Goal: Task Accomplishment & Management: Complete application form

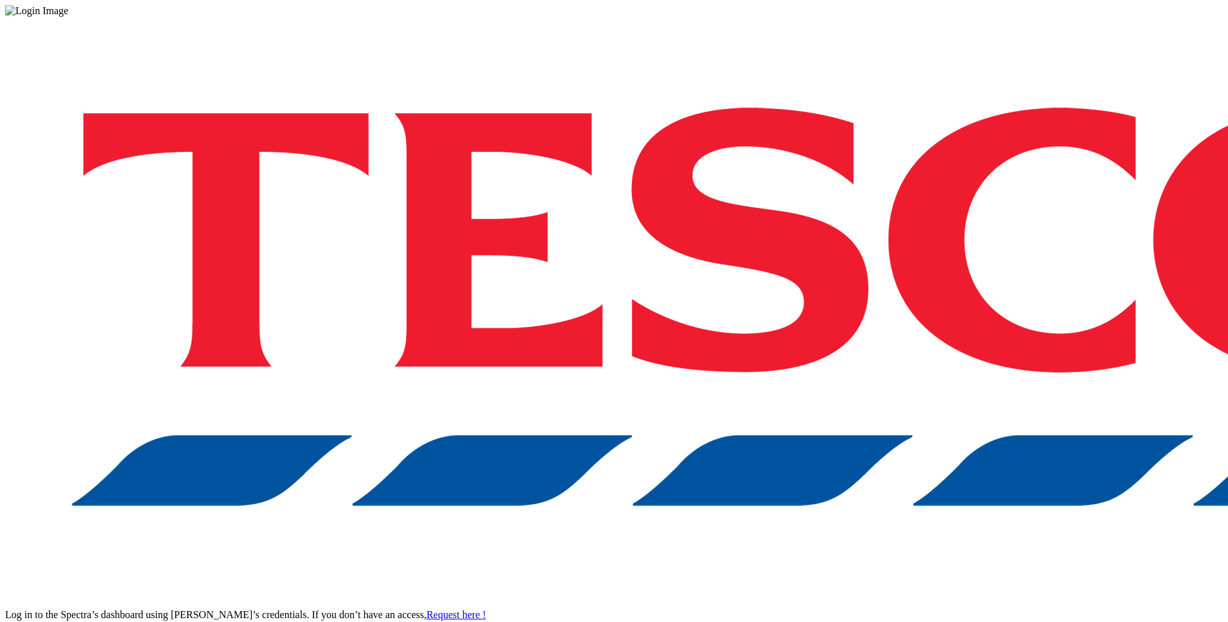
click at [911, 341] on div "Log in to the Spectra’s dashboard using [PERSON_NAME]’s credentials. If you don…" at bounding box center [613, 337] width 1217 height 640
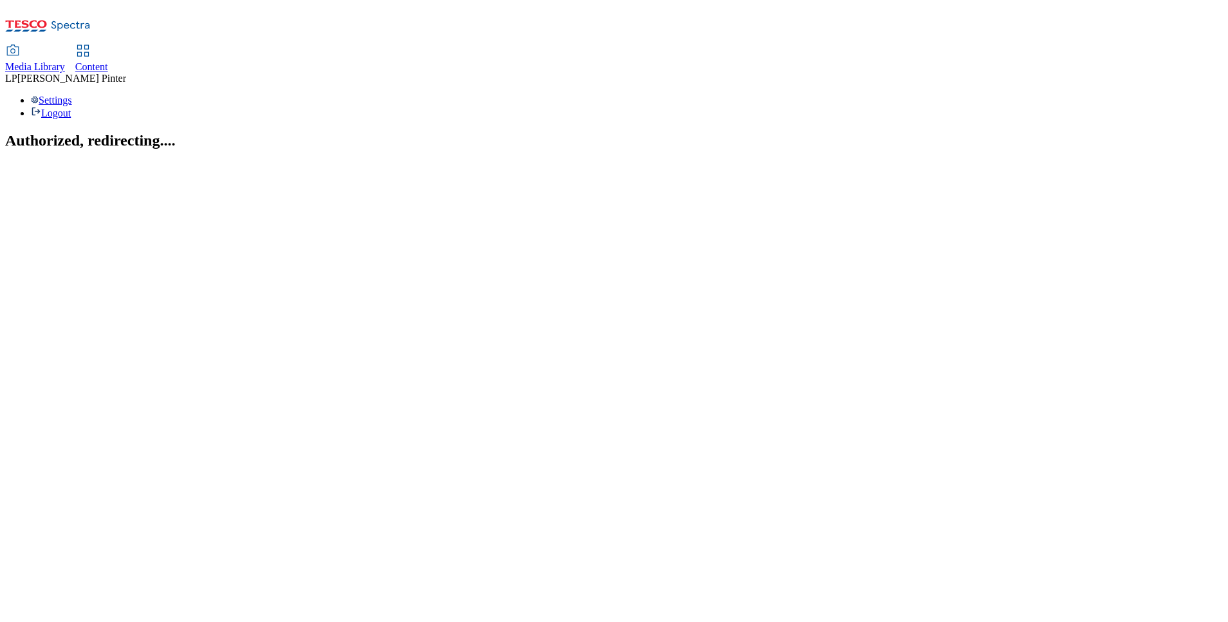
click at [108, 61] on span "Content" at bounding box center [91, 66] width 33 height 11
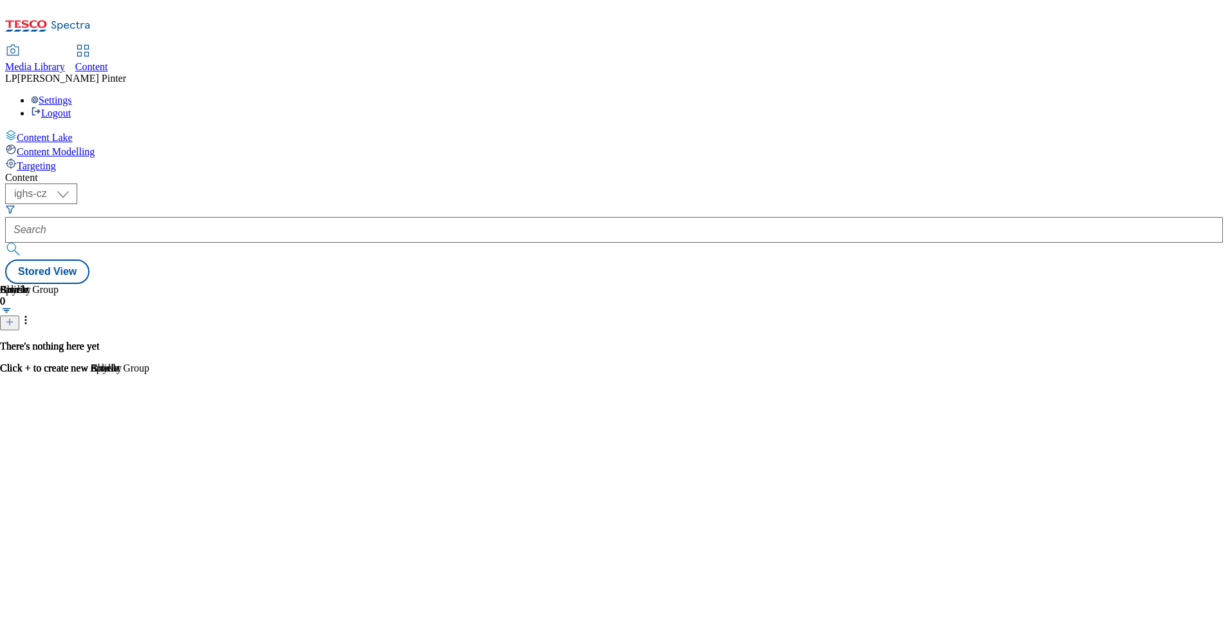
click at [14, 307] on button "button" at bounding box center [7, 310] width 14 height 6
click at [14, 317] on icon at bounding box center [9, 321] width 9 height 9
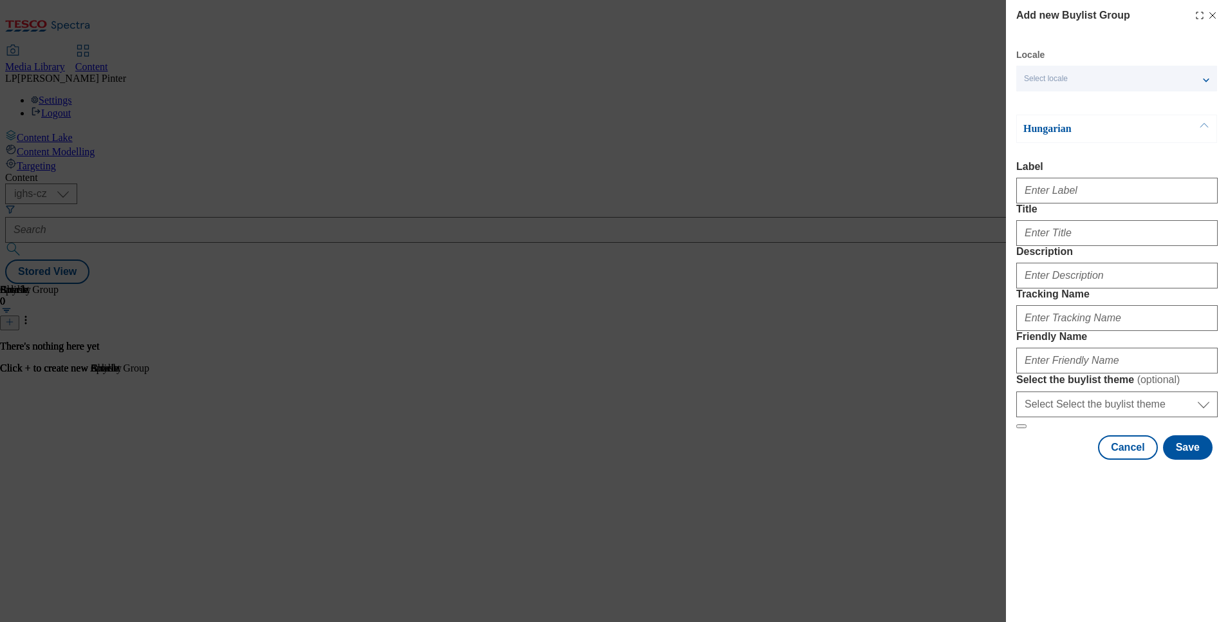
click at [1213, 19] on icon "Modal" at bounding box center [1212, 15] width 10 height 10
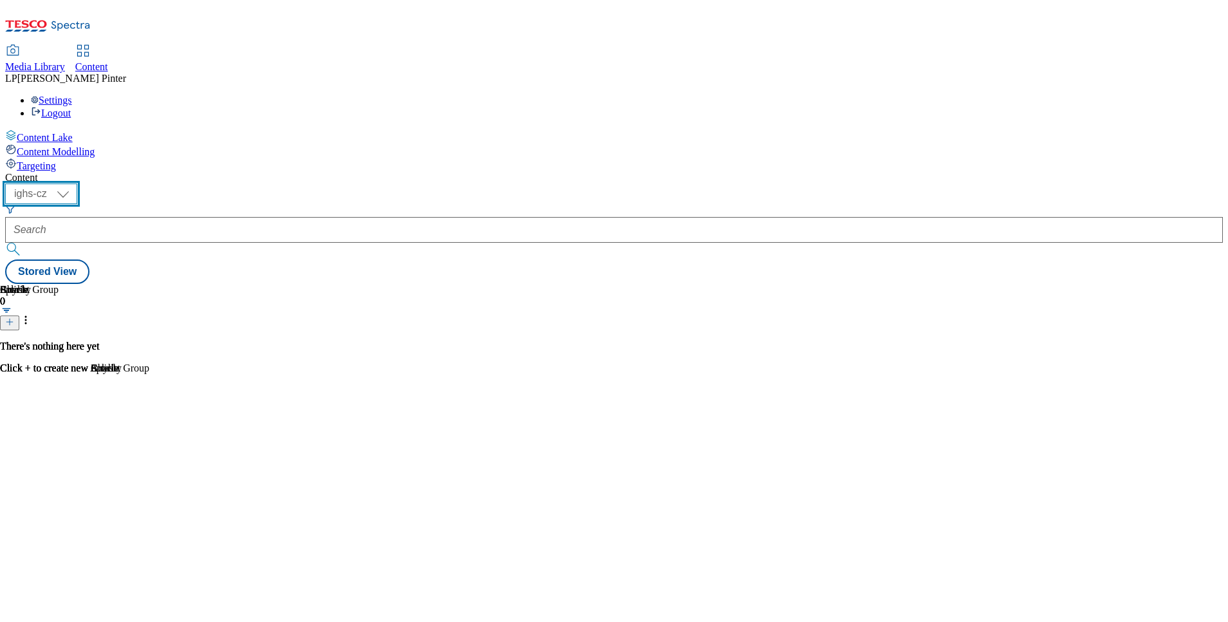
drag, startPoint x: 222, startPoint y: 100, endPoint x: 224, endPoint y: 112, distance: 12.4
click at [77, 183] on select "ighs-cz ighs-hu ighs-sk" at bounding box center [41, 193] width 72 height 21
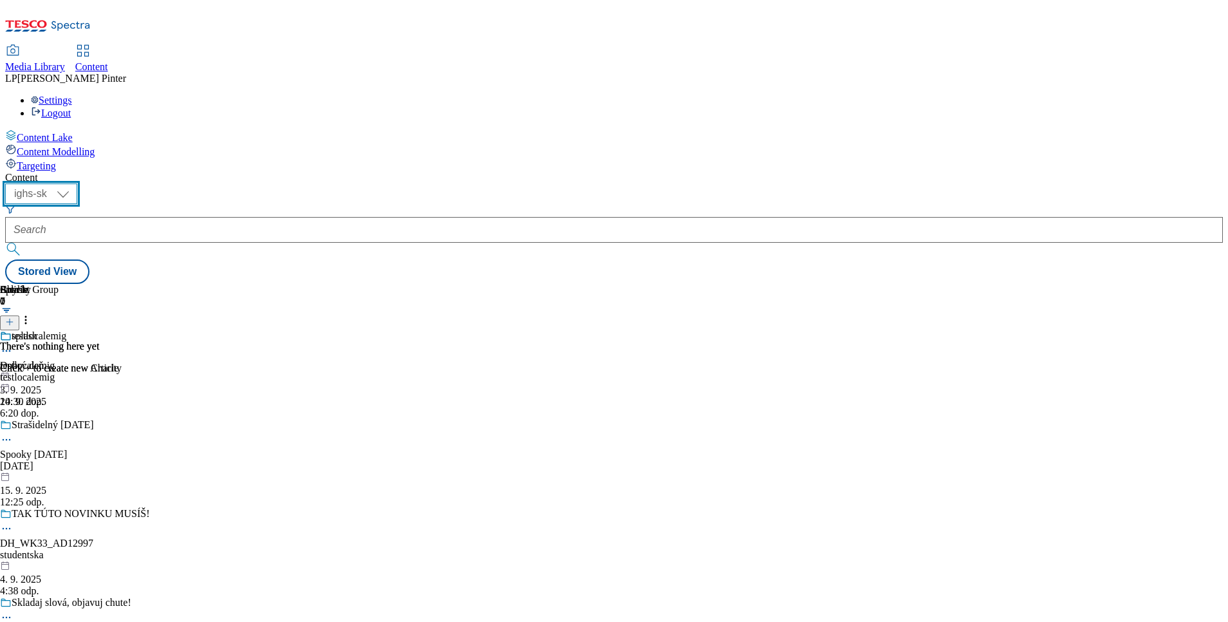
click at [77, 183] on select "ighs-cz ighs-hu ighs-sk" at bounding box center [41, 193] width 72 height 21
select select "ighs-cz"
click at [77, 183] on select "ighs-cz ighs-hu ighs-sk" at bounding box center [41, 193] width 72 height 21
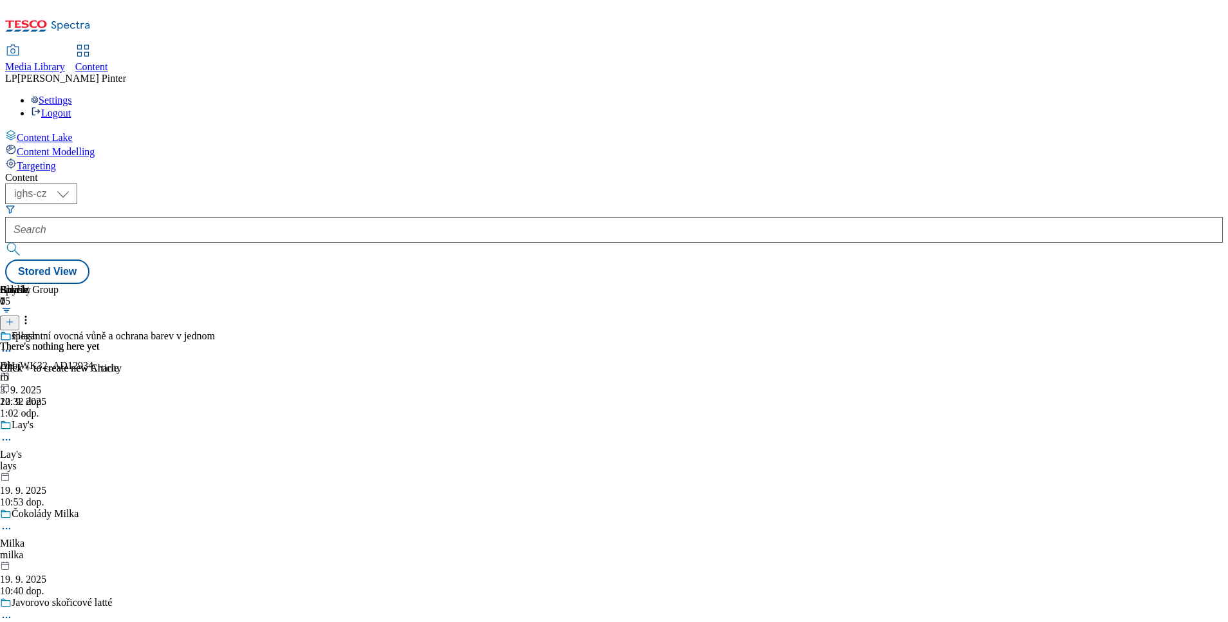
click at [14, 317] on icon at bounding box center [9, 321] width 9 height 9
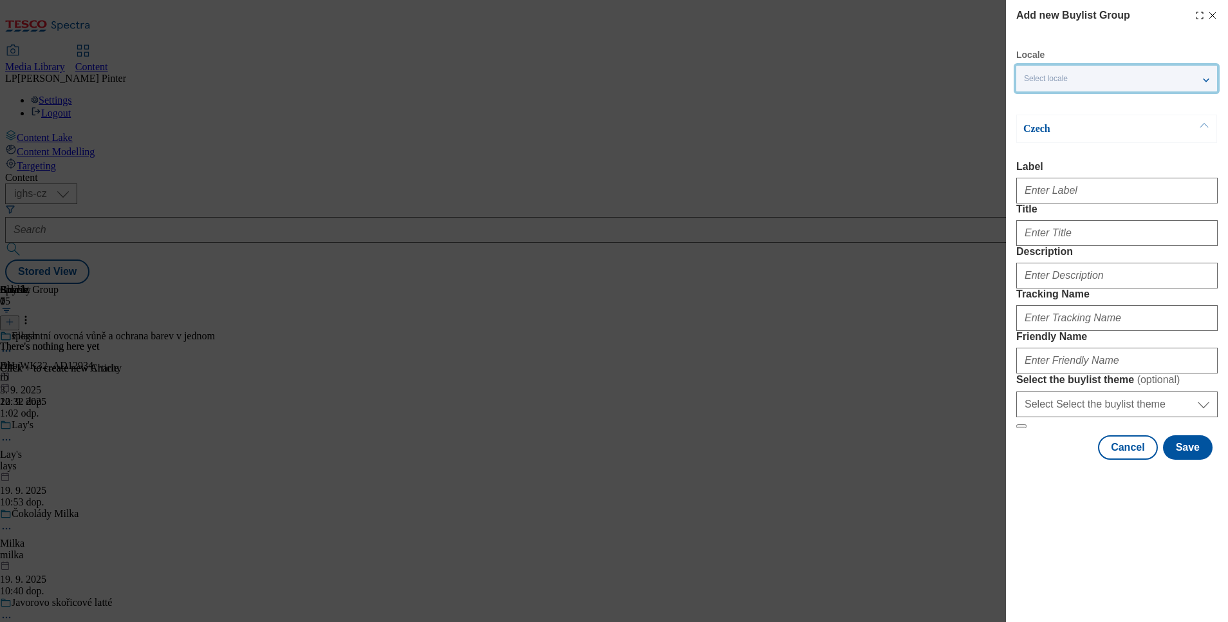
click at [1050, 82] on span "Select locale" at bounding box center [1046, 79] width 44 height 10
click at [1051, 102] on span "English" at bounding box center [1062, 102] width 30 height 7
click at [1039, 102] on input "English" at bounding box center [1031, 104] width 15 height 15
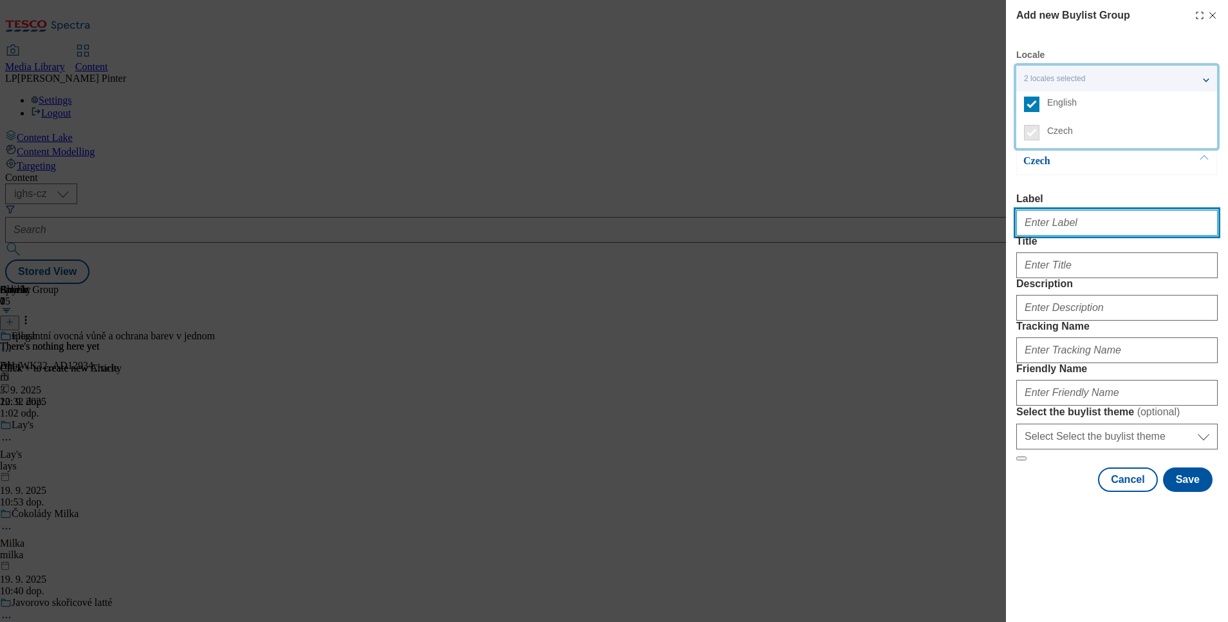
click at [1045, 234] on input "Label" at bounding box center [1116, 223] width 201 height 26
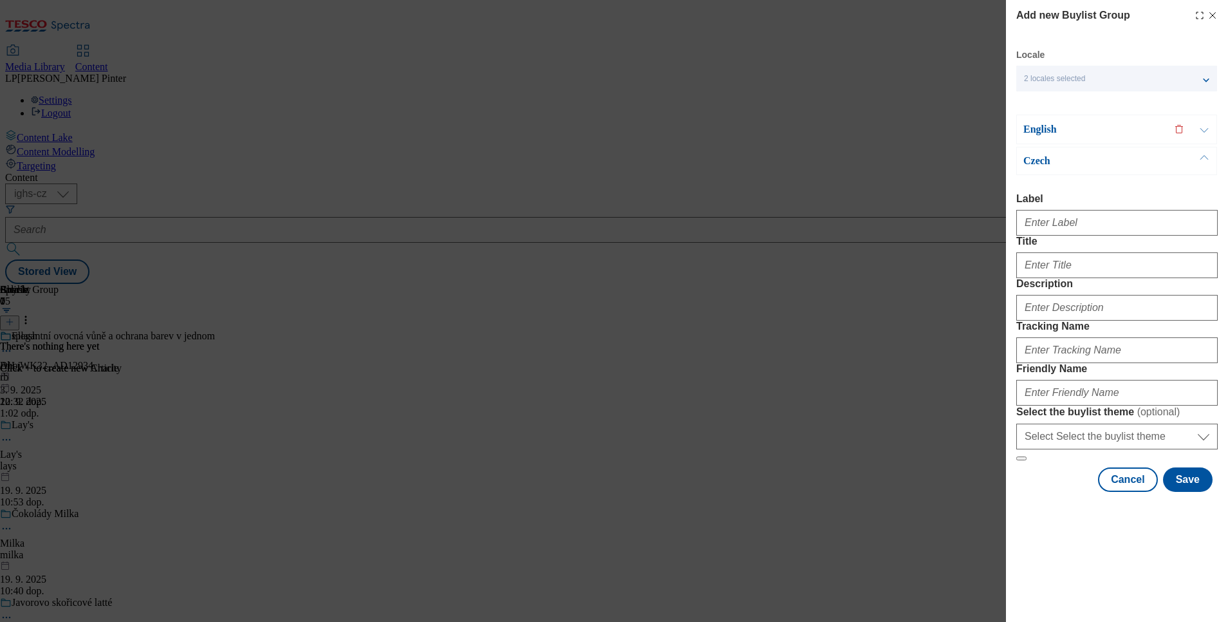
click at [1102, 173] on div "Czech" at bounding box center [1116, 161] width 201 height 28
click at [1050, 131] on p "English" at bounding box center [1090, 129] width 135 height 13
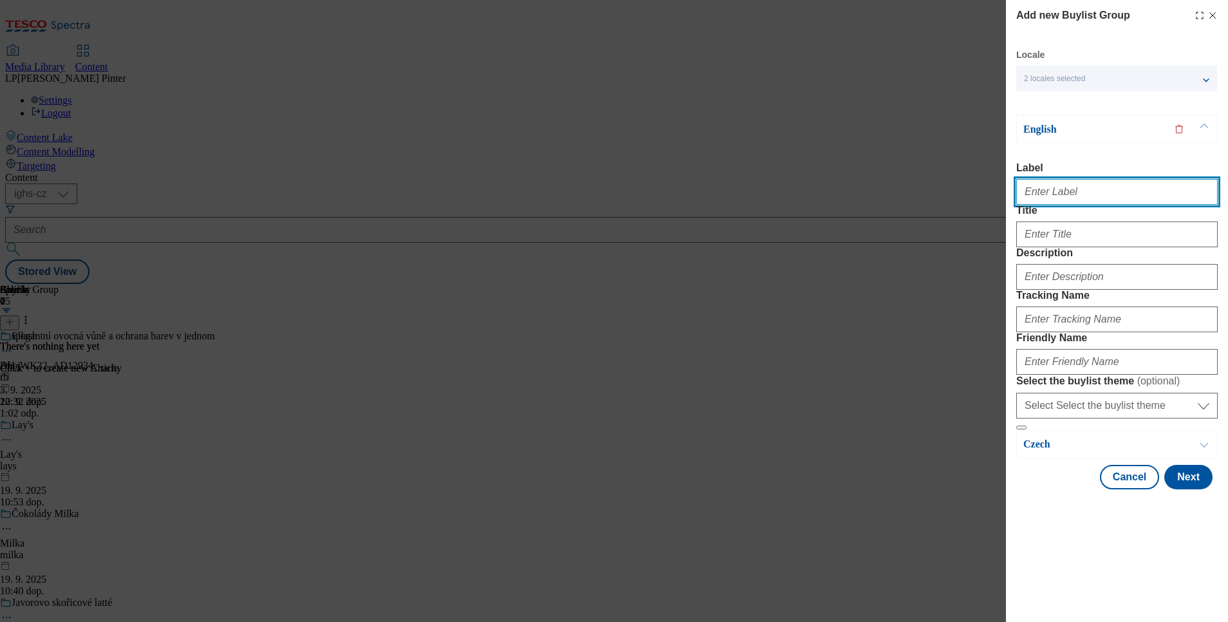
click at [1060, 197] on input "Label" at bounding box center [1116, 192] width 201 height 26
drag, startPoint x: 1085, startPoint y: 199, endPoint x: 936, endPoint y: 208, distance: 149.6
click at [936, 207] on div "Add new Buylist Group Locale 2 locales selected English Czech English Label Ins…" at bounding box center [614, 311] width 1228 height 622
type input "Instant soups"
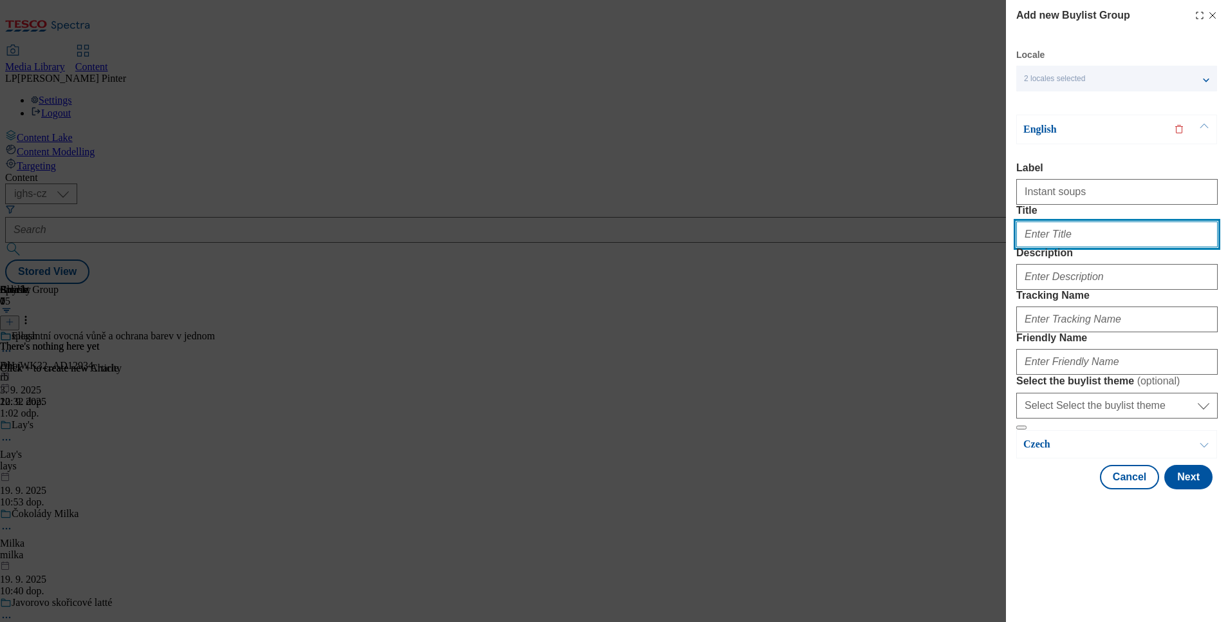
click at [1035, 247] on input "Title" at bounding box center [1116, 234] width 201 height 26
paste input "Instant soups"
type input "Instant soups"
drag, startPoint x: 1126, startPoint y: 272, endPoint x: 896, endPoint y: 263, distance: 230.5
click at [896, 263] on div "Add new Buylist Group Locale 2 locales selected English Czech English Label Ins…" at bounding box center [614, 311] width 1228 height 622
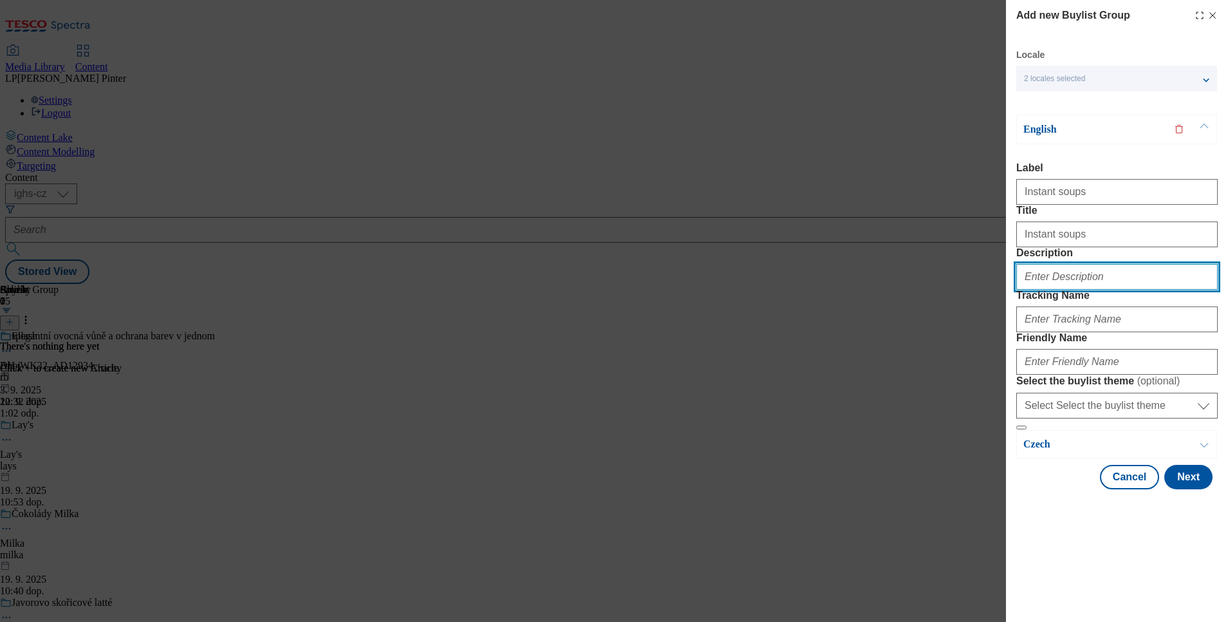
click at [1053, 290] on input "Description" at bounding box center [1116, 277] width 201 height 26
paste input "Instant soups"
type input "Instant soups"
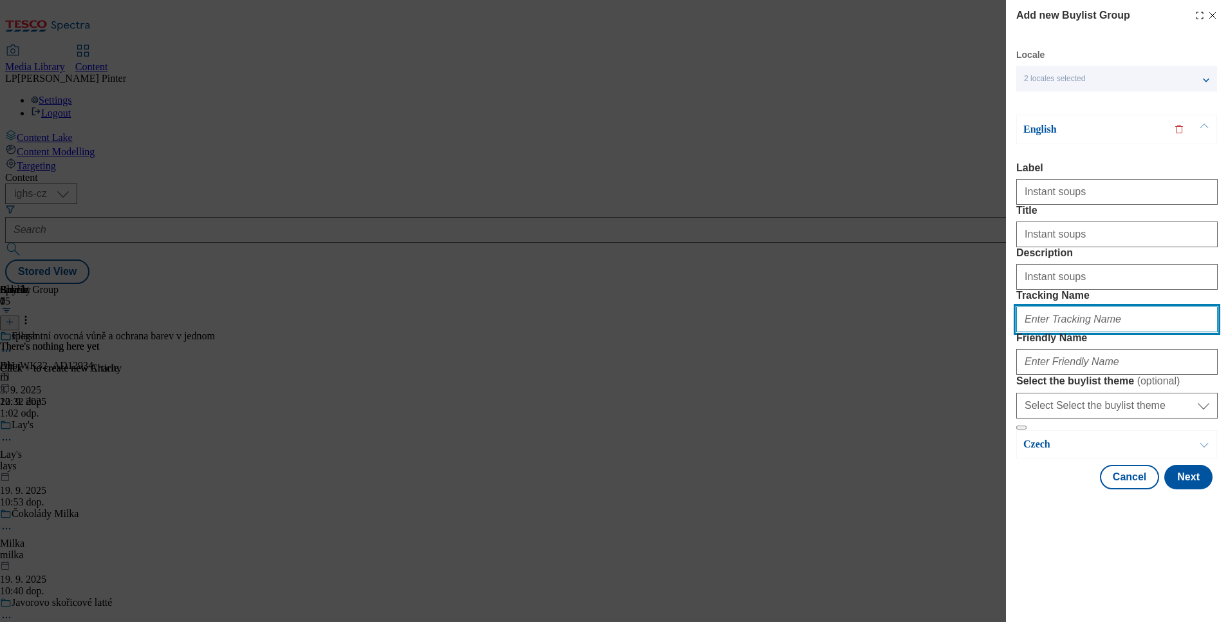
click at [1062, 332] on input "Tracking Name" at bounding box center [1116, 319] width 201 height 26
paste input "Instant soups"
type input "Instant soups"
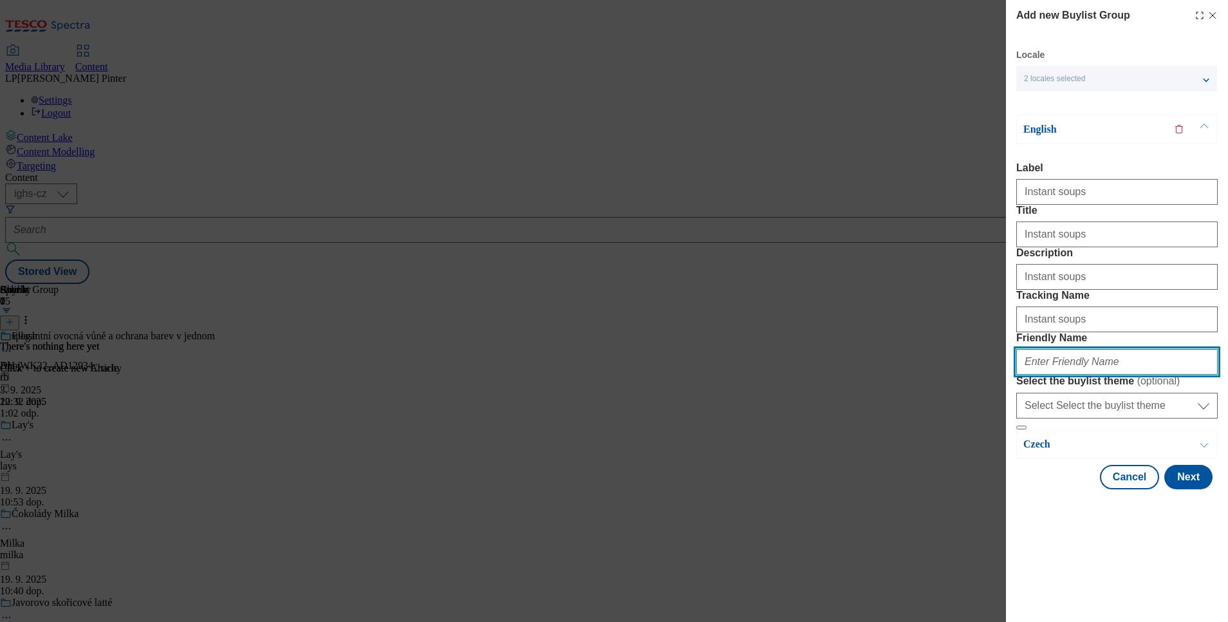
click at [1053, 375] on input "Friendly Name" at bounding box center [1116, 362] width 201 height 26
type input "instantni-polevky"
click at [1042, 450] on p "Czech" at bounding box center [1090, 444] width 135 height 13
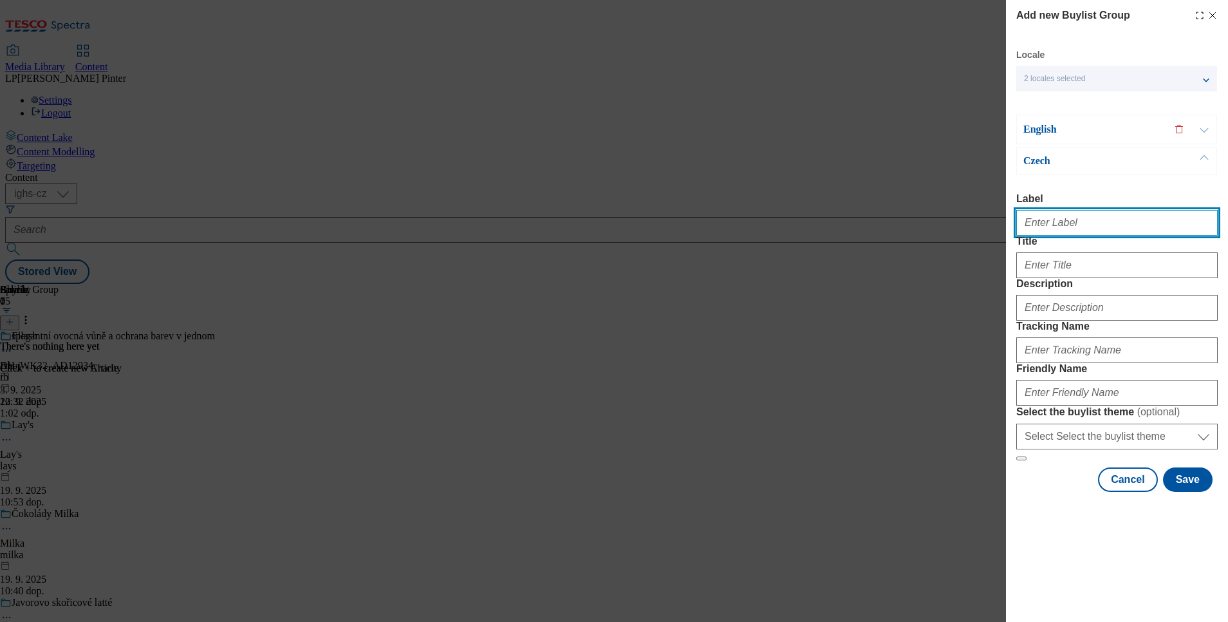
click at [1073, 210] on input "Label" at bounding box center [1116, 223] width 201 height 26
paste input "Instant soups"
type input "Instant soups"
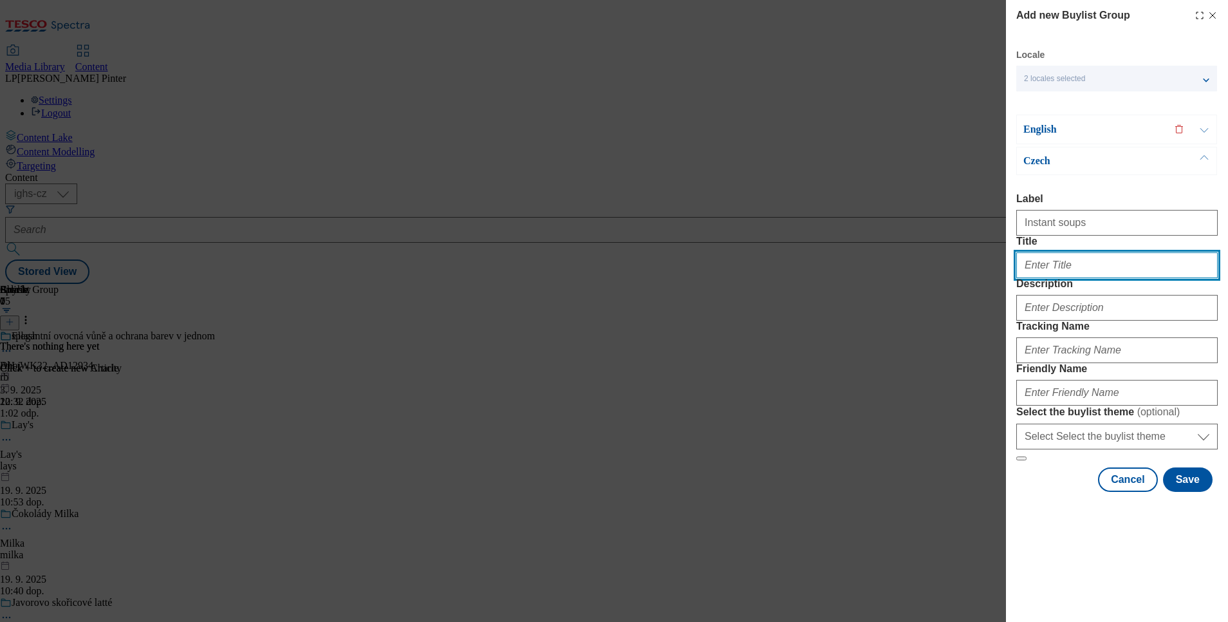
click at [1055, 274] on input "Title" at bounding box center [1116, 265] width 201 height 26
paste input "Instant soups"
type input "I"
drag, startPoint x: 1081, startPoint y: 268, endPoint x: 1009, endPoint y: 282, distance: 73.6
click at [1009, 282] on div "Add new Buylist Group Locale 2 locales selected English Czech English Label Ins…" at bounding box center [1117, 247] width 222 height 494
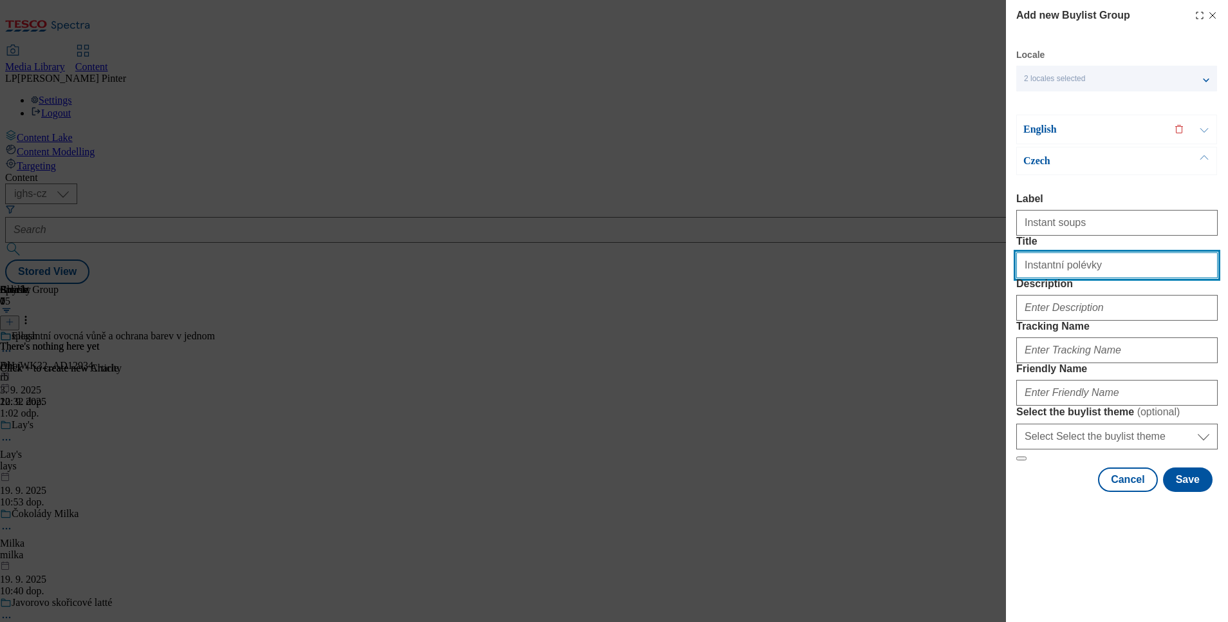
type input "Instantní polévky"
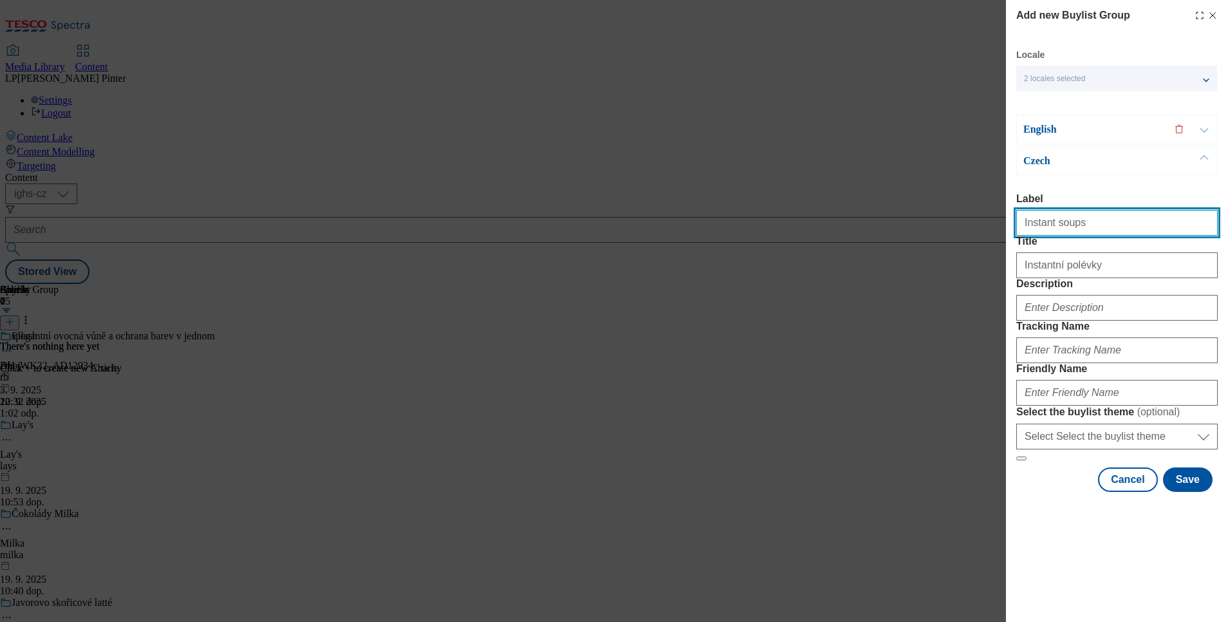
drag, startPoint x: 1073, startPoint y: 201, endPoint x: 979, endPoint y: 201, distance: 94.6
click at [979, 201] on div "Add new Buylist Group Locale 2 locales selected English Czech English Label Ins…" at bounding box center [614, 311] width 1228 height 622
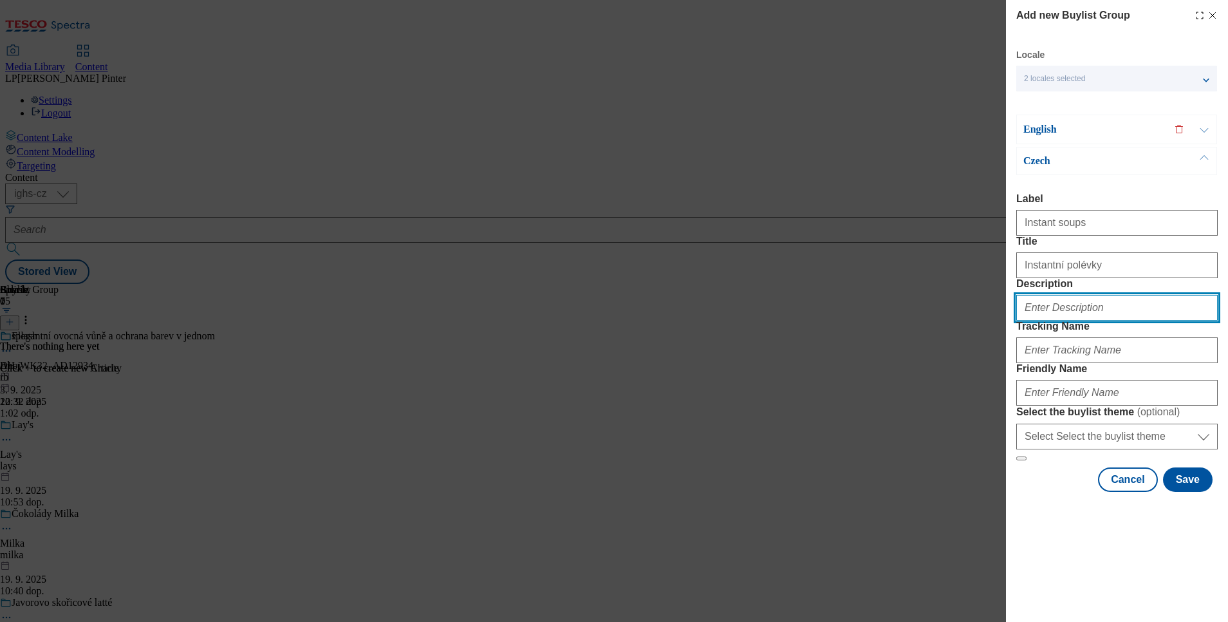
click at [1088, 320] on input "Description" at bounding box center [1116, 308] width 201 height 26
paste input "Instant soups"
type input "Instant soups"
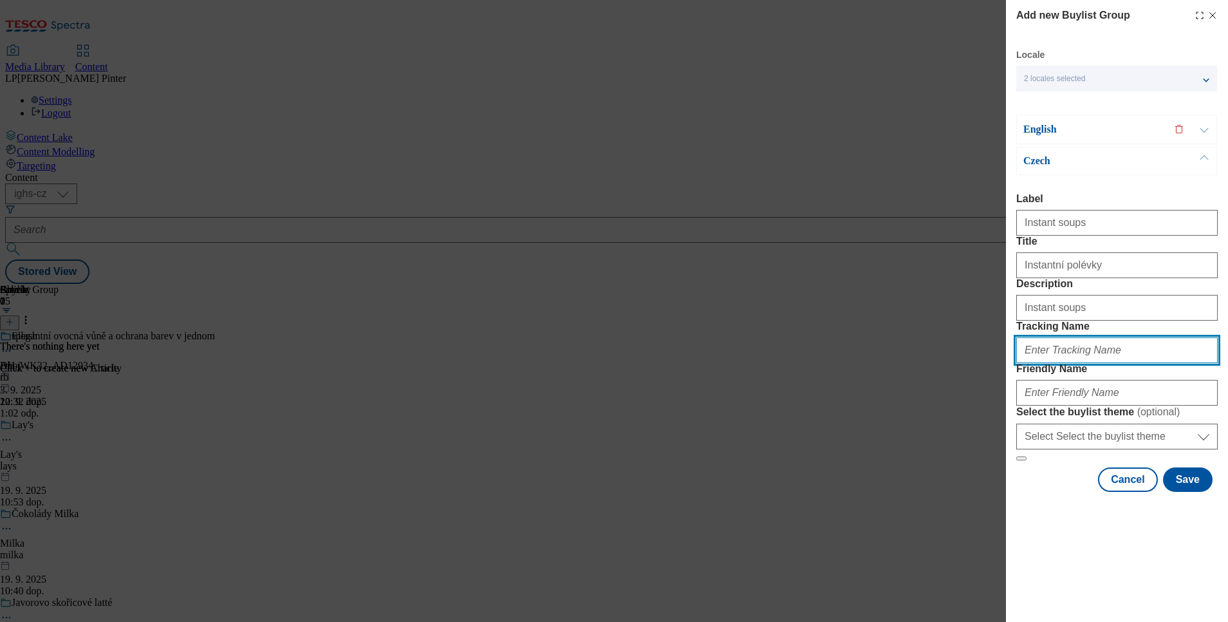
click at [1086, 363] on input "Tracking Name" at bounding box center [1116, 350] width 201 height 26
paste input "Instant soups"
type input "Instant soups"
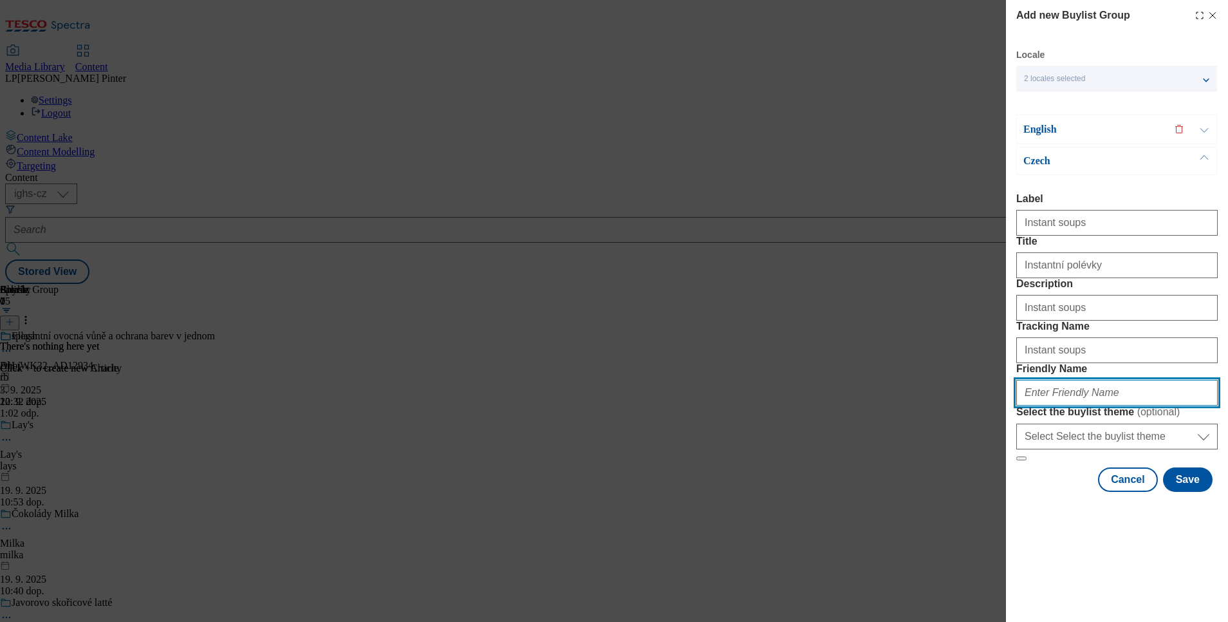
click at [1047, 405] on input "Friendly Name" at bounding box center [1116, 393] width 201 height 26
type input "instantni-polevky"
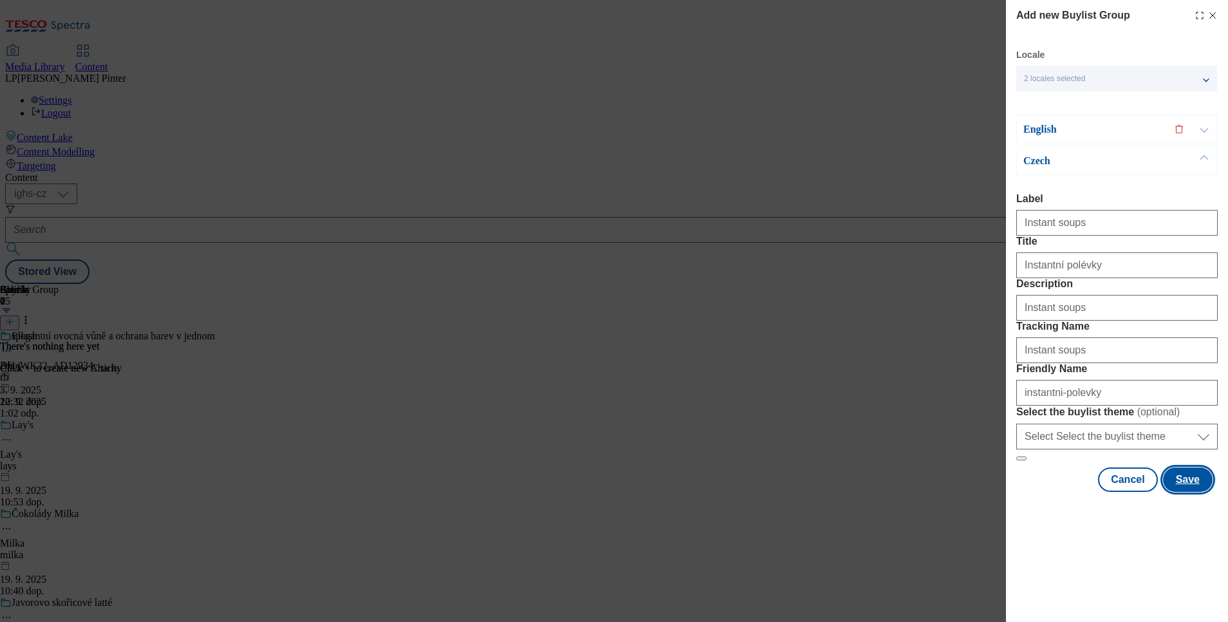
click at [1180, 492] on button "Save" at bounding box center [1188, 479] width 50 height 24
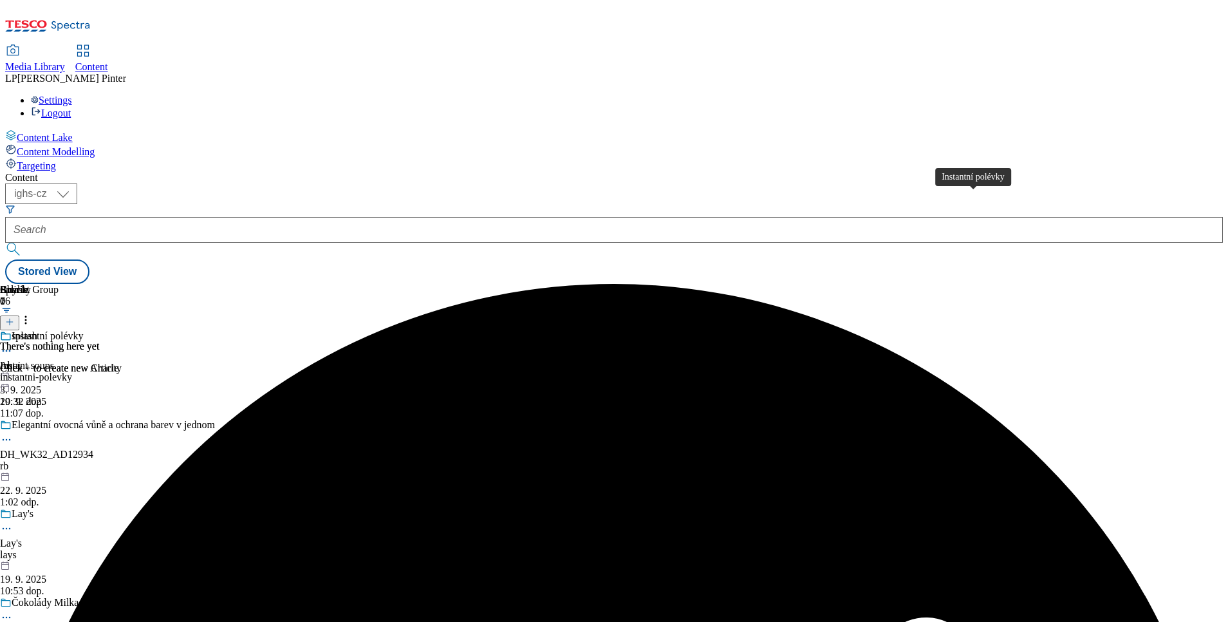
click at [84, 330] on div "Instantní polévky" at bounding box center [48, 336] width 72 height 12
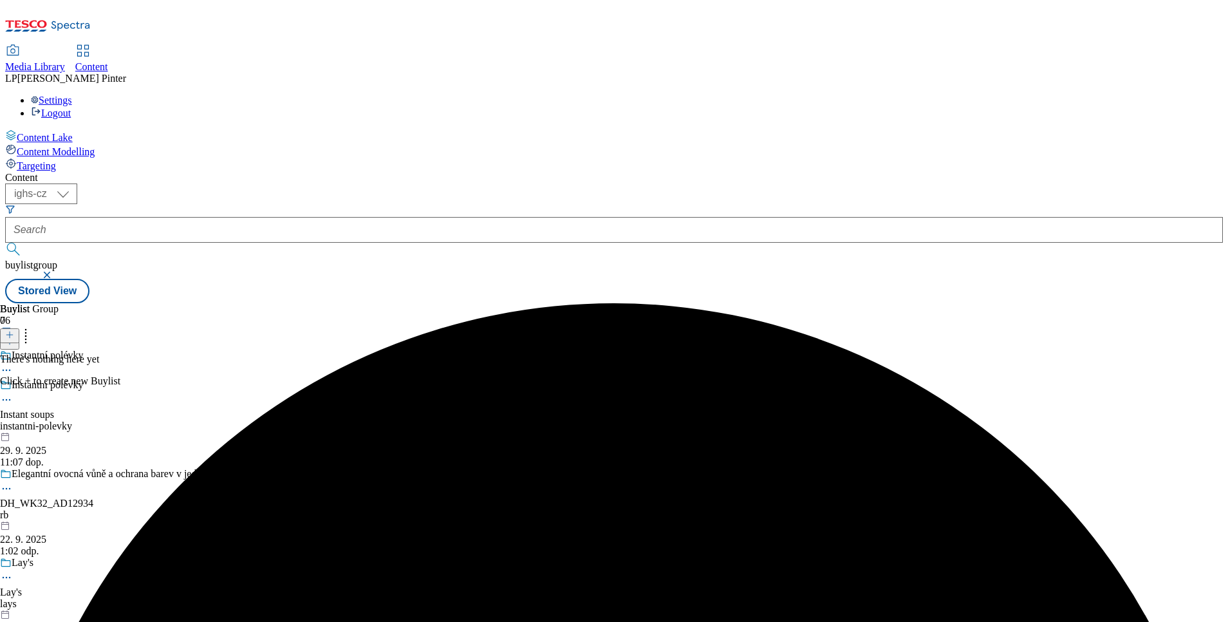
click at [14, 330] on icon at bounding box center [9, 334] width 9 height 9
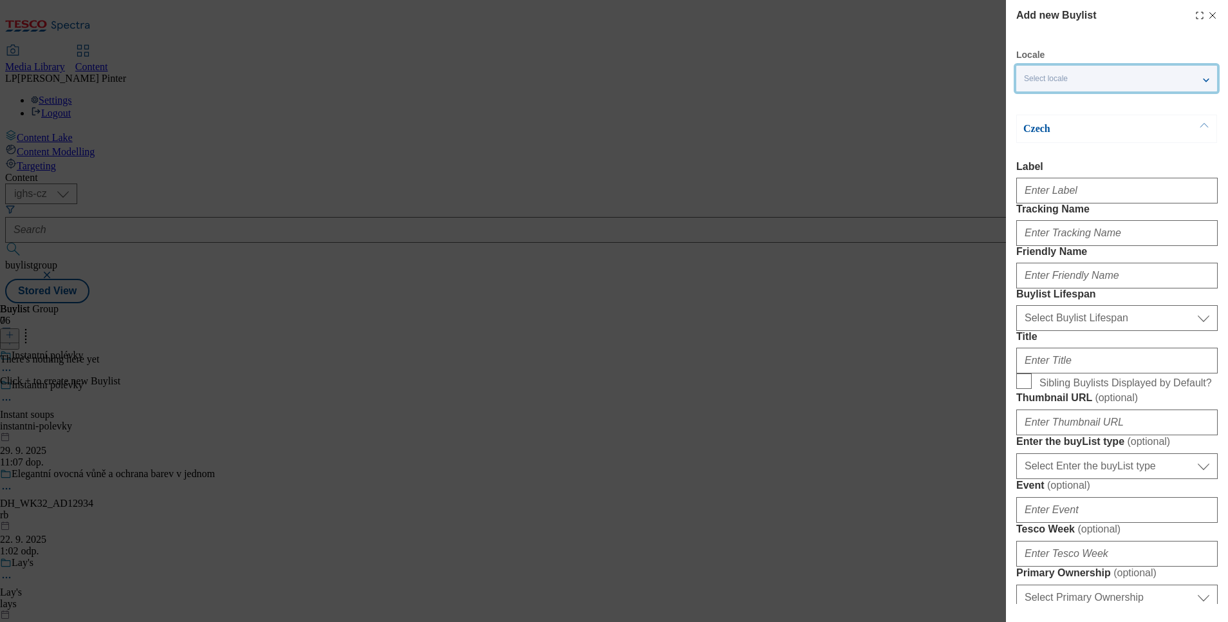
click at [1134, 72] on div "Select locale" at bounding box center [1116, 79] width 201 height 26
click at [1075, 106] on span "English" at bounding box center [1062, 102] width 30 height 7
click at [1039, 107] on input "English" at bounding box center [1031, 104] width 15 height 15
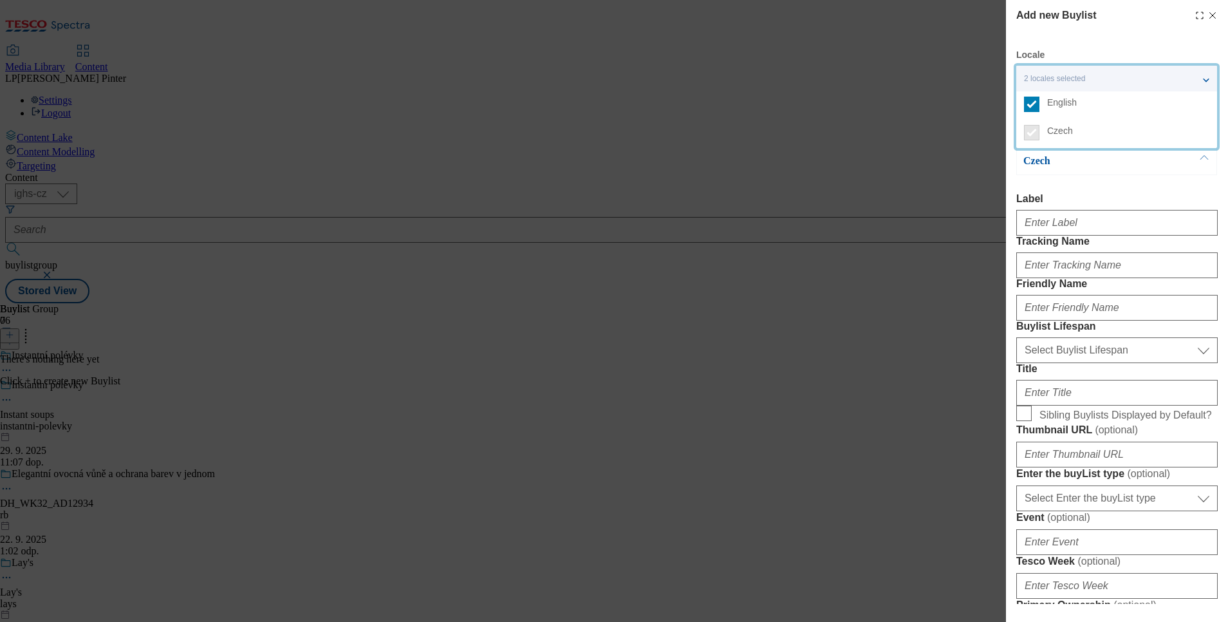
click at [1065, 176] on div "Czech Label Tracking Name Friendly Name Buylist Lifespan Select Buylist Lifespa…" at bounding box center [1116, 622] width 201 height 950
click at [1046, 132] on p "English" at bounding box center [1090, 129] width 135 height 13
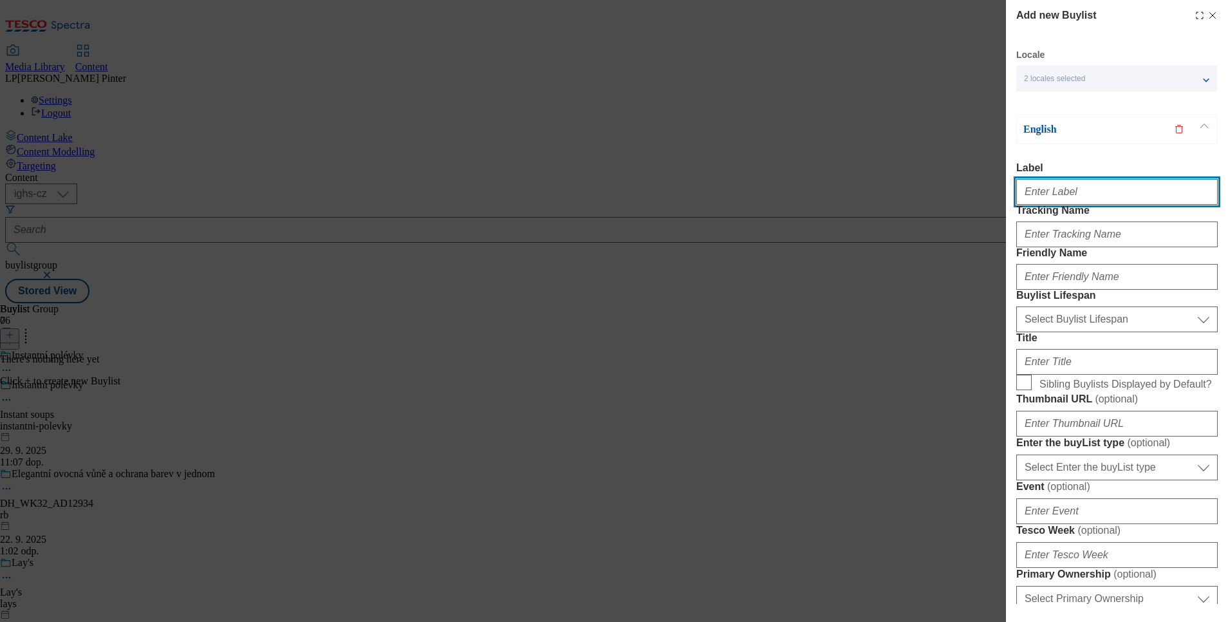
click at [1042, 204] on input "Label" at bounding box center [1116, 192] width 201 height 26
paste input "Instant soups"
type input "Instant soups"
click at [1076, 245] on div "Modal" at bounding box center [1116, 231] width 201 height 31
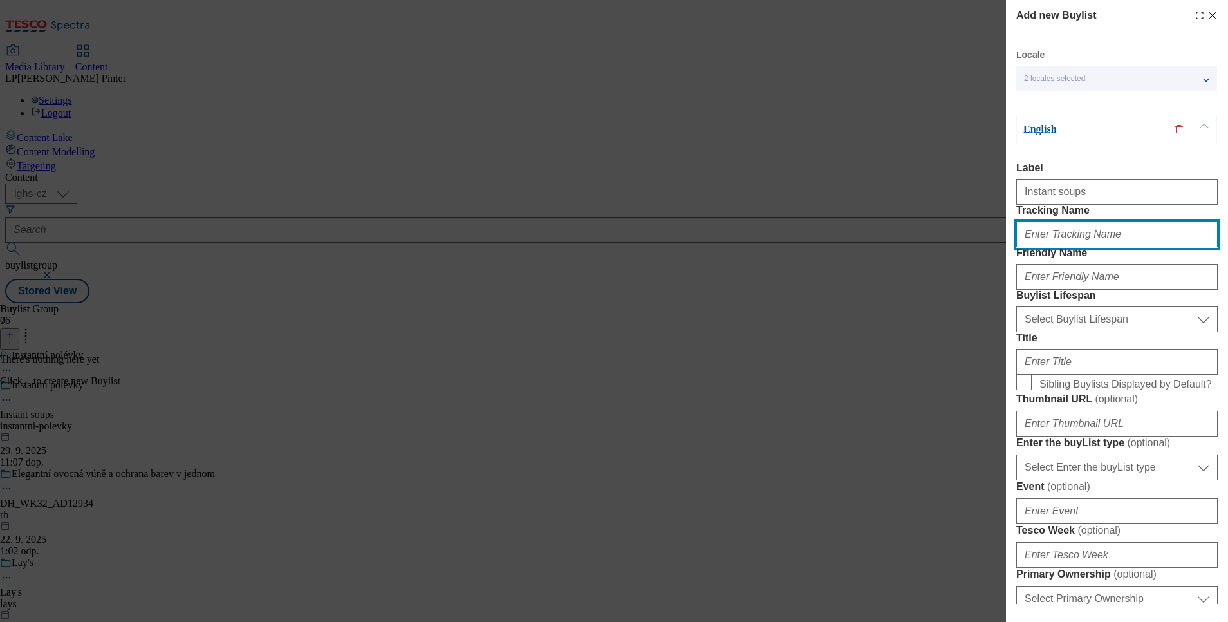
click at [1079, 247] on input "Tracking Name" at bounding box center [1116, 234] width 201 height 26
paste input "Instant soups"
type input "Instant soups"
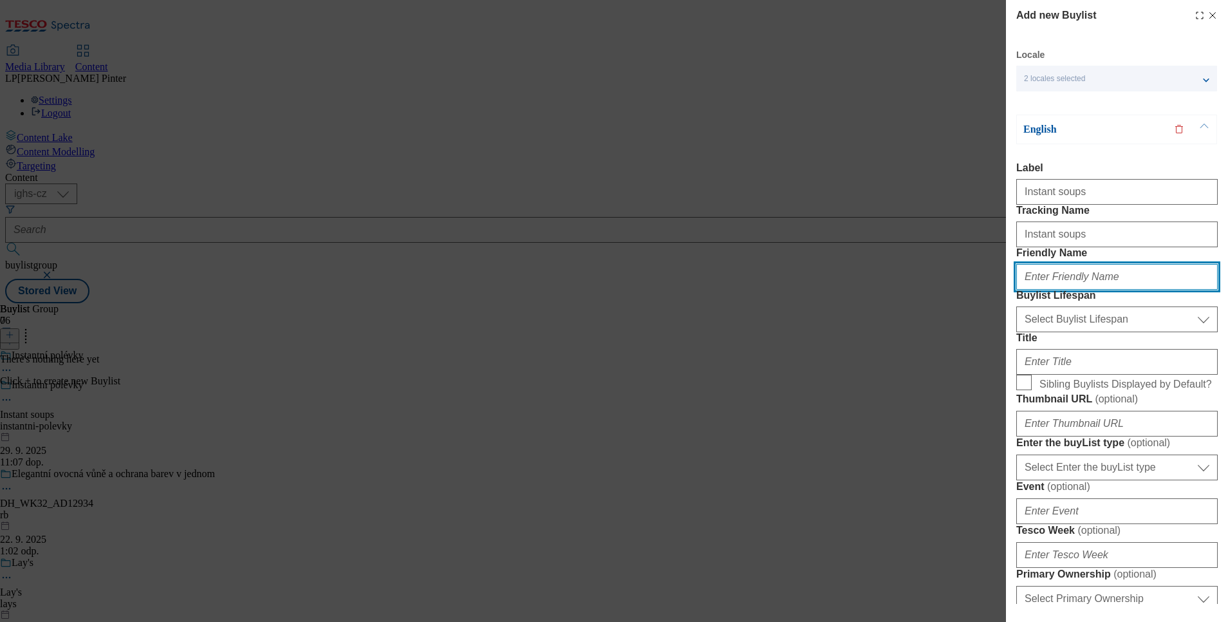
click at [1060, 290] on input "Friendly Name" at bounding box center [1116, 277] width 201 height 26
type input "instantni-polevky"
type input "Instant soups"
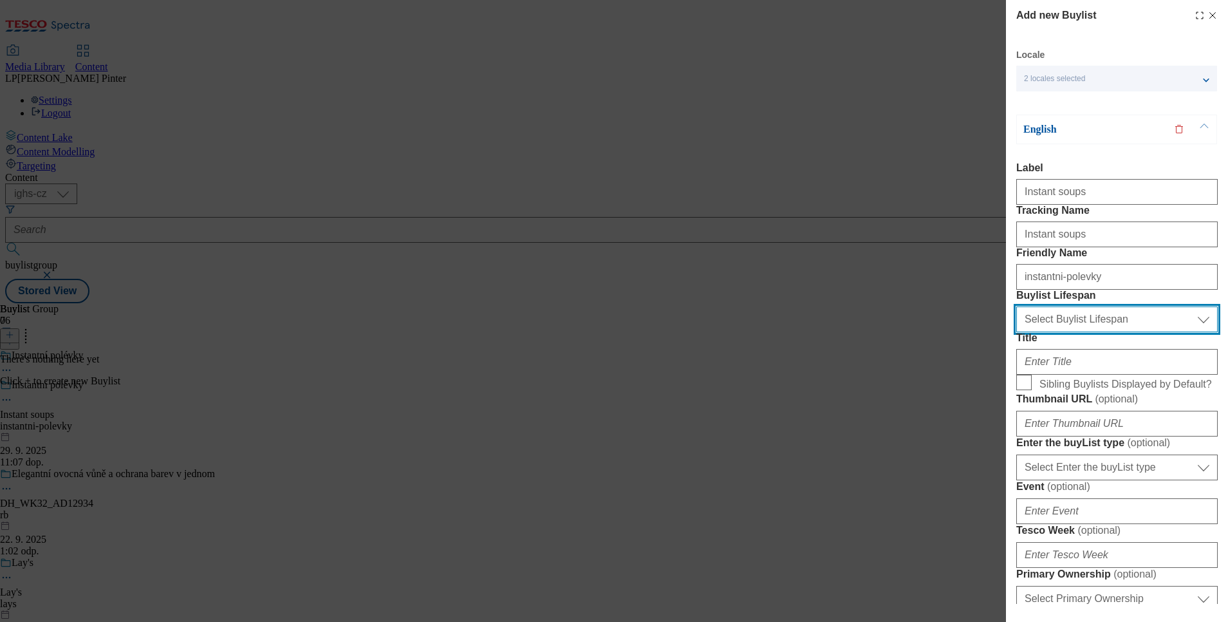
click at [1098, 332] on select "Select Buylist Lifespan evergreen seasonal tactical" at bounding box center [1116, 319] width 201 height 26
select select "evergreen"
click at [1016, 332] on select "Select Buylist Lifespan evergreen seasonal tactical" at bounding box center [1116, 319] width 201 height 26
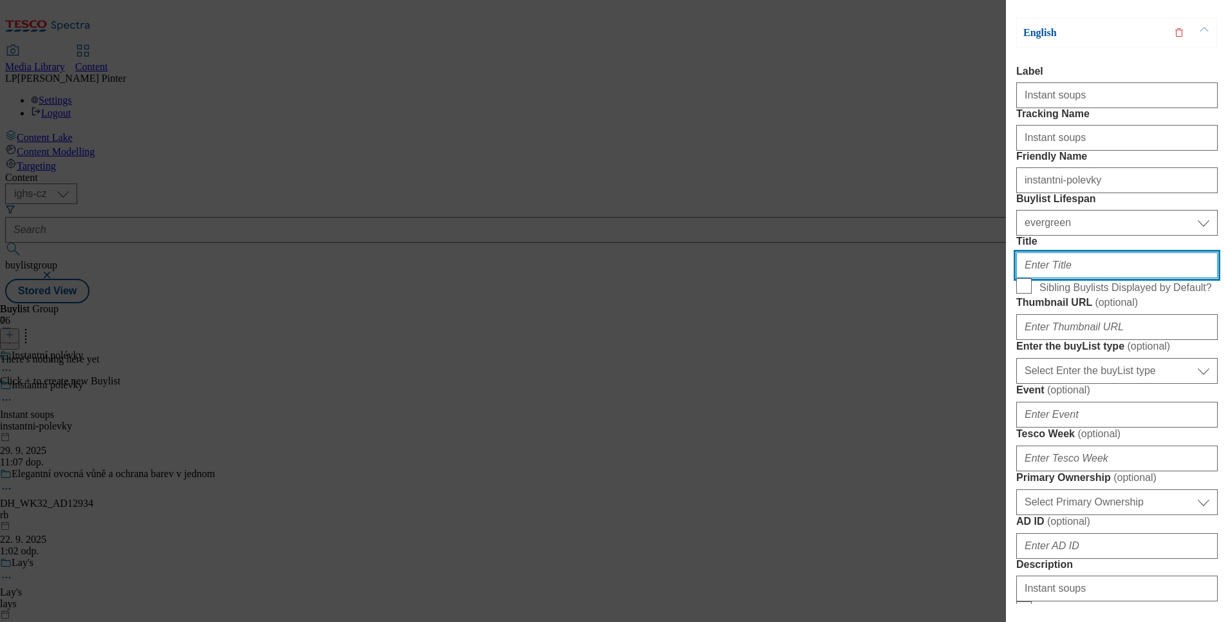
click at [1070, 278] on input "Title" at bounding box center [1116, 265] width 201 height 26
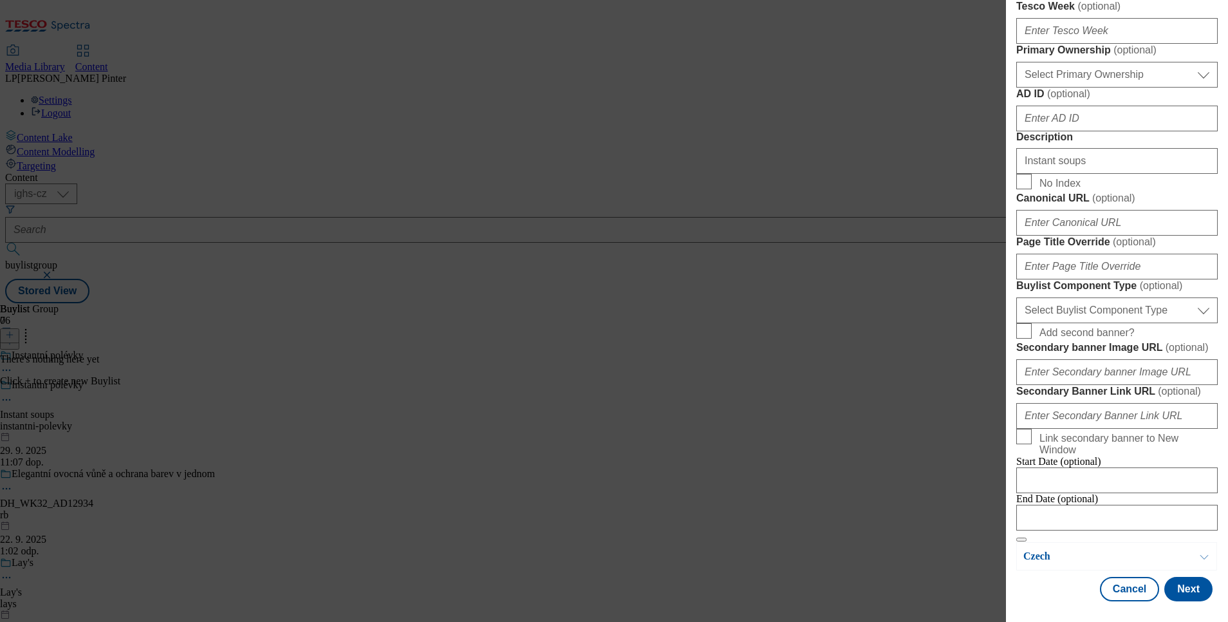
scroll to position [1006, 0]
click at [1036, 550] on p "Czech" at bounding box center [1090, 556] width 135 height 13
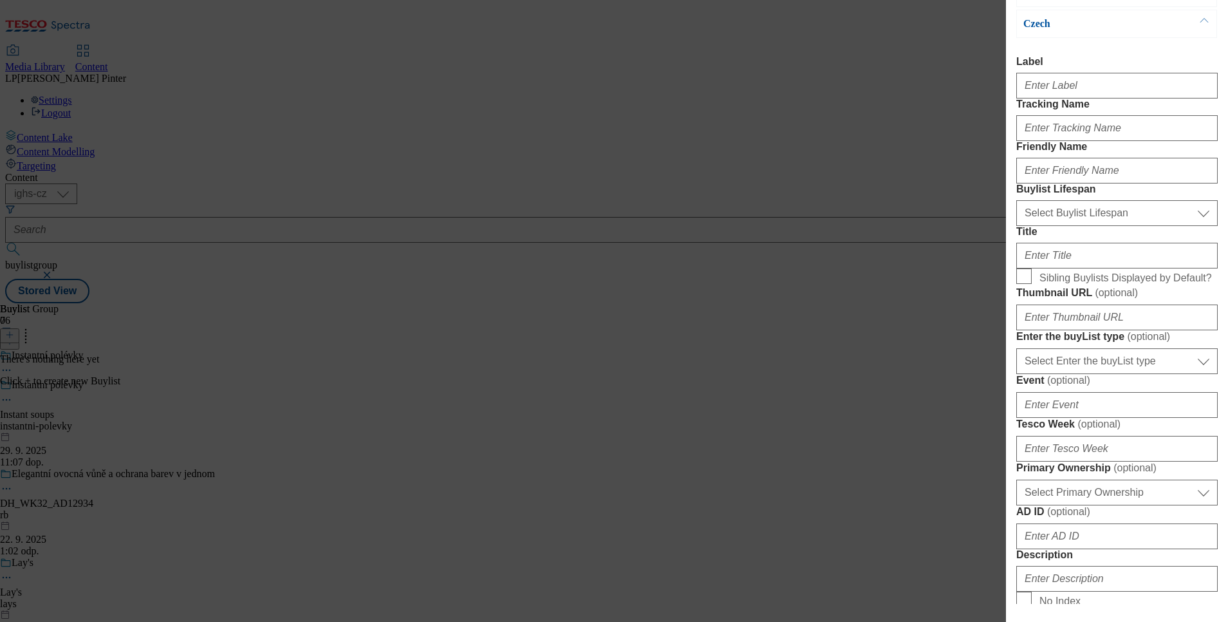
scroll to position [0, 0]
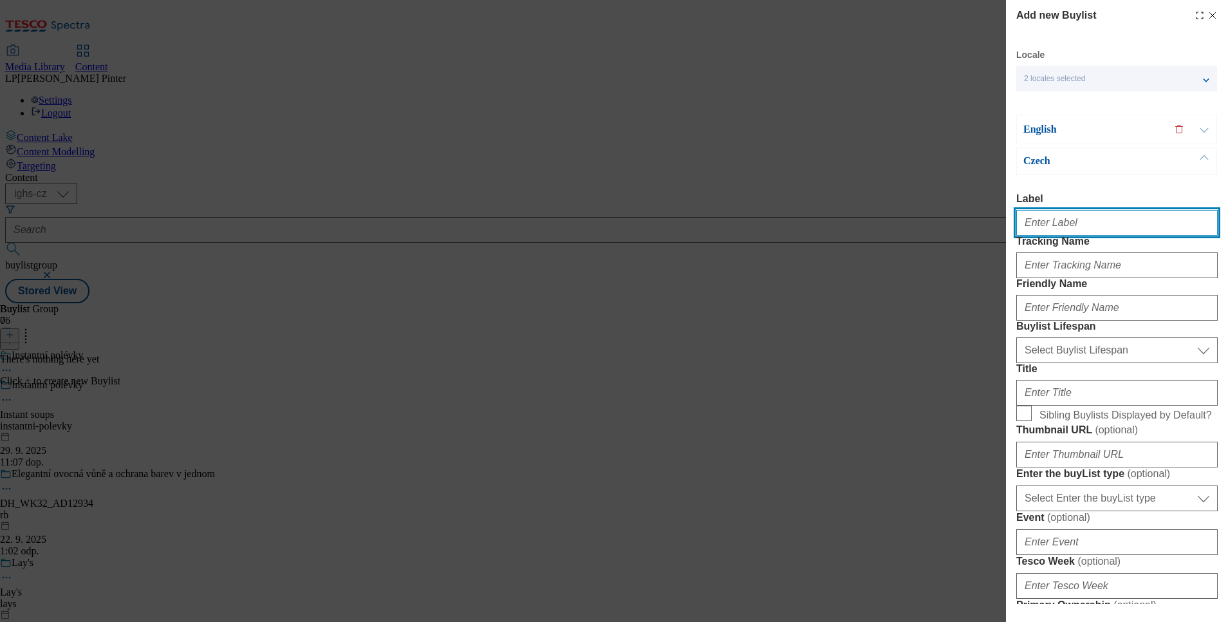
click at [1060, 223] on input "Label" at bounding box center [1116, 223] width 201 height 26
paste input "Instant soups"
type input "Instant soups"
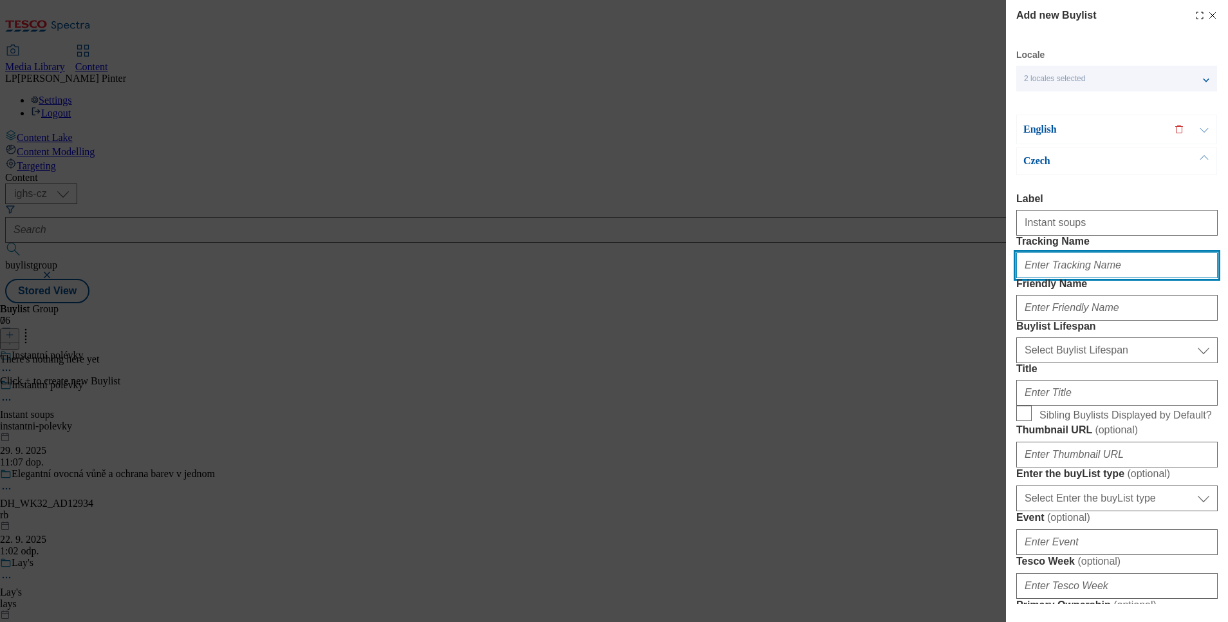
click at [1085, 278] on input "Tracking Name" at bounding box center [1116, 265] width 201 height 26
paste input "Instant soups"
type input "Instant soups"
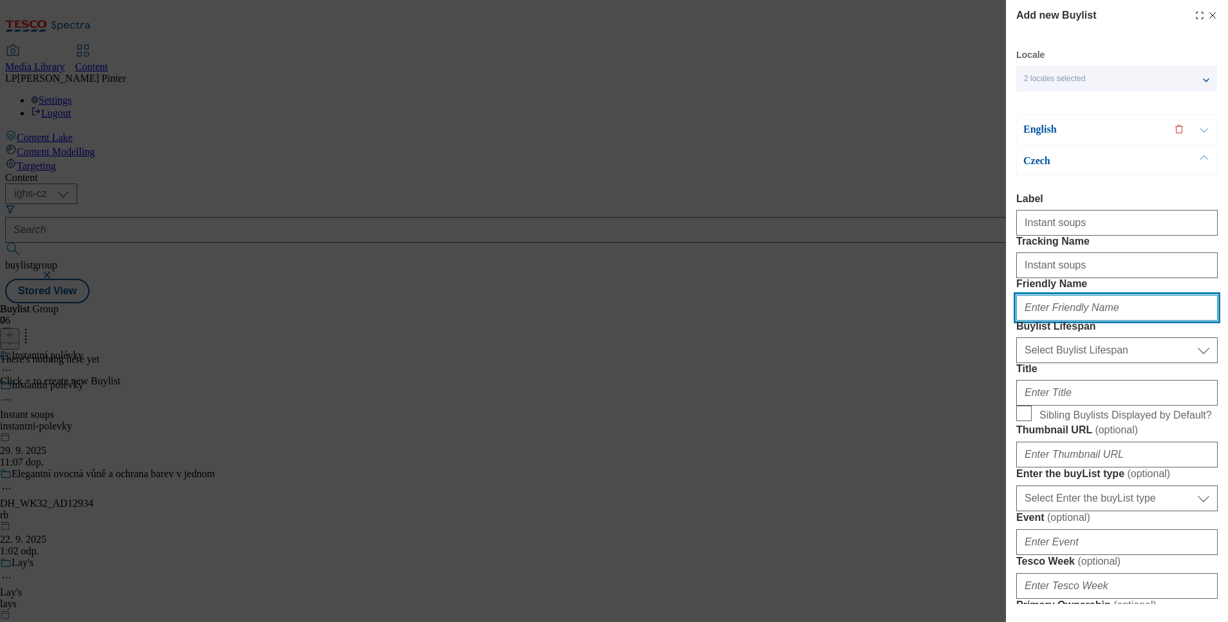
click at [1086, 320] on input "Friendly Name" at bounding box center [1116, 308] width 201 height 26
type input "instantni-polevky"
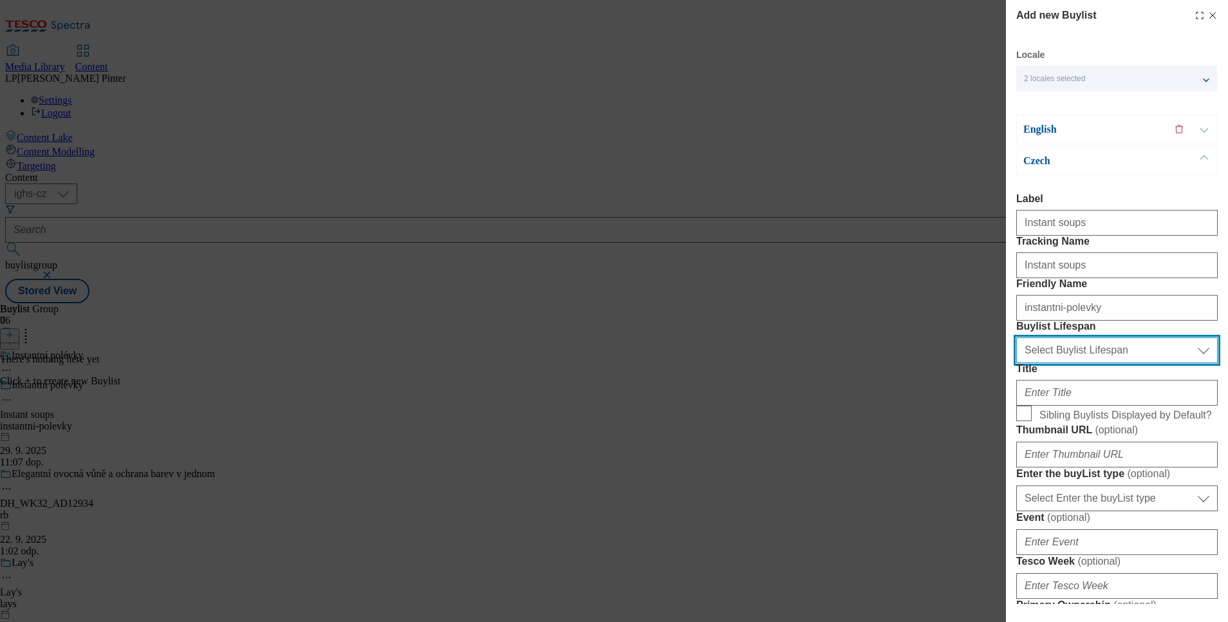
click at [1086, 363] on select "Select Buylist Lifespan evergreen seasonal tactical" at bounding box center [1116, 350] width 201 height 26
select select "evergreen"
click at [1016, 363] on select "Select Buylist Lifespan evergreen seasonal tactical" at bounding box center [1116, 350] width 201 height 26
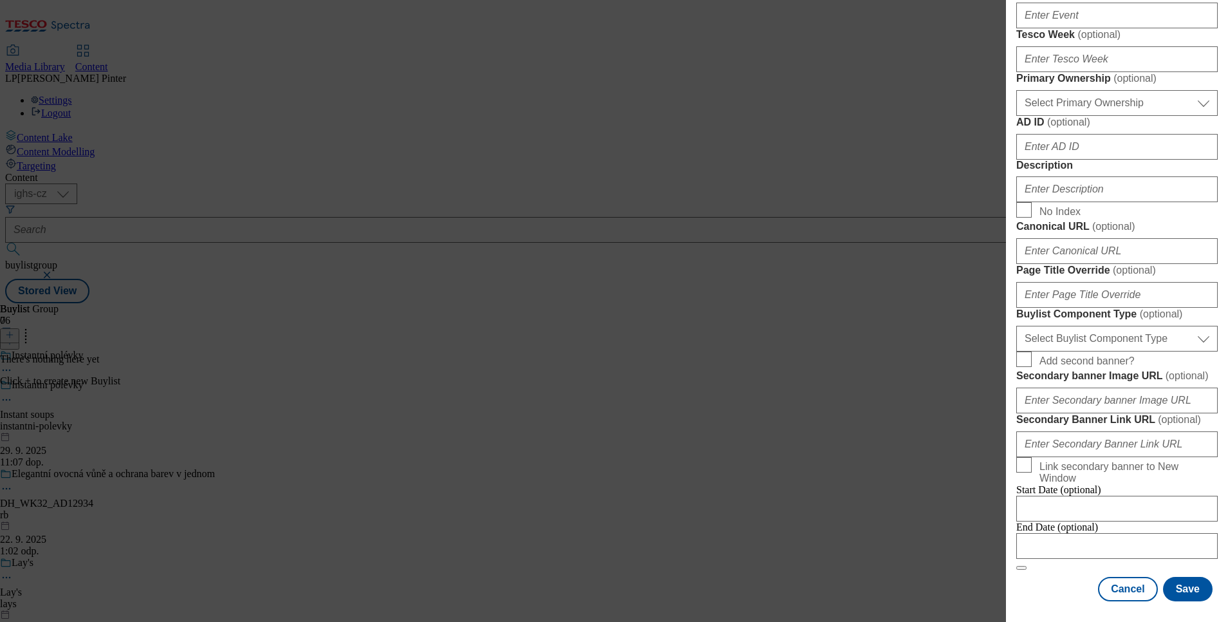
scroll to position [869, 0]
click at [1058, 176] on input "Description" at bounding box center [1116, 189] width 201 height 26
paste input "Instant soups"
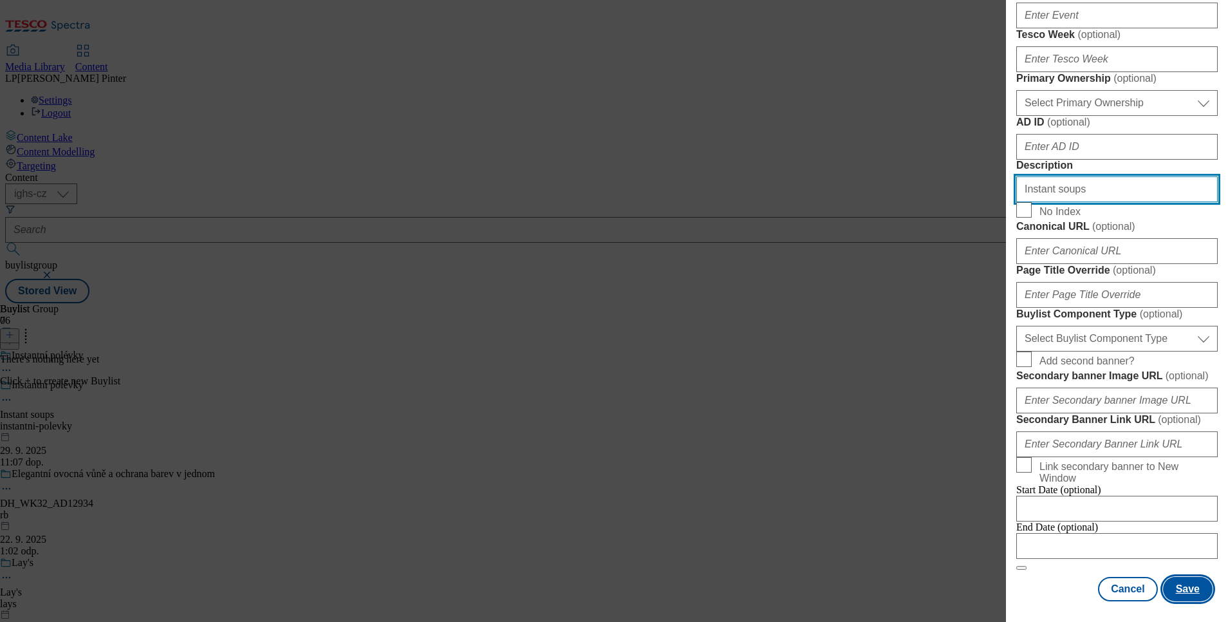
type input "Instant soups"
click at [1165, 577] on button "Save" at bounding box center [1188, 589] width 50 height 24
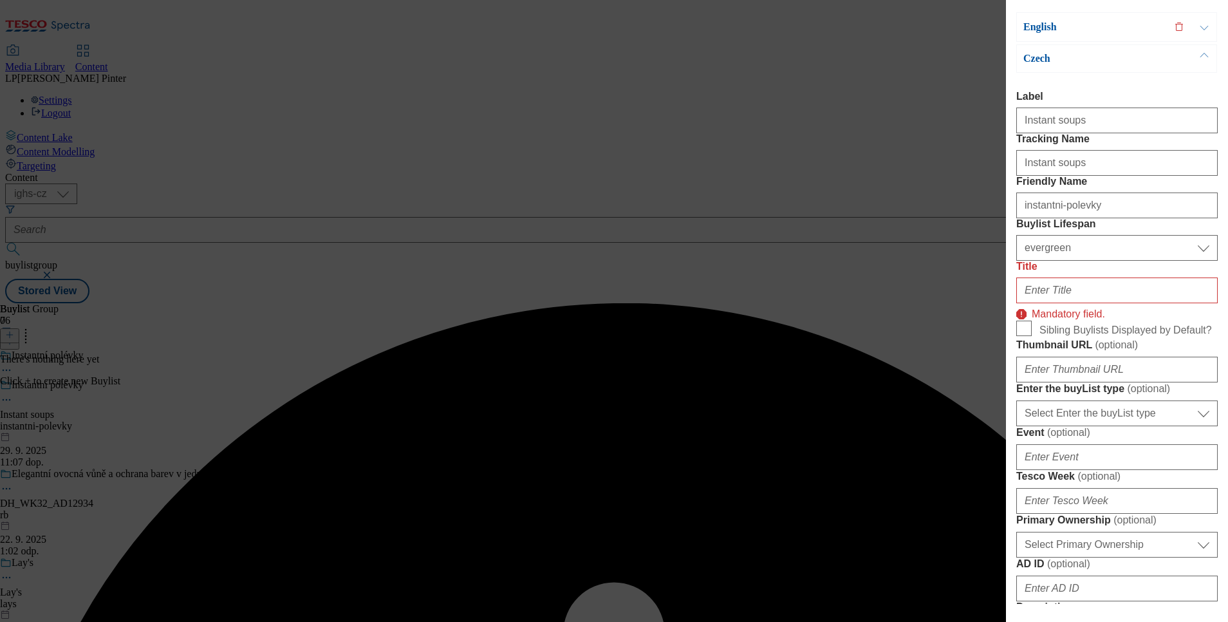
scroll to position [59, 0]
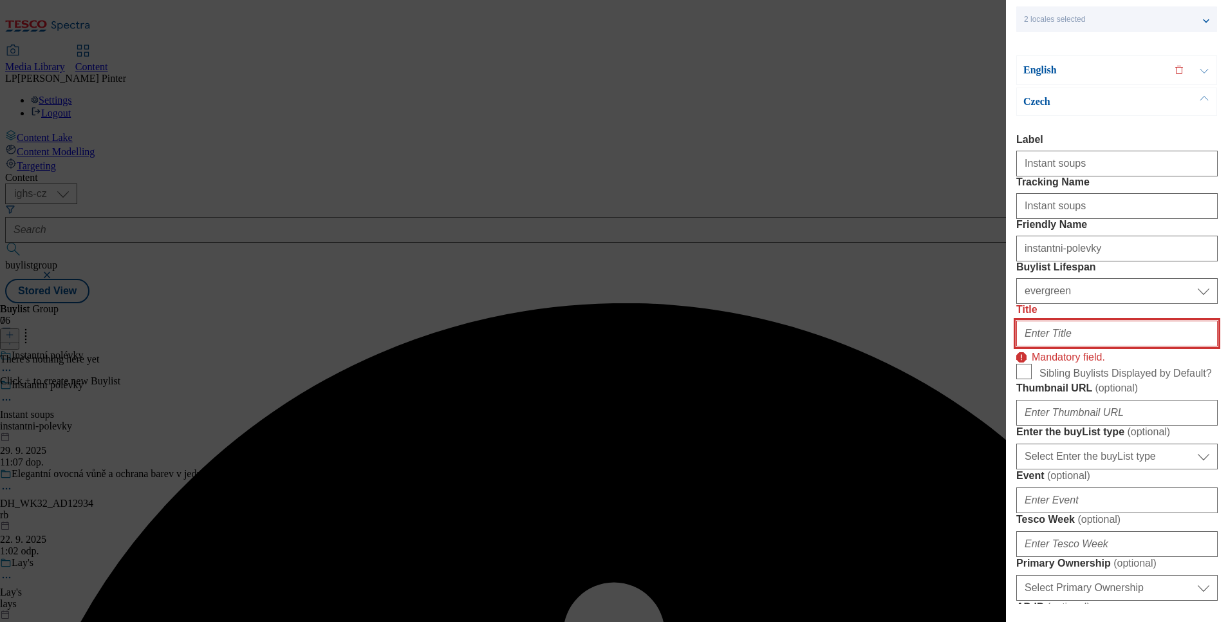
click at [1109, 346] on input "Title" at bounding box center [1116, 333] width 201 height 26
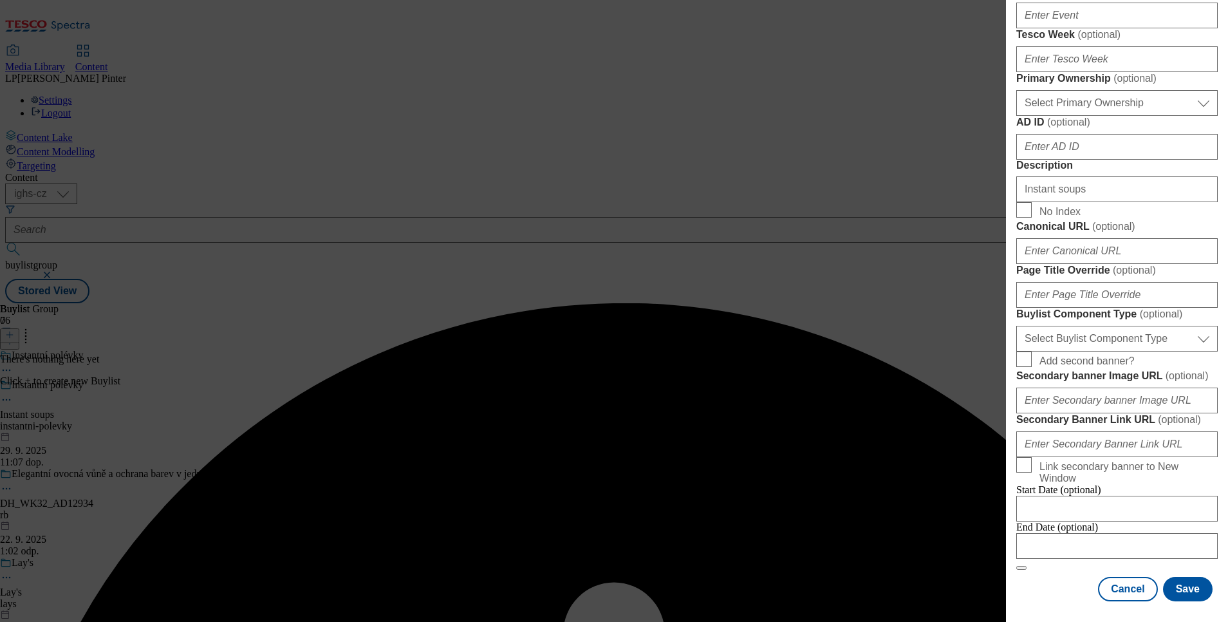
scroll to position [1008, 0]
click at [1179, 583] on button "Save" at bounding box center [1188, 589] width 50 height 24
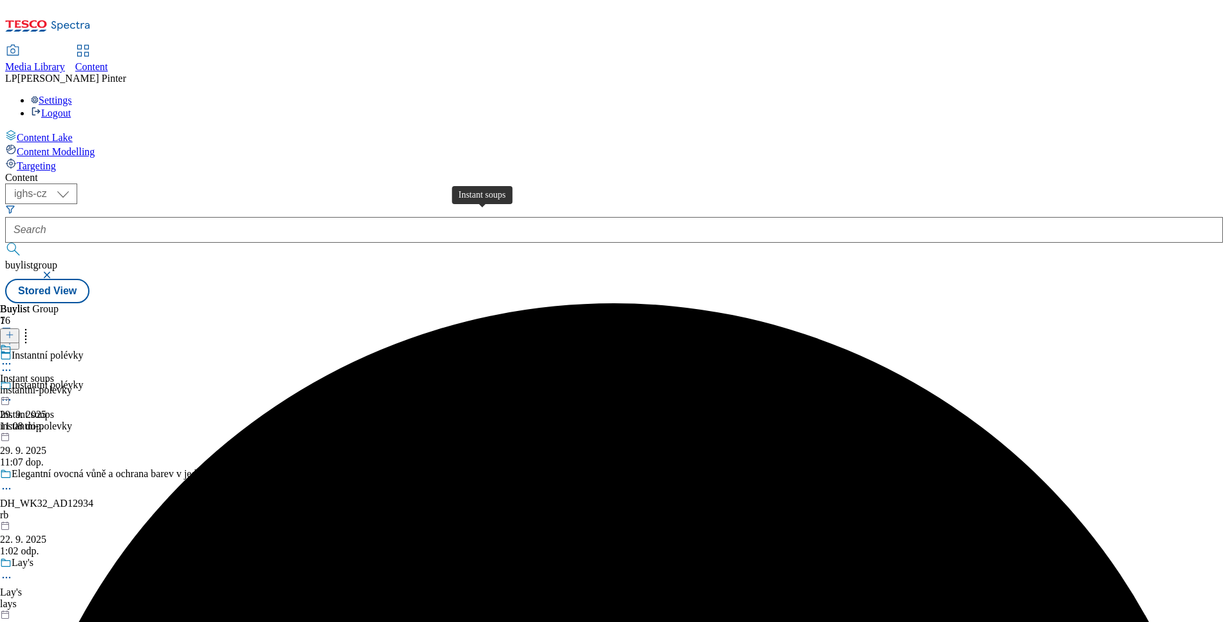
click at [54, 373] on div "Instant soups" at bounding box center [27, 379] width 54 height 12
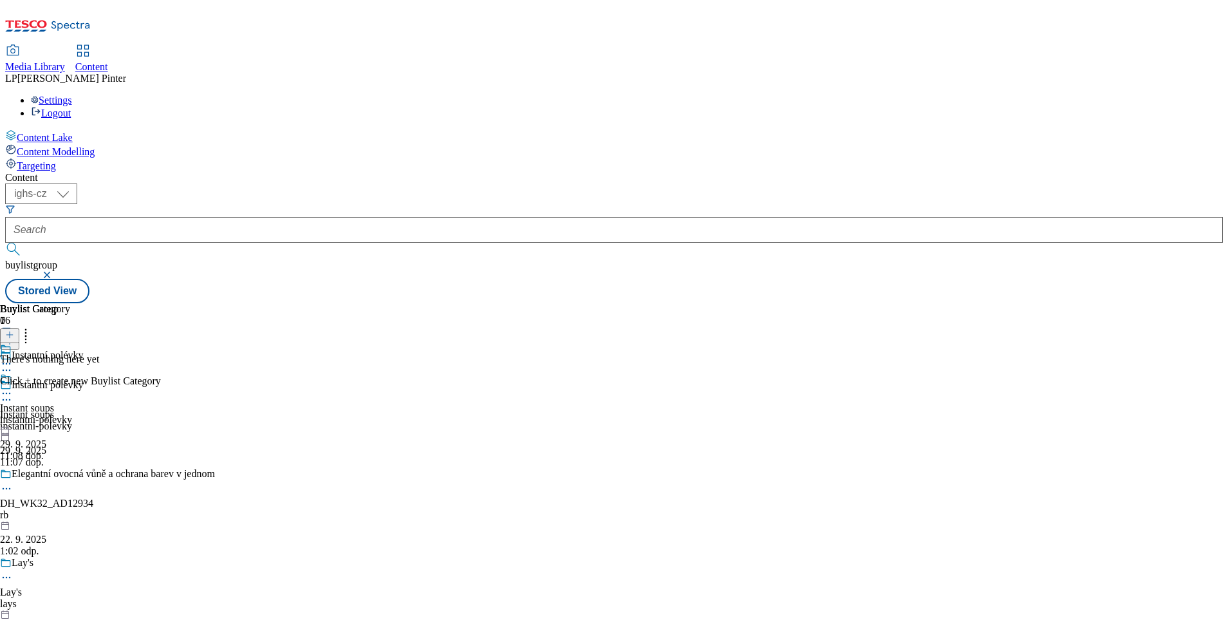
click at [161, 303] on header "Buylist Category 0" at bounding box center [80, 323] width 161 height 40
click at [19, 328] on button at bounding box center [9, 335] width 19 height 15
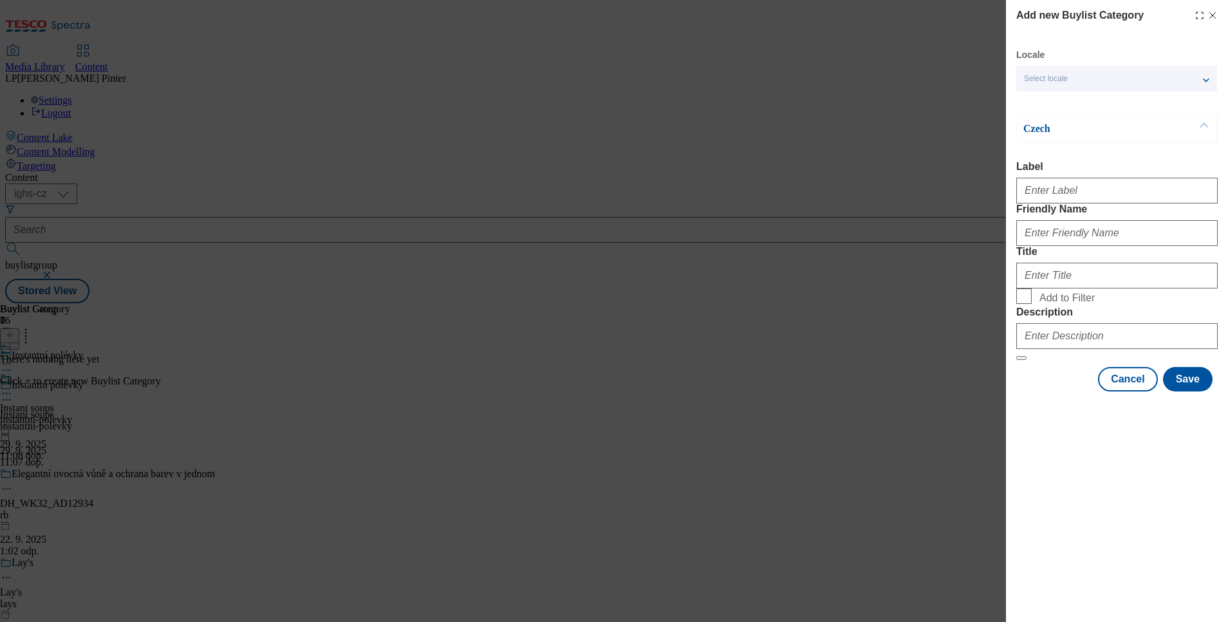
click at [1086, 75] on div "Select locale" at bounding box center [1116, 79] width 201 height 26
click at [1078, 99] on span "English" at bounding box center [1128, 103] width 162 height 12
click at [1039, 99] on input "English" at bounding box center [1031, 104] width 15 height 15
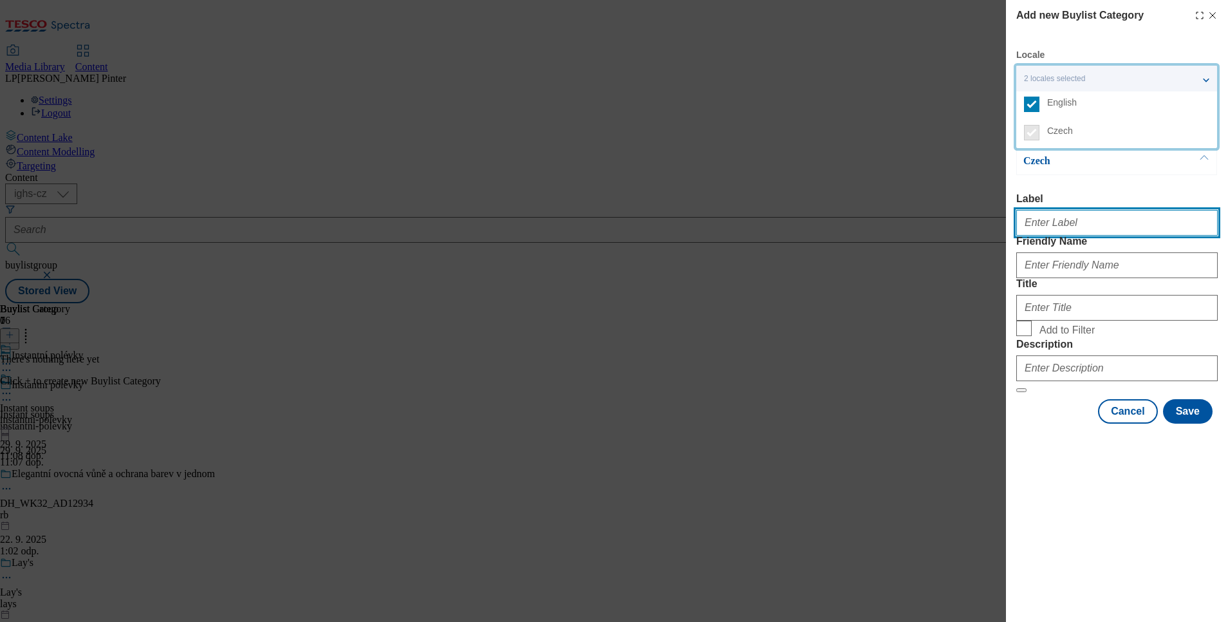
click at [1076, 230] on input "Label" at bounding box center [1116, 223] width 201 height 26
paste input "Instant soups"
type input "Instant soups"
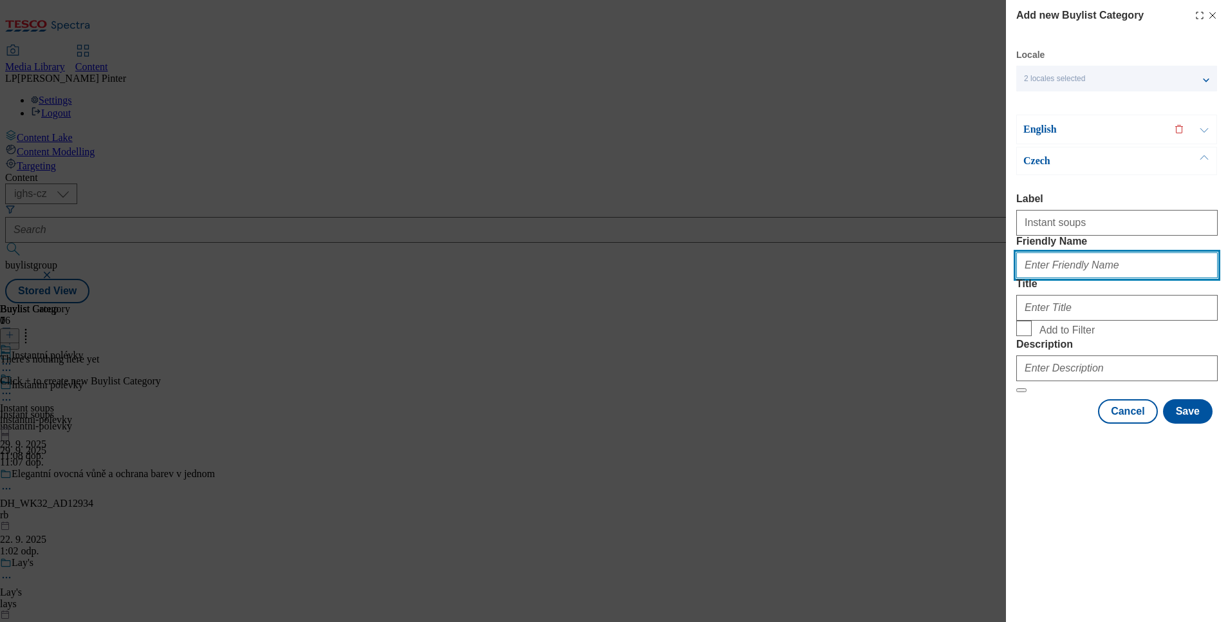
click at [1069, 278] on input "Friendly Name" at bounding box center [1116, 265] width 201 height 26
type input "instantni-polevky"
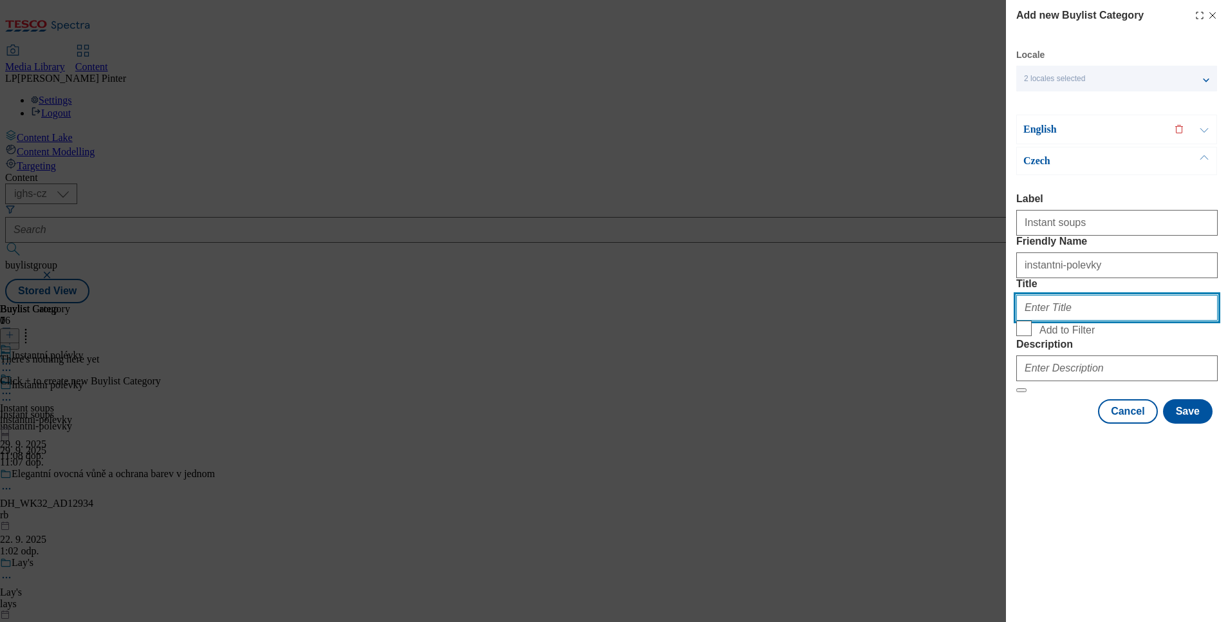
click at [1045, 320] on input "Title" at bounding box center [1116, 308] width 201 height 26
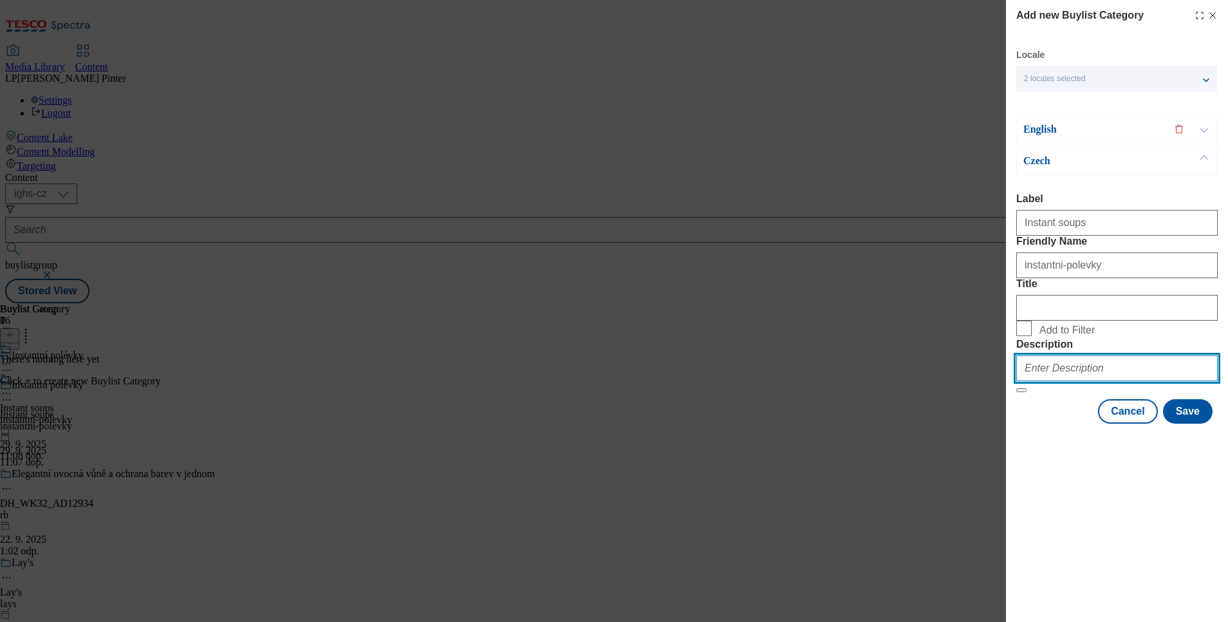
click at [1066, 381] on input "Description" at bounding box center [1116, 368] width 201 height 26
paste input "Instant soups"
type input "Instant soups"
click at [1051, 145] on div "Locale 2 locales selected English Czech English Label Friendly Name Title Add t…" at bounding box center [1116, 236] width 201 height 375
click at [1047, 156] on p "Czech" at bounding box center [1090, 160] width 135 height 13
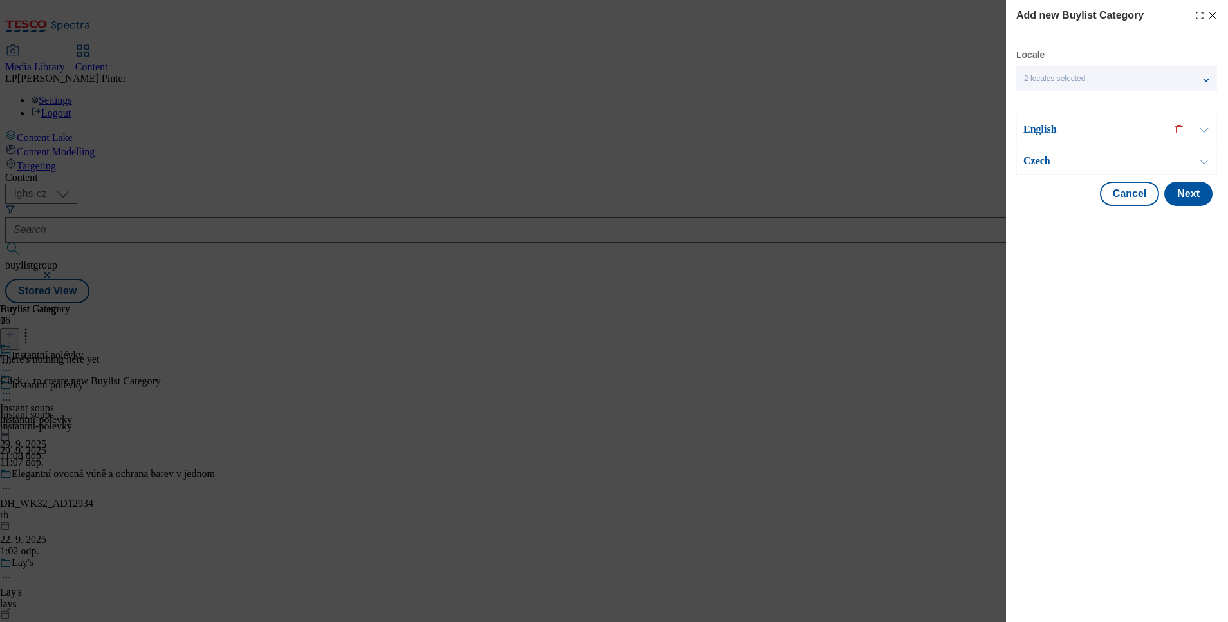
click at [1033, 153] on div "Czech" at bounding box center [1116, 161] width 201 height 28
click at [1034, 156] on p "Czech" at bounding box center [1090, 160] width 135 height 13
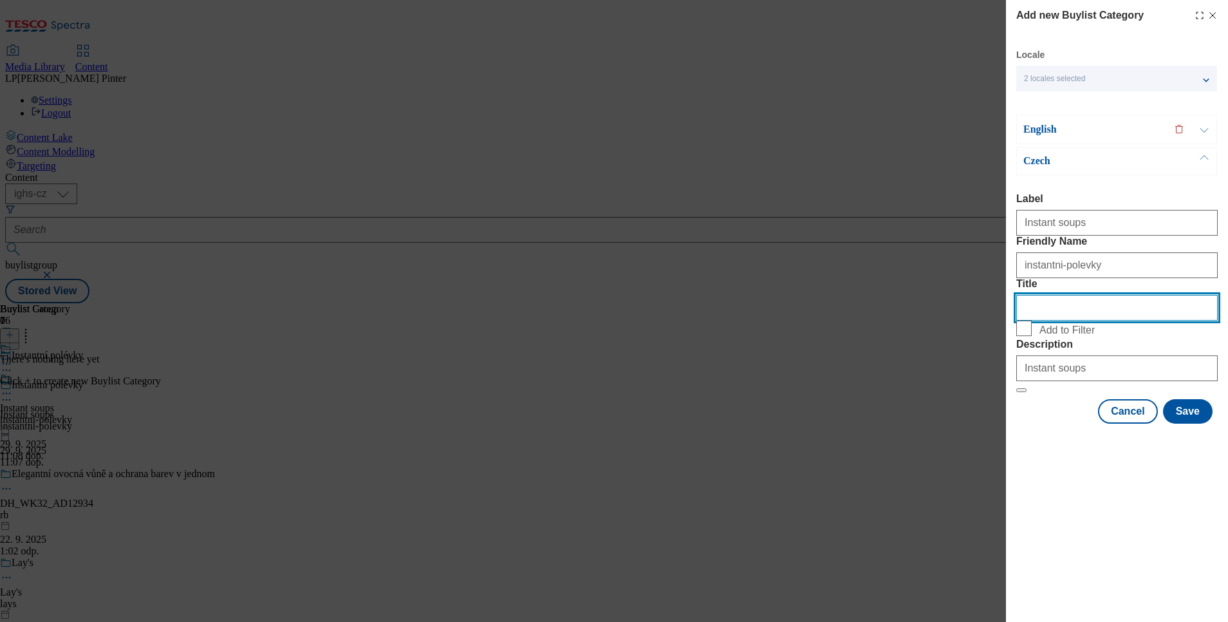
click at [1059, 320] on input "Title" at bounding box center [1116, 308] width 201 height 26
click at [1045, 124] on p "English" at bounding box center [1090, 129] width 135 height 13
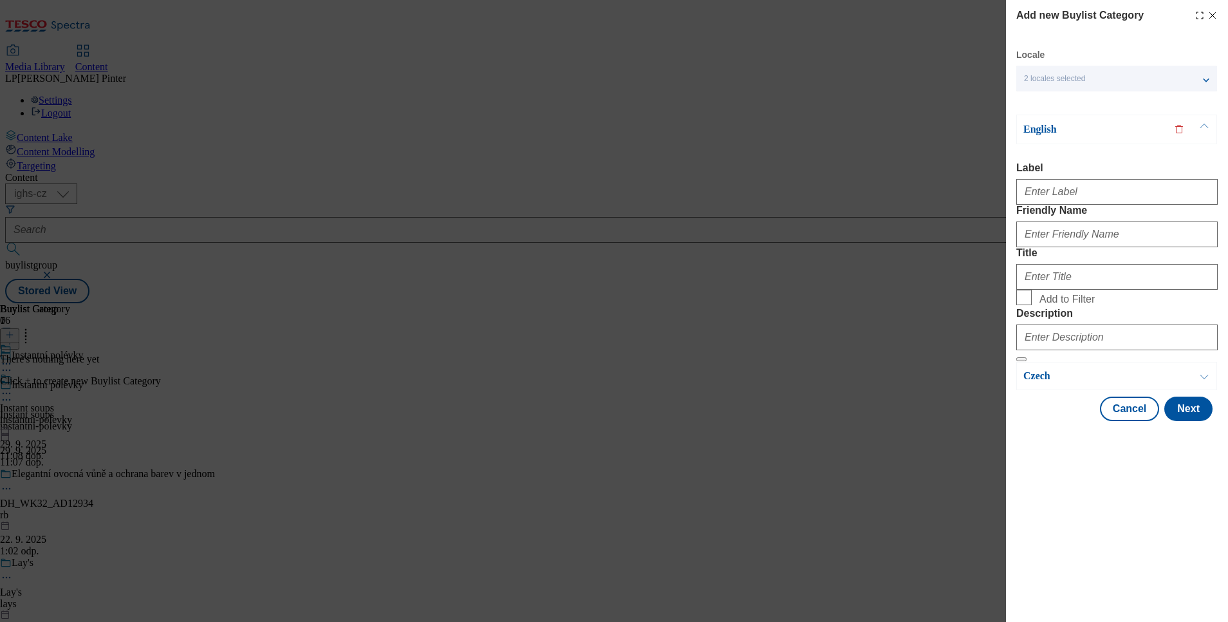
click at [1042, 211] on form "Label Friendly Name Title Add to Filter Description" at bounding box center [1116, 261] width 201 height 199
click at [1044, 200] on input "Label" at bounding box center [1116, 192] width 201 height 26
paste input "Instant soups"
type input "Instant soups"
click at [1063, 247] on input "Friendly Name" at bounding box center [1116, 234] width 201 height 26
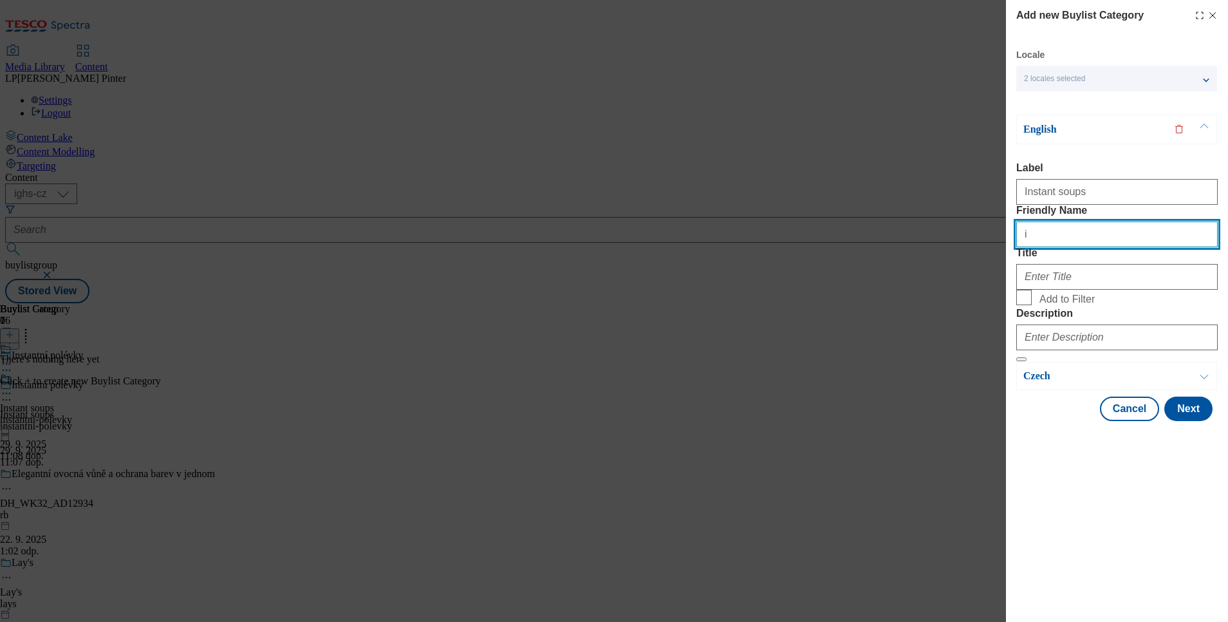
type input "instantni-polevky"
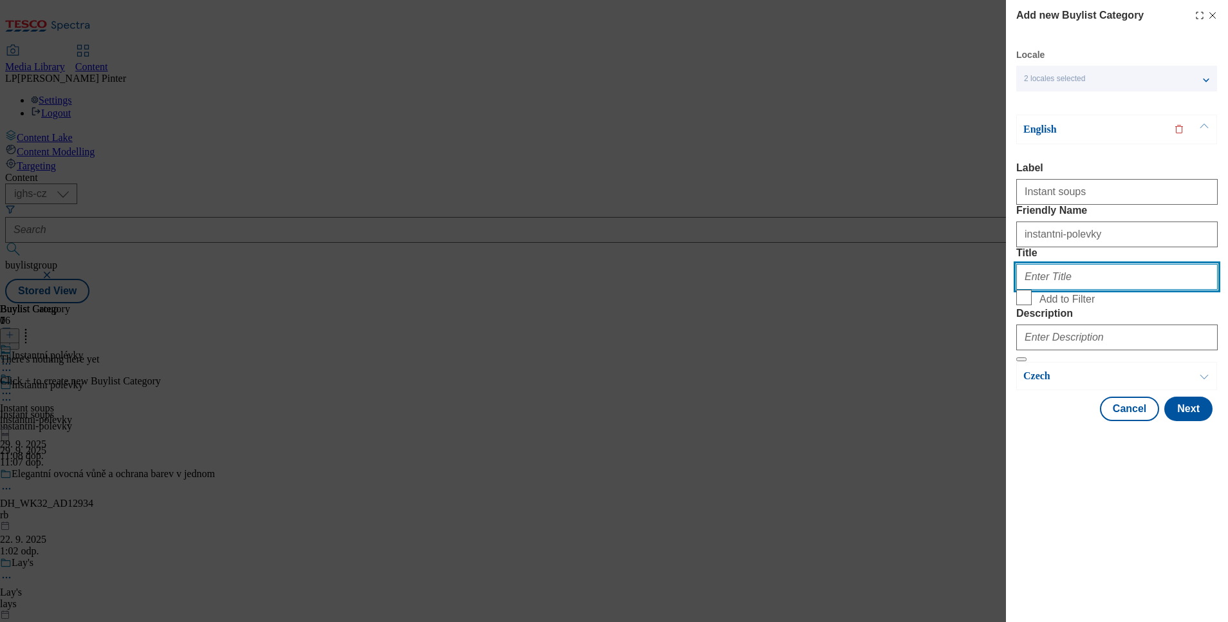
click at [1050, 290] on input "Title" at bounding box center [1116, 277] width 201 height 26
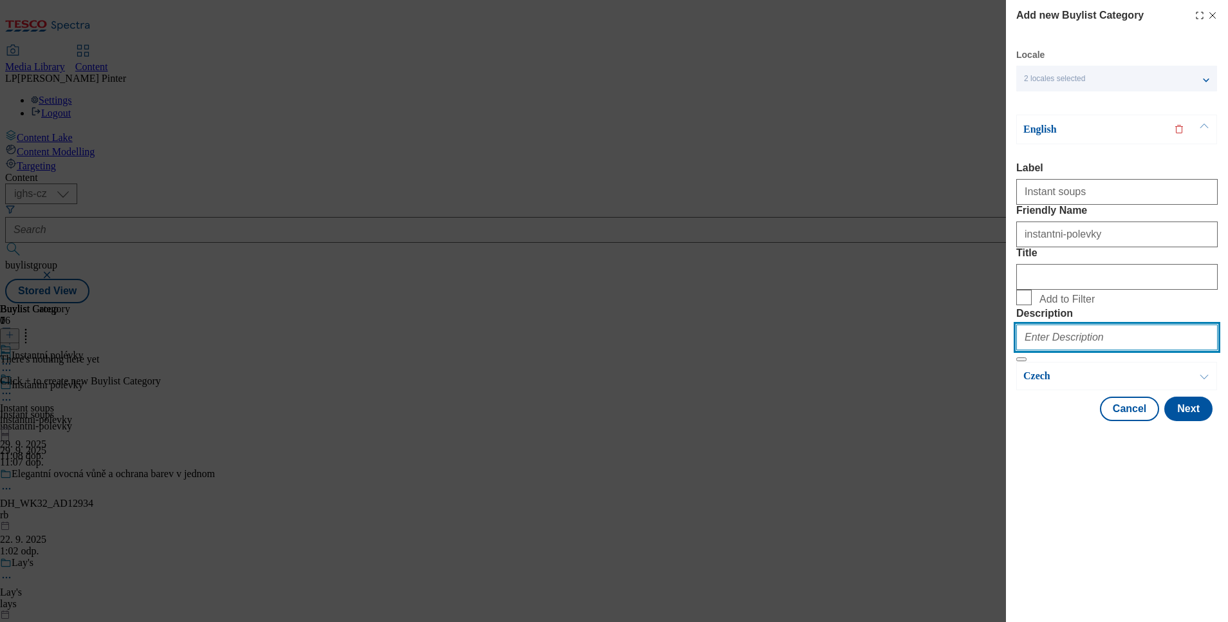
click at [1071, 350] on input "Description" at bounding box center [1116, 337] width 201 height 26
paste input "Instant soups"
type input "Instant soups"
click at [1198, 421] on button "Next" at bounding box center [1188, 408] width 48 height 24
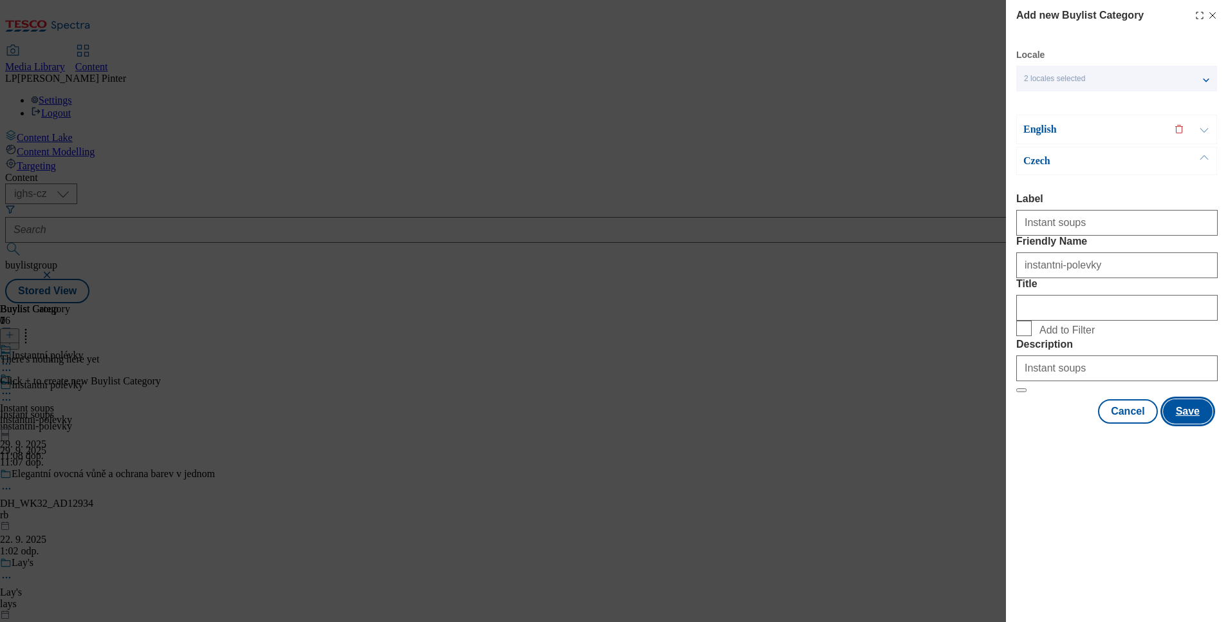
click at [1198, 423] on button "Save" at bounding box center [1188, 411] width 50 height 24
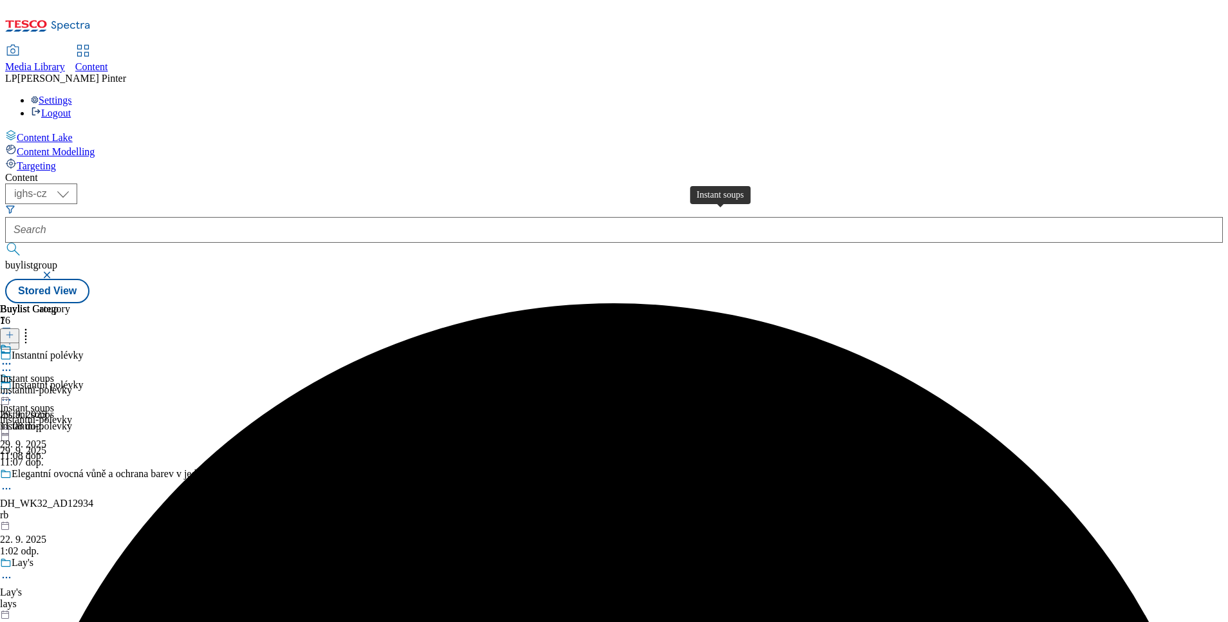
click at [54, 373] on div "Instant soups" at bounding box center [27, 379] width 54 height 12
click at [13, 335] on line at bounding box center [9, 335] width 6 height 0
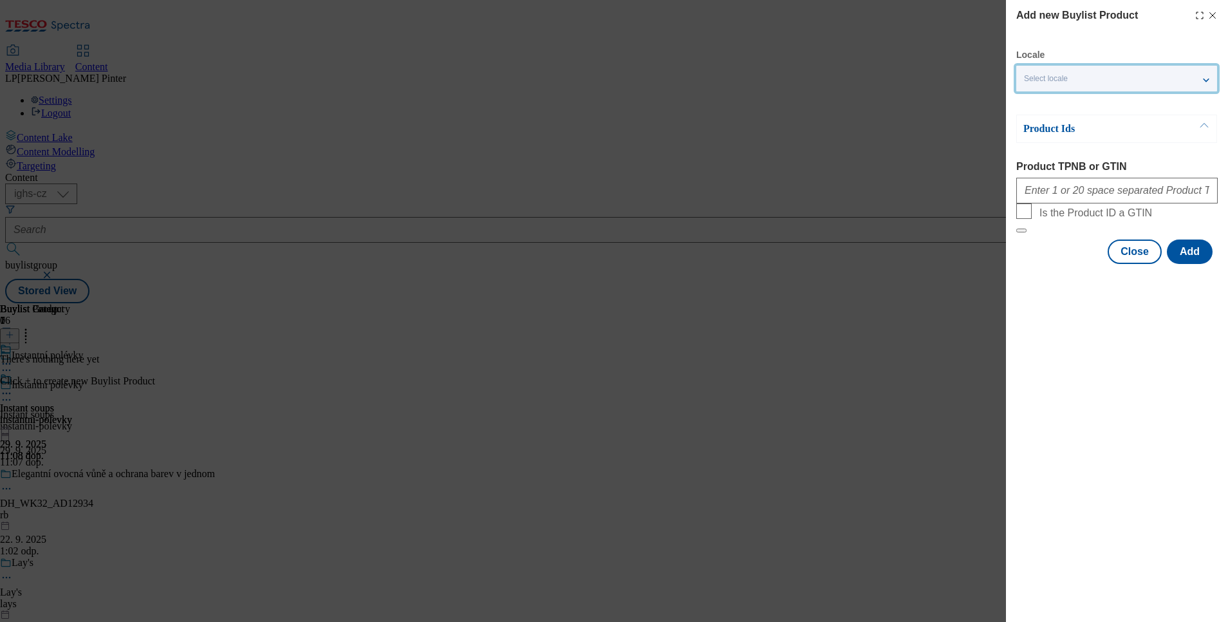
click at [1050, 80] on span "Select locale" at bounding box center [1046, 79] width 44 height 10
click at [1055, 99] on span "English" at bounding box center [1062, 102] width 30 height 7
click at [1039, 97] on input "English" at bounding box center [1031, 104] width 15 height 15
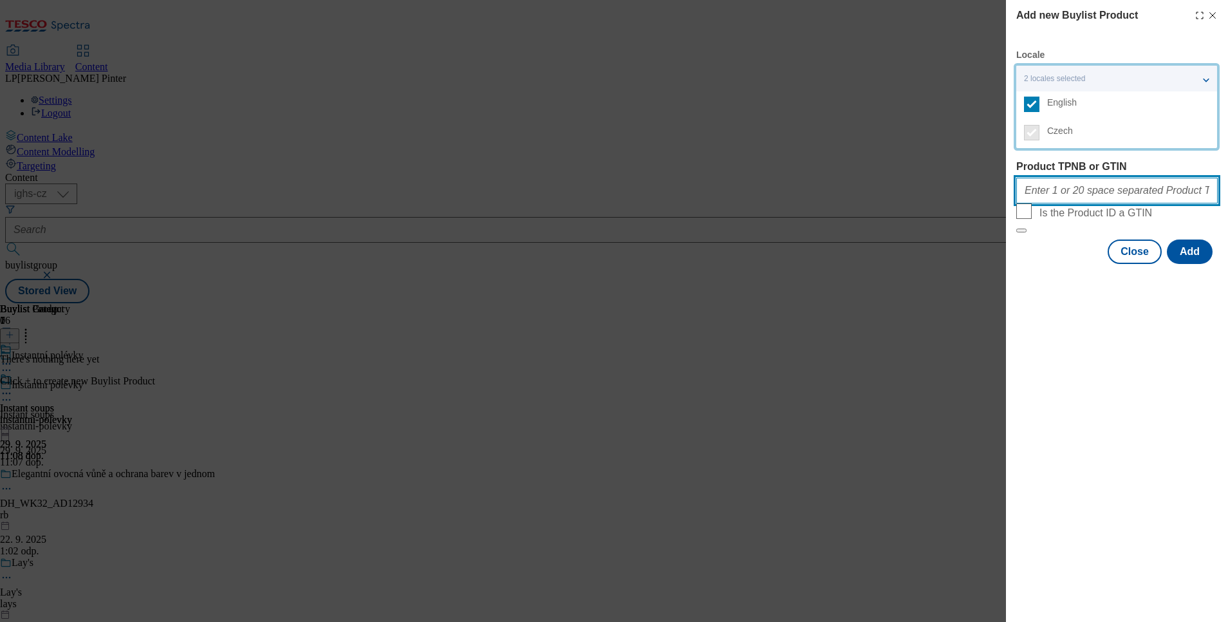
click at [1064, 200] on input "Product TPNB or GTIN" at bounding box center [1116, 191] width 201 height 26
click at [1076, 190] on input "Product TPNB or GTIN" at bounding box center [1116, 191] width 201 height 26
paste input "205147200 205147347 205147231 220278166 205147286 105001612 120314748 220317125…"
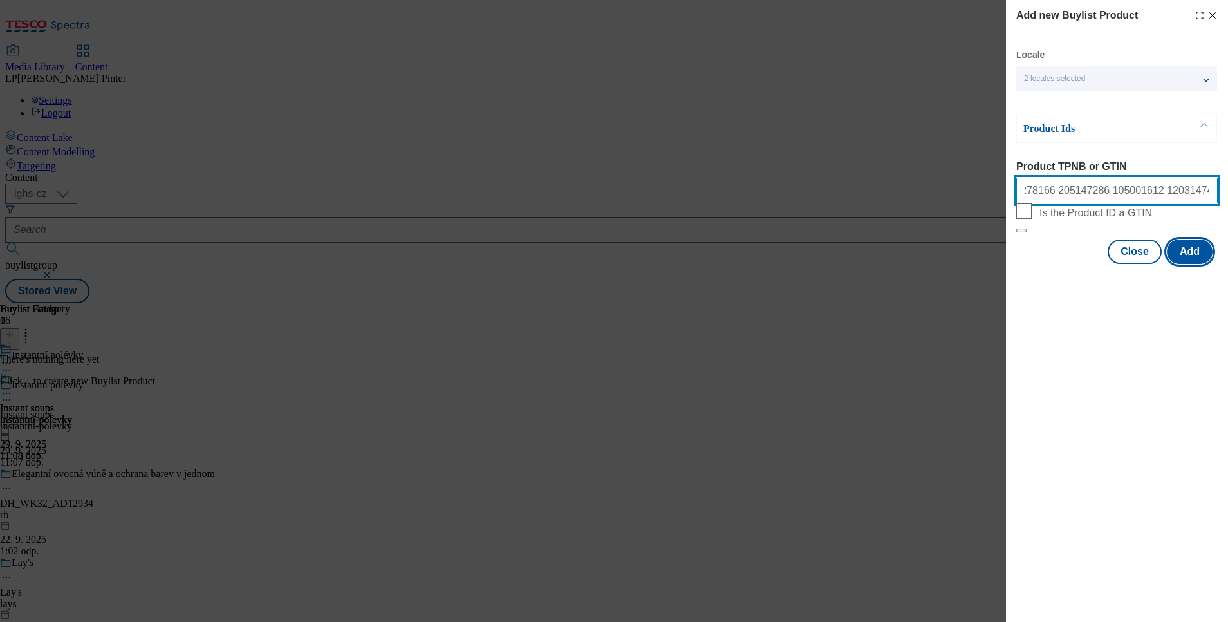
type input "205147200 205147347 205147231 220278166 205147286 105001612 120314748 220317125…"
click at [1195, 264] on button "Add" at bounding box center [1190, 251] width 46 height 24
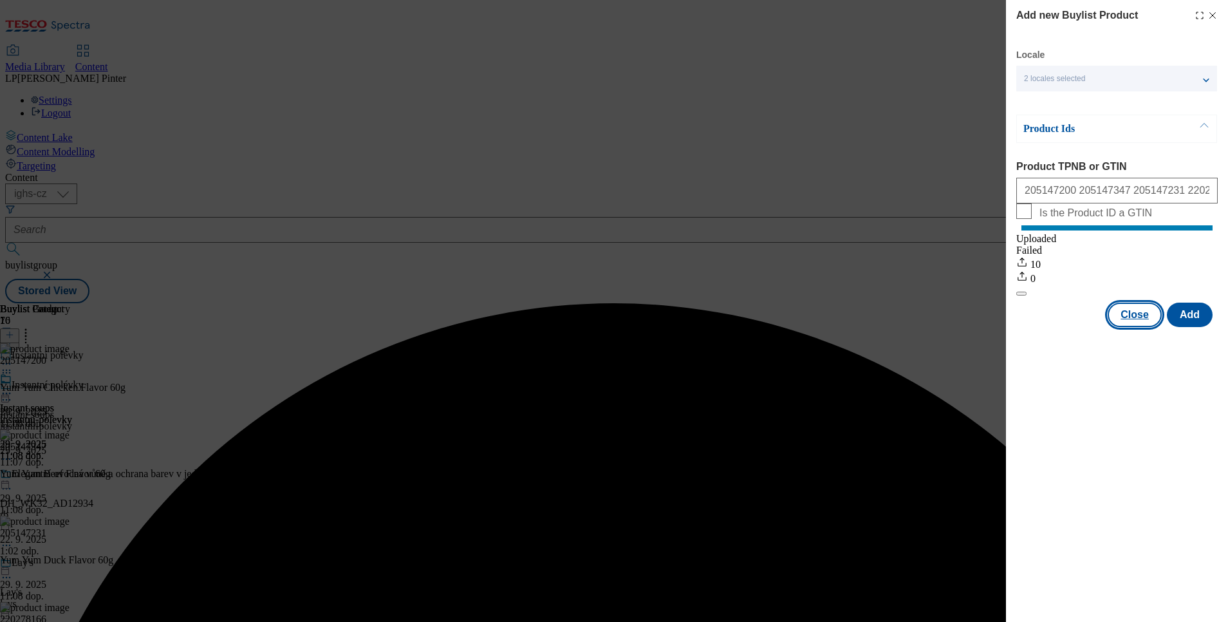
click at [1126, 327] on button "Close" at bounding box center [1134, 314] width 54 height 24
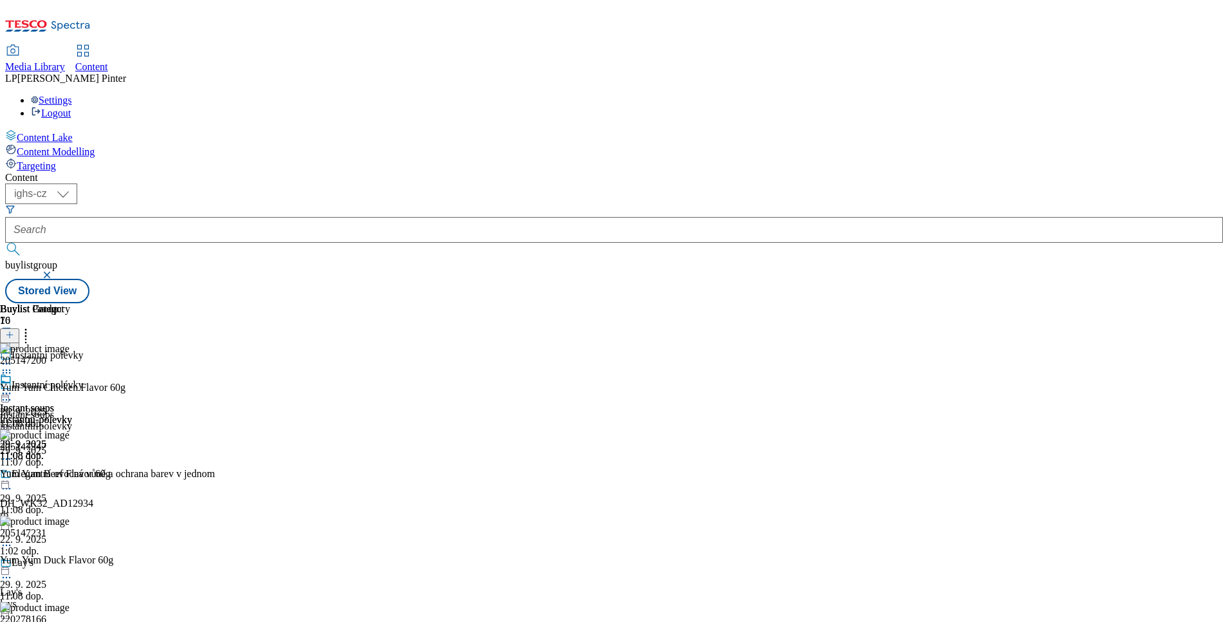
click at [13, 387] on icon at bounding box center [6, 393] width 13 height 13
click at [75, 472] on button "Preview" at bounding box center [51, 479] width 50 height 15
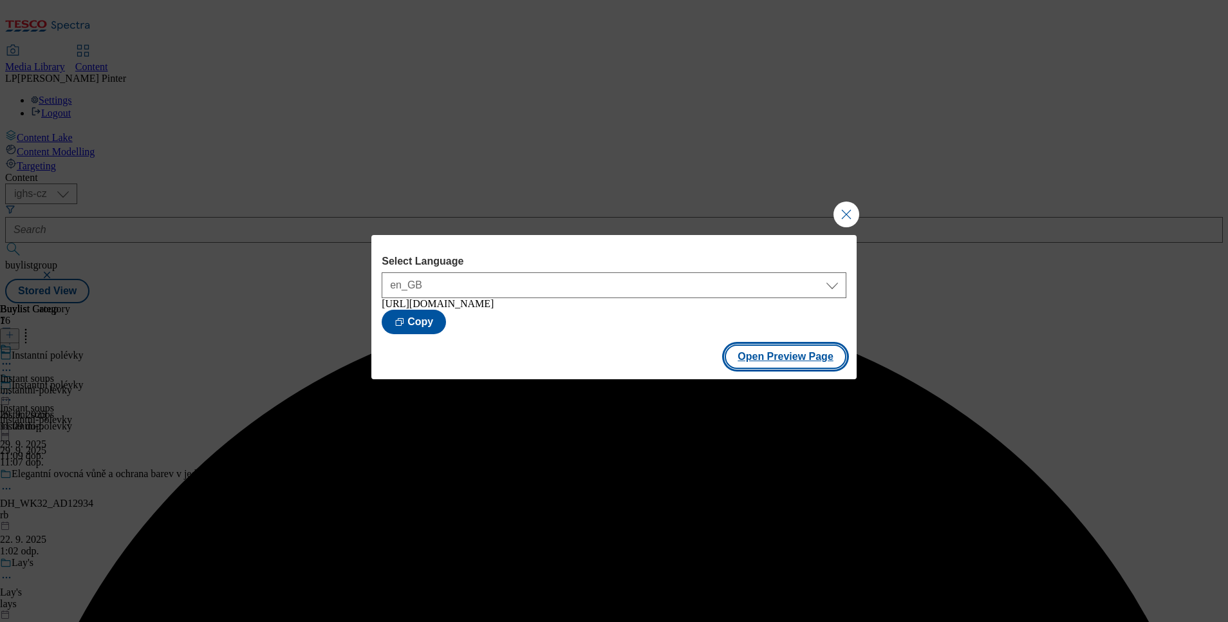
click at [766, 359] on button "Open Preview Page" at bounding box center [786, 356] width 122 height 24
click at [845, 210] on button "Close Modal" at bounding box center [846, 214] width 26 height 26
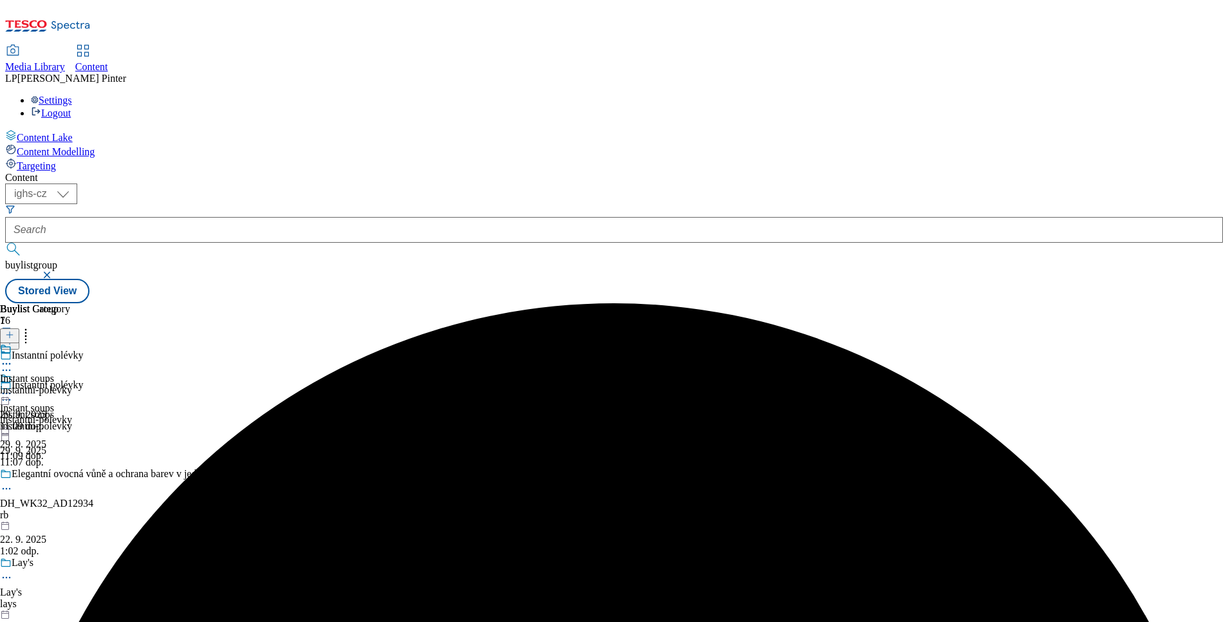
click at [13, 387] on icon at bounding box center [6, 393] width 13 height 13
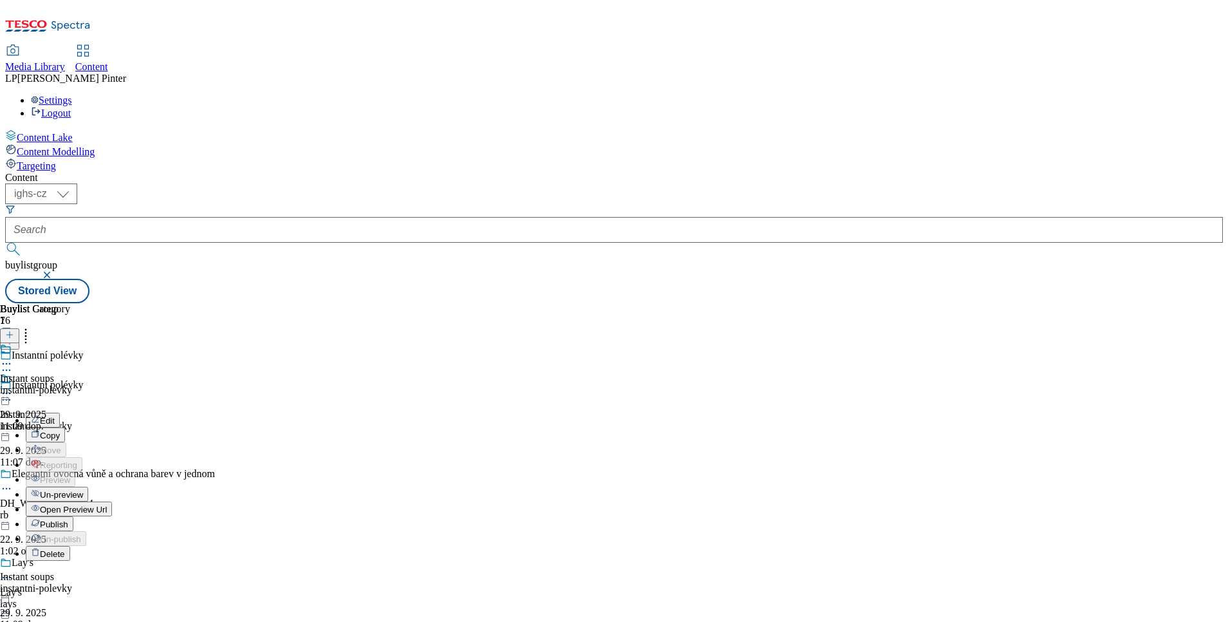
click at [68, 519] on span "Publish" at bounding box center [54, 524] width 28 height 10
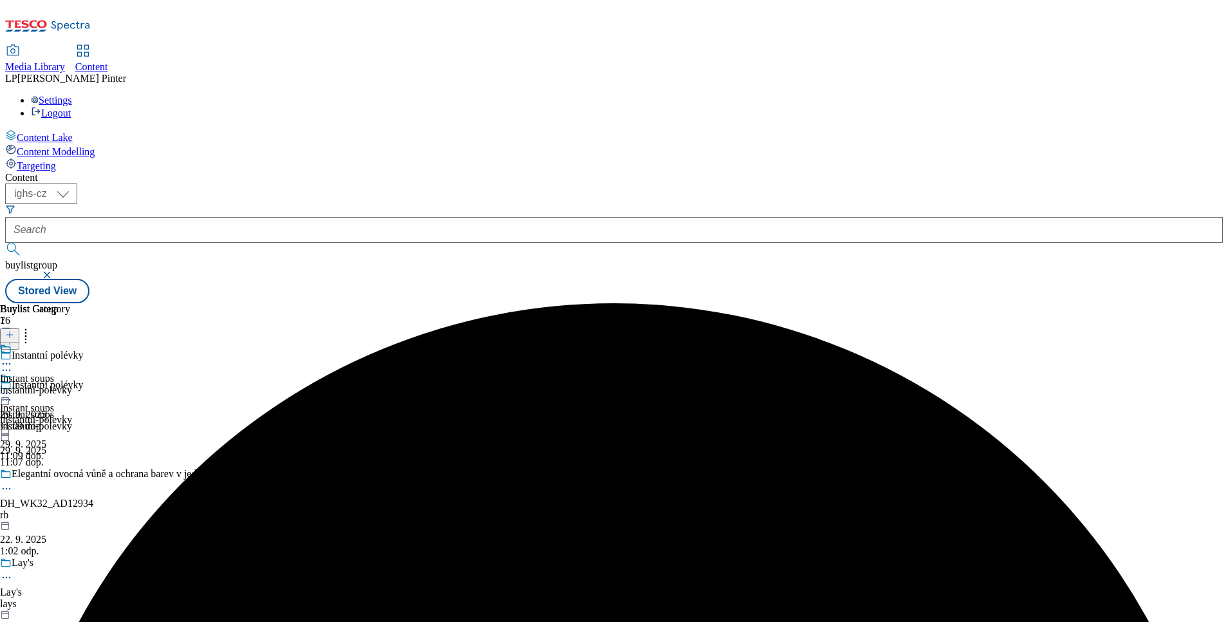
click at [13, 387] on icon at bounding box center [6, 393] width 13 height 13
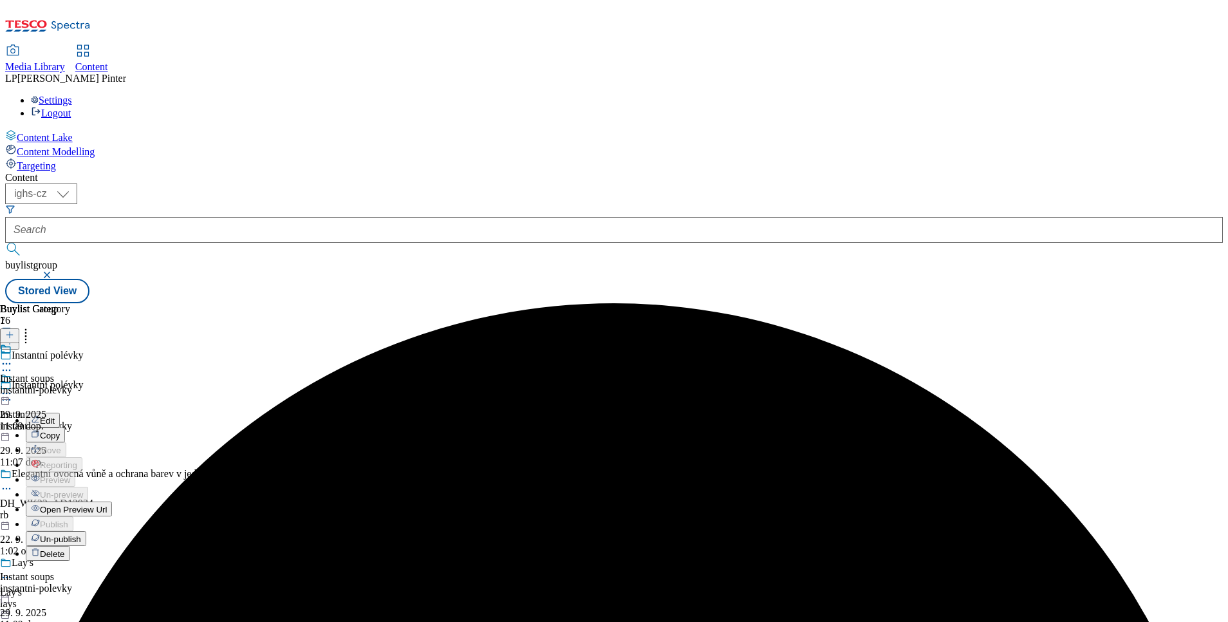
click at [112, 501] on li "Open Preview Url" at bounding box center [69, 508] width 86 height 15
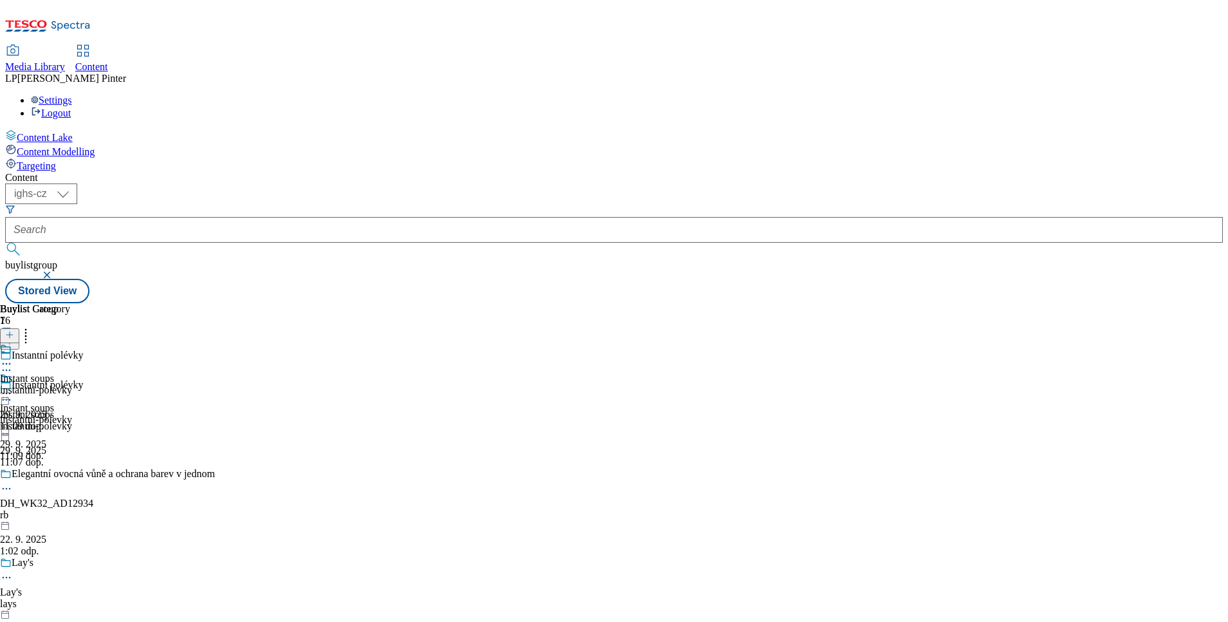
click at [72, 373] on div at bounding box center [36, 388] width 72 height 30
click at [13, 387] on icon at bounding box center [6, 393] width 13 height 13
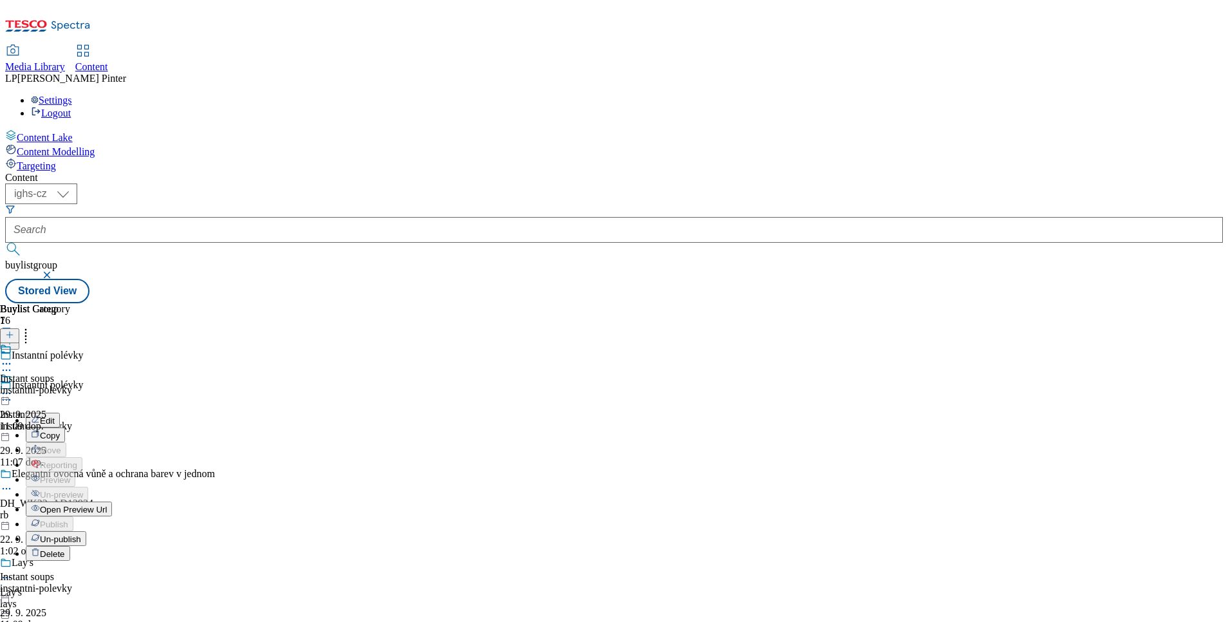
click at [107, 504] on span "Open Preview Url" at bounding box center [73, 509] width 67 height 10
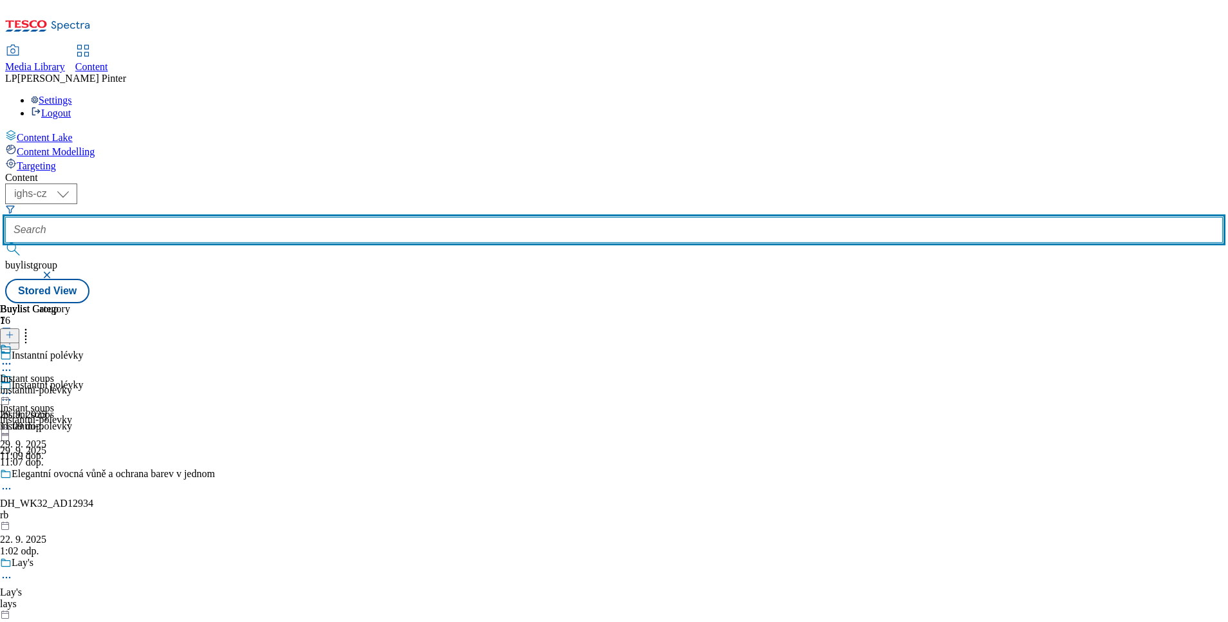
click at [301, 217] on input "text" at bounding box center [613, 230] width 1217 height 26
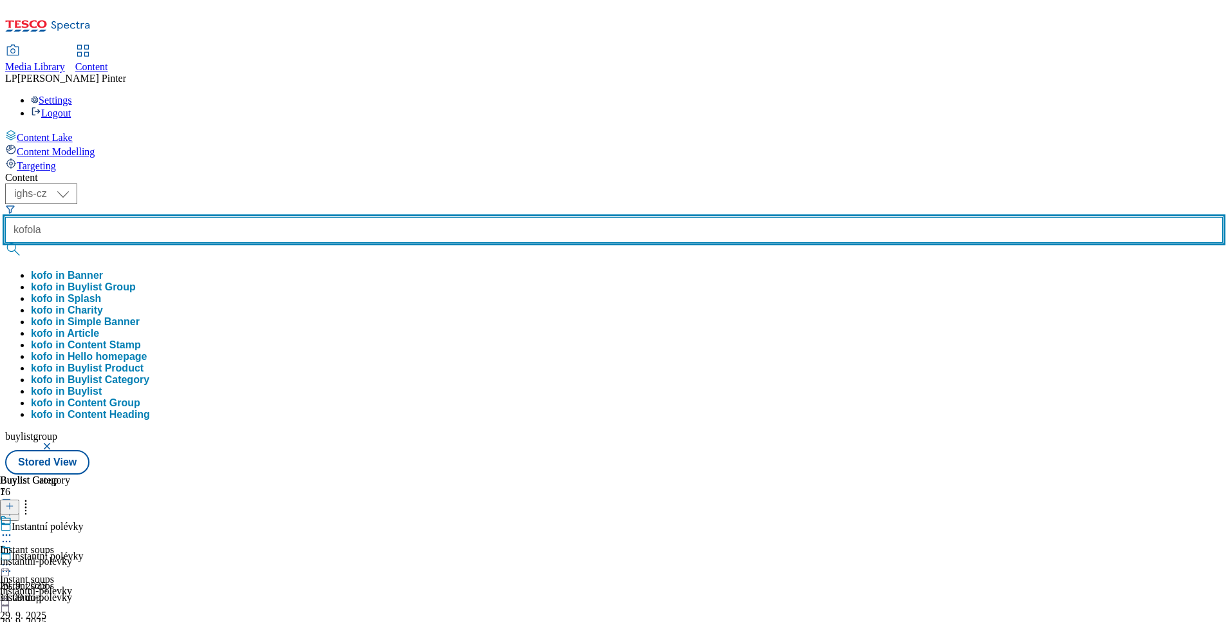
type input "kofola"
click at [5, 243] on button "submit" at bounding box center [14, 249] width 18 height 13
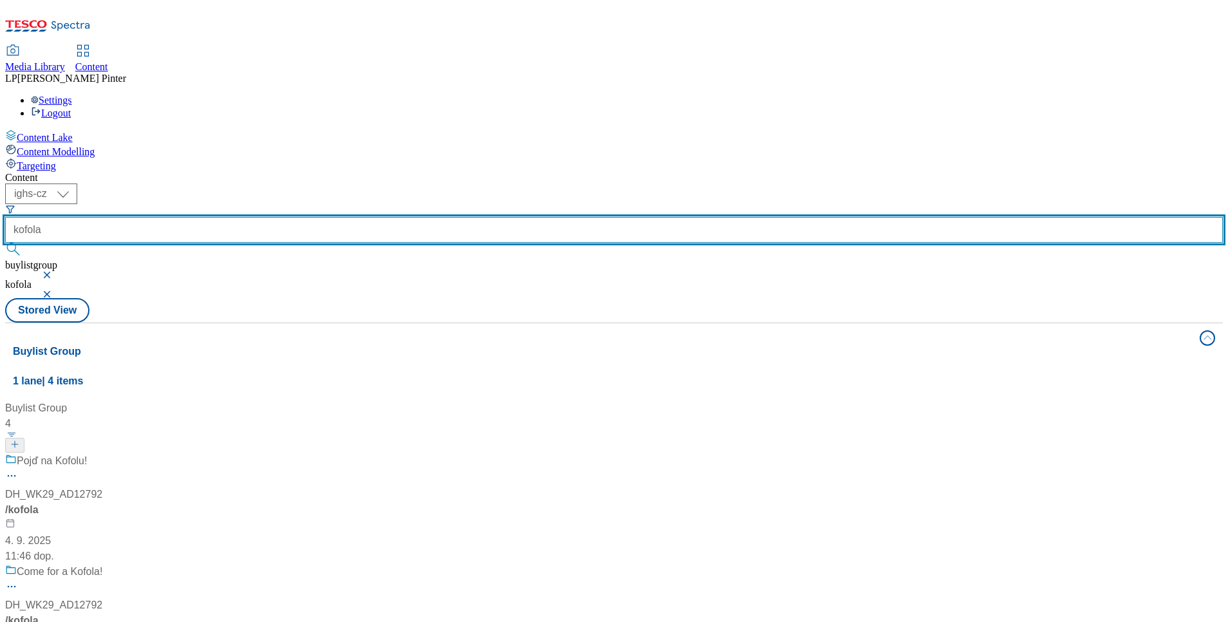
scroll to position [134, 0]
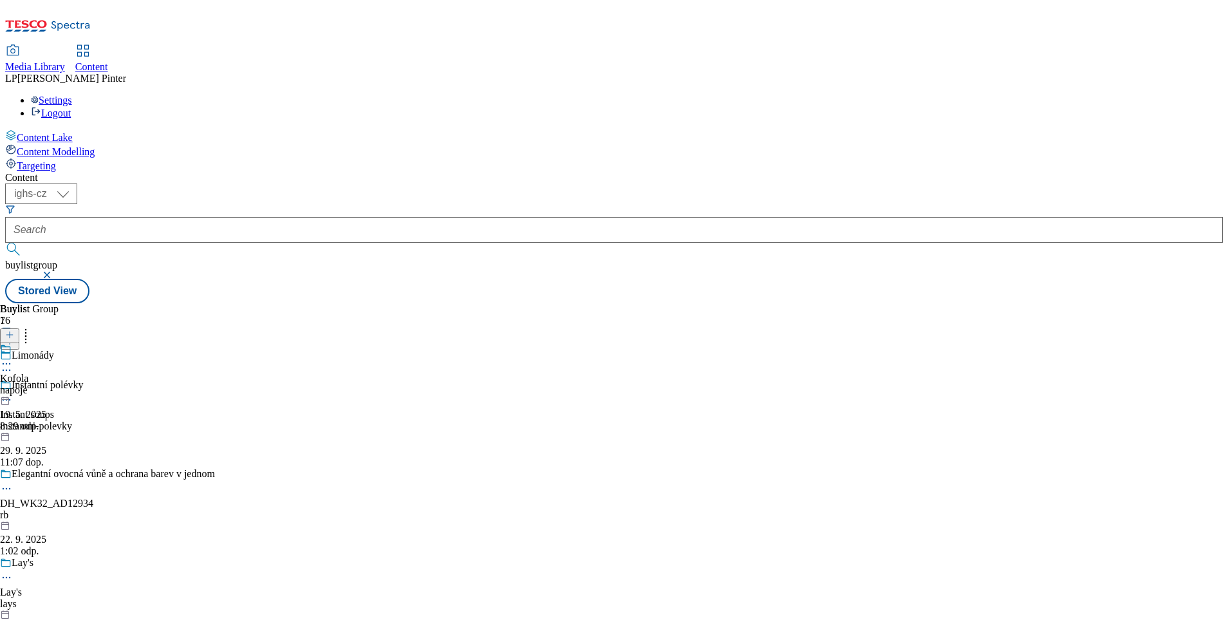
click at [13, 357] on icon at bounding box center [6, 363] width 13 height 13
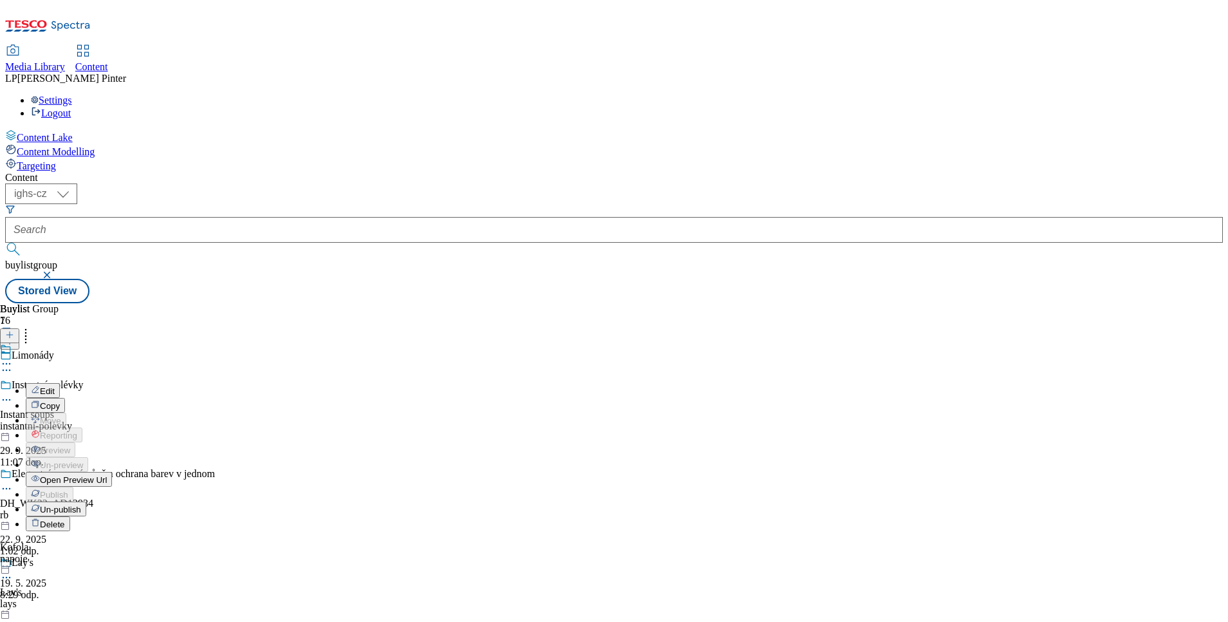
click at [107, 475] on span "Open Preview Url" at bounding box center [73, 480] width 67 height 10
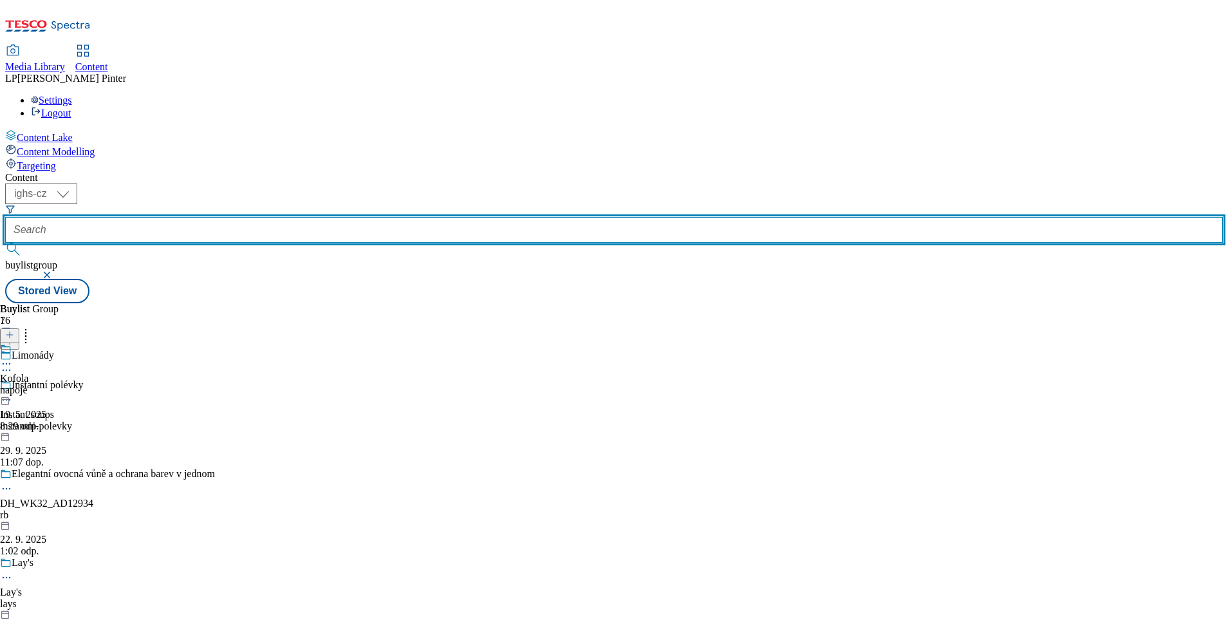
click at [306, 217] on input "text" at bounding box center [613, 230] width 1217 height 26
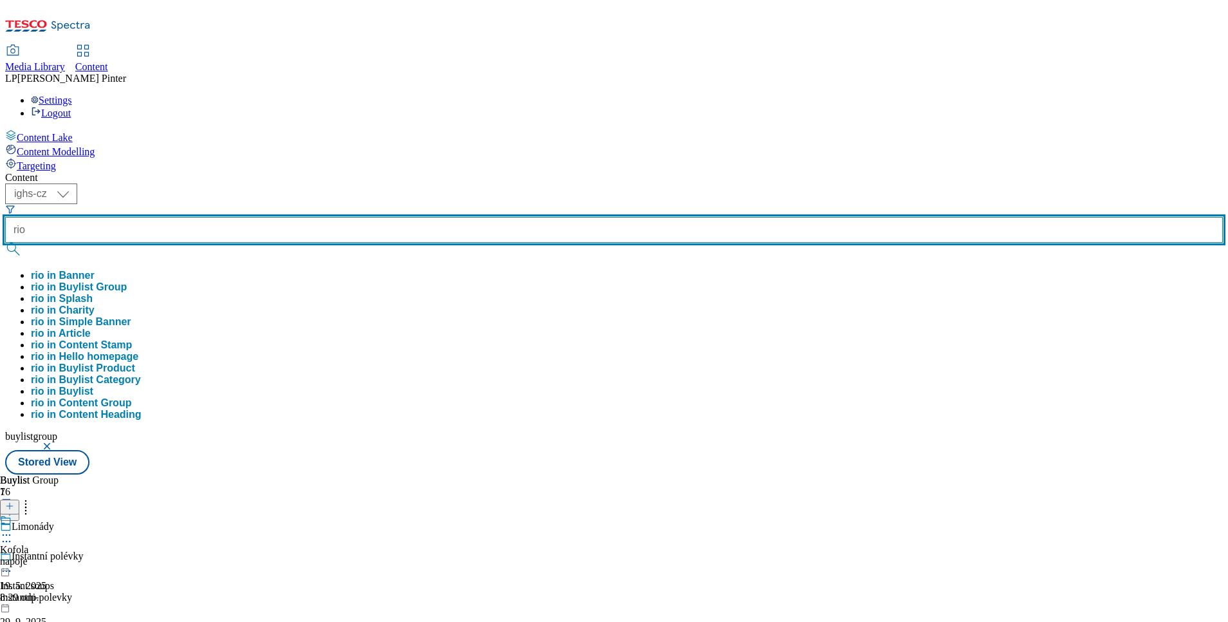
click at [5, 243] on button "submit" at bounding box center [14, 249] width 18 height 13
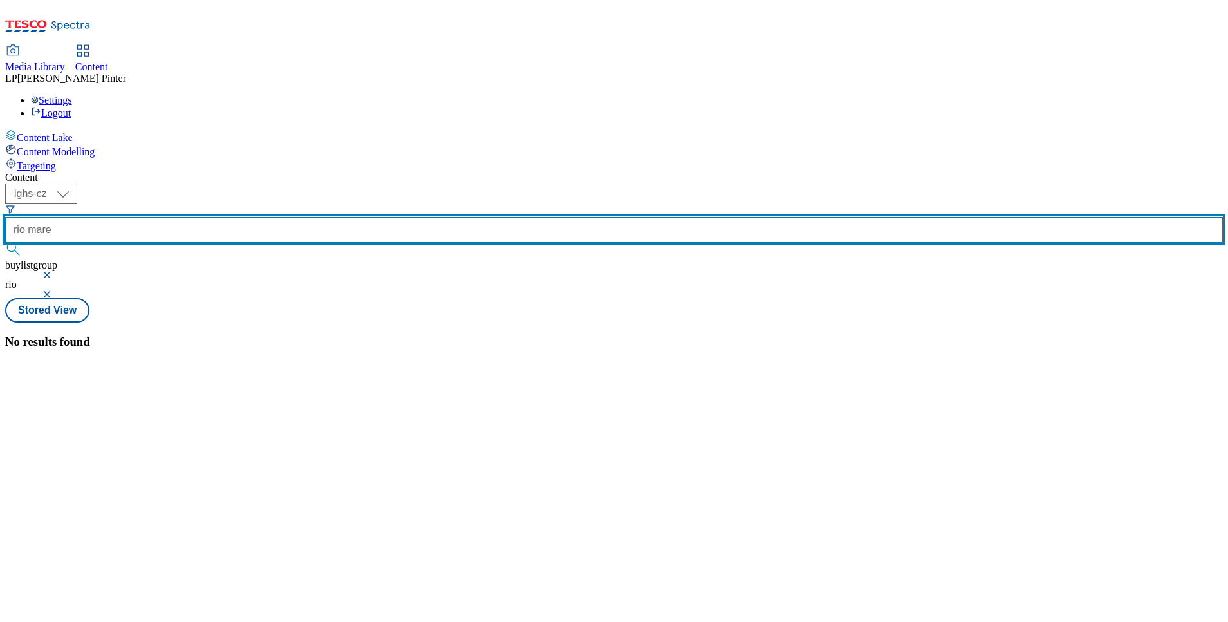
type input "rio mare"
click at [5, 243] on button "submit" at bounding box center [14, 249] width 18 height 13
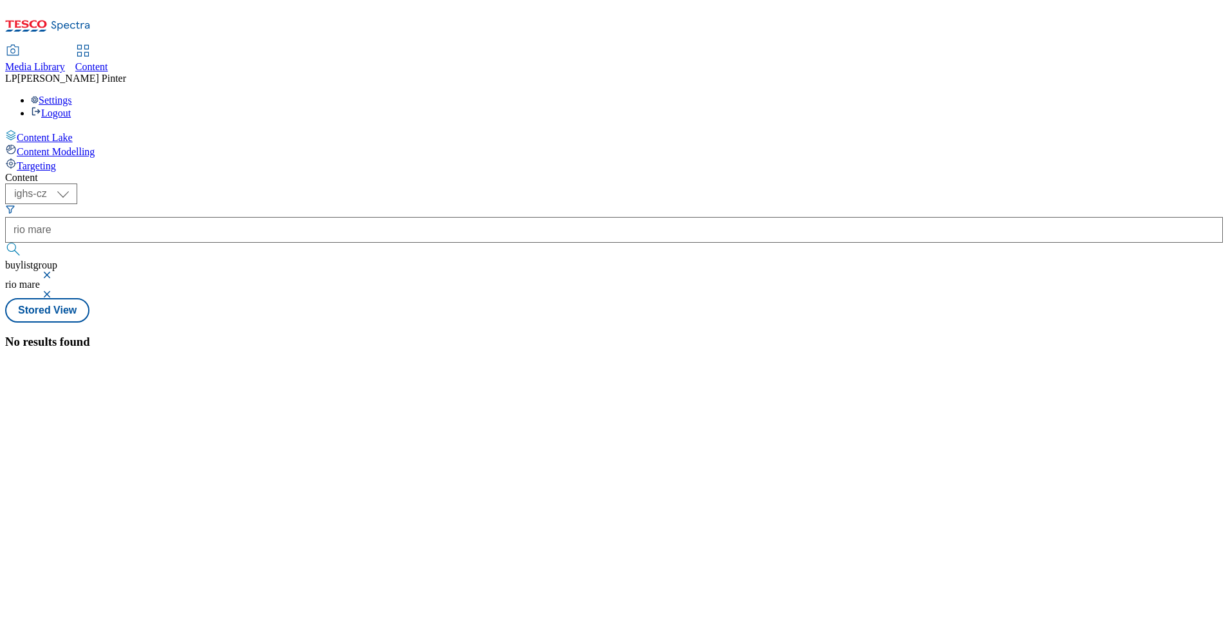
click at [55, 271] on button "button" at bounding box center [48, 275] width 13 height 8
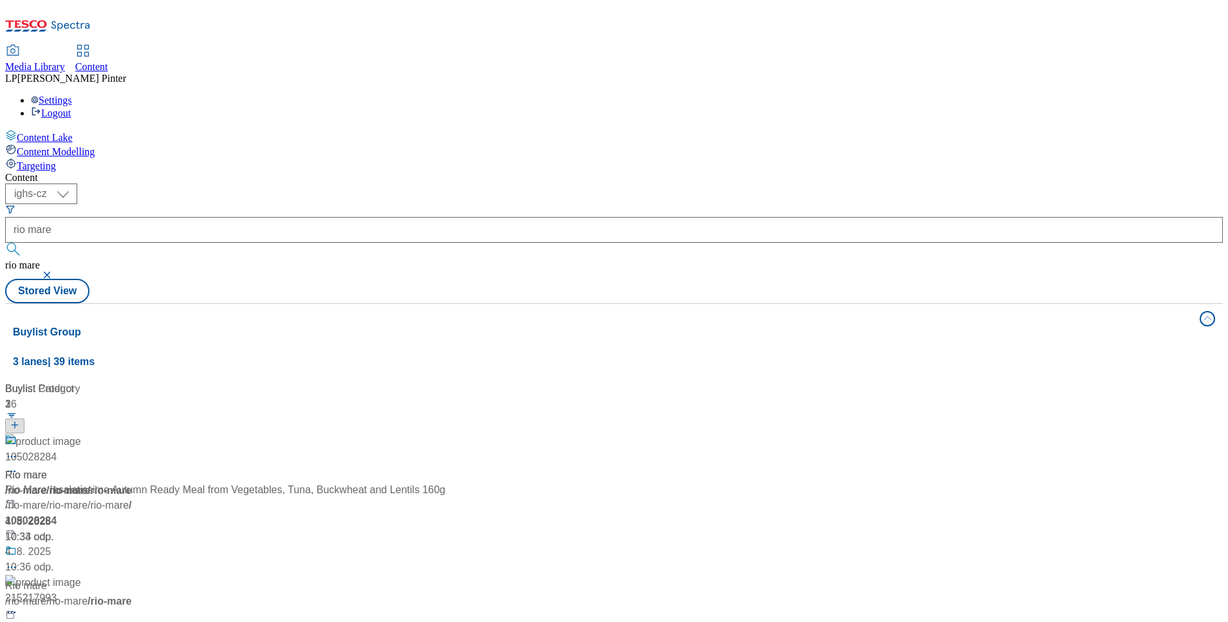
click at [55, 271] on button "button" at bounding box center [48, 275] width 13 height 8
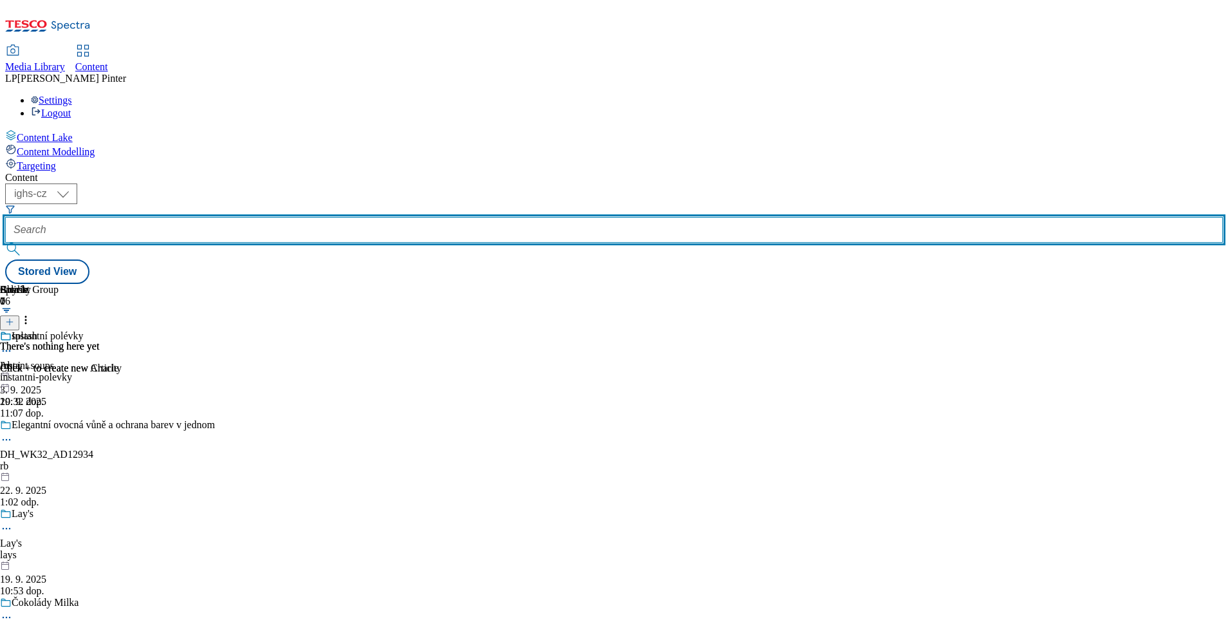
click at [344, 217] on input "text" at bounding box center [613, 230] width 1217 height 26
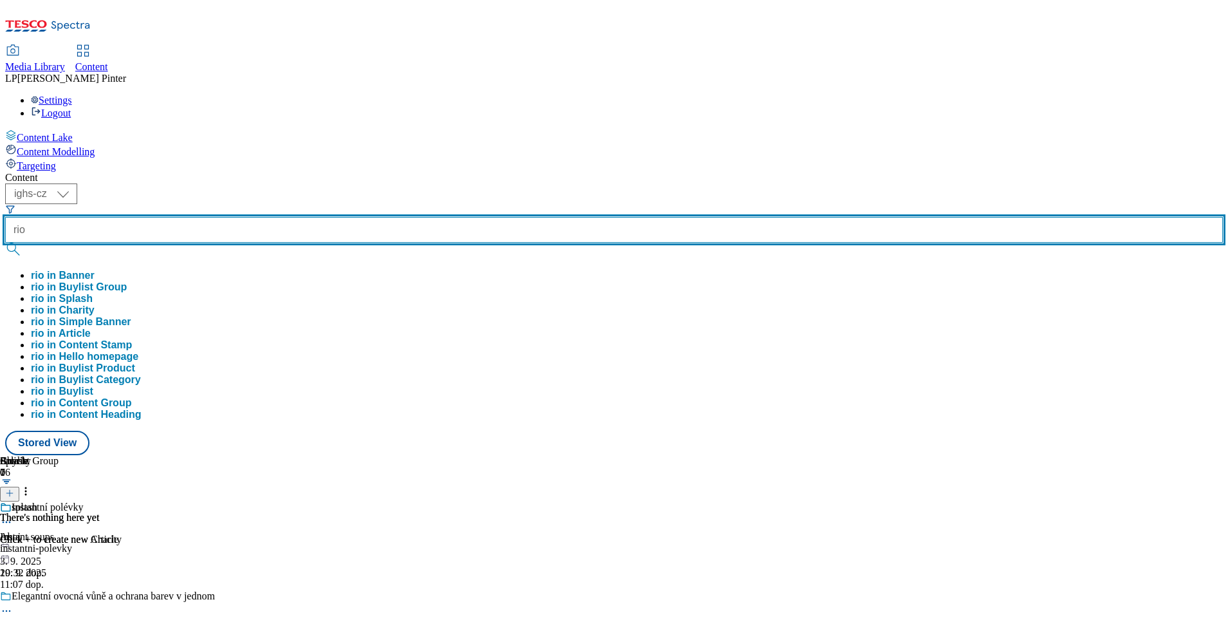
type input "rio"
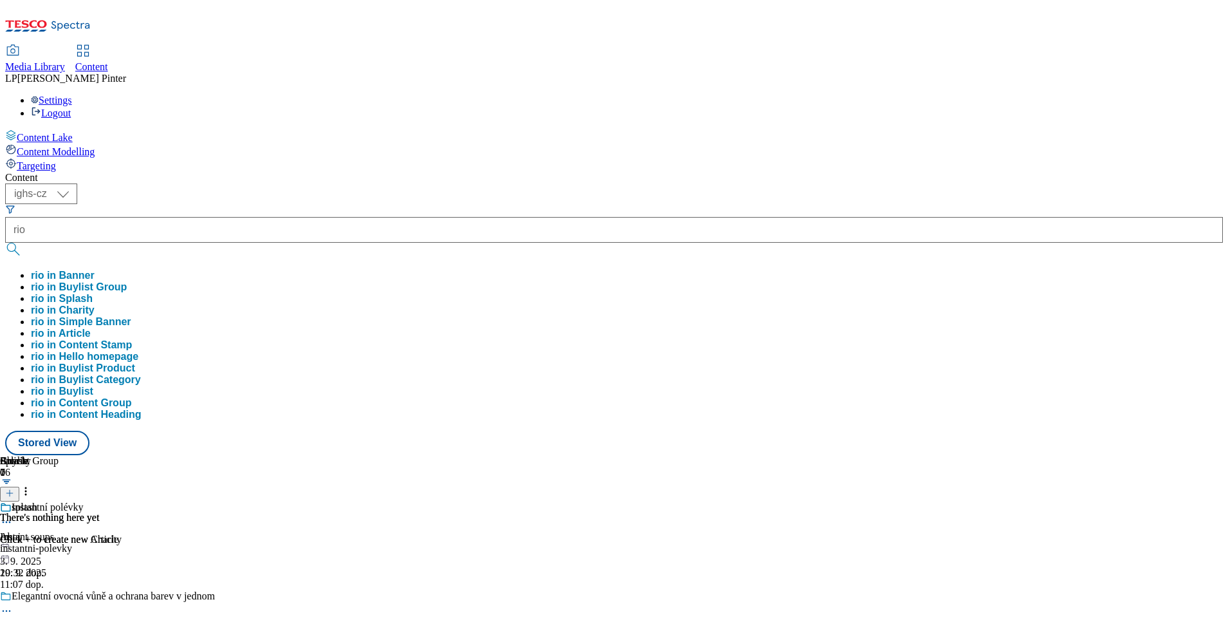
click at [127, 281] on button "rio in Buylist Group" at bounding box center [79, 287] width 96 height 12
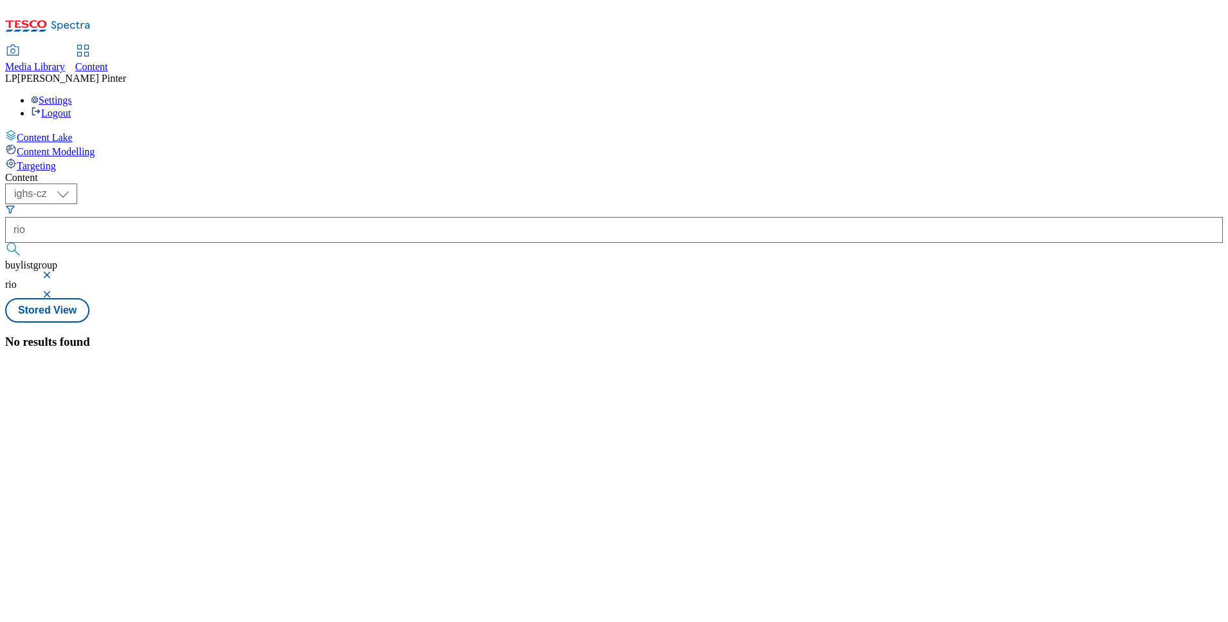
click at [55, 271] on button "button" at bounding box center [48, 275] width 13 height 8
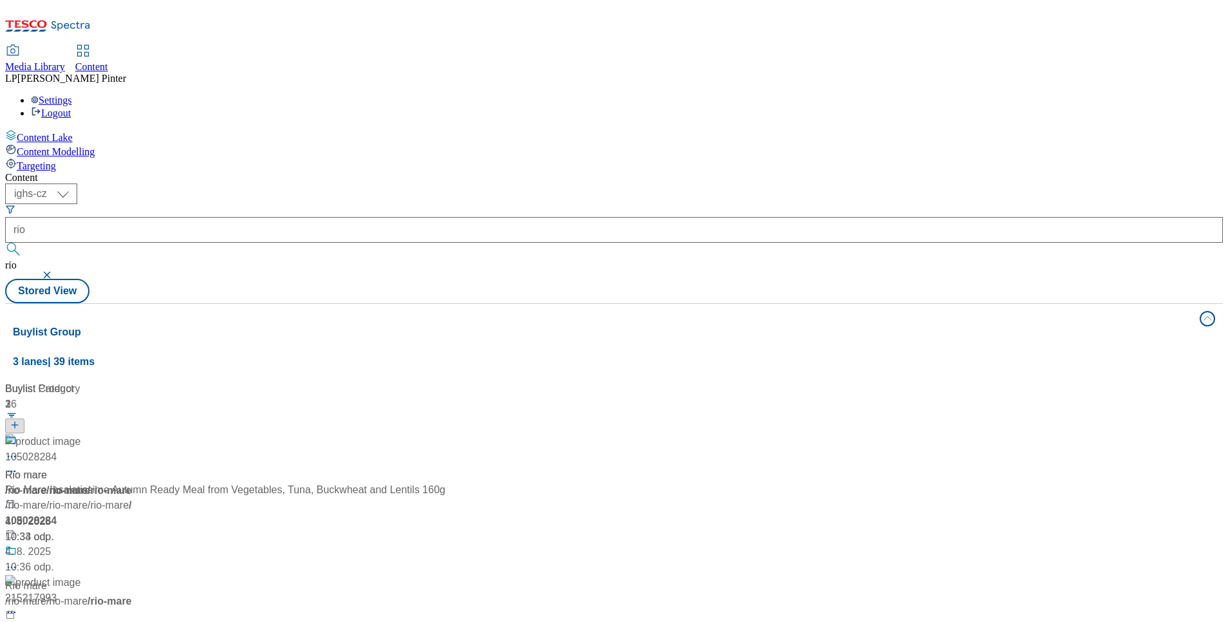
click at [55, 271] on button "button" at bounding box center [48, 275] width 13 height 8
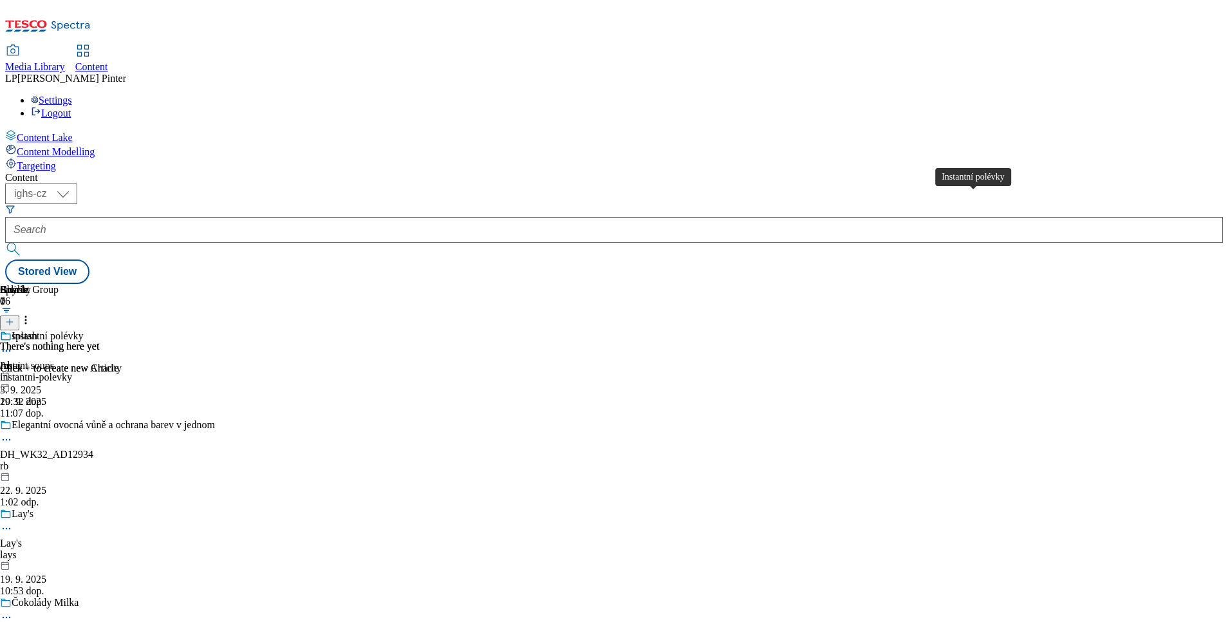
click at [84, 330] on div "Instantní polévky" at bounding box center [48, 336] width 72 height 12
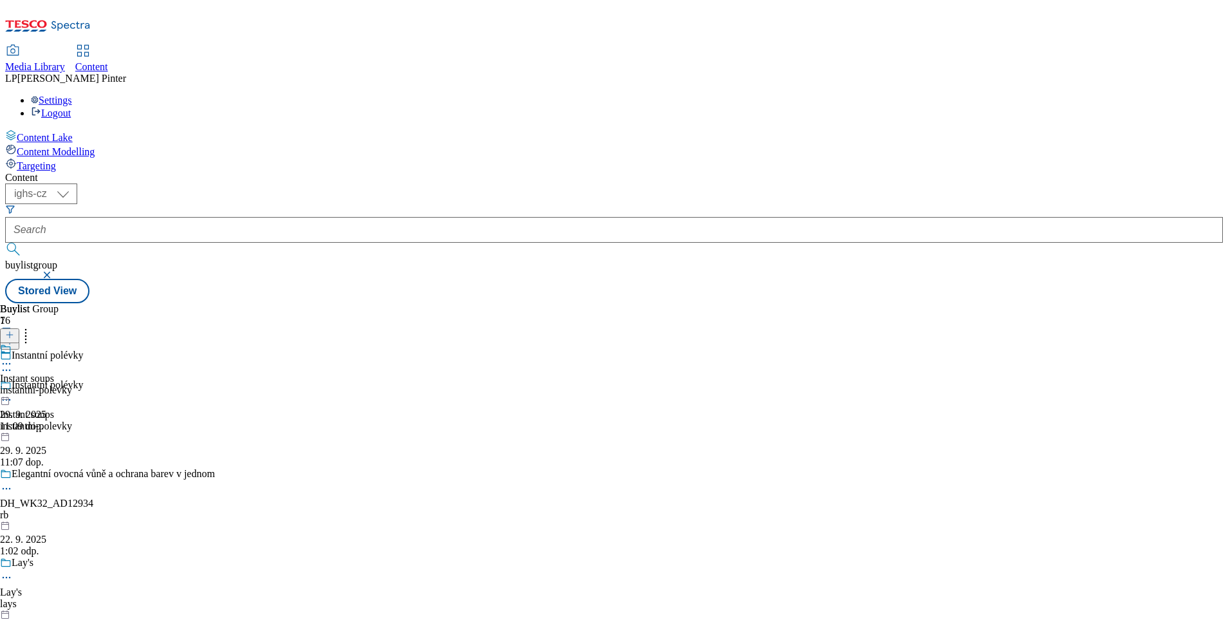
click at [14, 330] on icon at bounding box center [9, 334] width 9 height 9
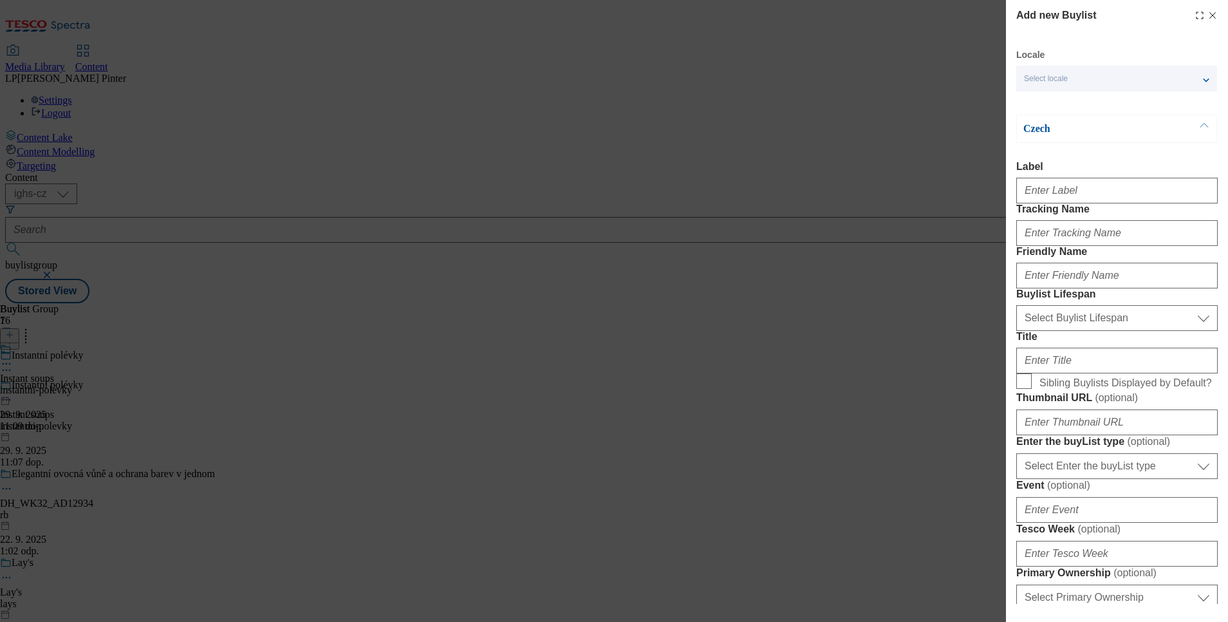
click at [1049, 65] on div "Locale Select locale English Czech" at bounding box center [1116, 70] width 201 height 42
click at [1049, 74] on span "Select locale" at bounding box center [1046, 79] width 44 height 10
click at [1046, 96] on label "English" at bounding box center [1116, 105] width 201 height 28
click at [1039, 97] on input "English" at bounding box center [1031, 104] width 15 height 15
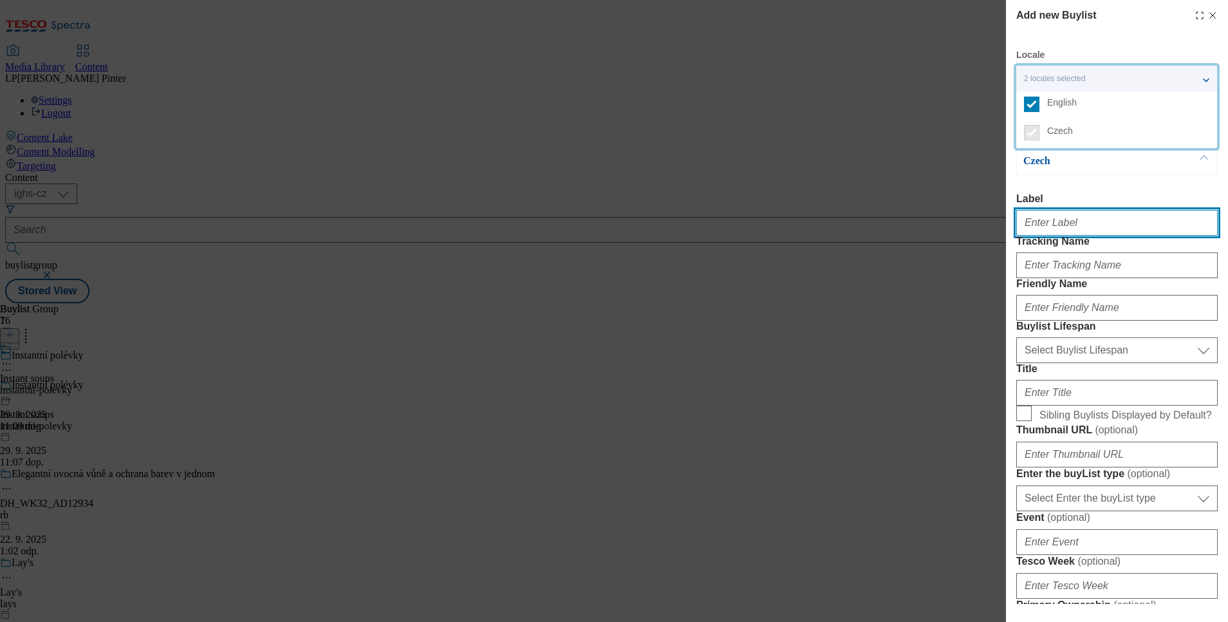
click at [1069, 223] on input "Label" at bounding box center [1116, 223] width 201 height 26
type input "Rio"
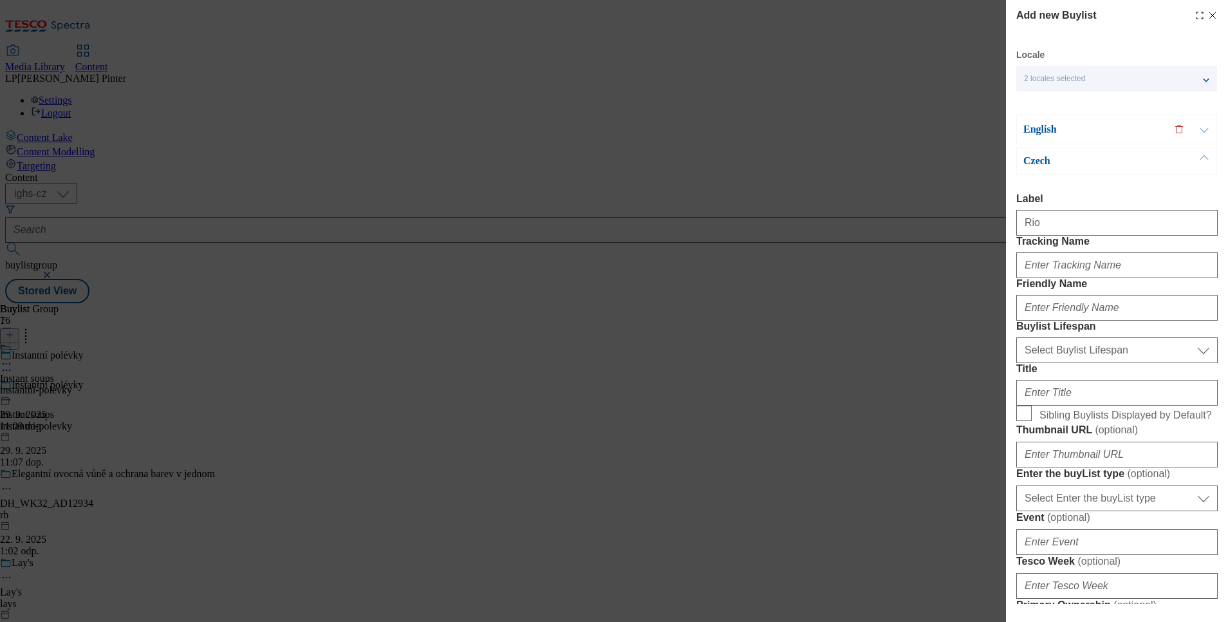
click at [1207, 12] on icon "Modal" at bounding box center [1212, 15] width 10 height 10
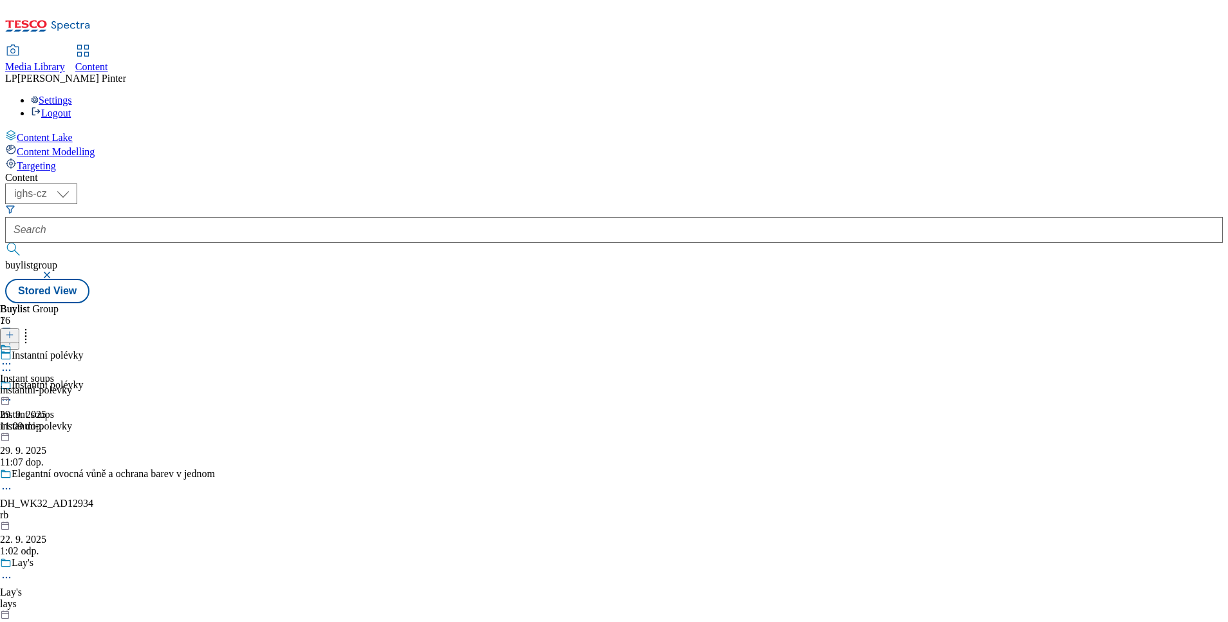
scroll to position [4594, 0]
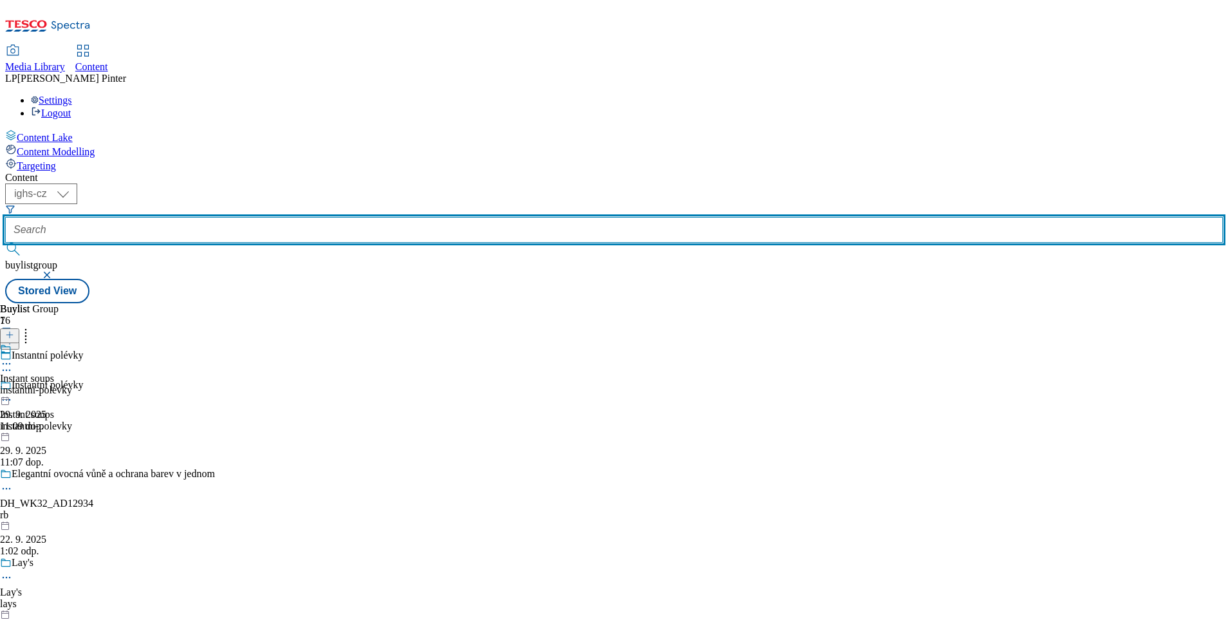
click at [343, 217] on input "text" at bounding box center [613, 230] width 1217 height 26
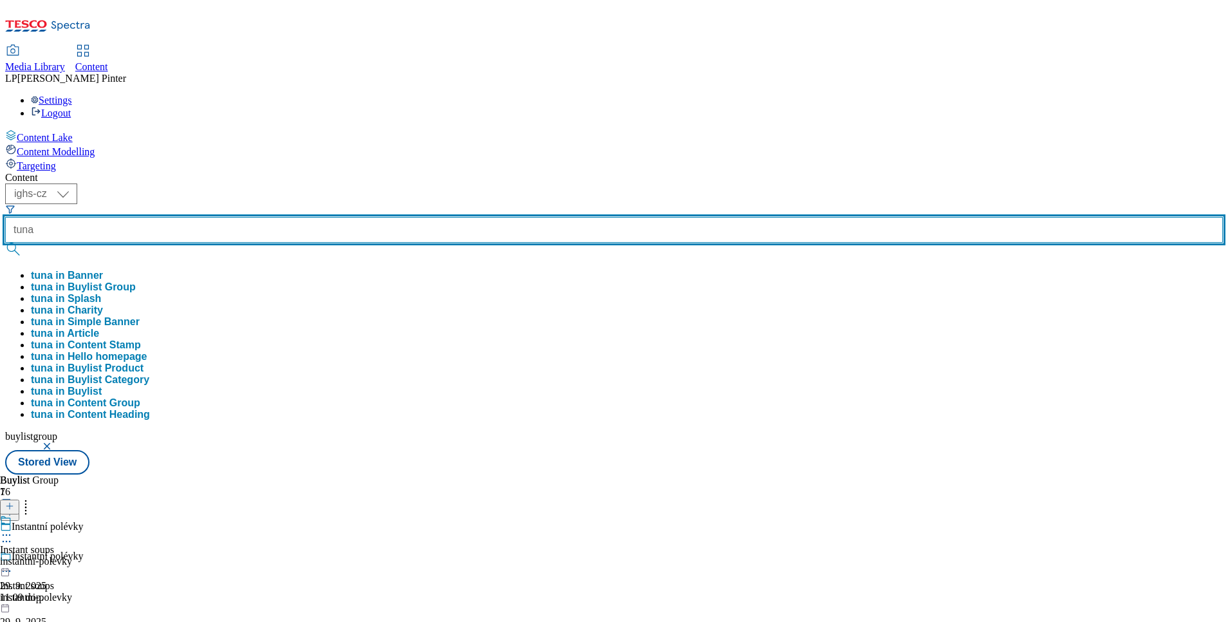
click at [5, 243] on button "submit" at bounding box center [14, 249] width 18 height 13
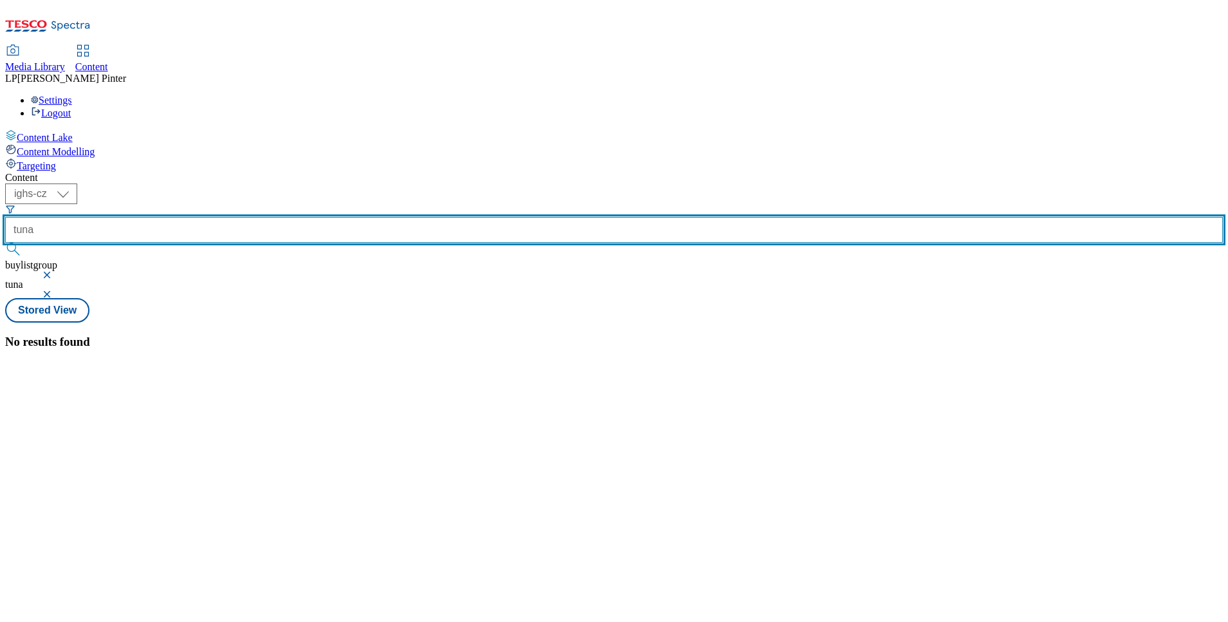
click at [342, 217] on input "tuna" at bounding box center [613, 230] width 1217 height 26
type input "t"
type input "Rio Mare"
click at [5, 243] on button "submit" at bounding box center [14, 249] width 18 height 13
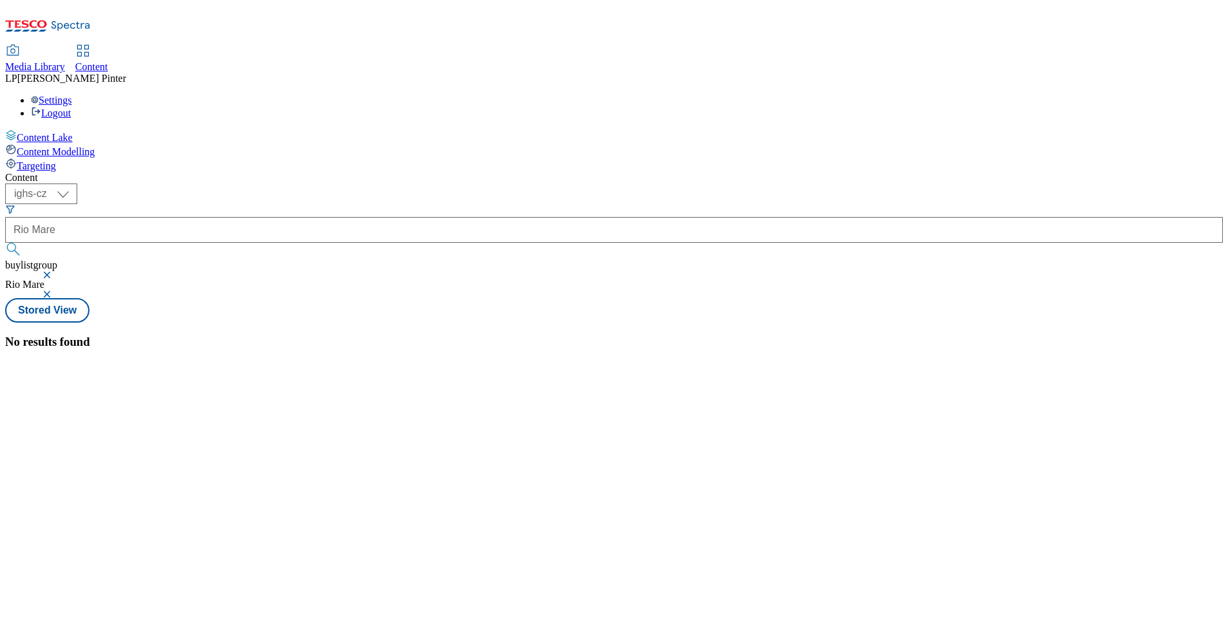
click at [23, 243] on button "submit" at bounding box center [14, 249] width 18 height 13
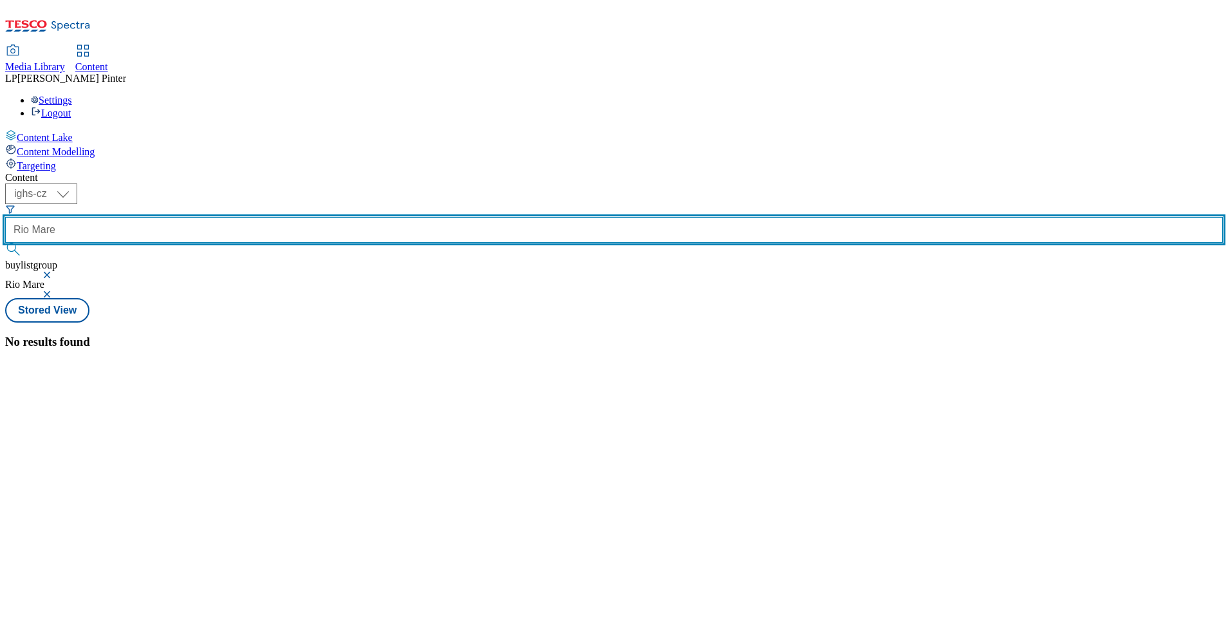
click at [347, 217] on input "Rio Mare" at bounding box center [613, 230] width 1217 height 26
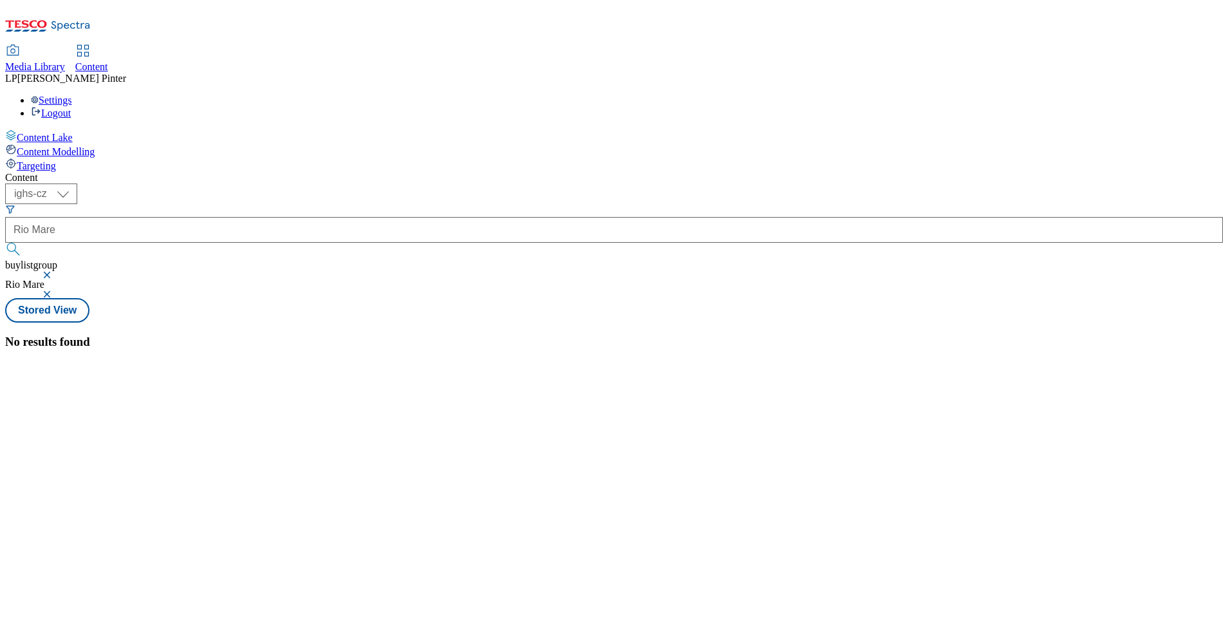
click at [15, 204] on icon "Search Filters" at bounding box center [10, 209] width 10 height 10
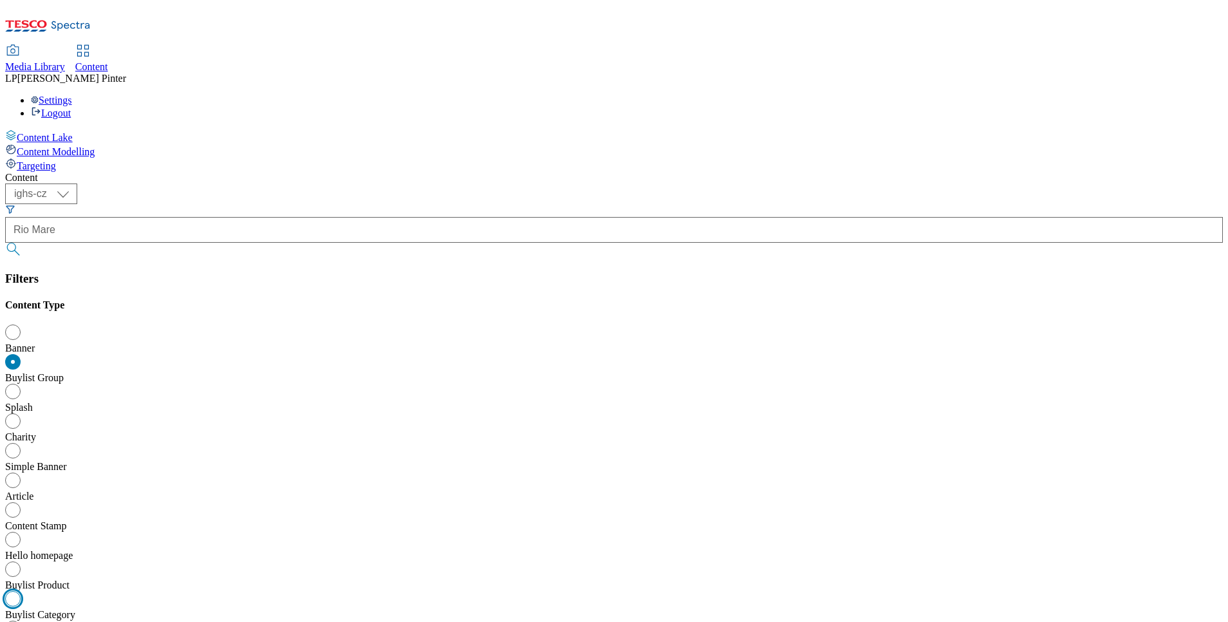
click at [24, 593] on input "Buylist Category" at bounding box center [15, 600] width 15 height 15
radio input "true"
radio input "false"
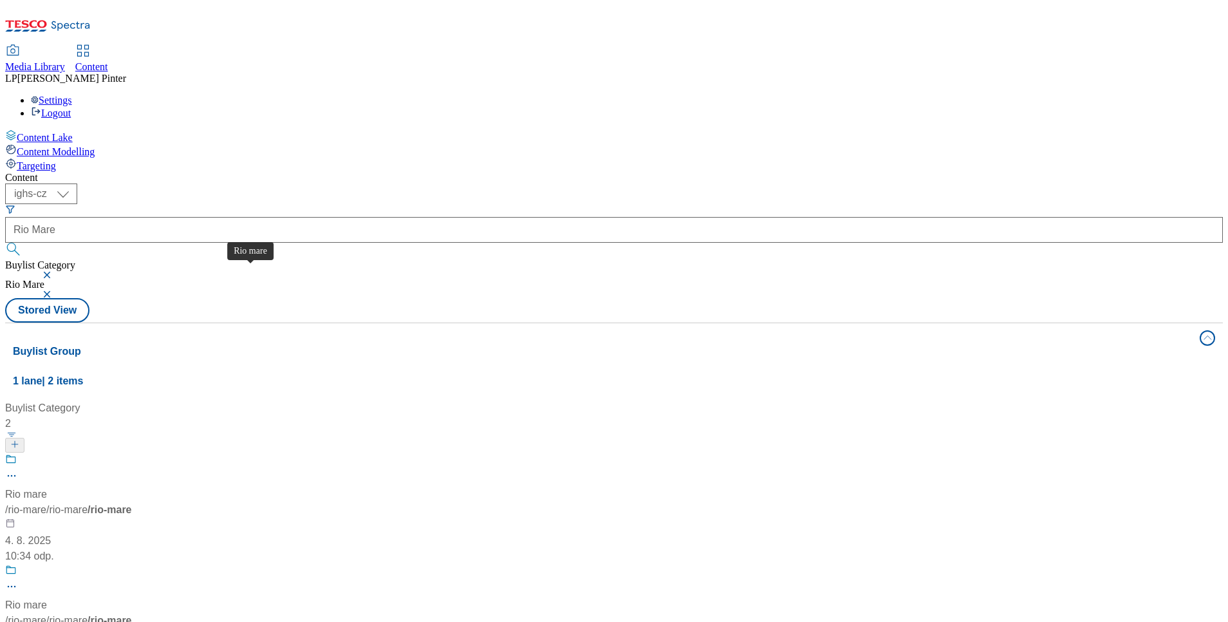
click at [47, 486] on div "Rio mare" at bounding box center [26, 493] width 42 height 15
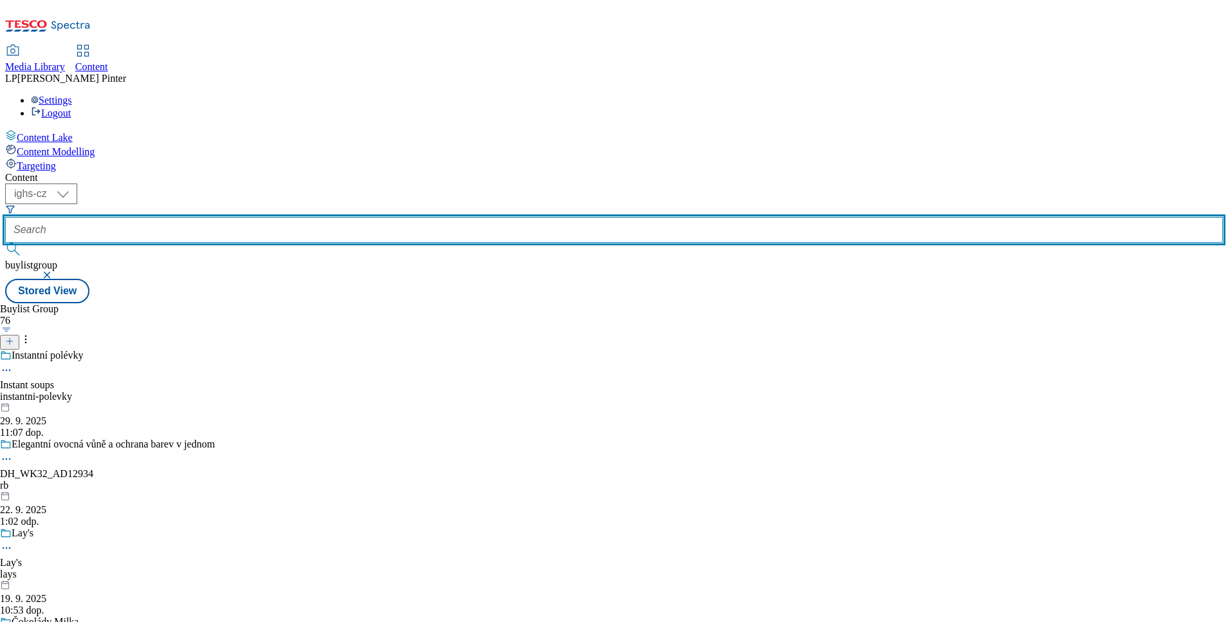
click at [295, 217] on input "text" at bounding box center [613, 230] width 1217 height 26
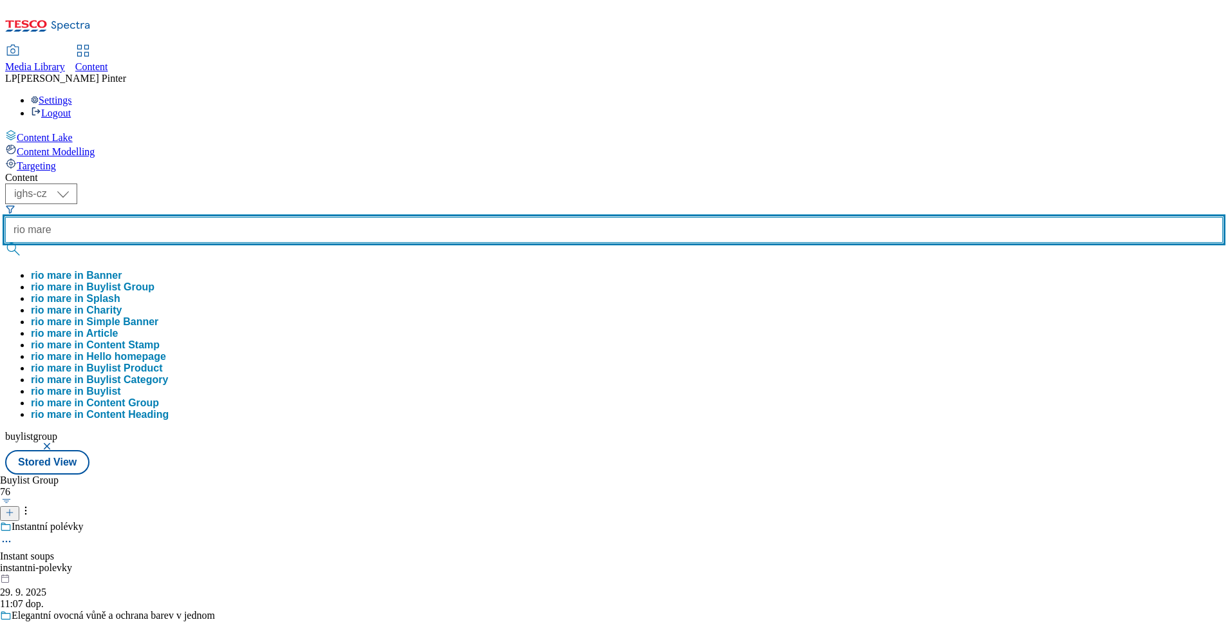
click at [5, 243] on button "submit" at bounding box center [14, 249] width 18 height 13
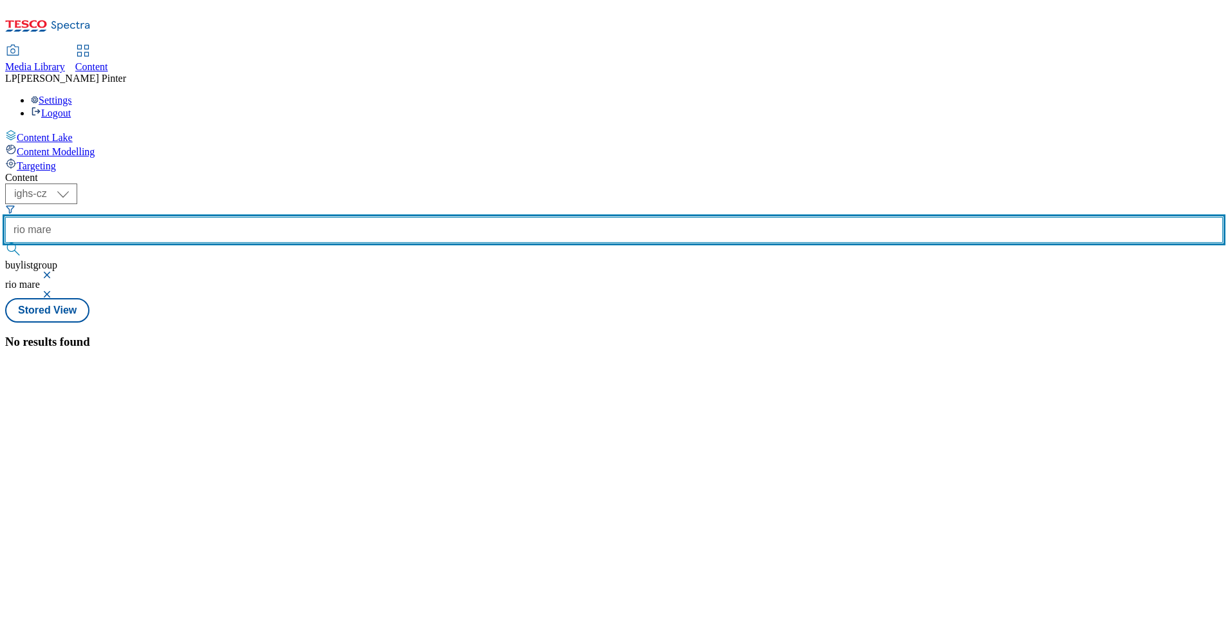
drag, startPoint x: 353, startPoint y: 96, endPoint x: 245, endPoint y: 106, distance: 108.0
click at [245, 183] on div "( optional ) ighs-cz ighs-hu ighs-sk ighs-cz rio mare buylistgroup rio mare" at bounding box center [613, 240] width 1217 height 115
type input "Rio Mare"
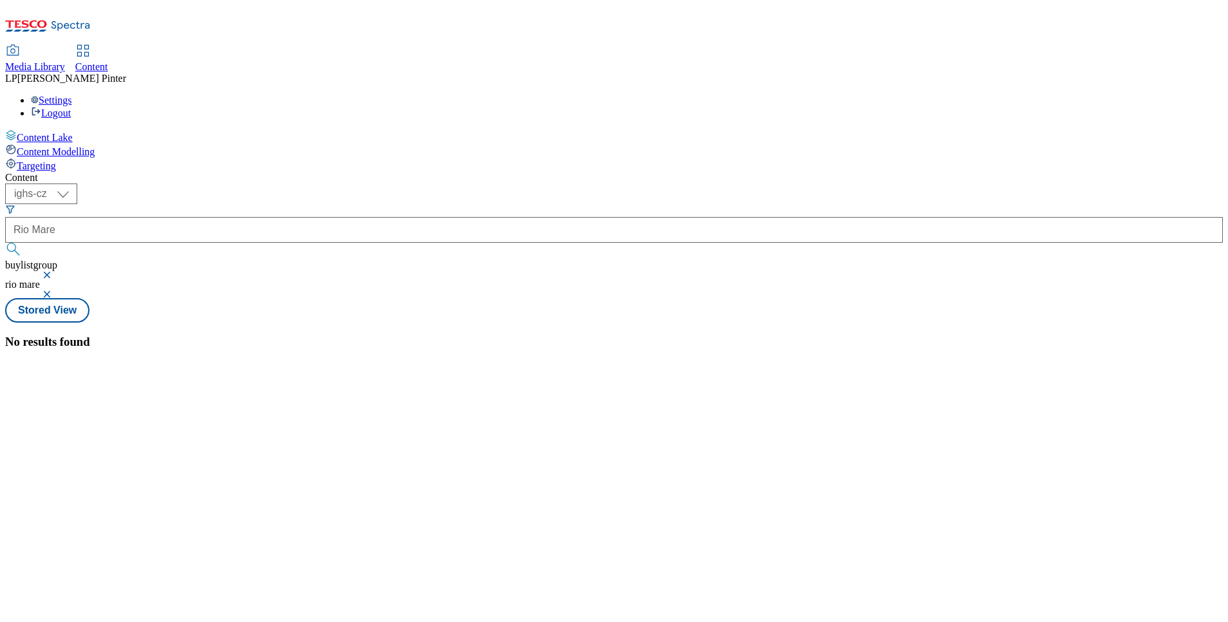
click at [55, 290] on button "button" at bounding box center [48, 294] width 13 height 8
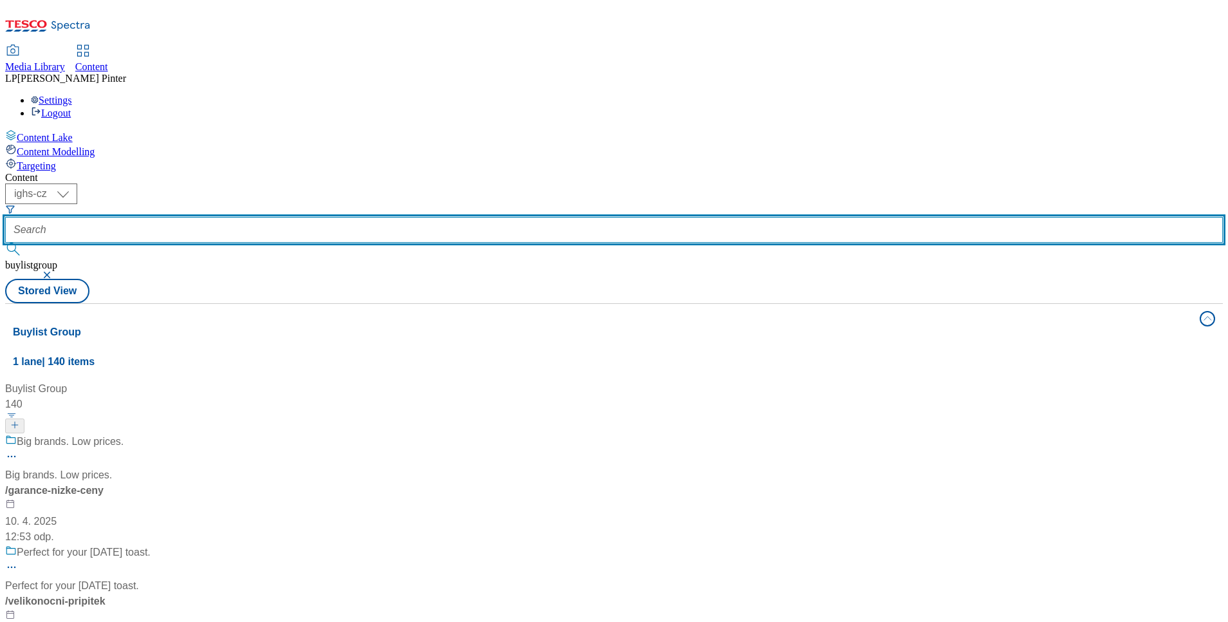
click at [301, 217] on input "text" at bounding box center [613, 230] width 1217 height 26
type input "Rio Mare"
click at [5, 243] on button "submit" at bounding box center [14, 249] width 18 height 13
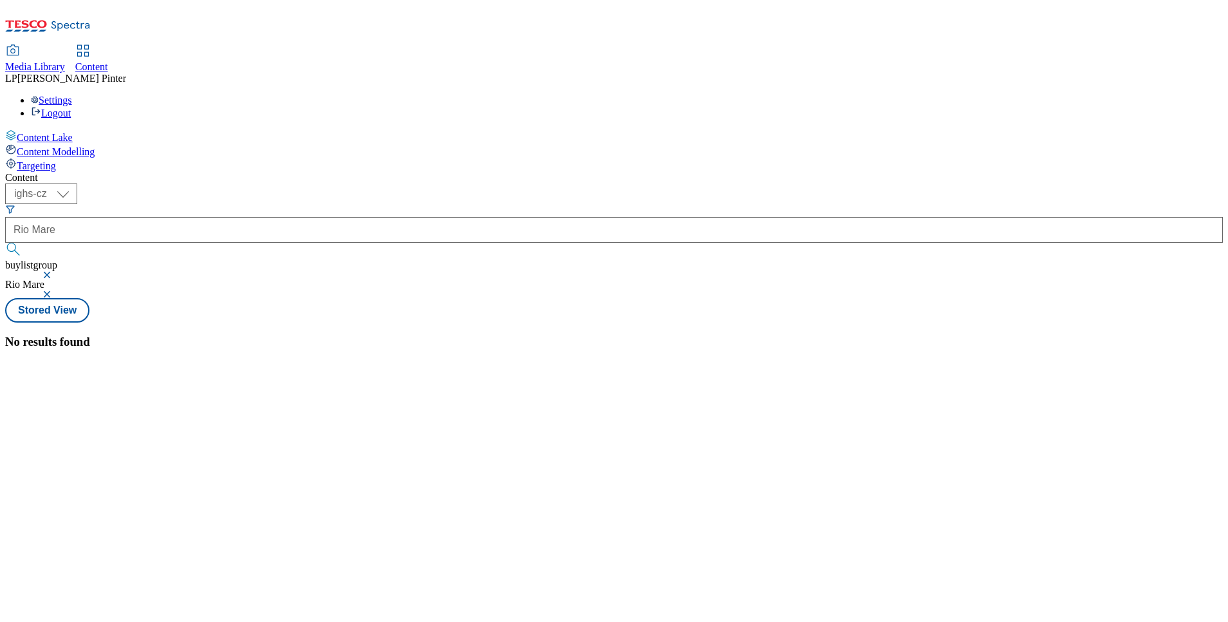
click at [55, 290] on button "button" at bounding box center [48, 294] width 13 height 8
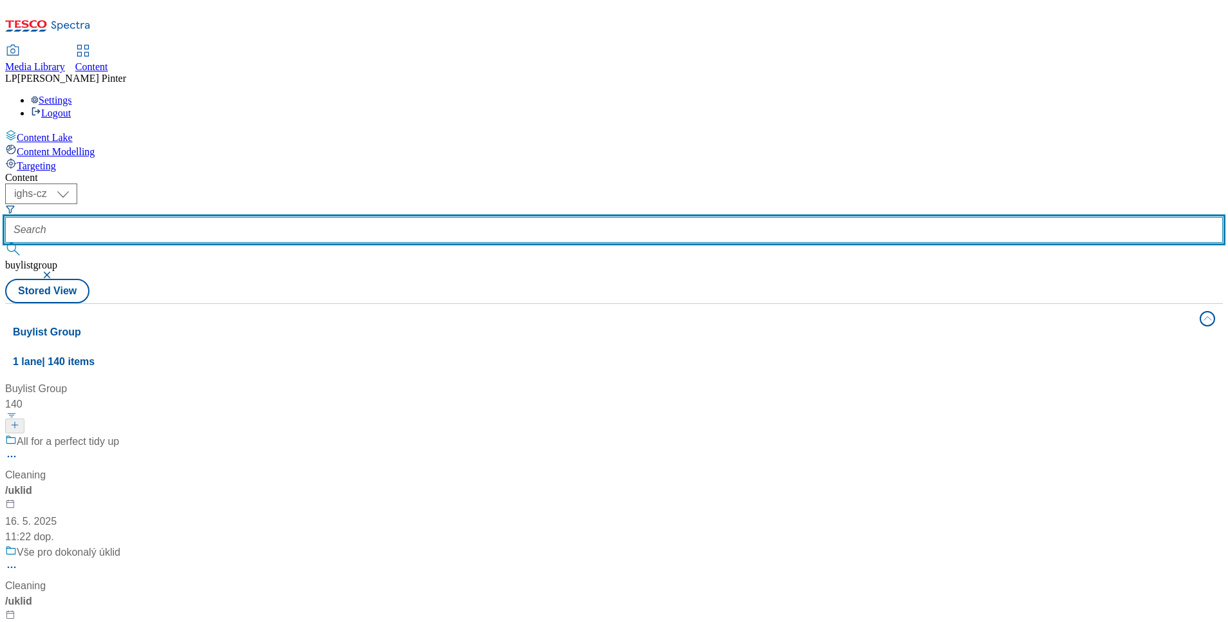
click at [340, 217] on input "text" at bounding box center [613, 230] width 1217 height 26
type input "Rio Mare"
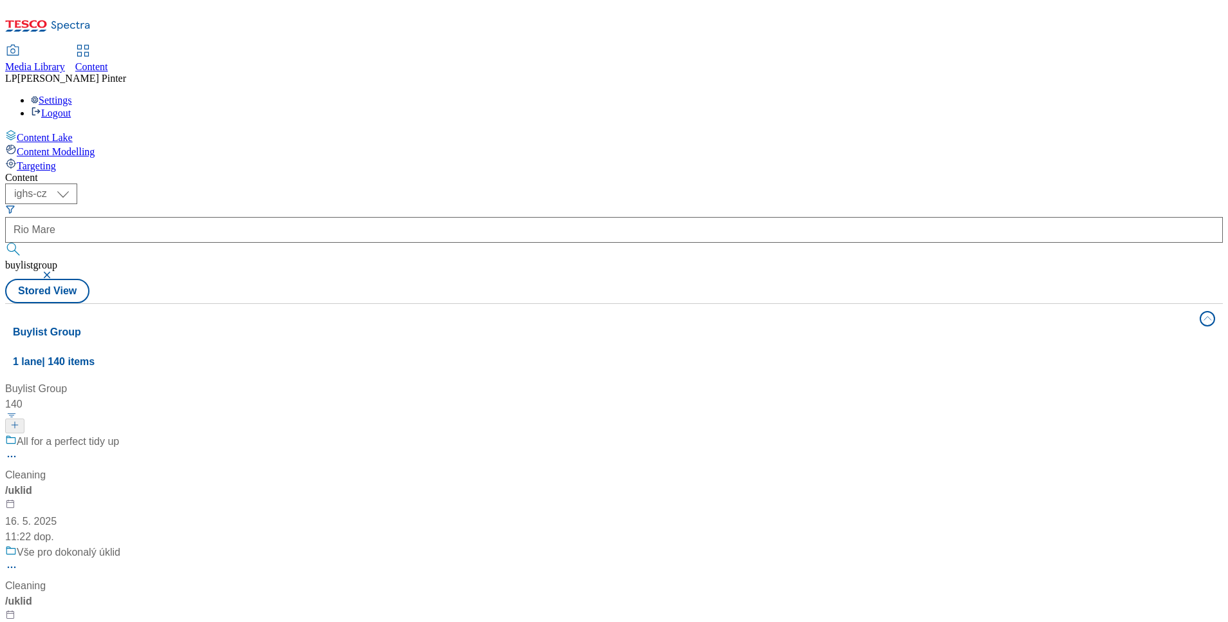
click at [14, 206] on icon "Search Filters" at bounding box center [10, 209] width 8 height 7
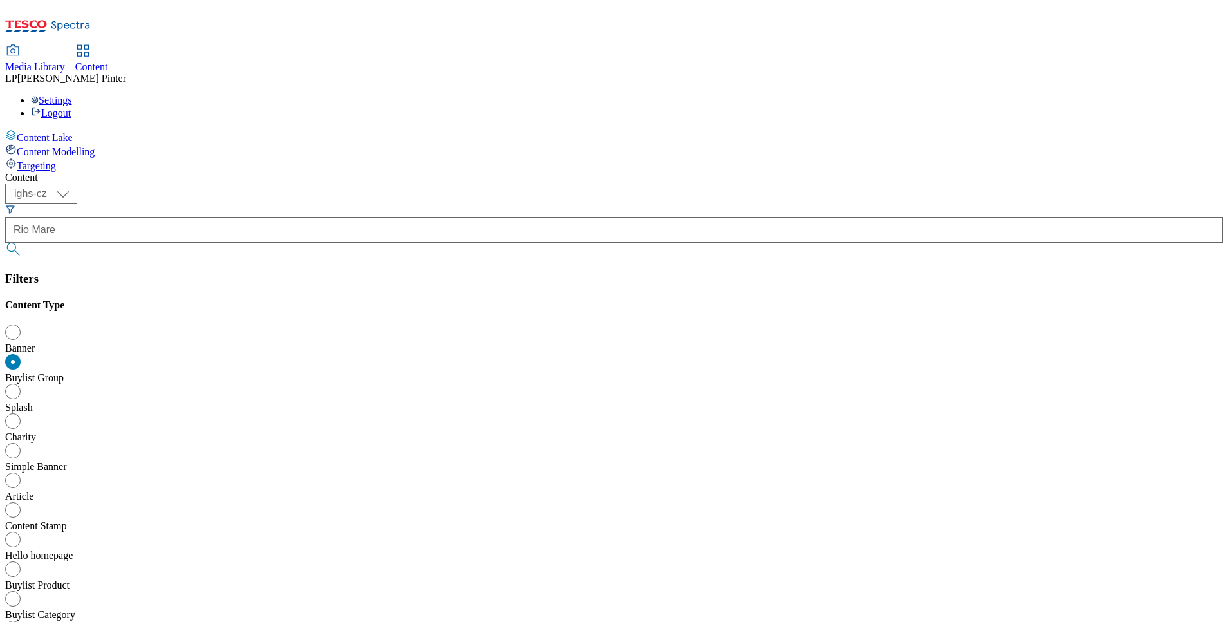
click at [332, 609] on div "Buylist Category" at bounding box center [613, 615] width 1217 height 12
click at [24, 593] on input "Buylist Category" at bounding box center [15, 600] width 15 height 15
radio input "true"
radio input "false"
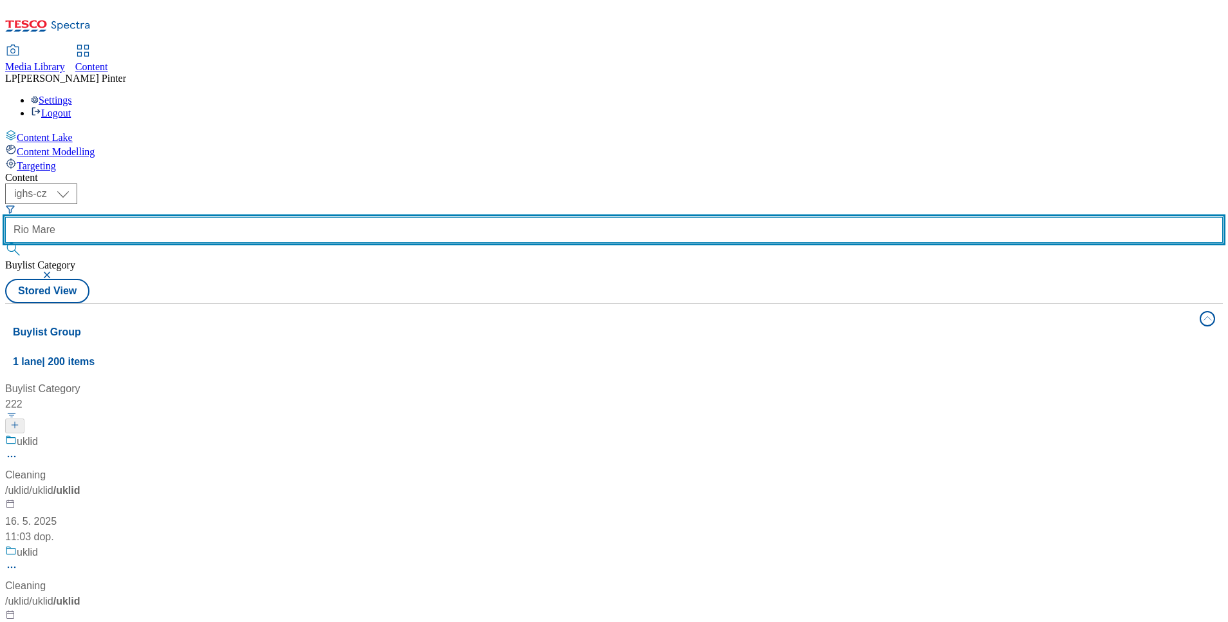
click at [319, 217] on input "Rio Mare" at bounding box center [613, 230] width 1217 height 26
type input "R"
type input "rio mare"
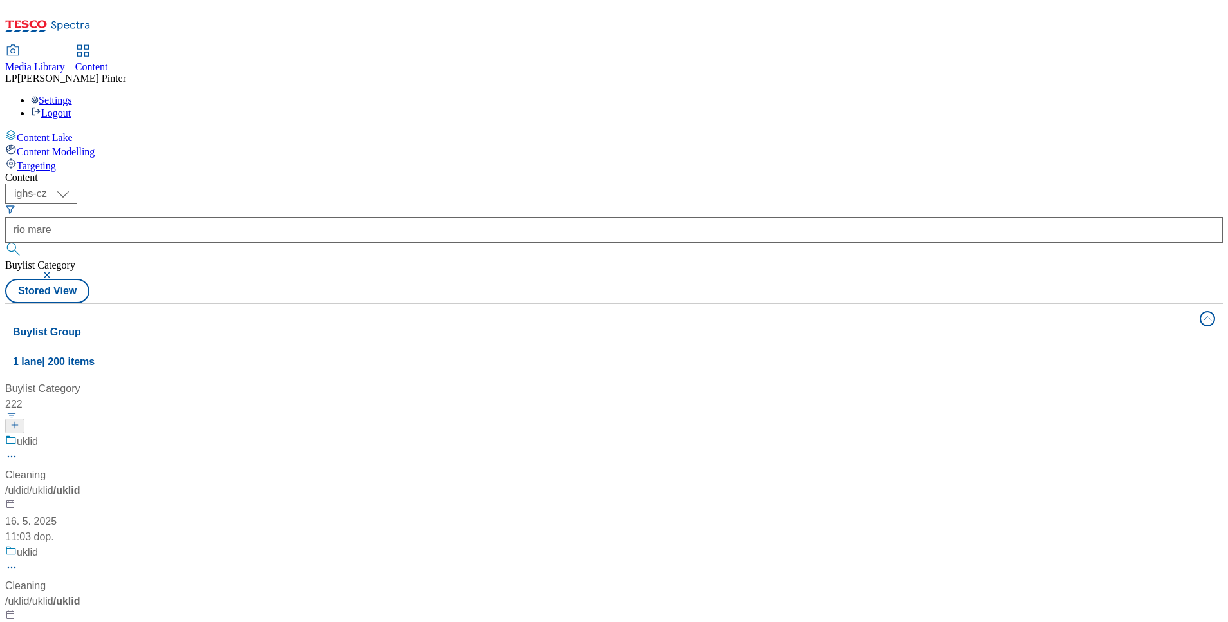
click at [15, 204] on icon "Search Filters" at bounding box center [10, 209] width 10 height 10
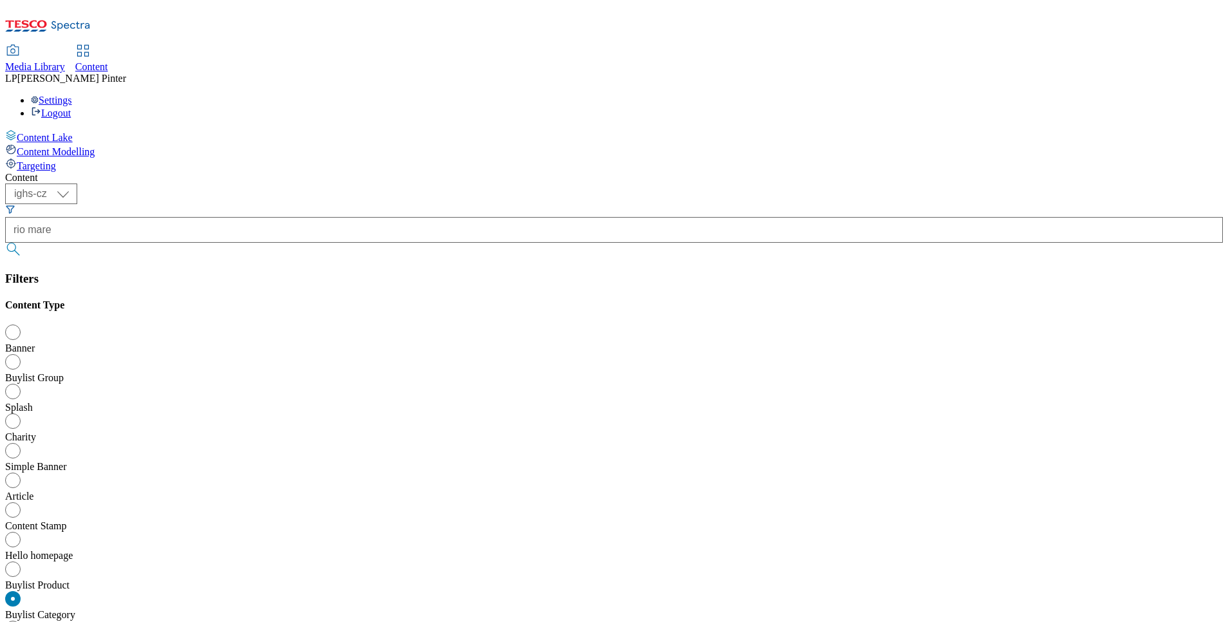
click at [299, 372] on div "Buylist Group" at bounding box center [613, 378] width 1217 height 12
click at [24, 356] on input "Buylist Group" at bounding box center [15, 363] width 15 height 15
radio input "true"
radio input "false"
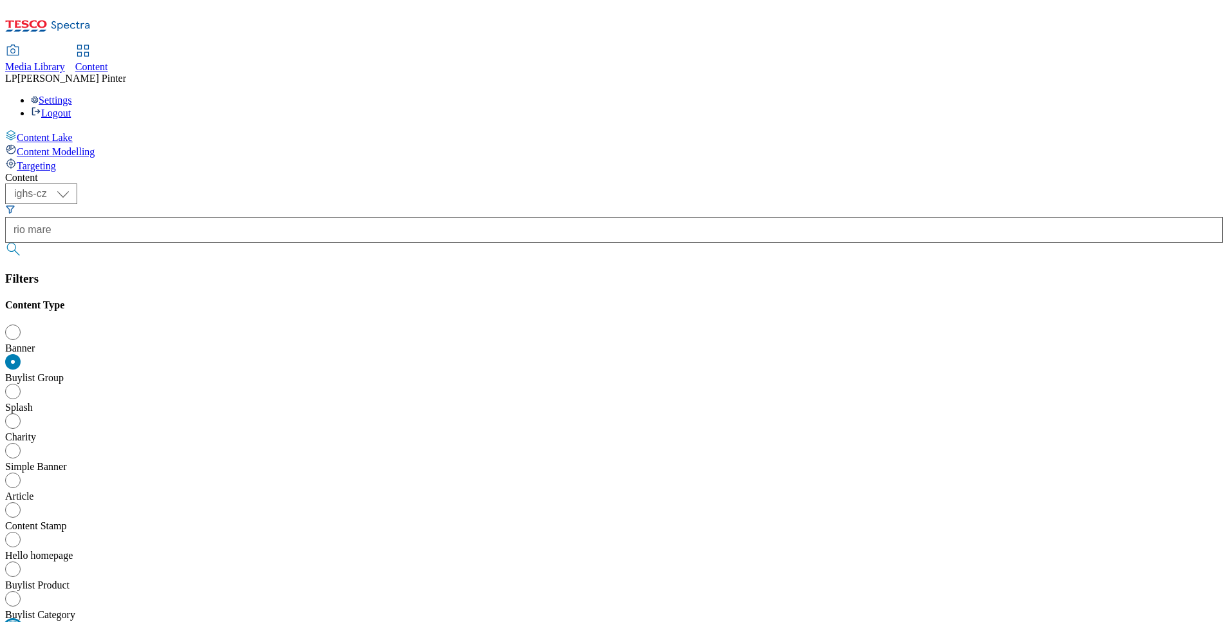
click at [24, 621] on input "Buylist" at bounding box center [15, 629] width 15 height 15
radio input "true"
radio input "false"
click at [299, 609] on div "Buylist Category" at bounding box center [613, 615] width 1217 height 12
click at [24, 593] on input "Buylist Category" at bounding box center [15, 600] width 15 height 15
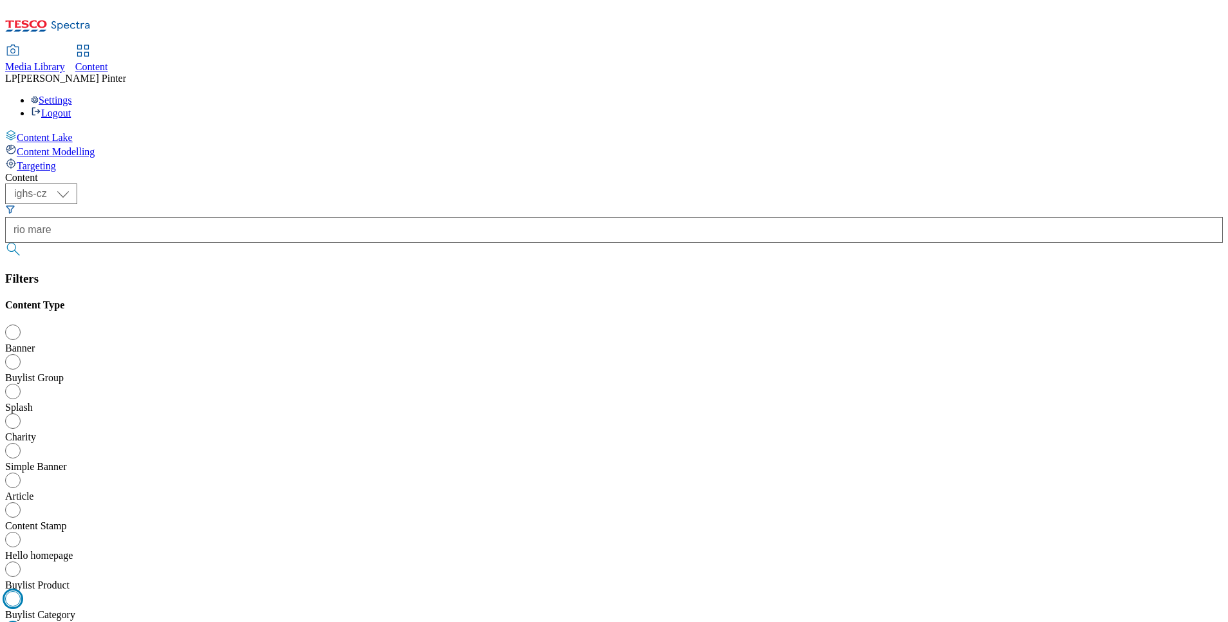
radio input "true"
radio input "false"
click at [313, 579] on div "Buylist Product" at bounding box center [613, 585] width 1217 height 12
click at [24, 563] on input "Buylist Product" at bounding box center [15, 570] width 15 height 15
radio input "true"
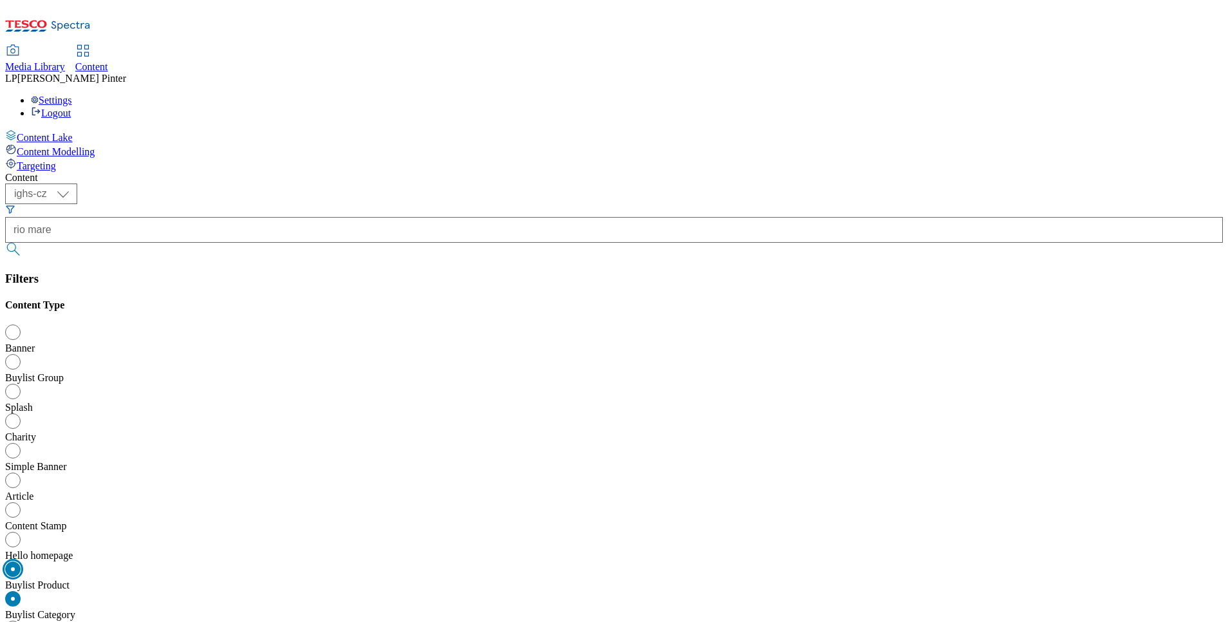
radio input "false"
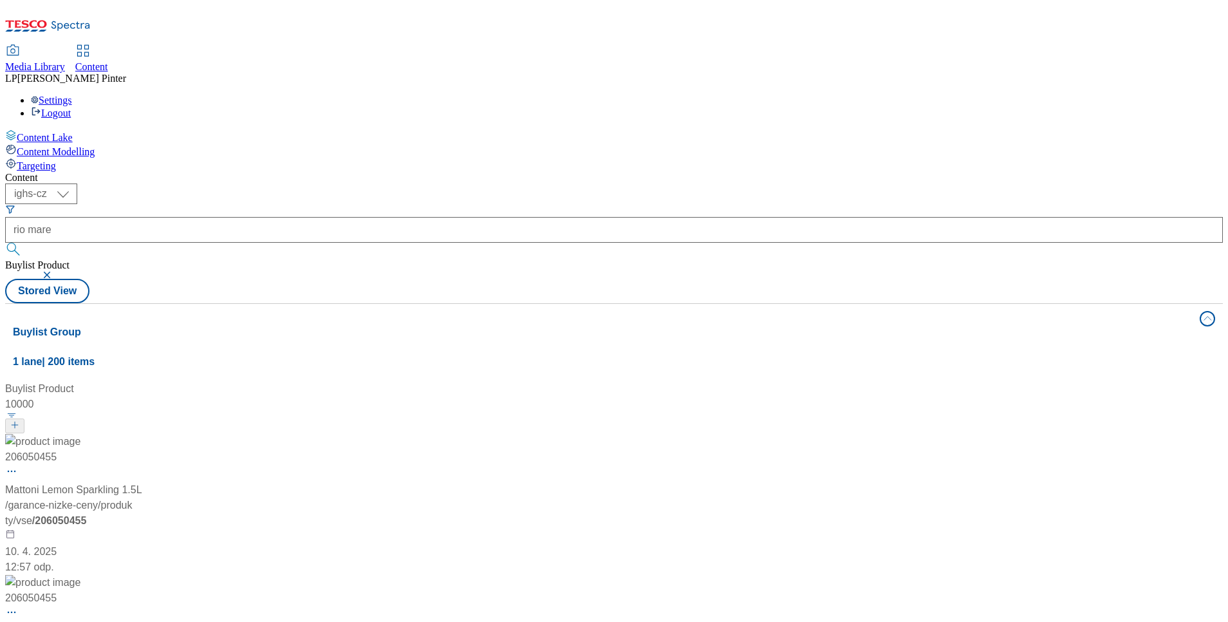
scroll to position [5348, 0]
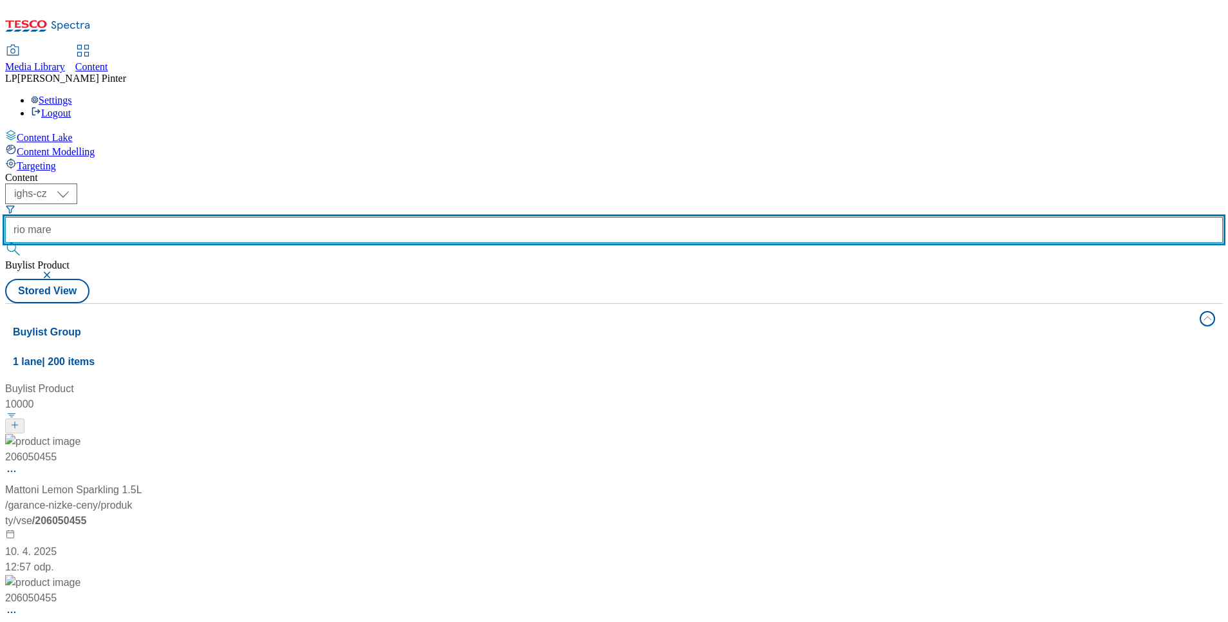
click at [331, 217] on input "rio mare" at bounding box center [613, 230] width 1217 height 26
type input "r"
type input "Rio"
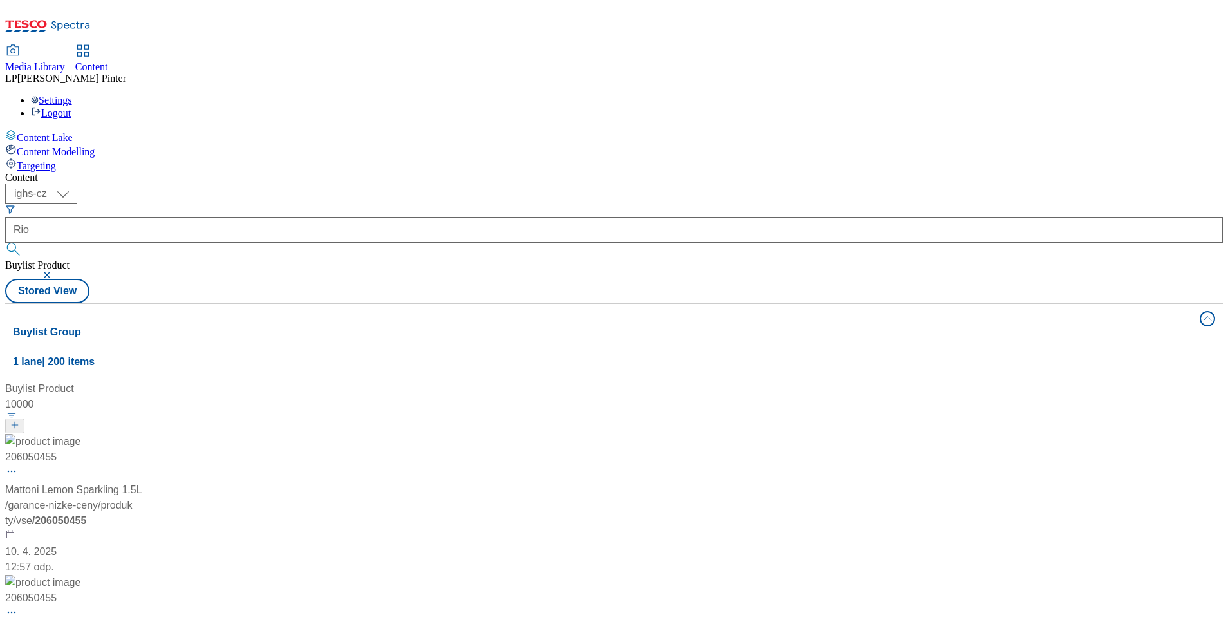
click at [14, 206] on icon "Search Filters" at bounding box center [10, 209] width 8 height 7
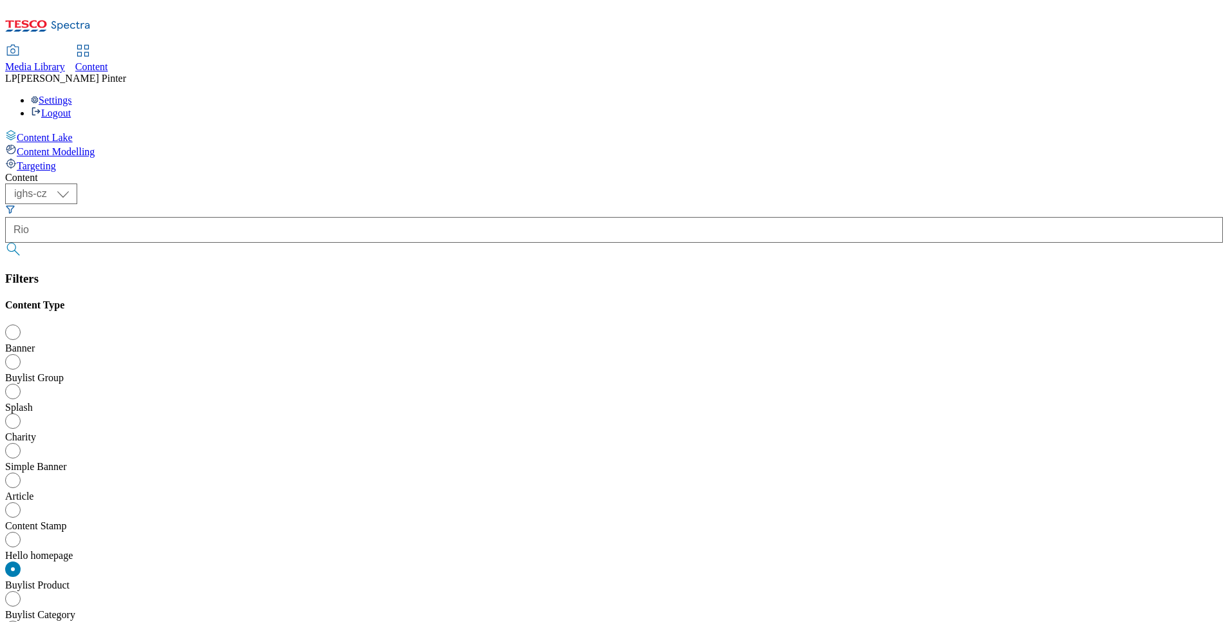
click at [306, 372] on div "Buylist Group" at bounding box center [613, 378] width 1217 height 12
click at [24, 356] on input "Buylist Group" at bounding box center [15, 363] width 15 height 15
radio input "true"
click at [304, 579] on div "Buylist Product" at bounding box center [613, 585] width 1217 height 12
click at [24, 563] on input "Buylist Product" at bounding box center [15, 570] width 15 height 15
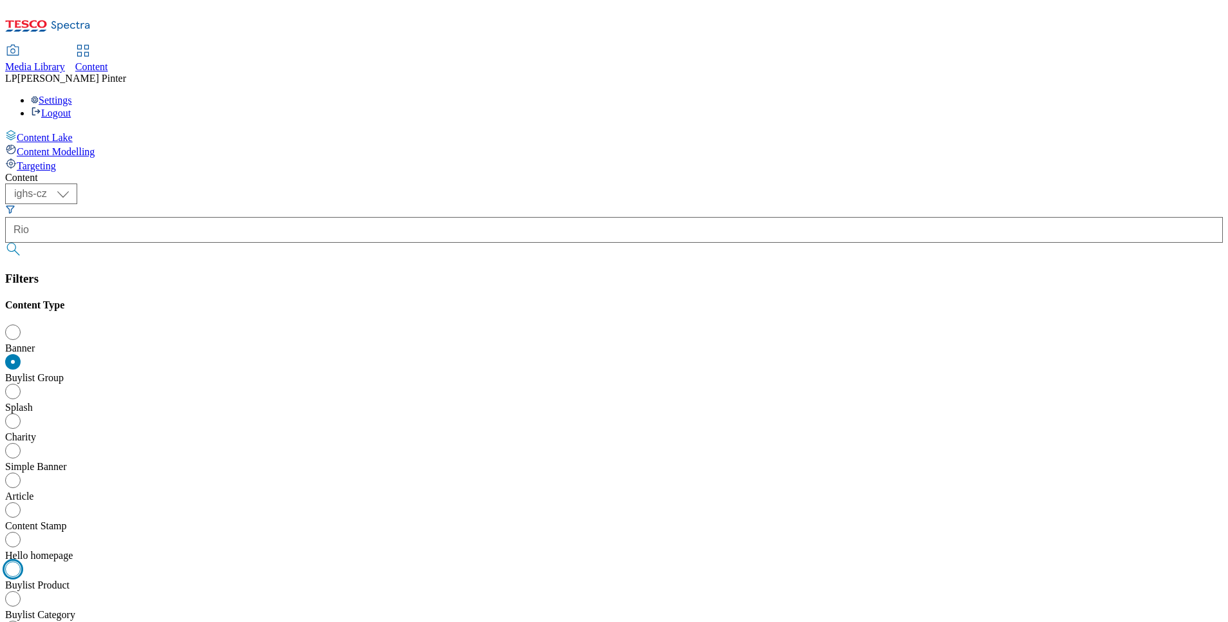
radio input "true"
radio input "false"
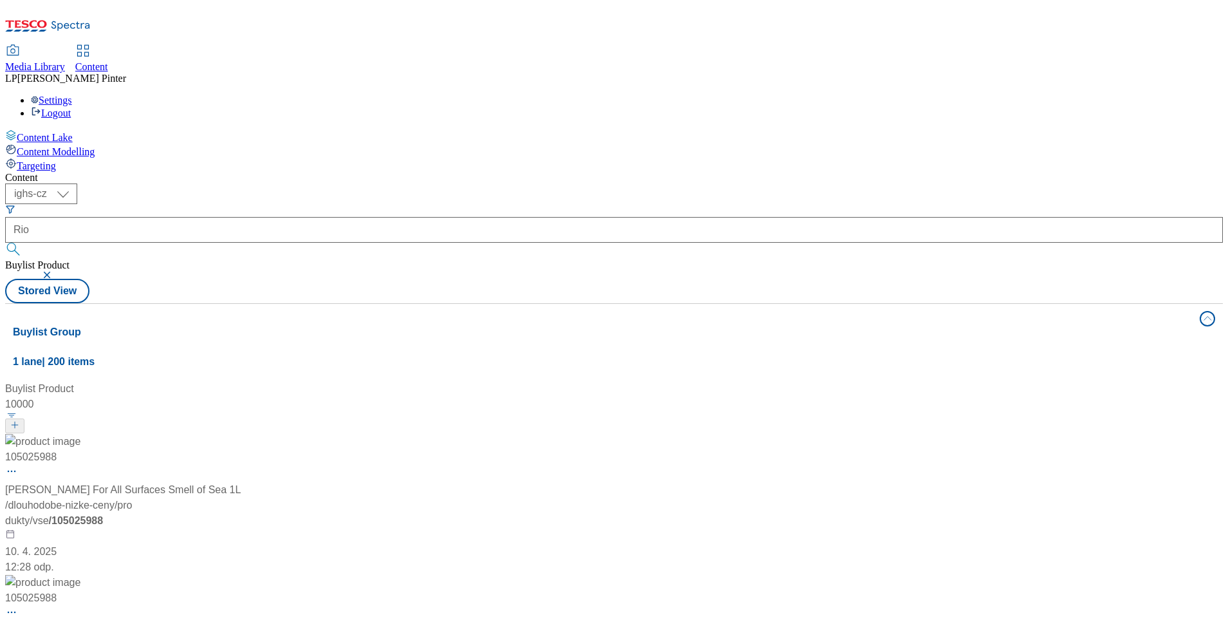
scroll to position [4687, 0]
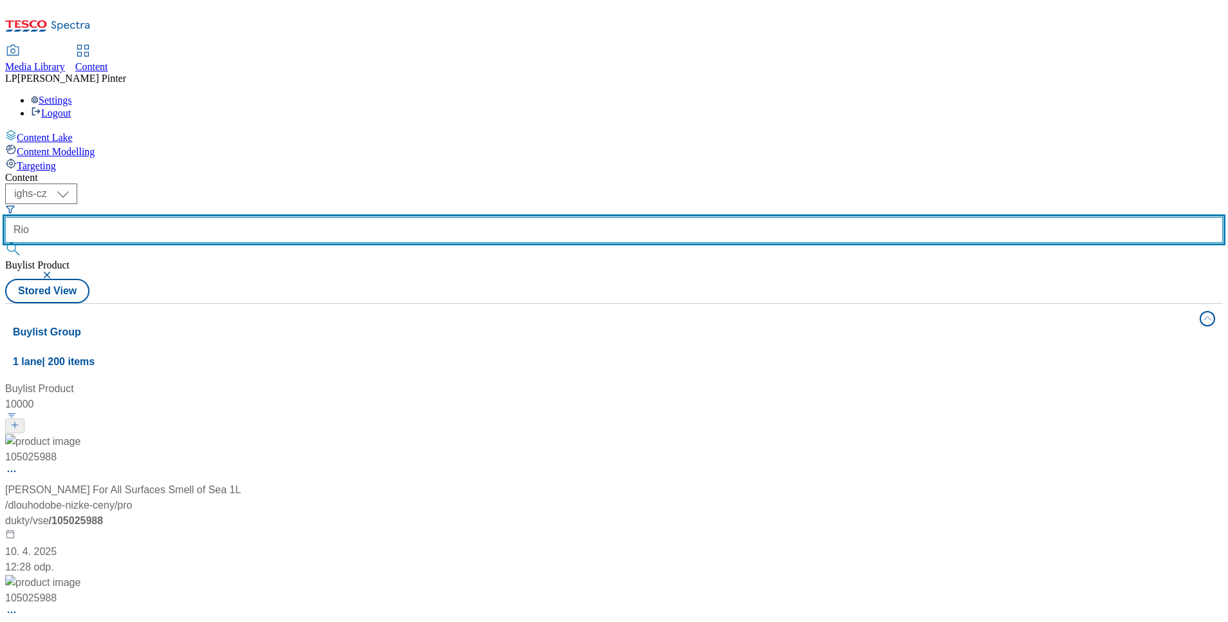
click at [308, 217] on input "Rio" at bounding box center [613, 230] width 1217 height 26
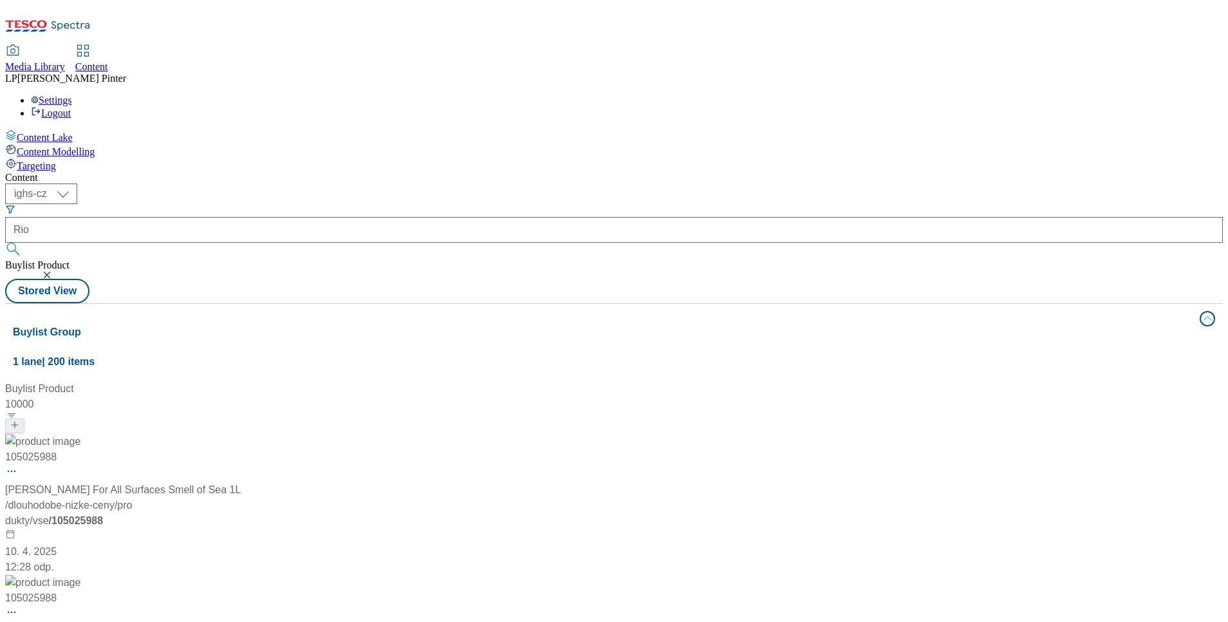
click at [14, 206] on icon "Search Filters" at bounding box center [10, 209] width 8 height 7
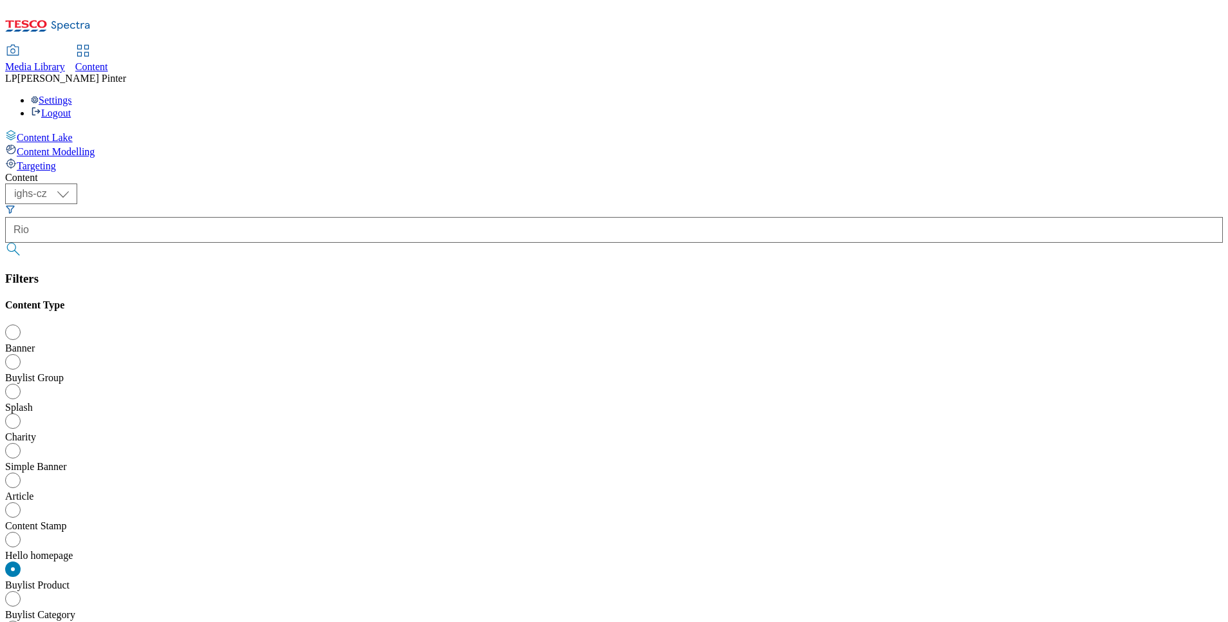
click at [319, 609] on div "Buylist Category" at bounding box center [613, 615] width 1217 height 12
click at [24, 593] on input "Buylist Category" at bounding box center [15, 600] width 15 height 15
radio input "true"
radio input "false"
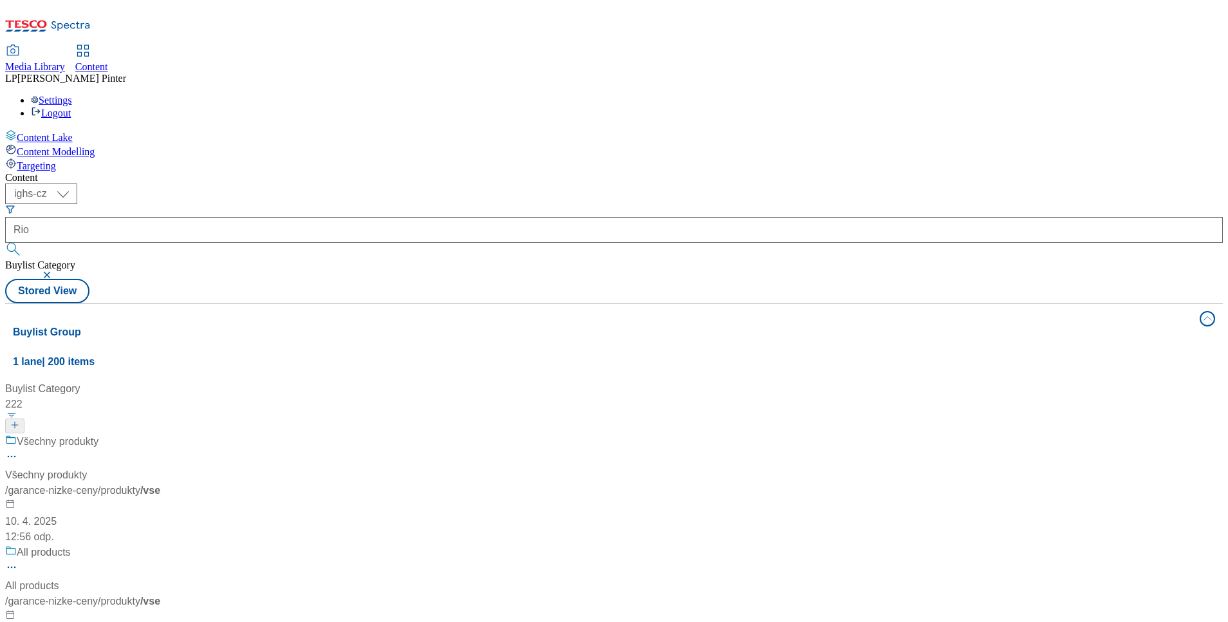
click at [472, 381] on div "Buylist Category 222 Všechny produkty Všechny produkty / garance-nizke-ceny / p…" at bounding box center [614, 381] width 1202 height 0
click at [15, 204] on icon "Search Filters" at bounding box center [10, 209] width 10 height 10
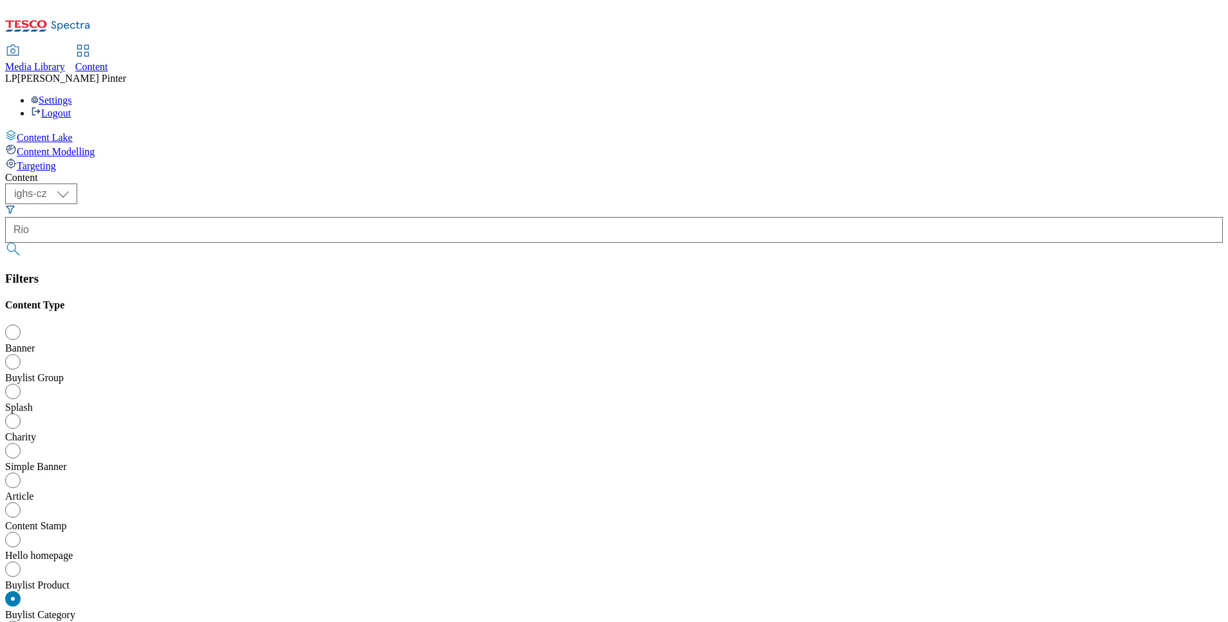
click at [24, 621] on input "Buylist" at bounding box center [15, 629] width 15 height 15
radio input "true"
radio input "false"
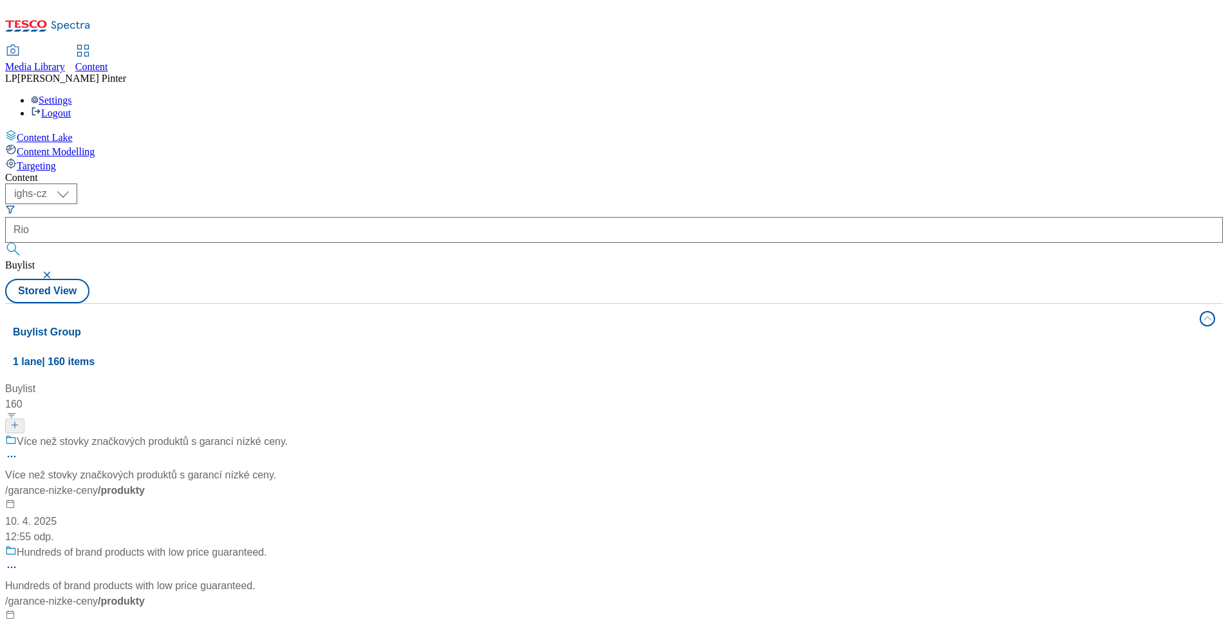
click at [592, 381] on div "Buylist 160 Více než stovky značkových produktů s garancí nízké ceny. Více než …" at bounding box center [614, 381] width 1202 height 0
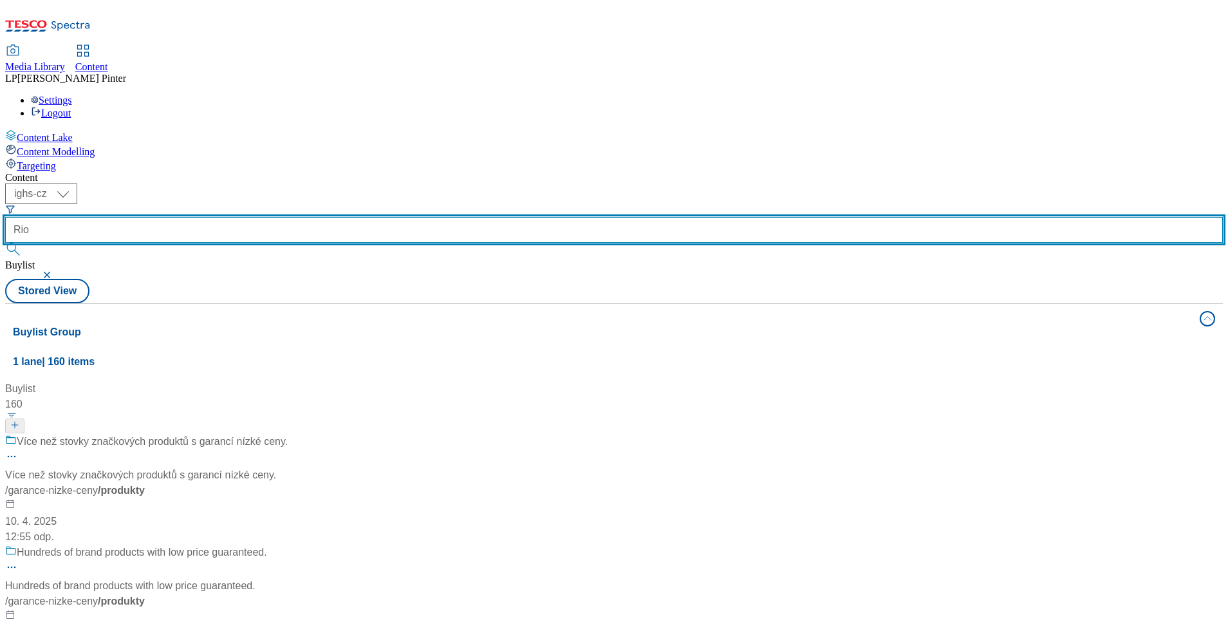
click at [315, 217] on input "Rio" at bounding box center [613, 230] width 1217 height 26
type input "R"
click at [315, 217] on input "text" at bounding box center [613, 230] width 1217 height 26
type input "RioMare"
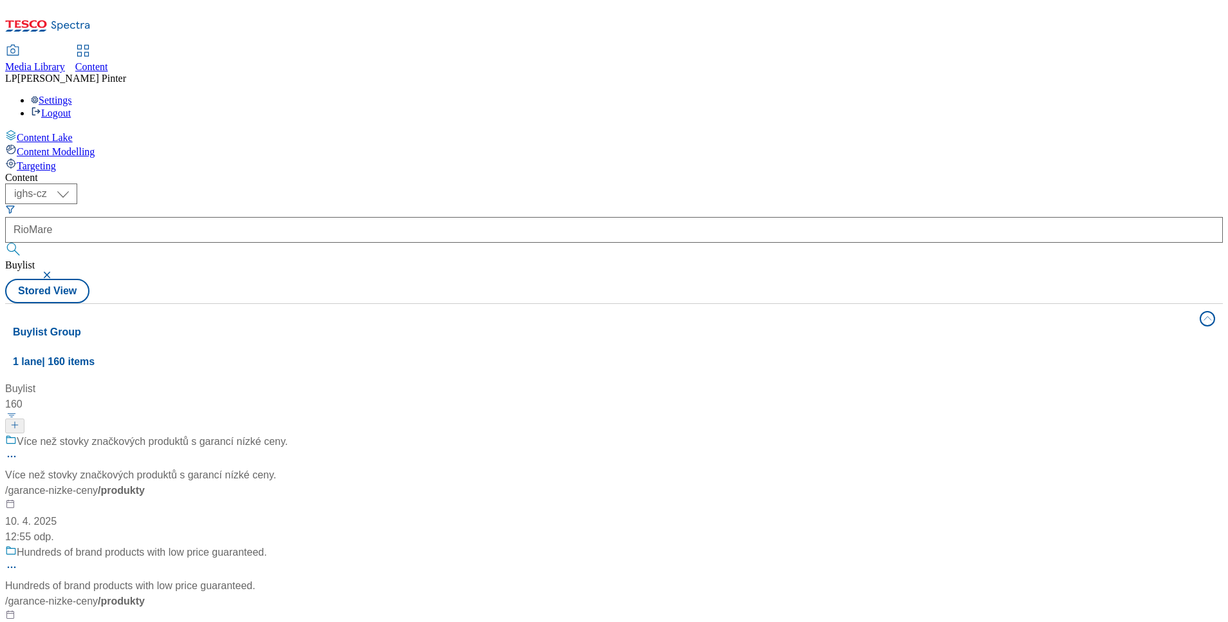
click at [15, 204] on icon "Search Filters" at bounding box center [10, 209] width 10 height 10
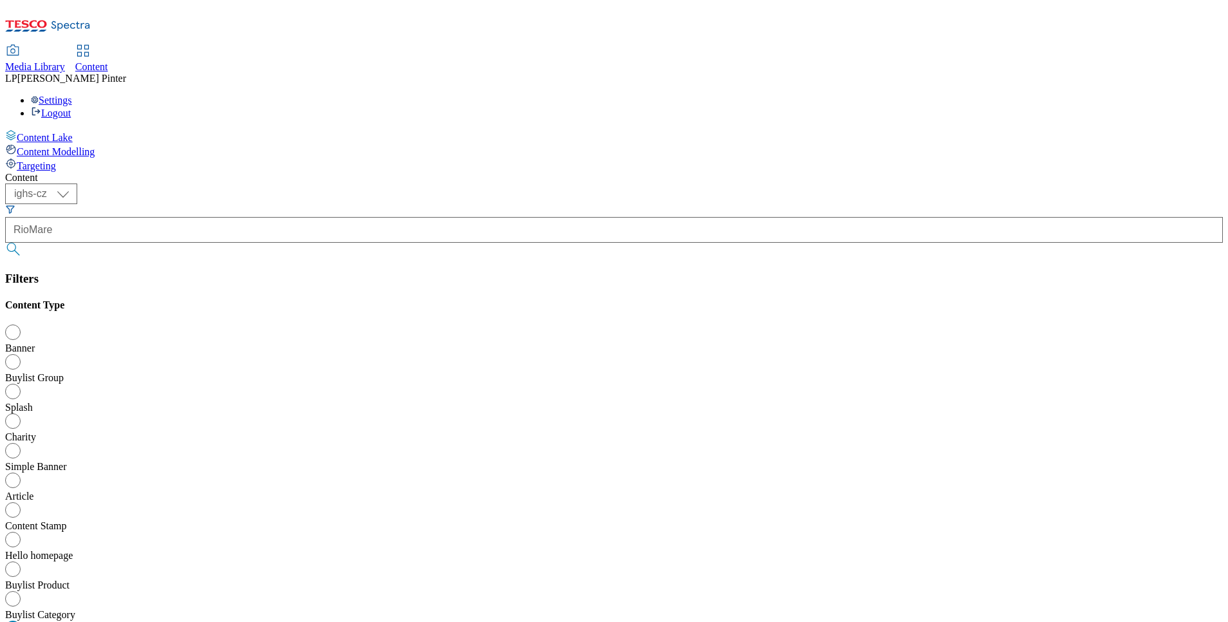
click at [307, 342] on div "Banner" at bounding box center [613, 348] width 1217 height 12
click at [24, 326] on input "Banner" at bounding box center [15, 333] width 15 height 15
radio input "true"
radio input "false"
click at [313, 372] on div "Buylist Group" at bounding box center [613, 378] width 1217 height 12
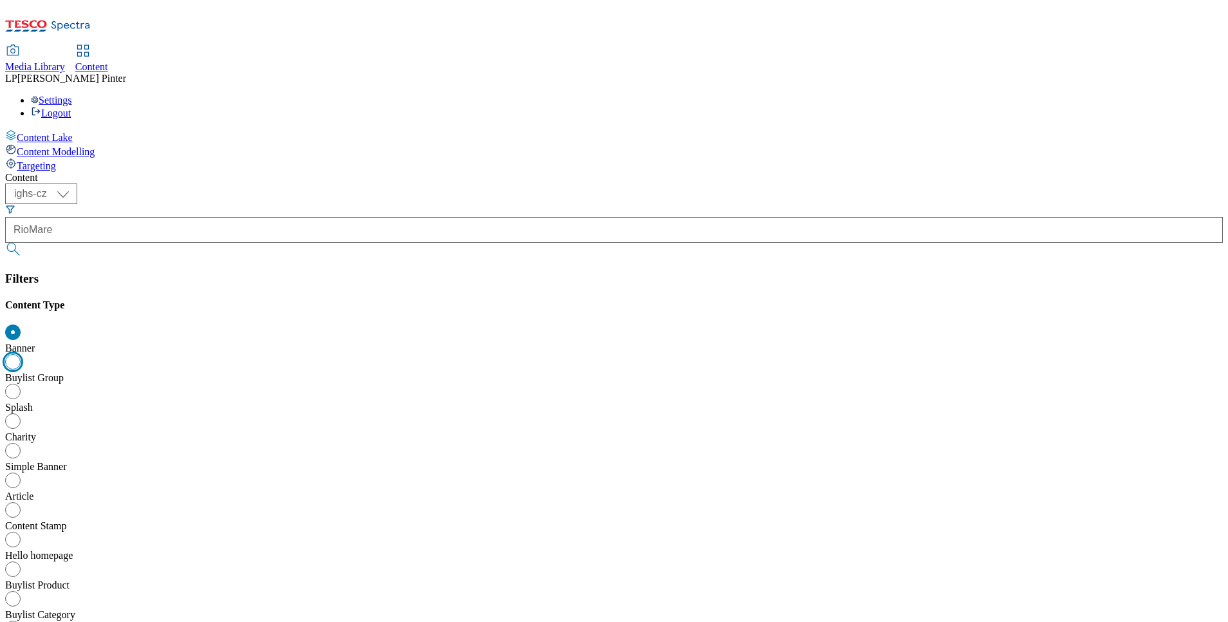
click at [24, 356] on input "Buylist Group" at bounding box center [15, 363] width 15 height 15
radio input "true"
radio input "false"
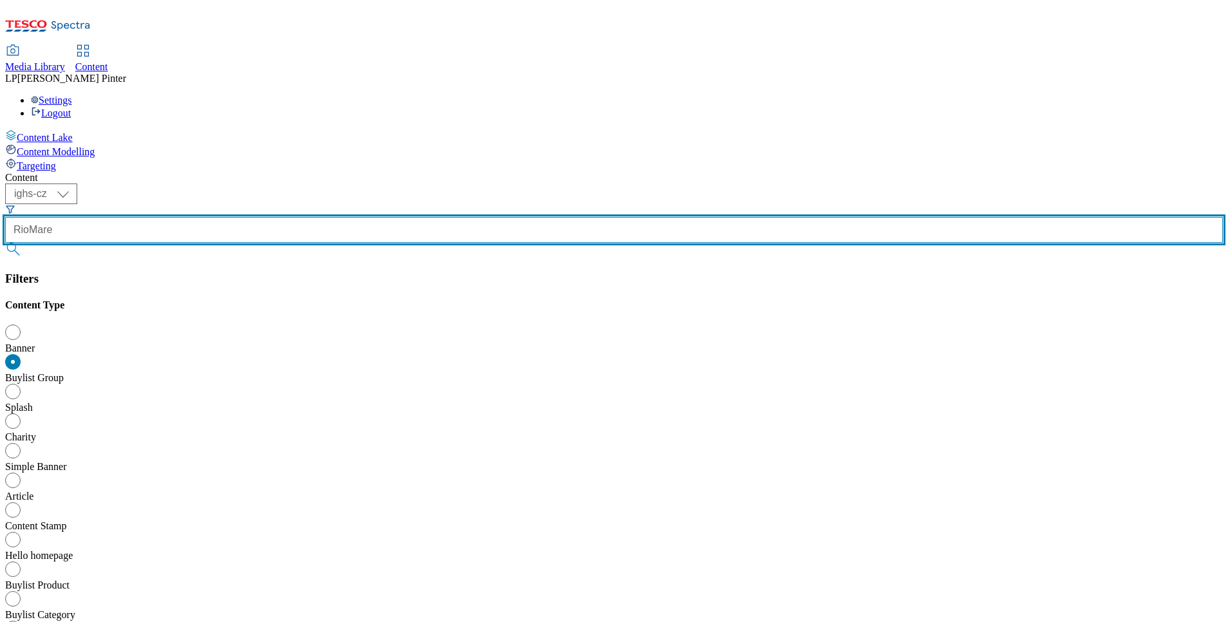
click at [319, 217] on input "RioMare" at bounding box center [613, 230] width 1217 height 26
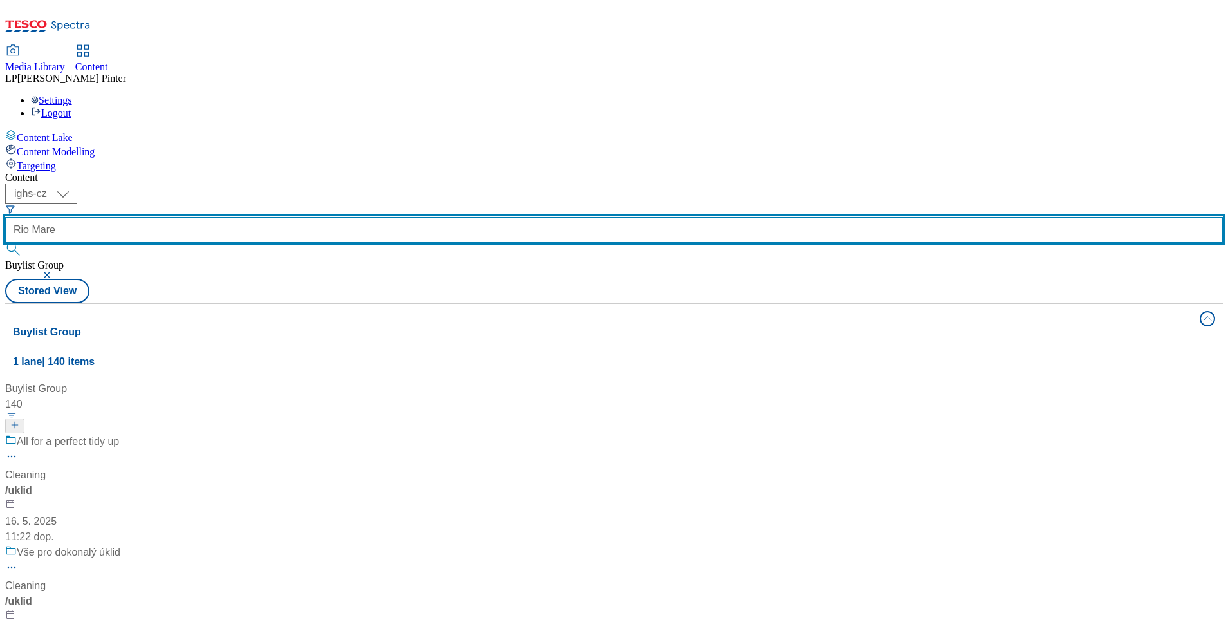
type input "Rio Mare"
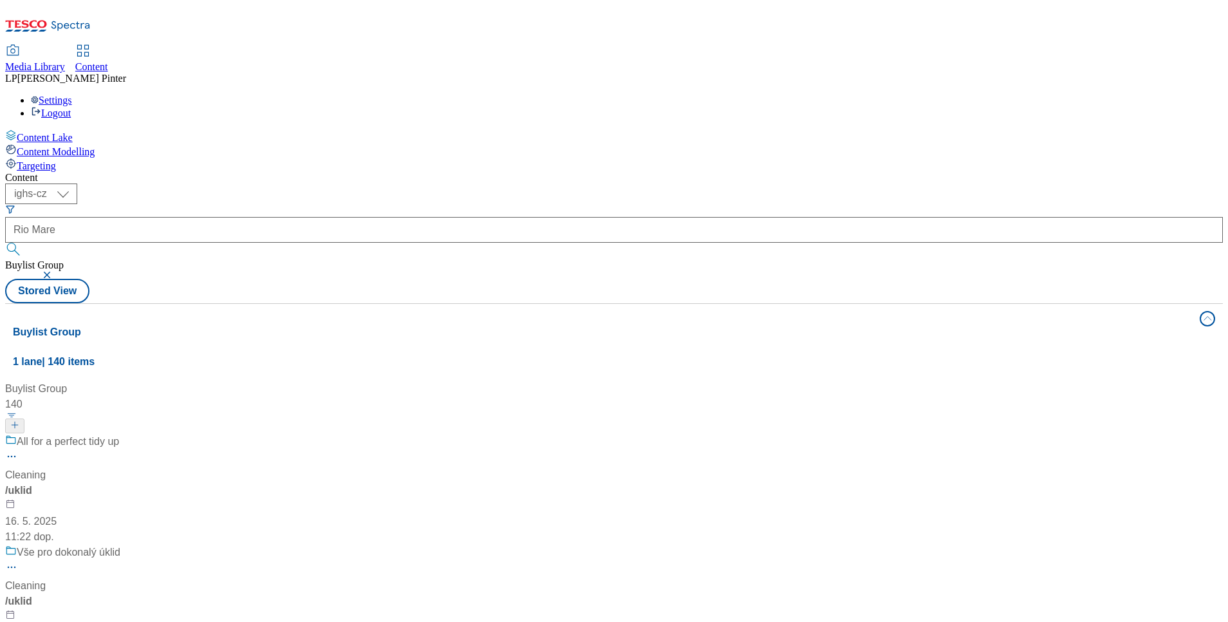
click at [23, 243] on button "submit" at bounding box center [14, 249] width 18 height 13
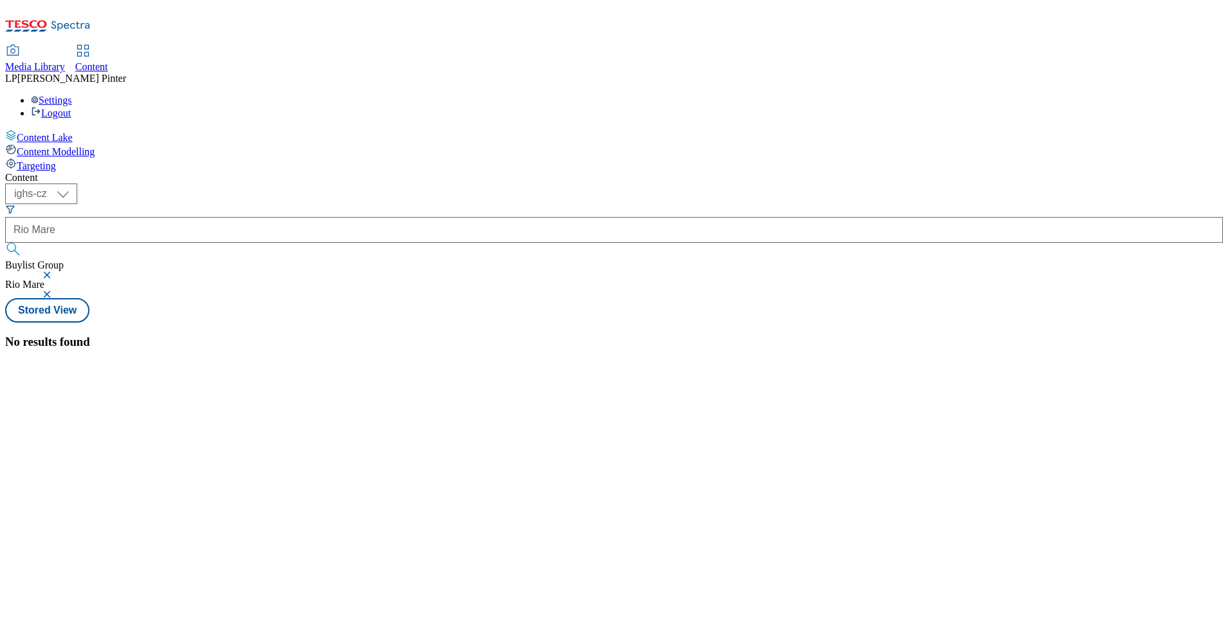
click at [15, 204] on icon "Search Filters" at bounding box center [10, 209] width 10 height 10
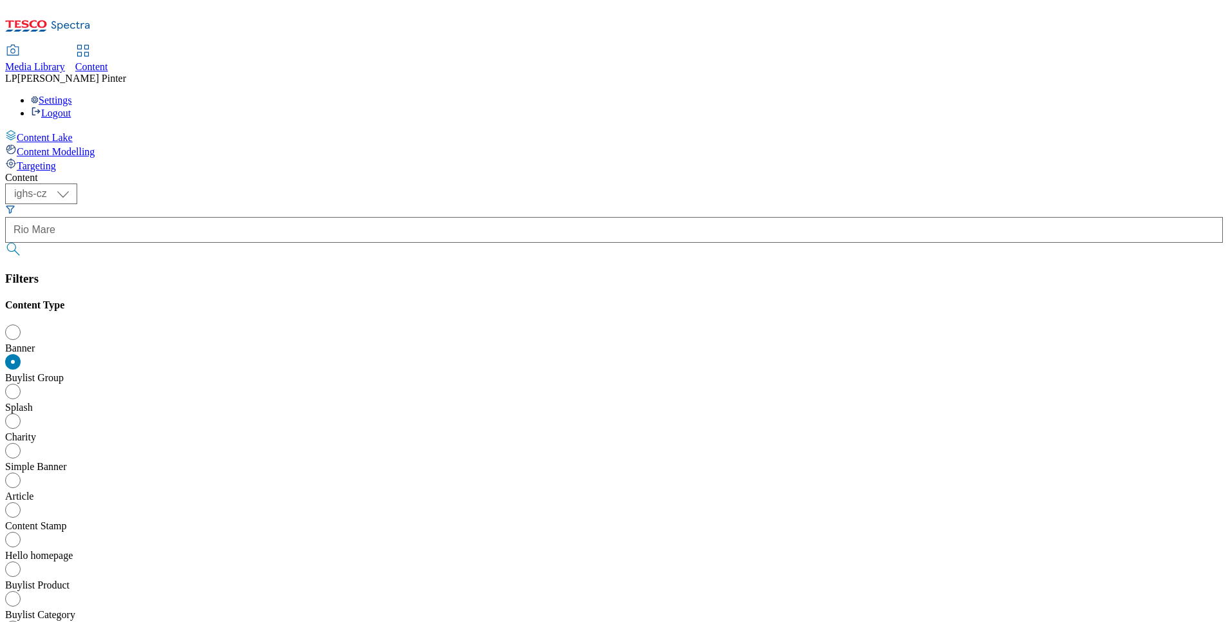
click at [329, 579] on div "Buylist Product" at bounding box center [613, 585] width 1217 height 12
click at [24, 563] on input "Buylist Product" at bounding box center [15, 570] width 15 height 15
radio input "true"
radio input "false"
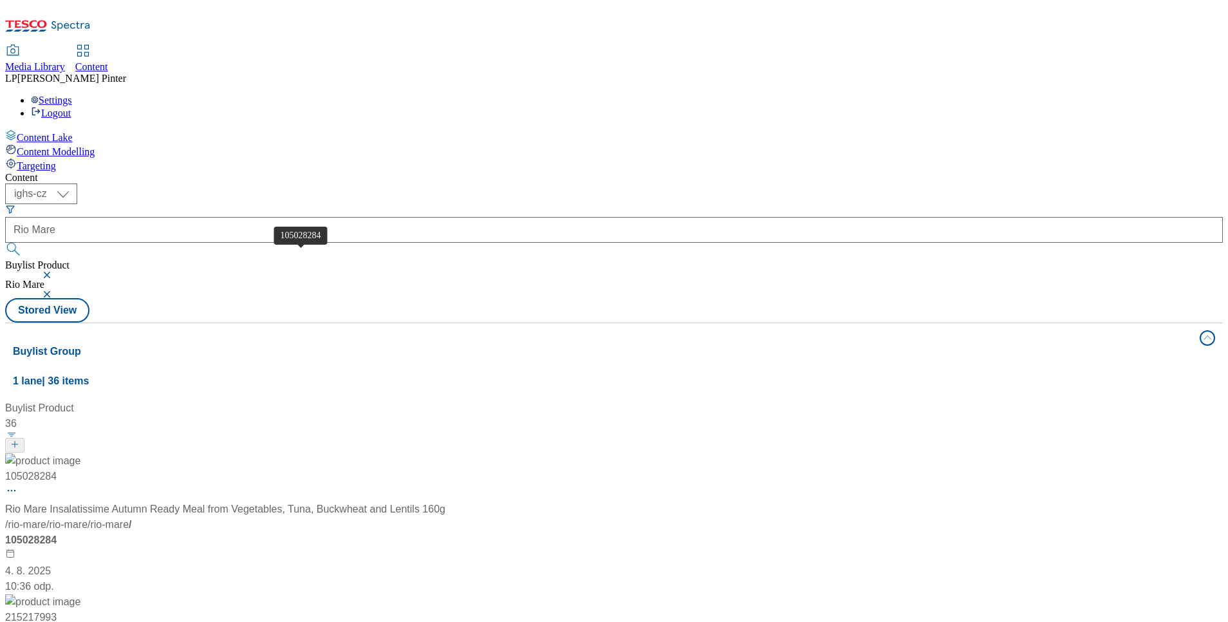
click at [57, 468] on div "105028284" at bounding box center [30, 475] width 51 height 15
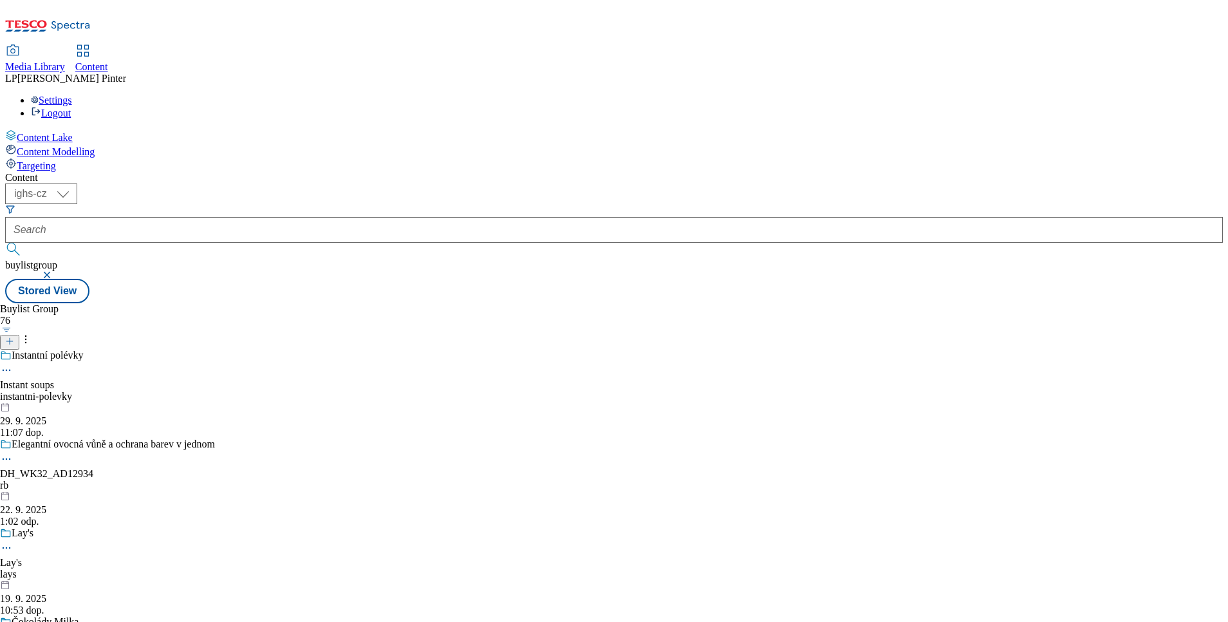
scroll to position [249, 0]
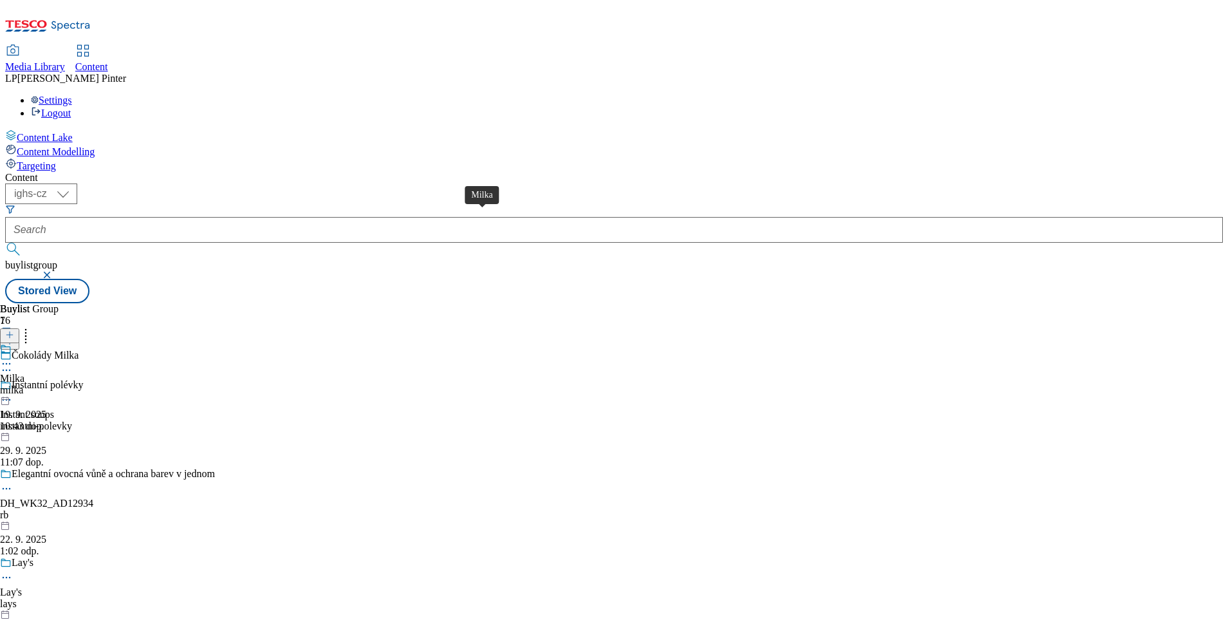
click at [24, 373] on div "Milka" at bounding box center [12, 379] width 24 height 12
click at [13, 387] on icon at bounding box center [6, 393] width 13 height 13
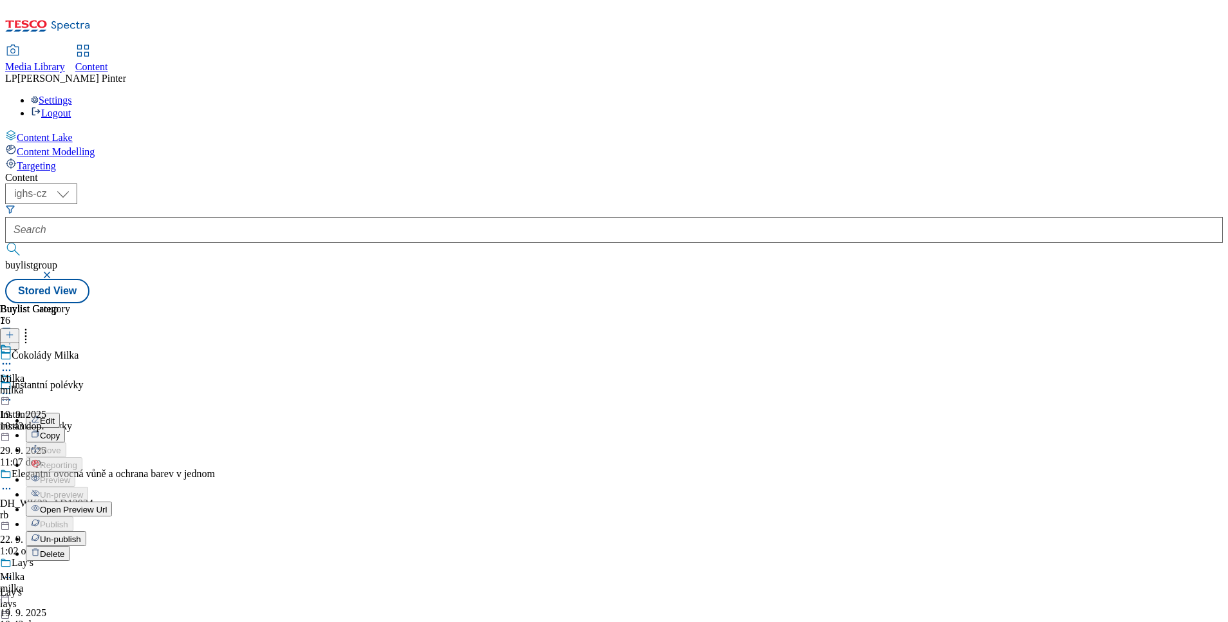
click at [112, 501] on button "Open Preview Url" at bounding box center [69, 508] width 86 height 15
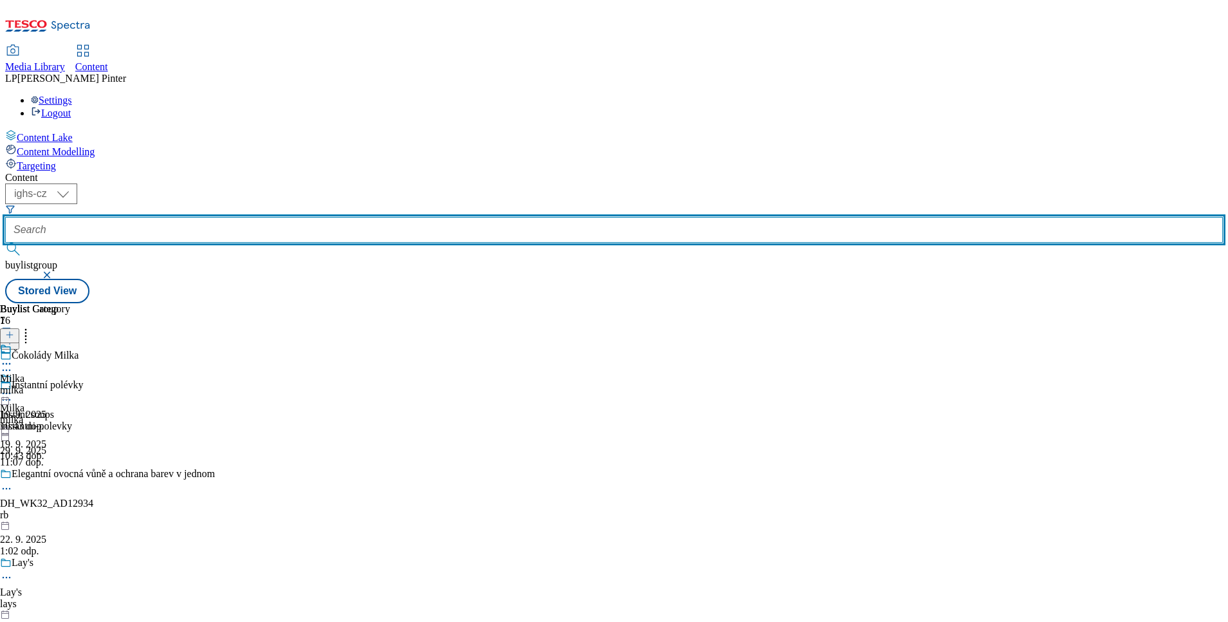
click at [308, 217] on input "text" at bounding box center [613, 230] width 1217 height 26
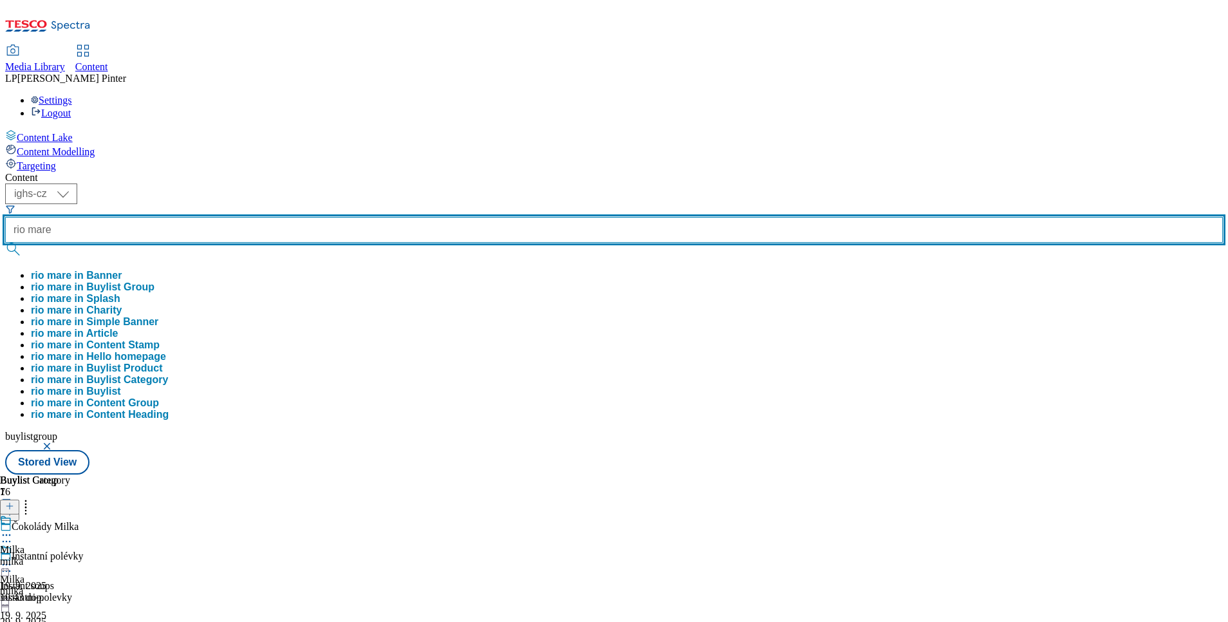
type input "rio mare"
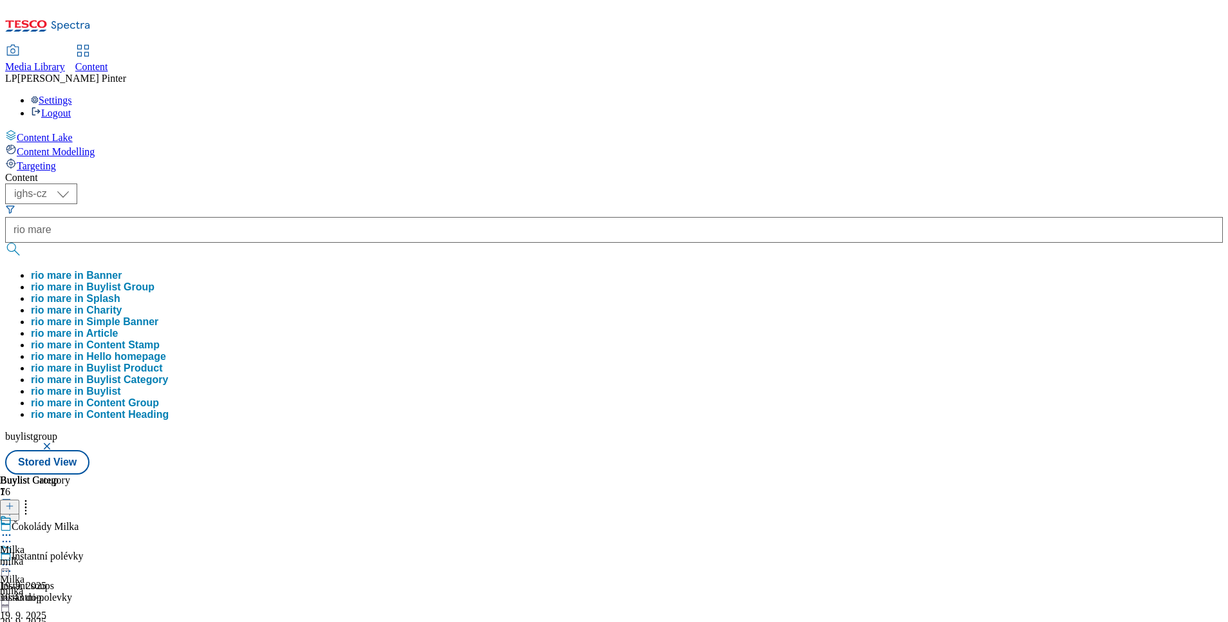
click at [121, 385] on button "rio mare in Buylist" at bounding box center [76, 391] width 90 height 12
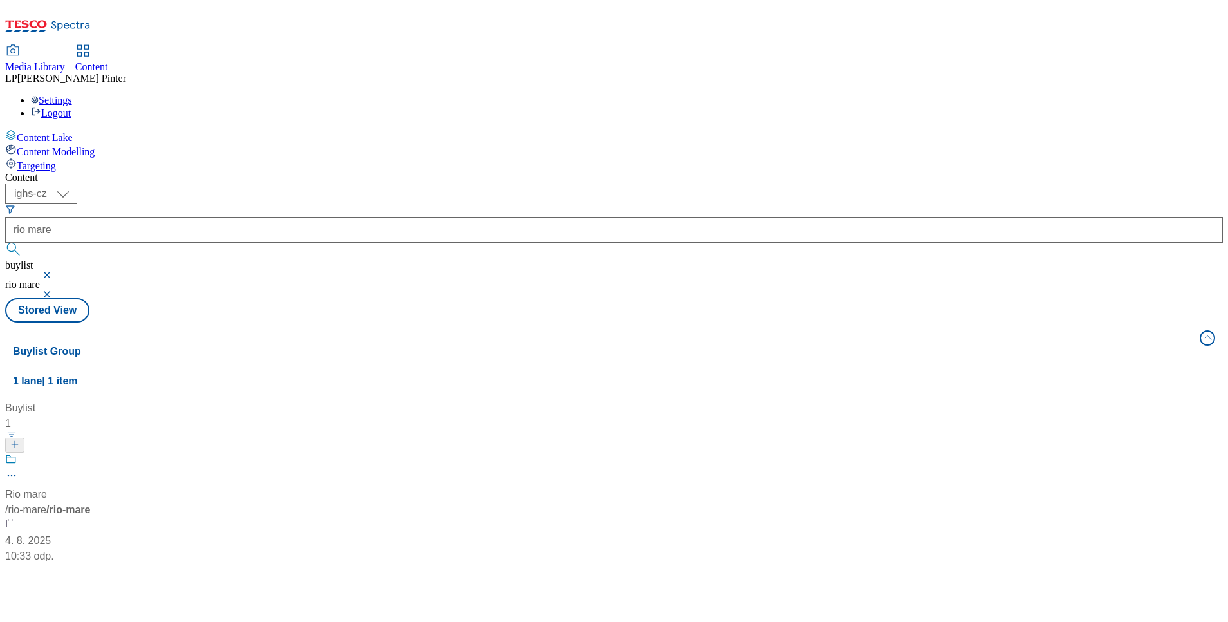
click at [17, 453] on icon at bounding box center [11, 459] width 12 height 12
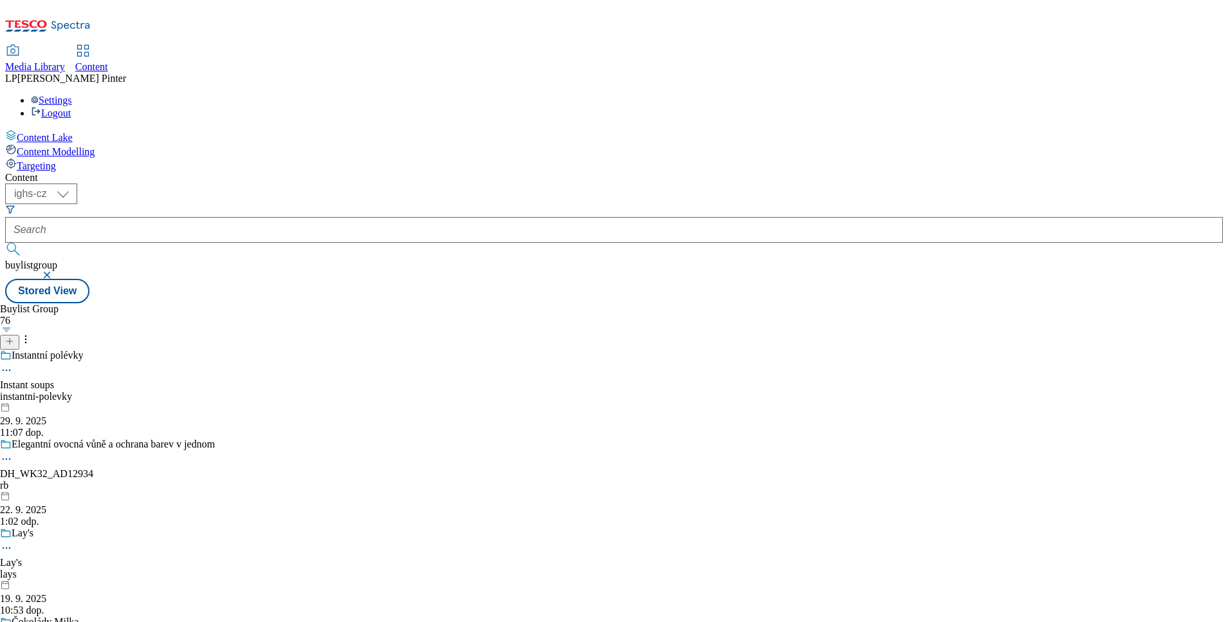
click at [12, 349] on icon at bounding box center [6, 355] width 12 height 12
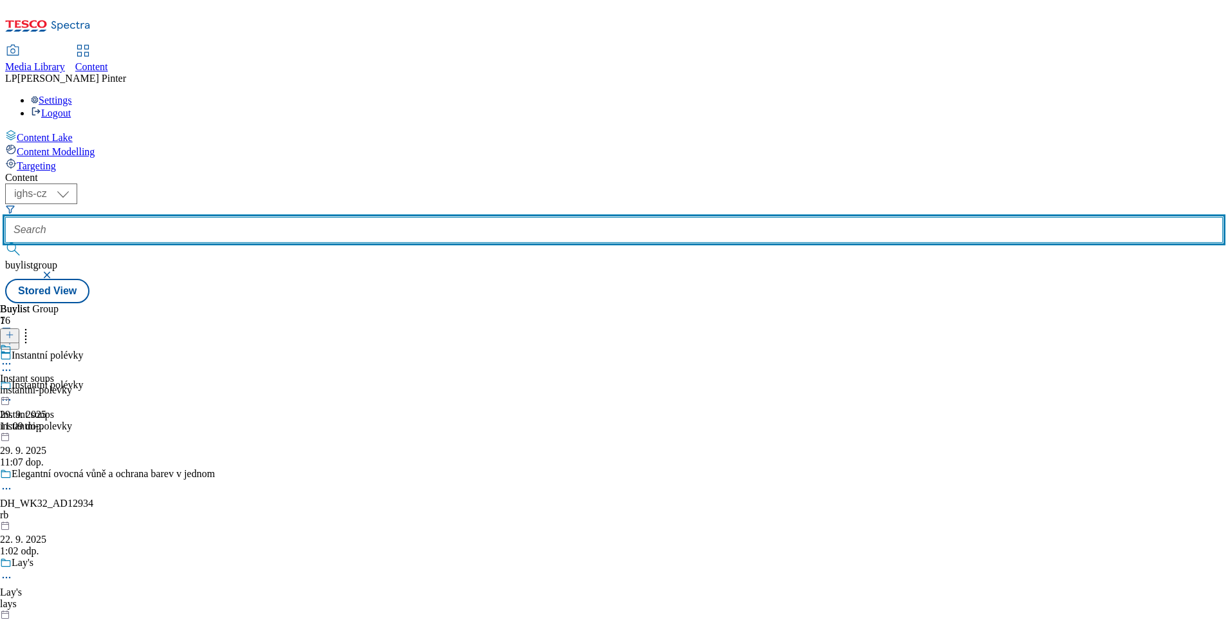
click at [288, 217] on input "text" at bounding box center [613, 230] width 1217 height 26
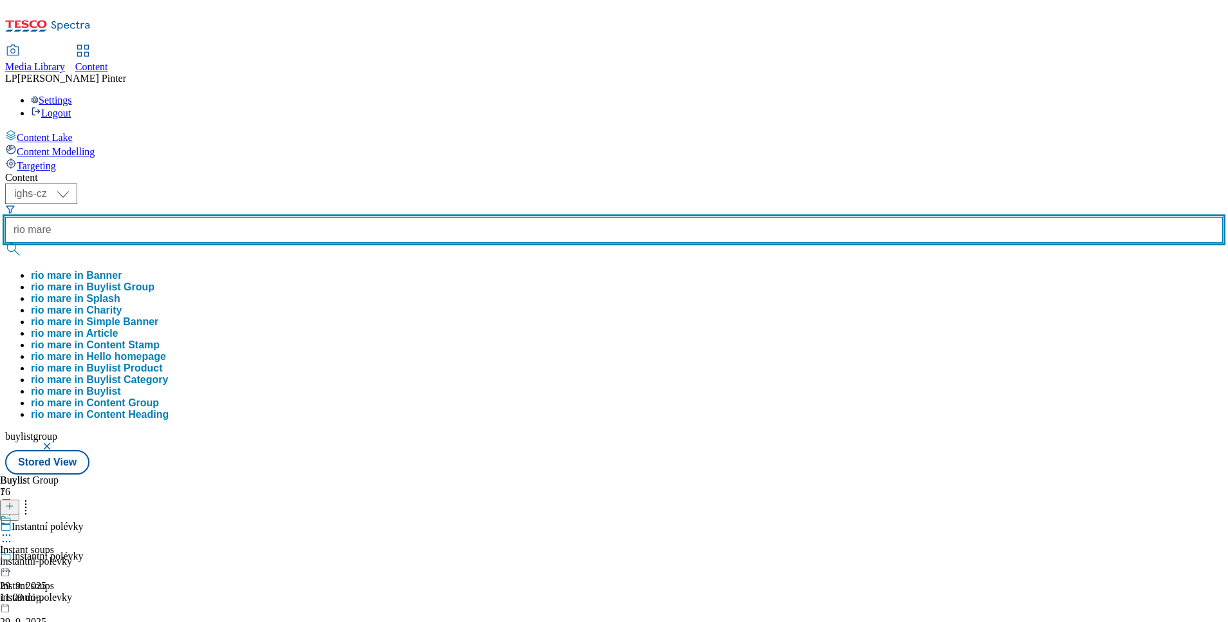
type input "rio mare"
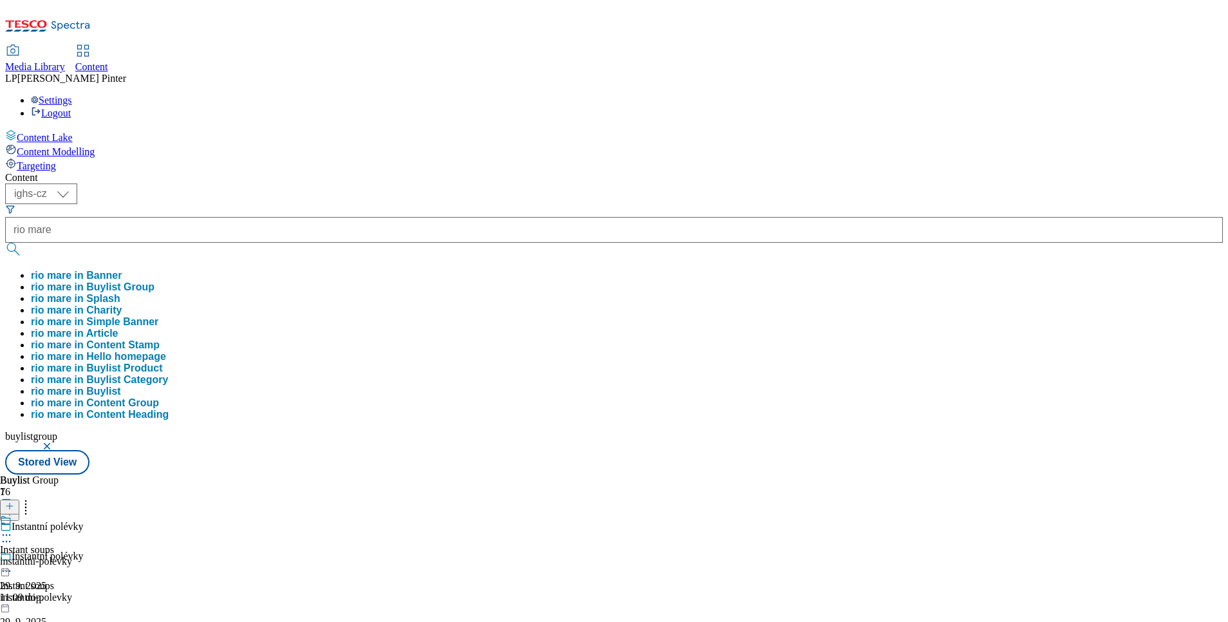
click at [121, 385] on button "rio mare in Buylist" at bounding box center [76, 391] width 90 height 12
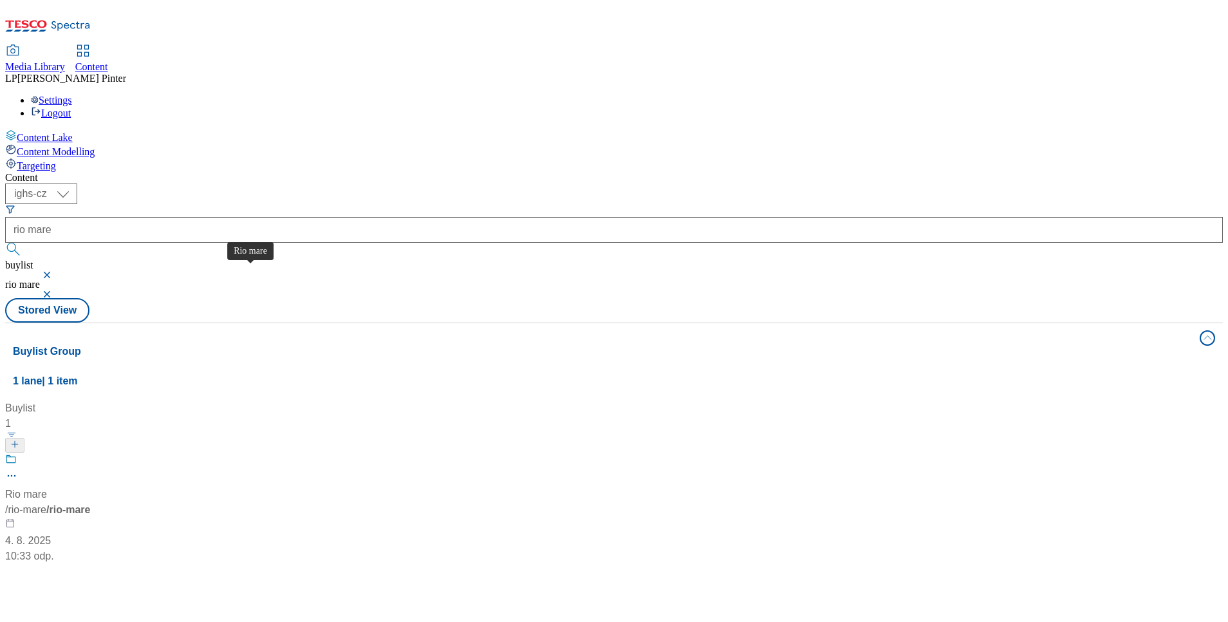
click at [47, 486] on div "Rio mare" at bounding box center [26, 493] width 42 height 15
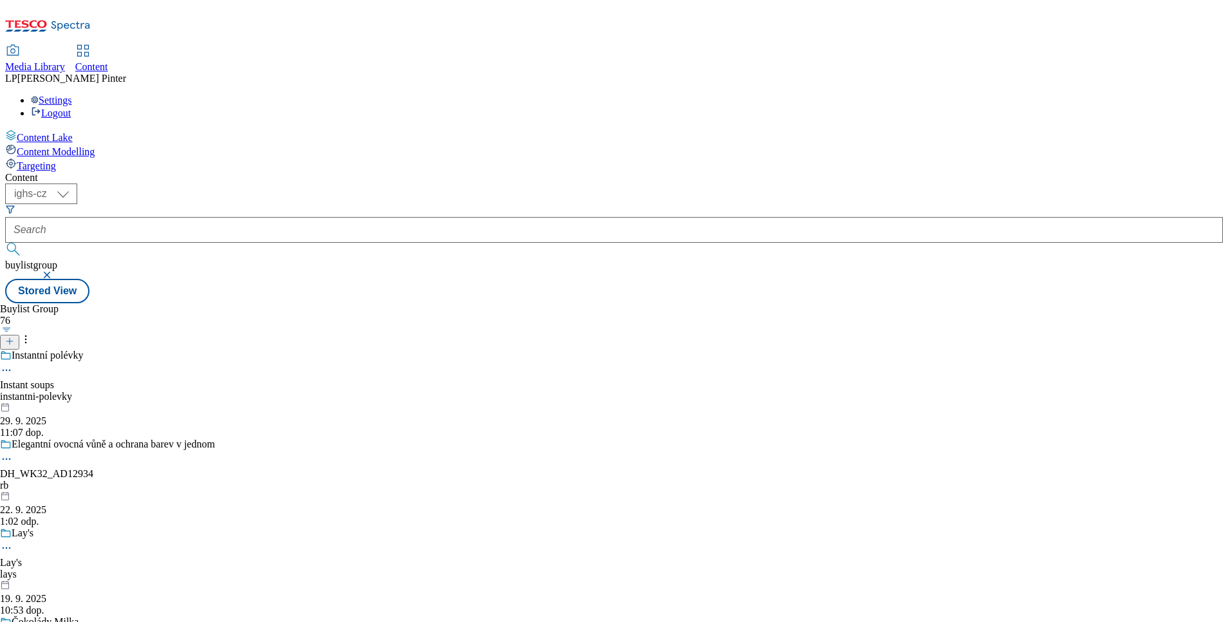
scroll to position [2639, 0]
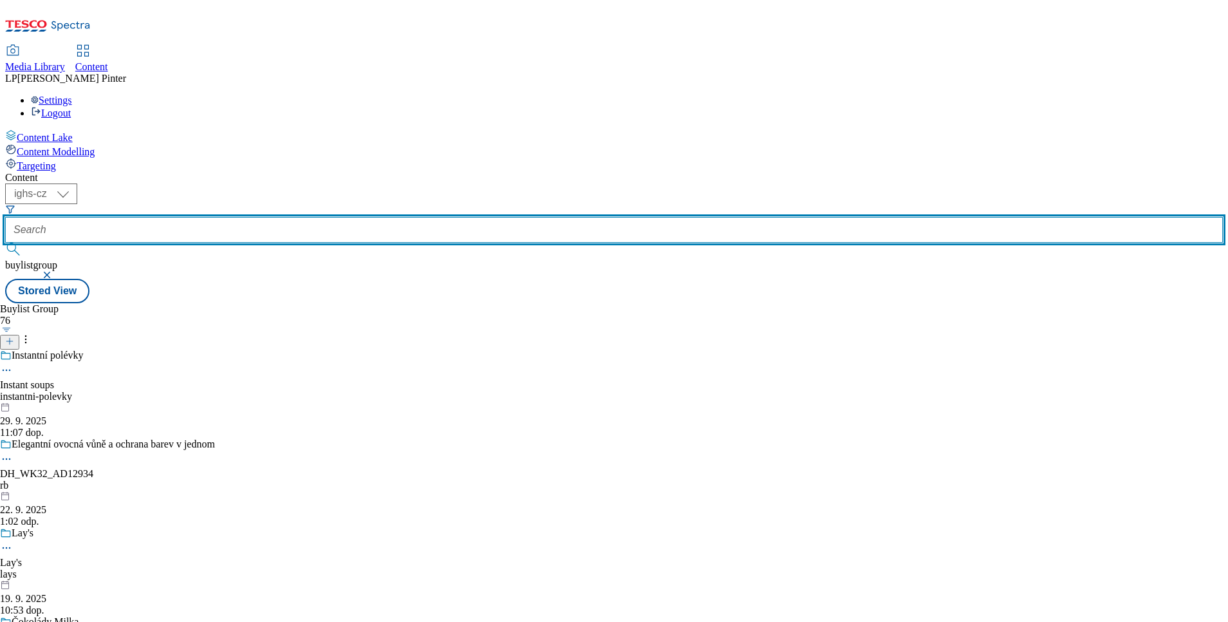
click at [285, 217] on input "text" at bounding box center [613, 230] width 1217 height 26
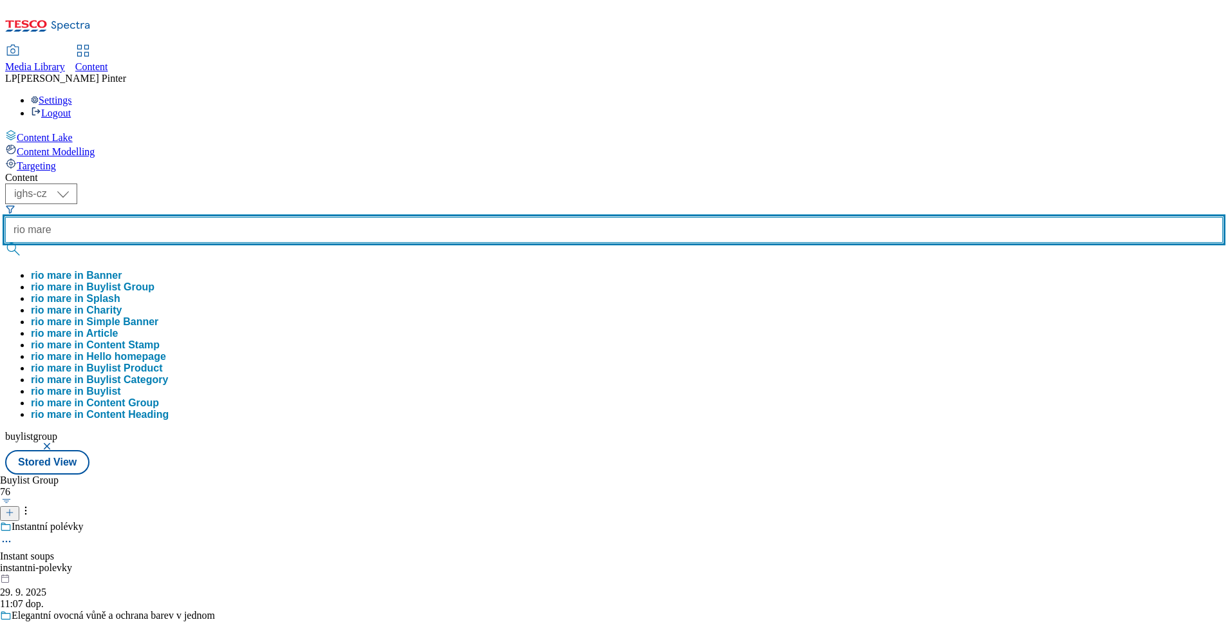
type input "rio mare"
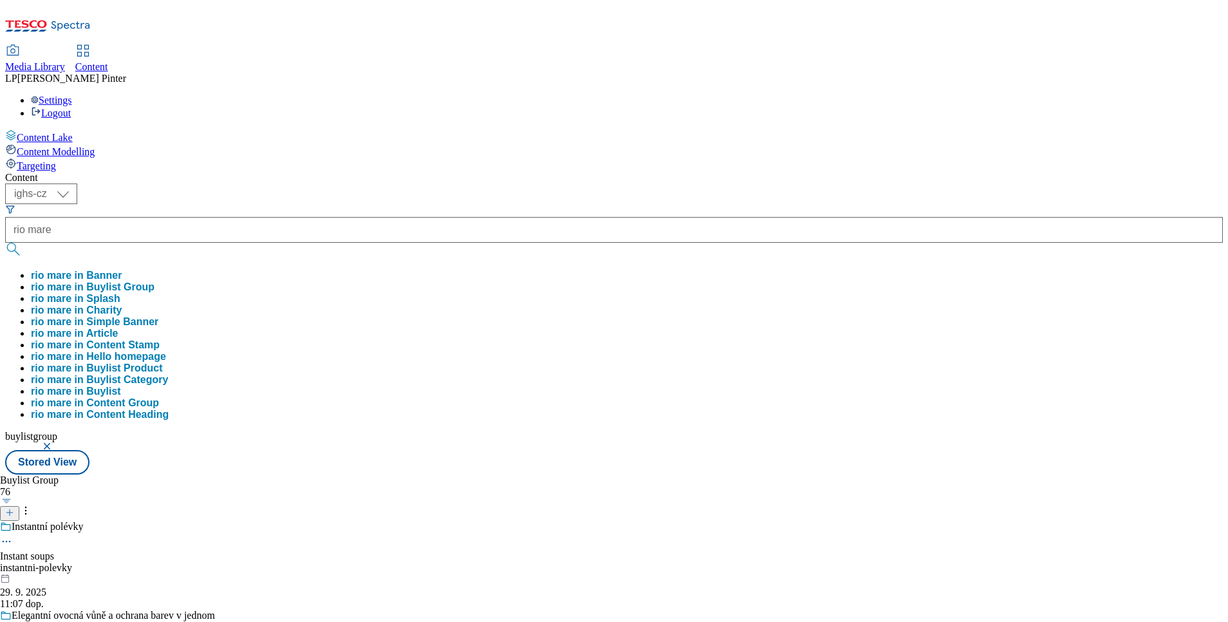
click at [121, 385] on button "rio mare in Buylist" at bounding box center [76, 391] width 90 height 12
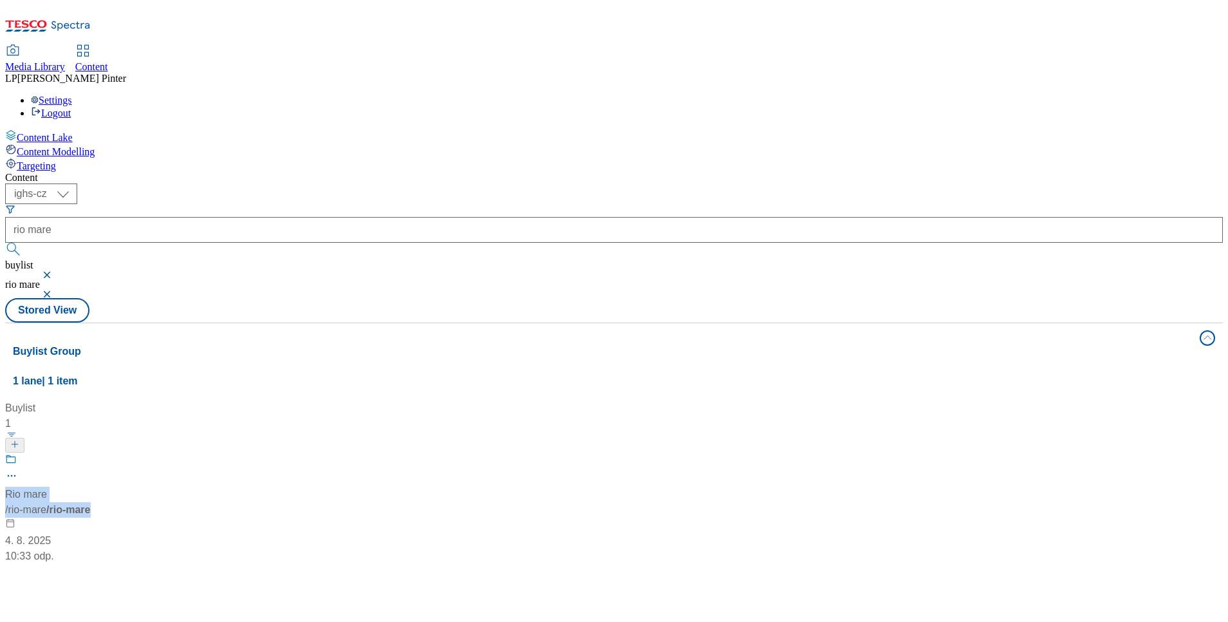
drag, startPoint x: 282, startPoint y: 295, endPoint x: 187, endPoint y: 287, distance: 95.5
click at [166, 453] on div "Rio mare / rio-mare / rio-mare 4. 8. 2025 10:33 odp." at bounding box center [85, 508] width 161 height 111
copy div "Rio mare / rio-mare / rio-mare"
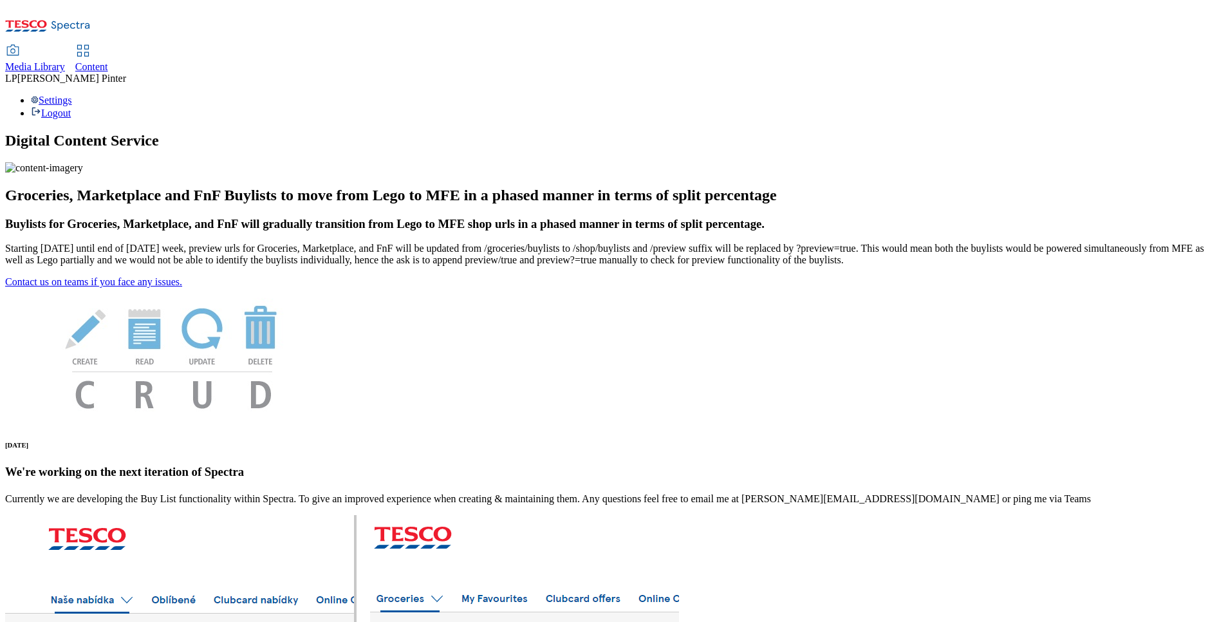
click at [91, 43] on icon at bounding box center [82, 50] width 15 height 15
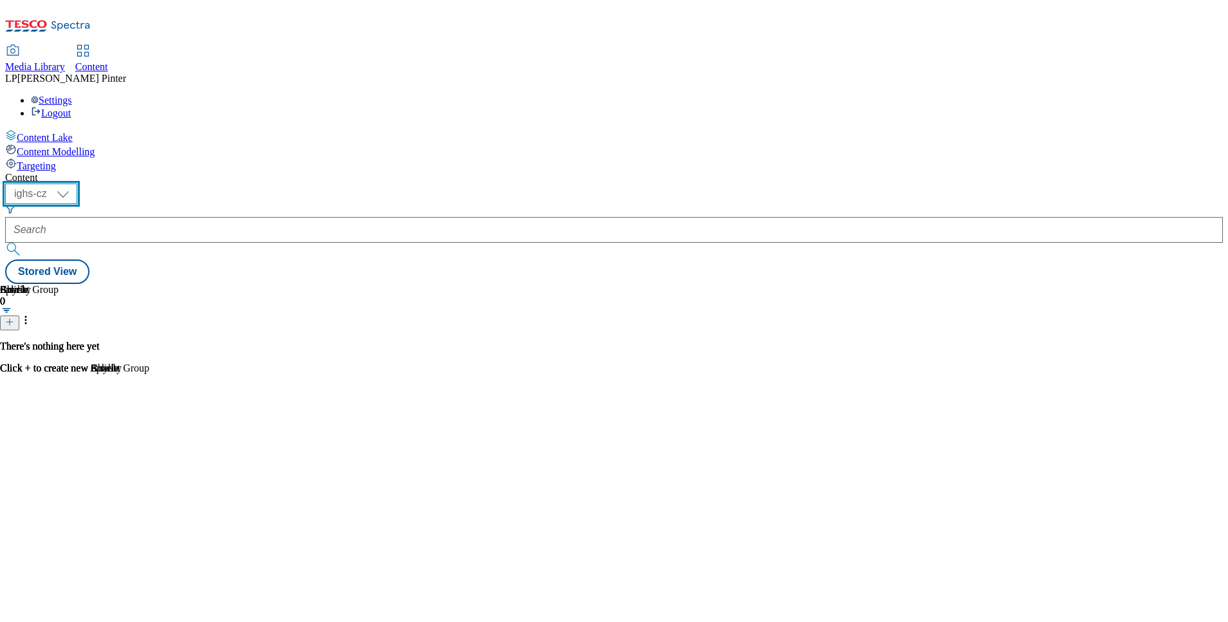
click at [77, 183] on select "ighs-cz ighs-hu ighs-sk" at bounding box center [41, 193] width 72 height 21
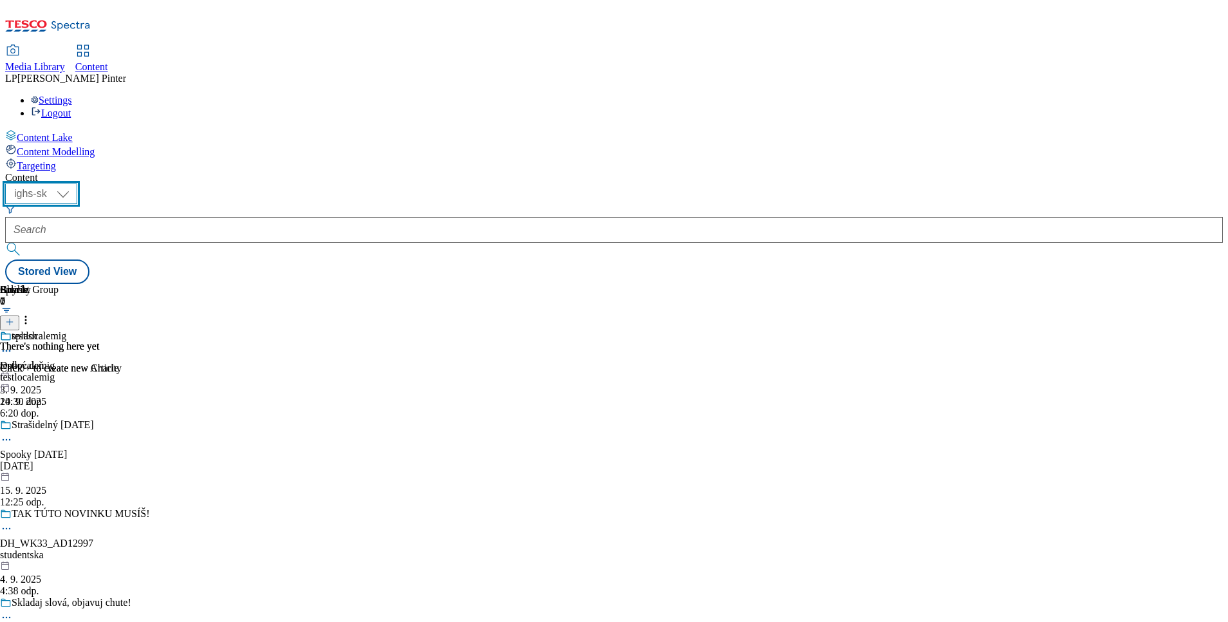
click at [77, 183] on select "ighs-cz ighs-hu ighs-sk" at bounding box center [41, 193] width 72 height 21
select select "ighs-cz"
click at [77, 183] on select "ighs-cz ighs-hu ighs-sk" at bounding box center [41, 193] width 72 height 21
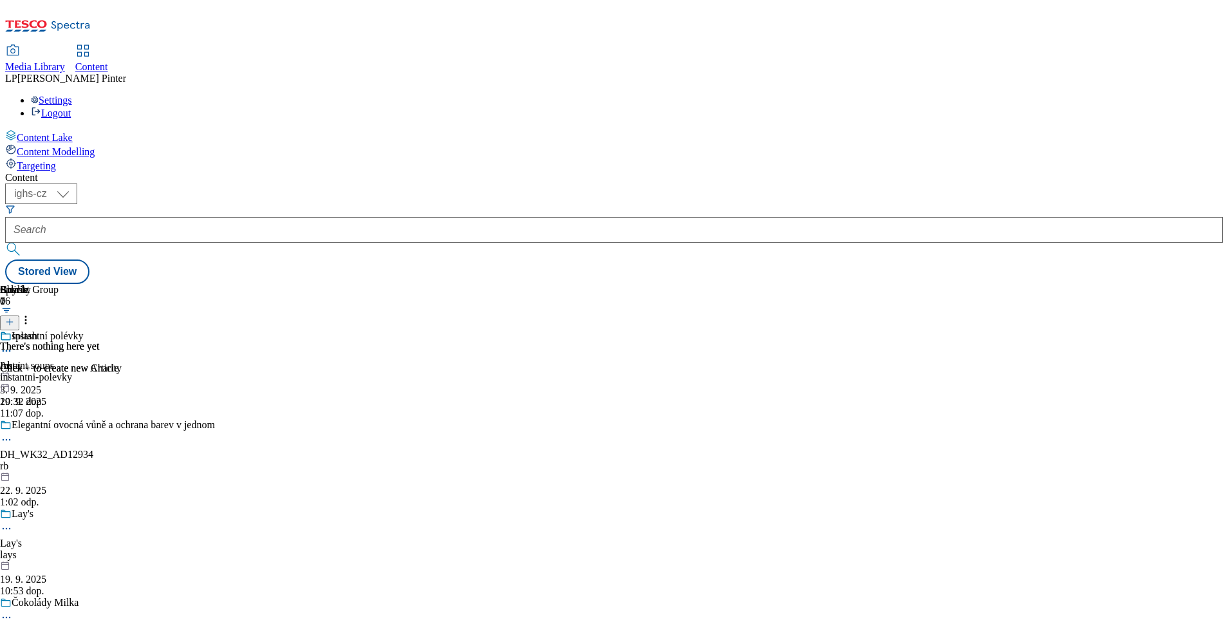
click at [14, 317] on icon at bounding box center [9, 321] width 9 height 9
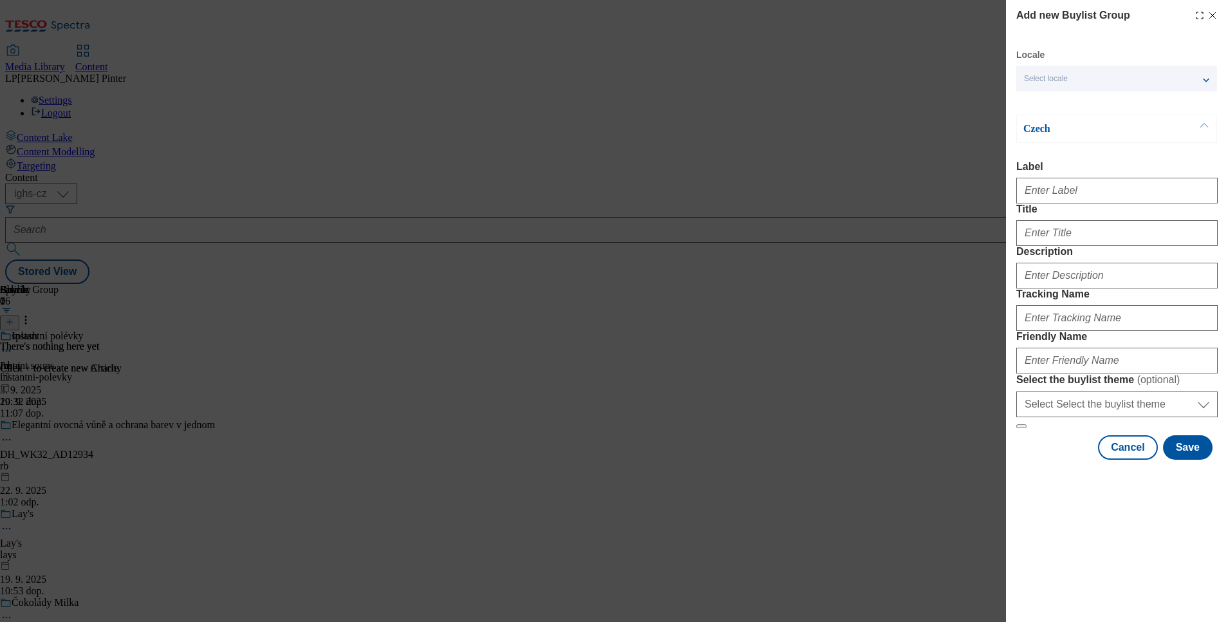
click at [1055, 76] on span "Select locale" at bounding box center [1046, 79] width 44 height 10
click at [1051, 106] on span "English" at bounding box center [1062, 102] width 30 height 7
click at [1039, 107] on input "English" at bounding box center [1031, 104] width 15 height 15
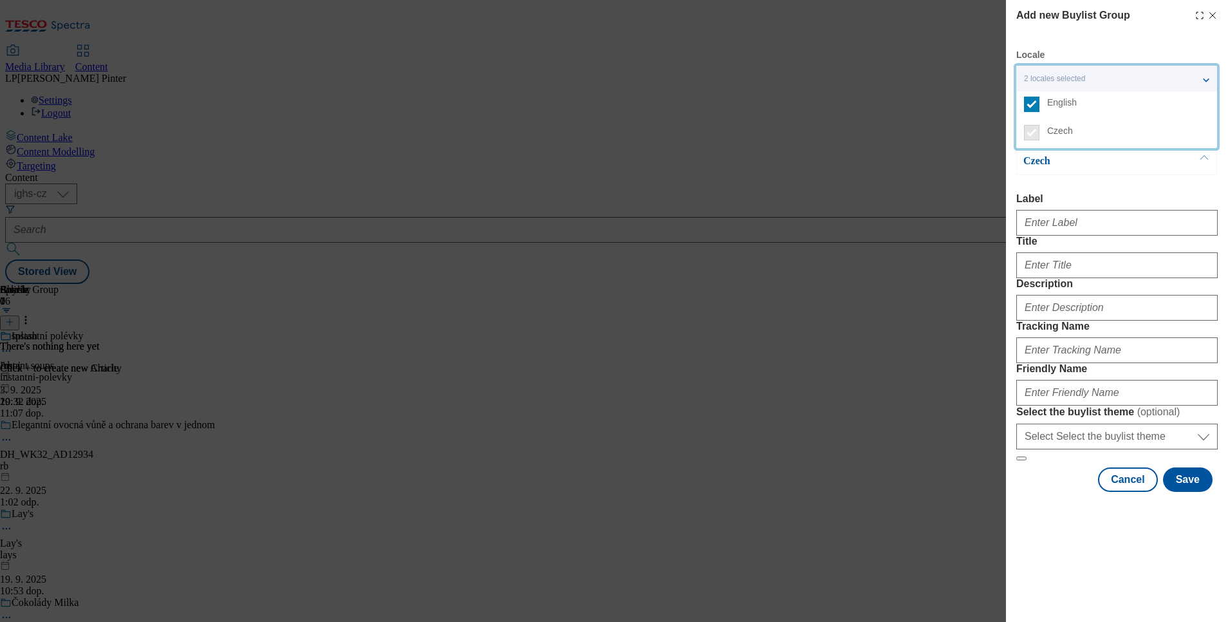
click at [1082, 181] on div "Czech Label Title Description Tracking Name Friendly Name Select the buylist th…" at bounding box center [1116, 304] width 201 height 314
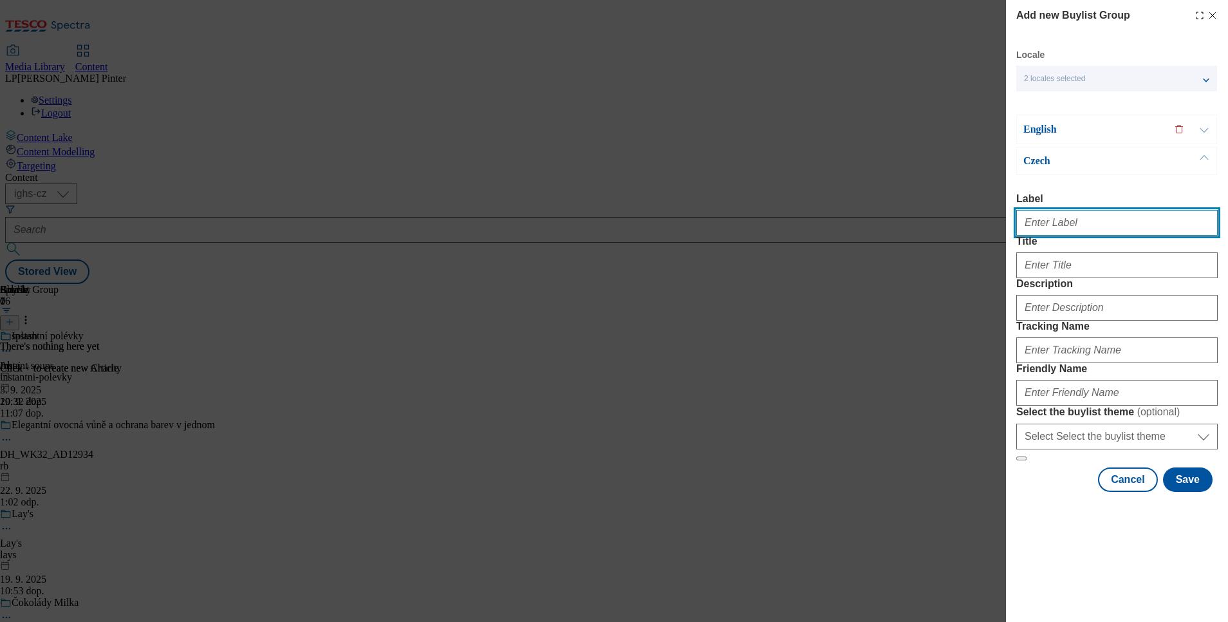
click at [1049, 227] on input "Label" at bounding box center [1116, 223] width 201 height 26
type input "Rio mare"
click at [1207, 13] on icon "Modal" at bounding box center [1212, 15] width 10 height 10
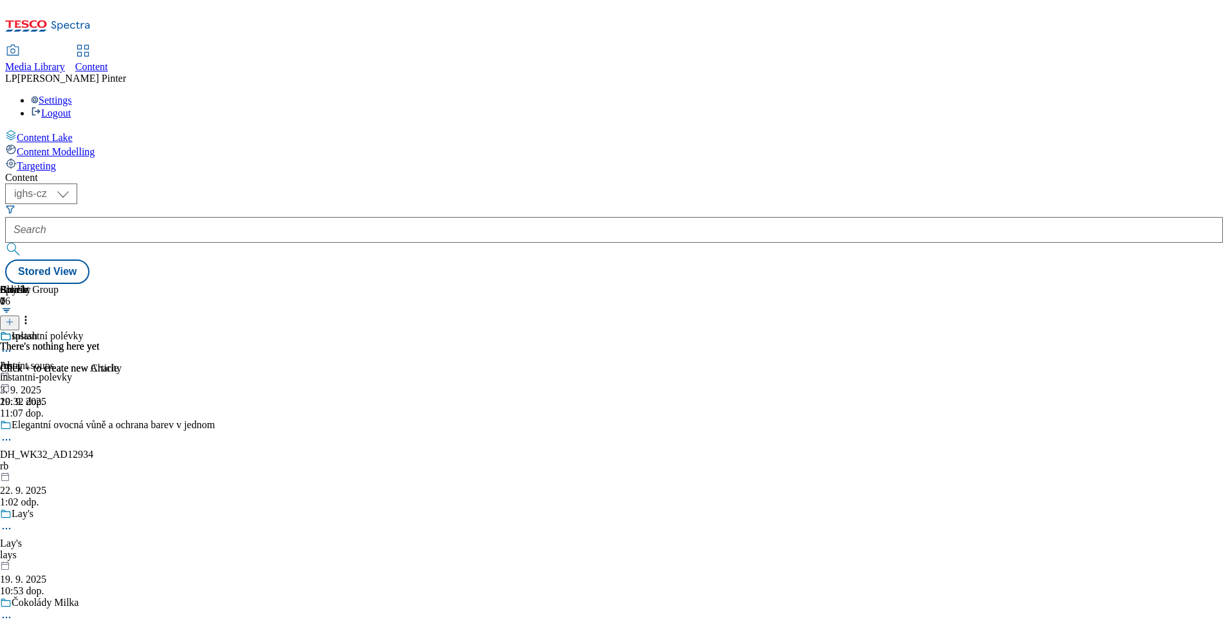
click at [273, 217] on div at bounding box center [613, 230] width 1217 height 26
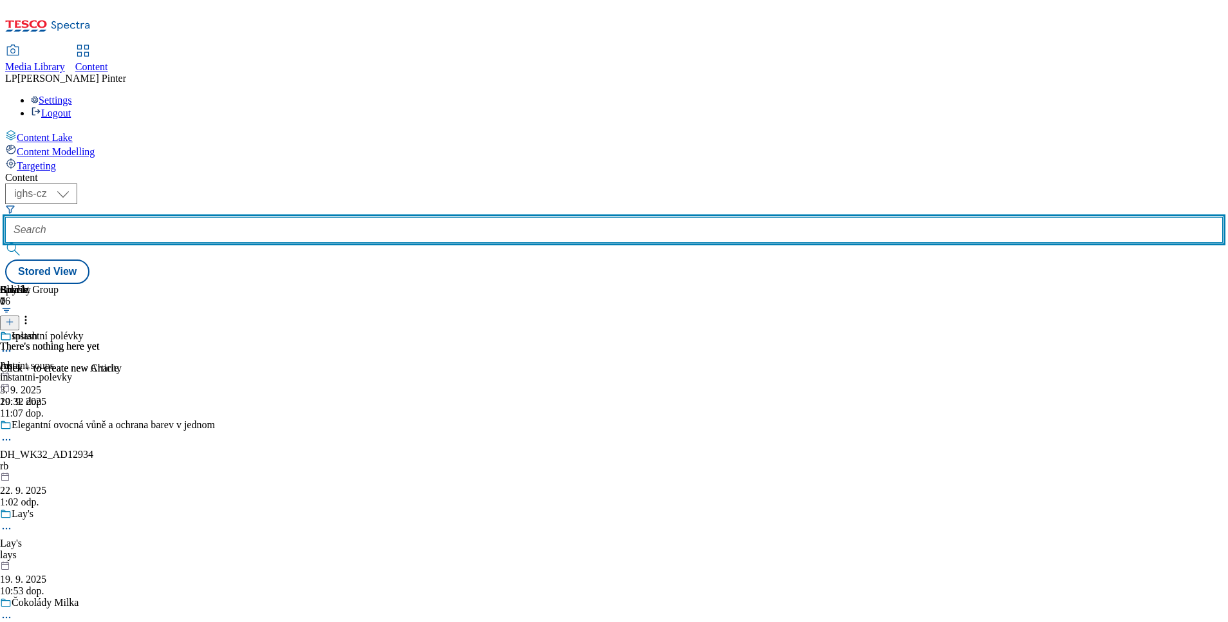
click at [279, 217] on input "text" at bounding box center [613, 230] width 1217 height 26
type input "E"
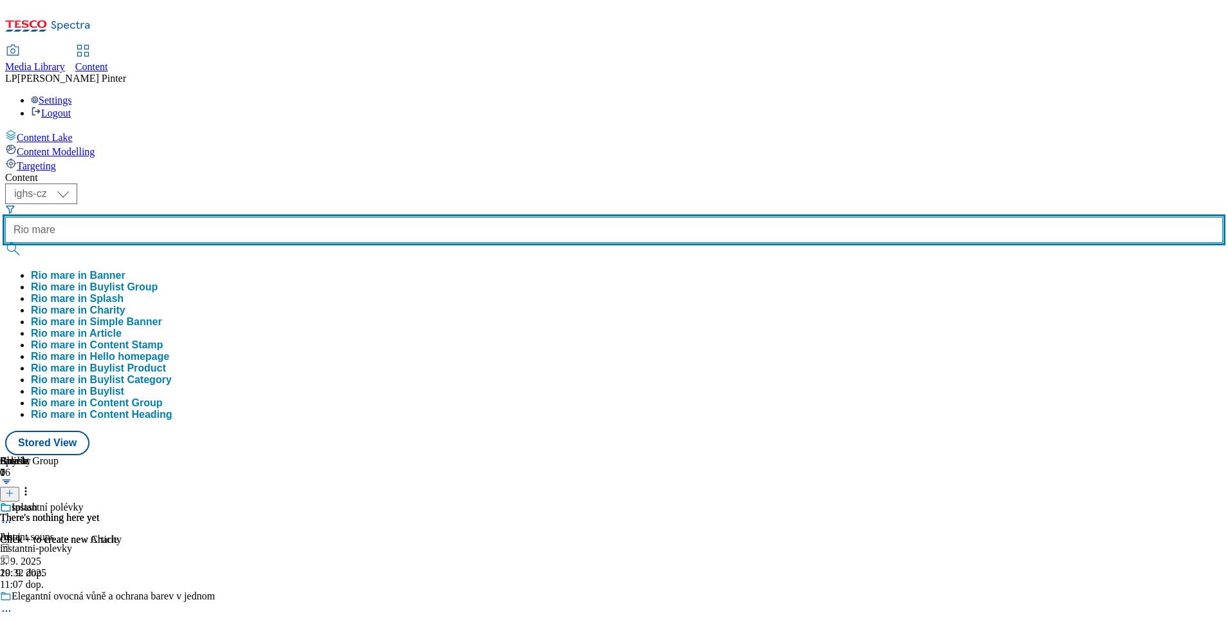
type input "Rio mare"
click at [5, 243] on button "submit" at bounding box center [14, 249] width 18 height 13
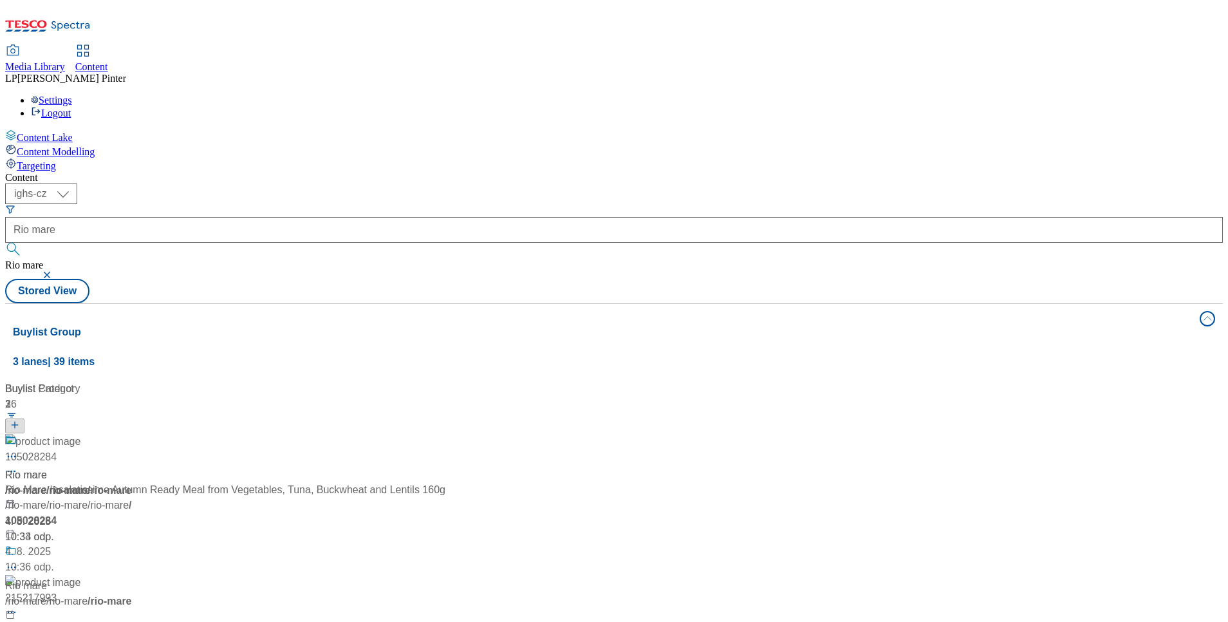
click at [776, 183] on div "( optional ) ighs-cz ighs-hu ighs-sk ighs-cz Rio mare Rio mare Stored View" at bounding box center [613, 243] width 1217 height 120
drag, startPoint x: 291, startPoint y: 287, endPoint x: 266, endPoint y: 439, distance: 153.8
click at [266, 440] on div "Buylist Group 3 lanes | 39 items Buylist 1 Rio mare / rio-mare / rio-mare 4. 8.…" at bounding box center [613, 583] width 1217 height 561
click at [46, 485] on span "/ rio-mare" at bounding box center [25, 490] width 41 height 11
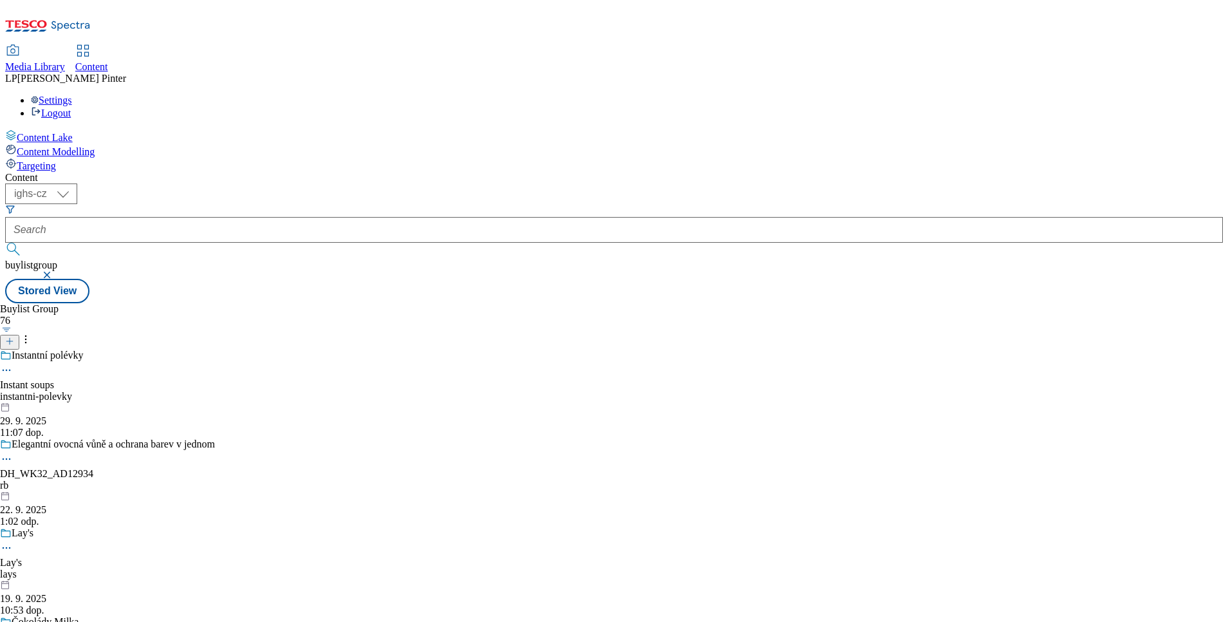
type input "Rio mare"
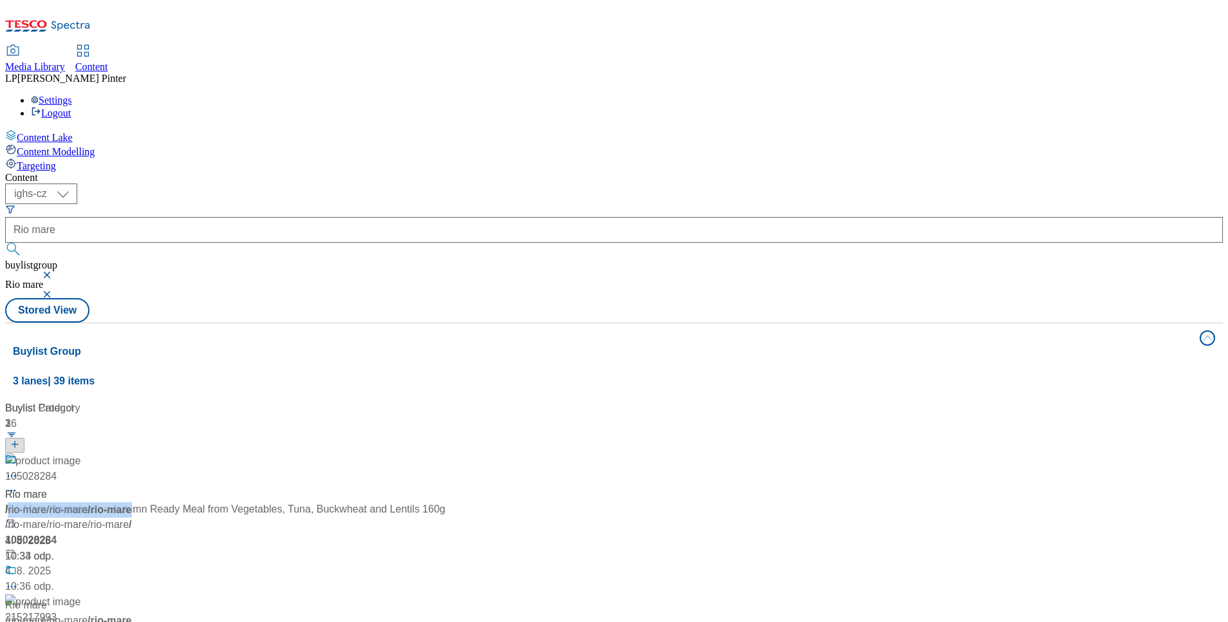
drag, startPoint x: 814, startPoint y: 293, endPoint x: 681, endPoint y: 304, distance: 133.6
click at [166, 502] on div "/ rio-mare / rio-mare / rio-mare" at bounding box center [85, 509] width 161 height 15
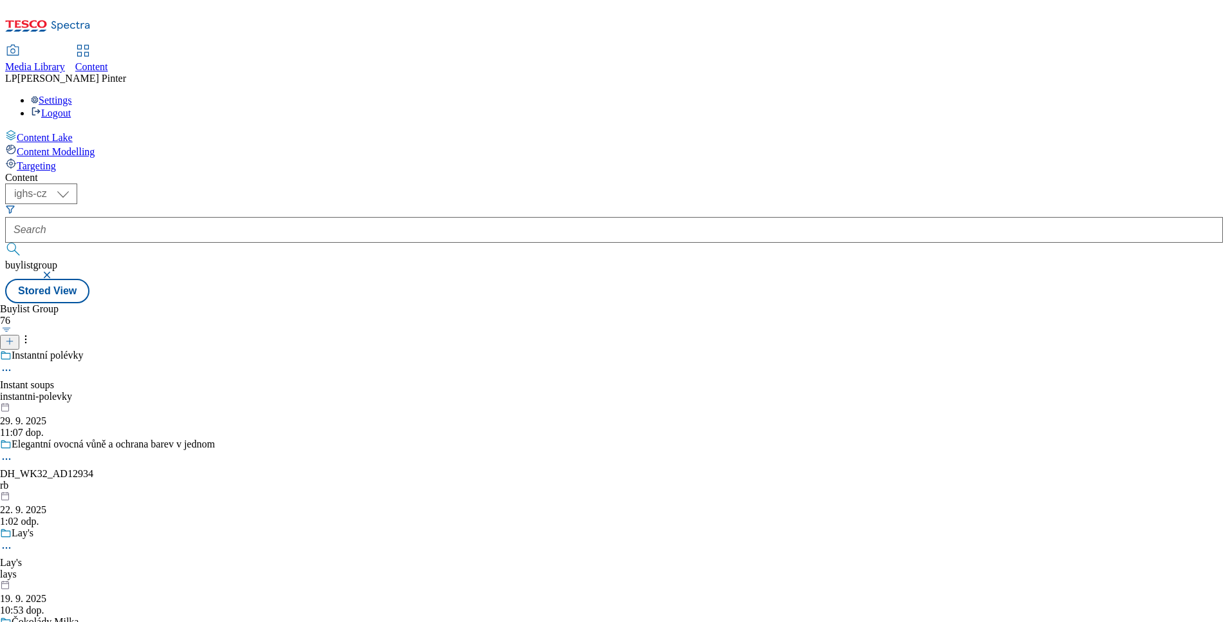
type input "Rio mare"
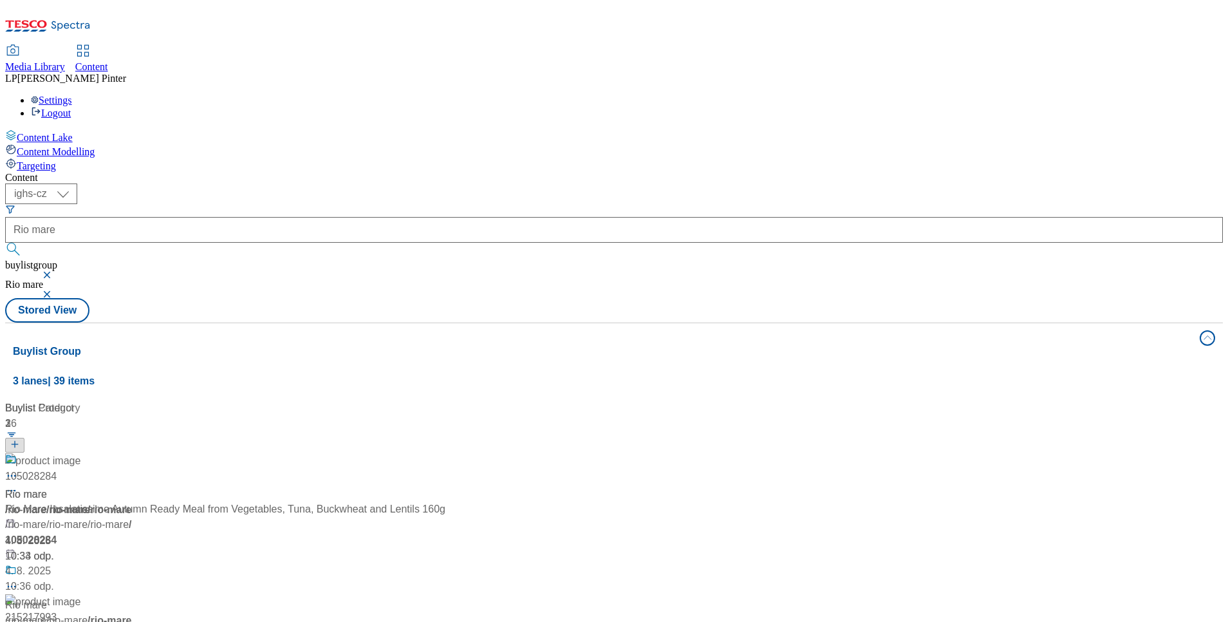
drag, startPoint x: 743, startPoint y: 431, endPoint x: 690, endPoint y: 425, distance: 53.1
drag, startPoint x: 690, startPoint y: 425, endPoint x: 743, endPoint y: 467, distance: 67.3
click at [703, 470] on div "Buylist Group 3 lanes | 39 items Buylist 1 Rio mare / rio-mare / rio-mare 4. 8.…" at bounding box center [613, 602] width 1217 height 561
drag, startPoint x: 825, startPoint y: 432, endPoint x: 729, endPoint y: 420, distance: 96.7
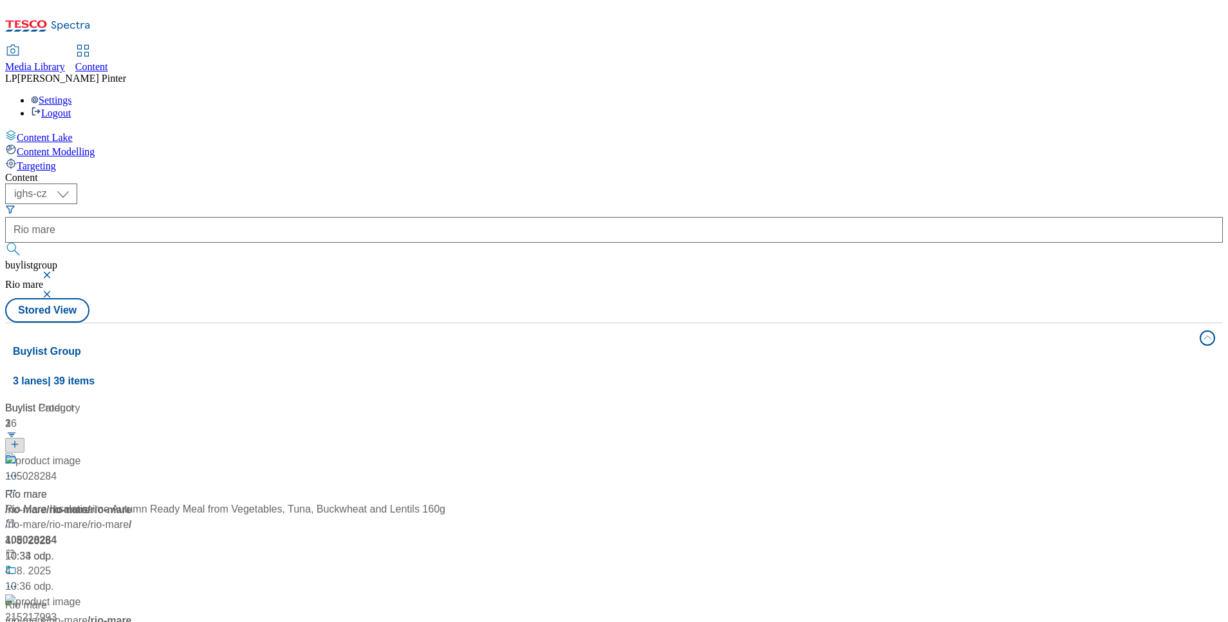
click at [166, 564] on div "Rio mare / rio-mare / rio-mare / rio-mare 4. 8. 2025 10:34 odp." at bounding box center [85, 619] width 161 height 111
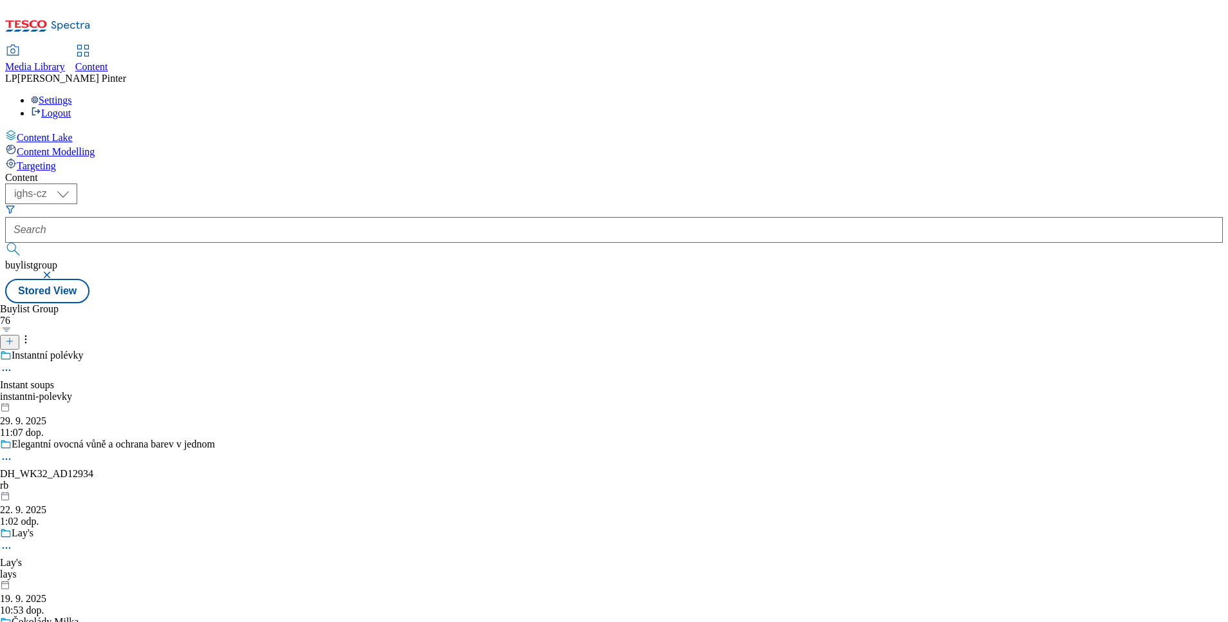
type input "Rio mare"
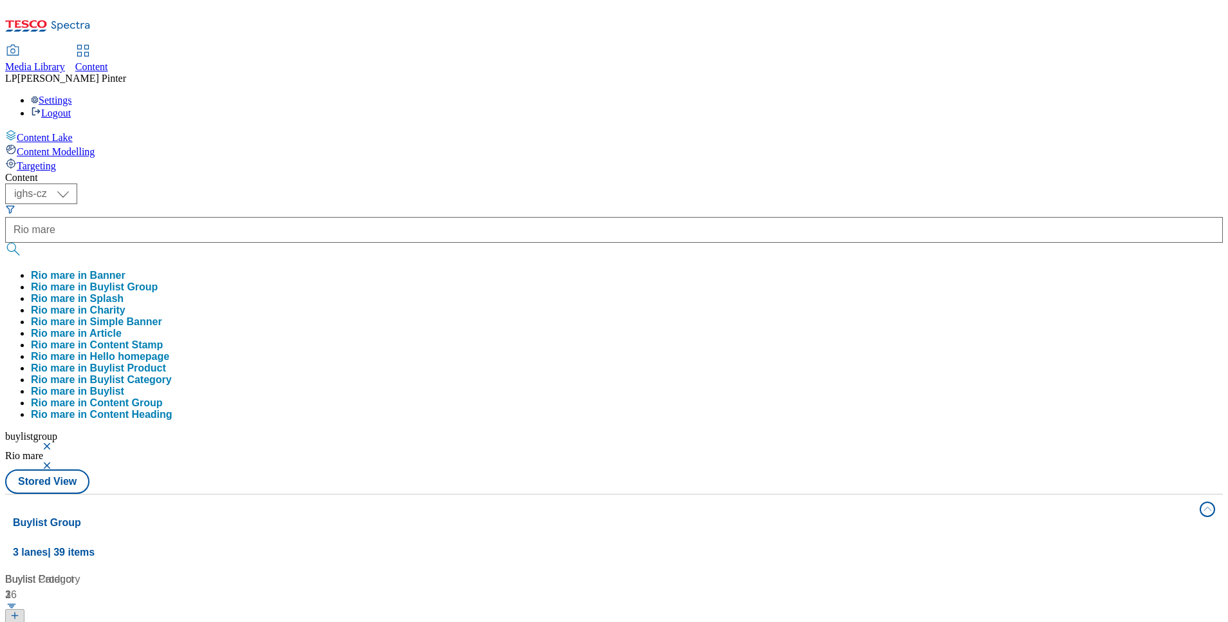
scroll to position [134, 0]
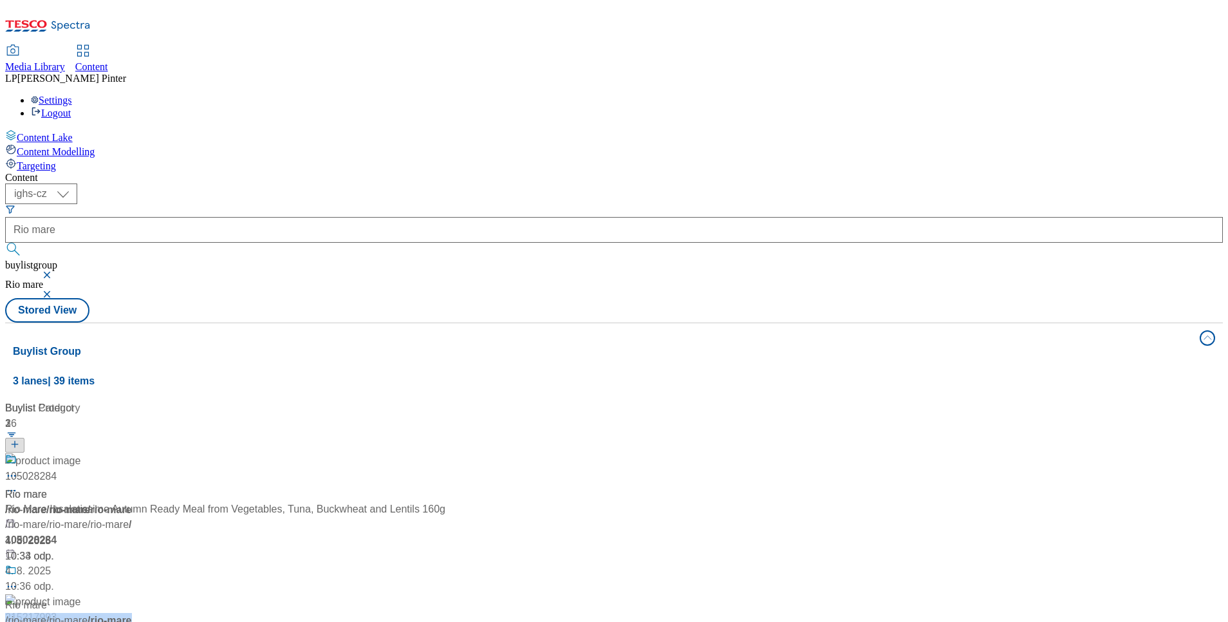
drag, startPoint x: 817, startPoint y: 296, endPoint x: 678, endPoint y: 296, distance: 138.3
click at [166, 613] on div "/ rio-mare / rio-mare / rio-mare" at bounding box center [85, 620] width 161 height 15
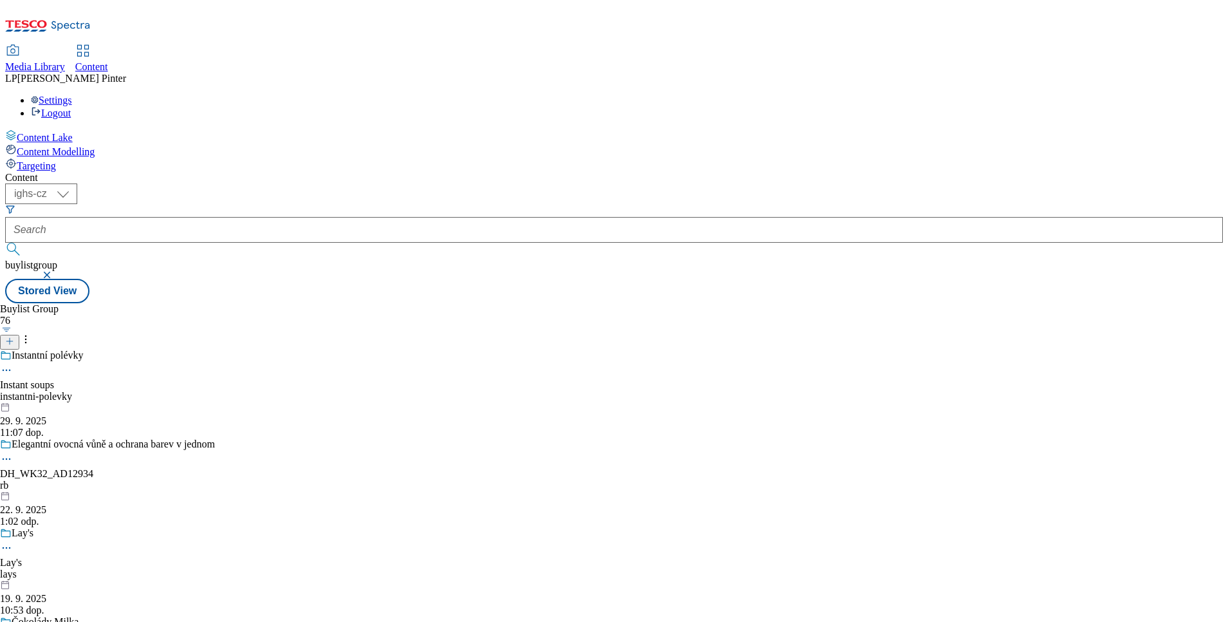
type input "Rio mare"
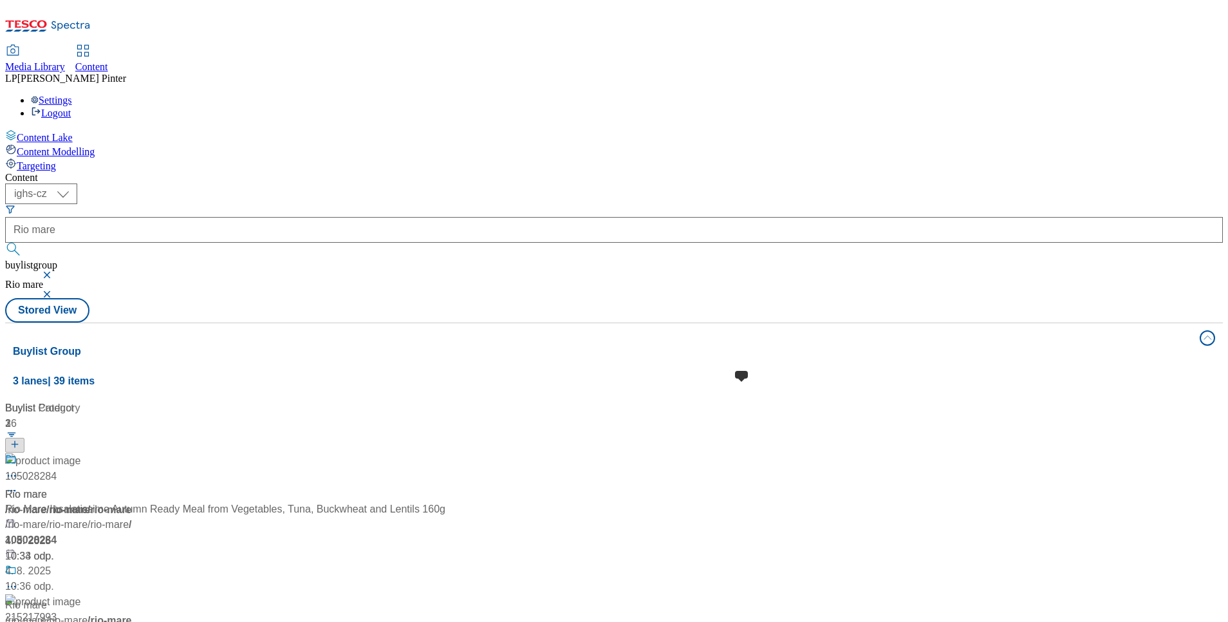
click at [17, 564] on span at bounding box center [17, 572] width 0 height 16
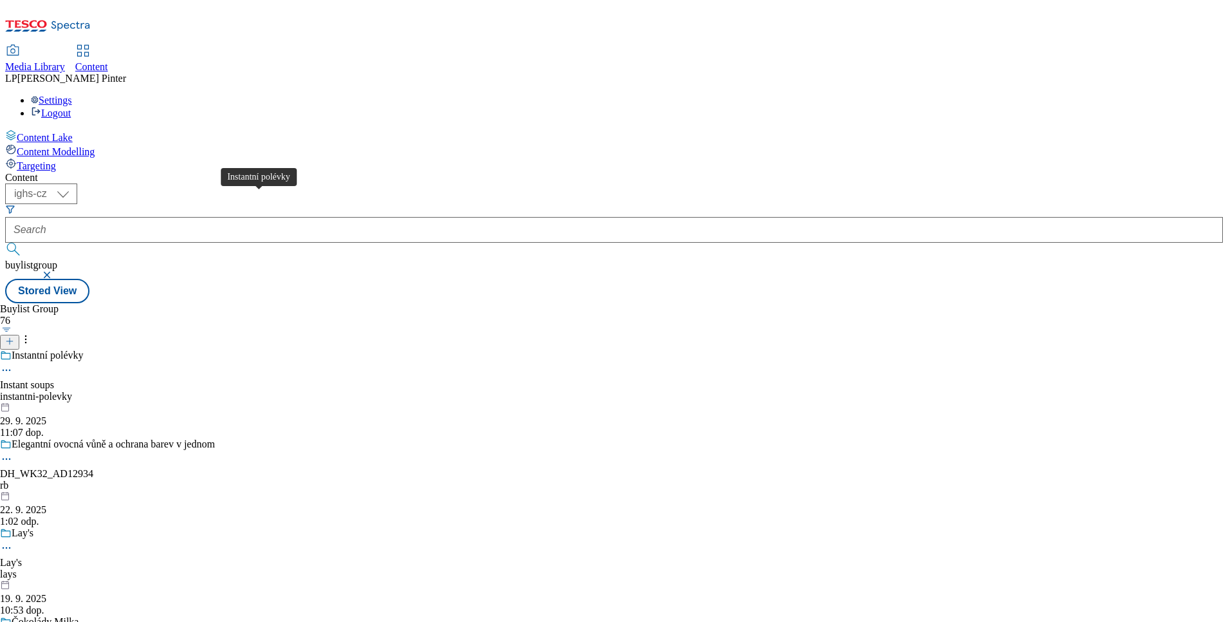
click at [84, 349] on div "Instantní polévky" at bounding box center [48, 355] width 72 height 12
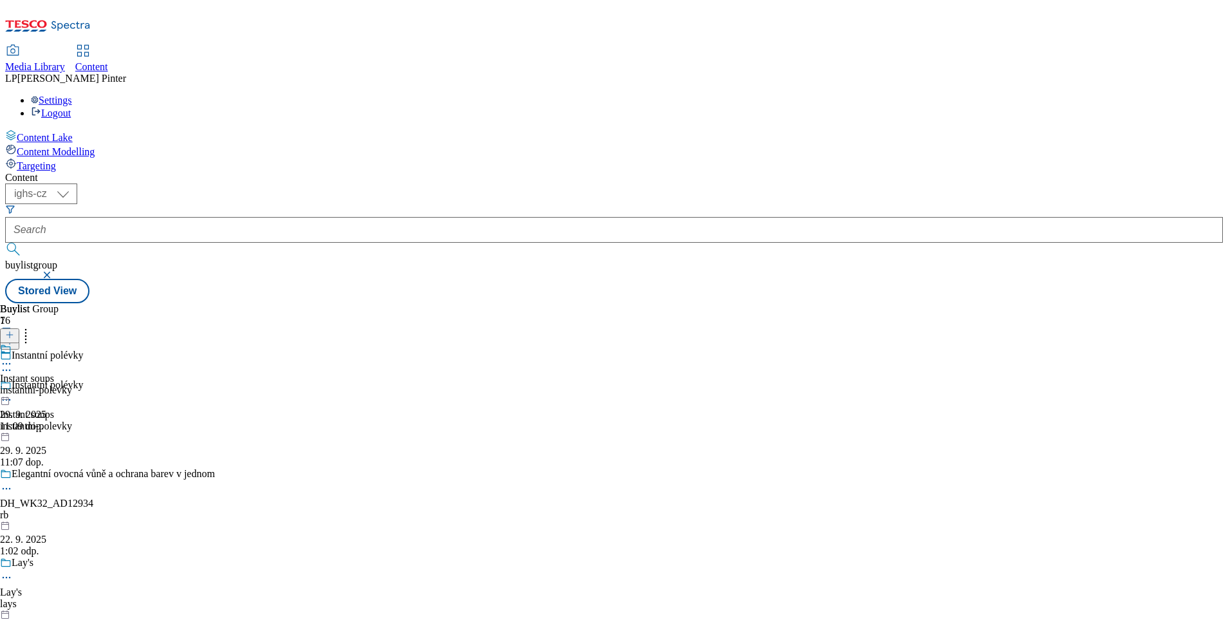
click at [72, 343] on div "Instant soups instantni-polevky 29. 9. 2025 11:09 dop." at bounding box center [36, 387] width 72 height 89
click at [13, 387] on icon at bounding box center [6, 393] width 13 height 13
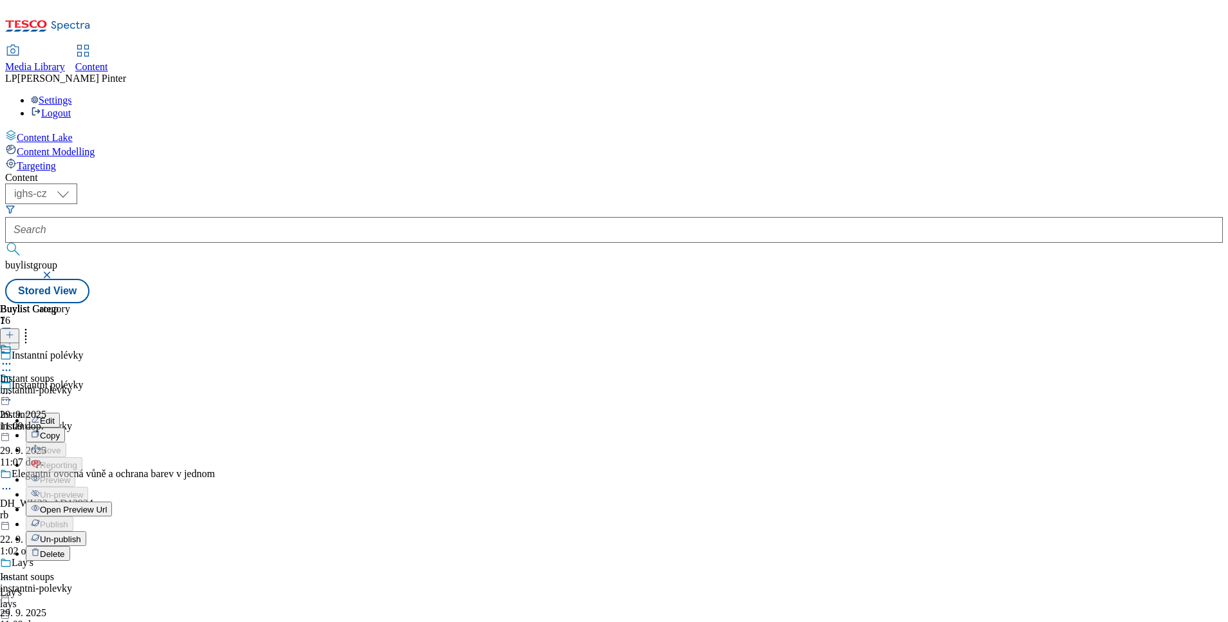
click at [107, 504] on span "Open Preview Url" at bounding box center [73, 509] width 67 height 10
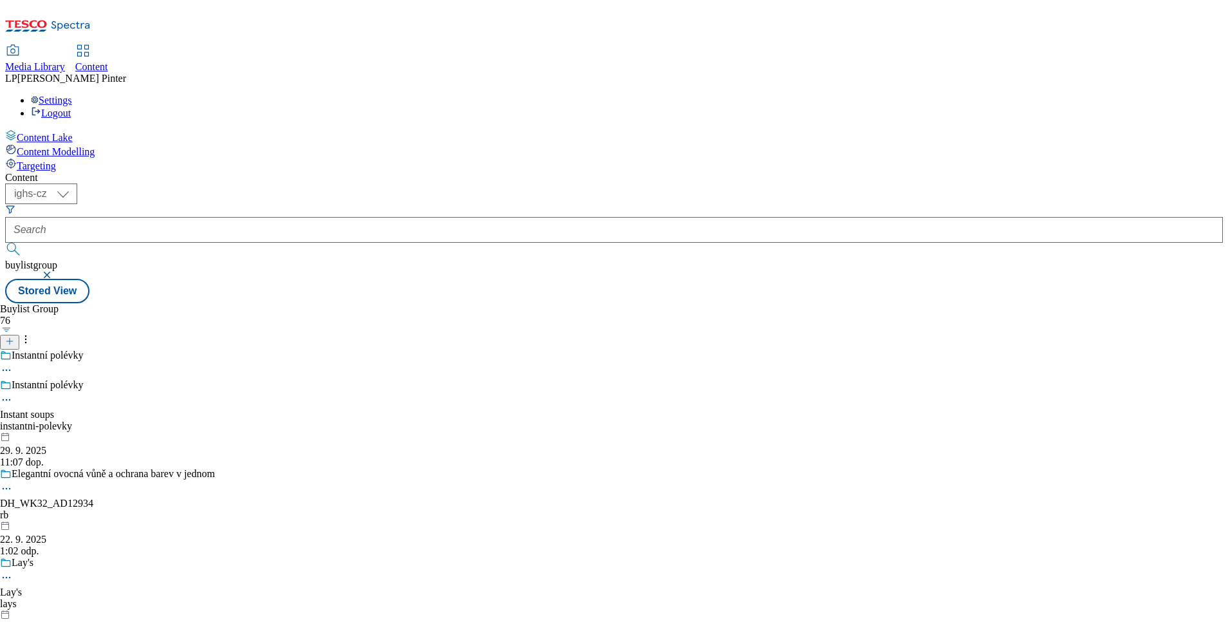
type input "Rio mare"
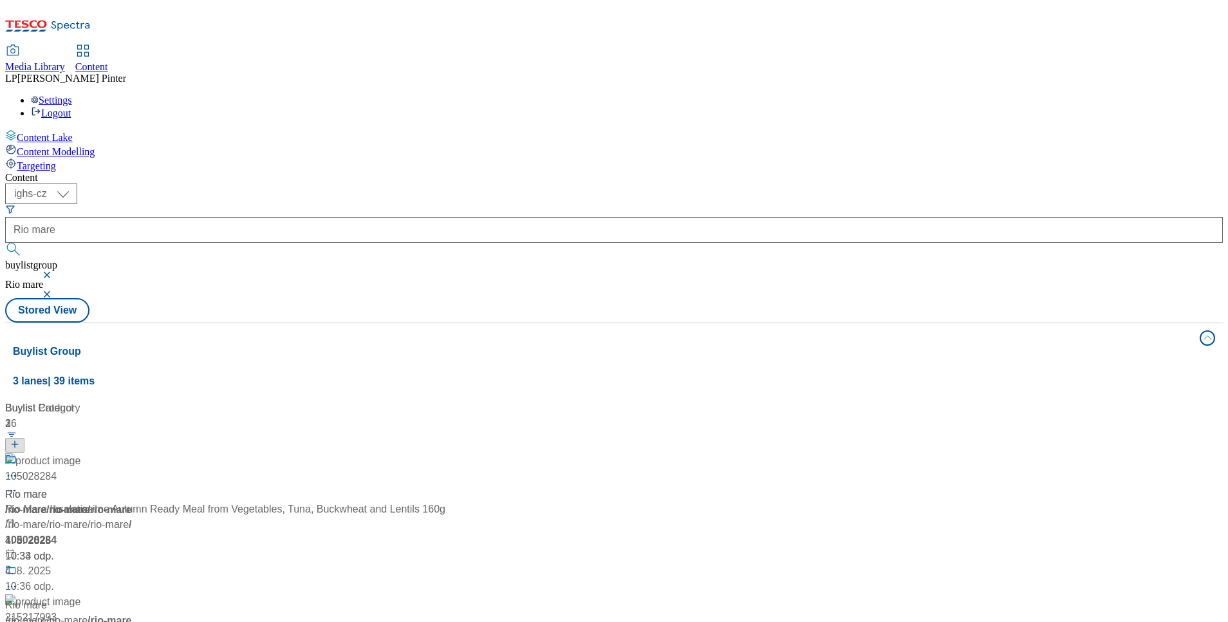
click at [607, 525] on div "Buylist Group 3 lanes | 39 items Buylist 1 Rio mare / rio-mare / rio-mare 4. 8.…" at bounding box center [613, 602] width 1217 height 561
drag, startPoint x: 206, startPoint y: 258, endPoint x: 131, endPoint y: 365, distance: 130.7
click at [131, 172] on div "Content Lake Content Modelling Targeting" at bounding box center [613, 150] width 1217 height 42
drag, startPoint x: 534, startPoint y: 321, endPoint x: 486, endPoint y: 306, distance: 50.5
click at [445, 453] on div "105028284 Rio Mare Insalatissime Autumn Ready Meal from Vegetables, Tuna, Buckw…" at bounding box center [225, 523] width 440 height 141
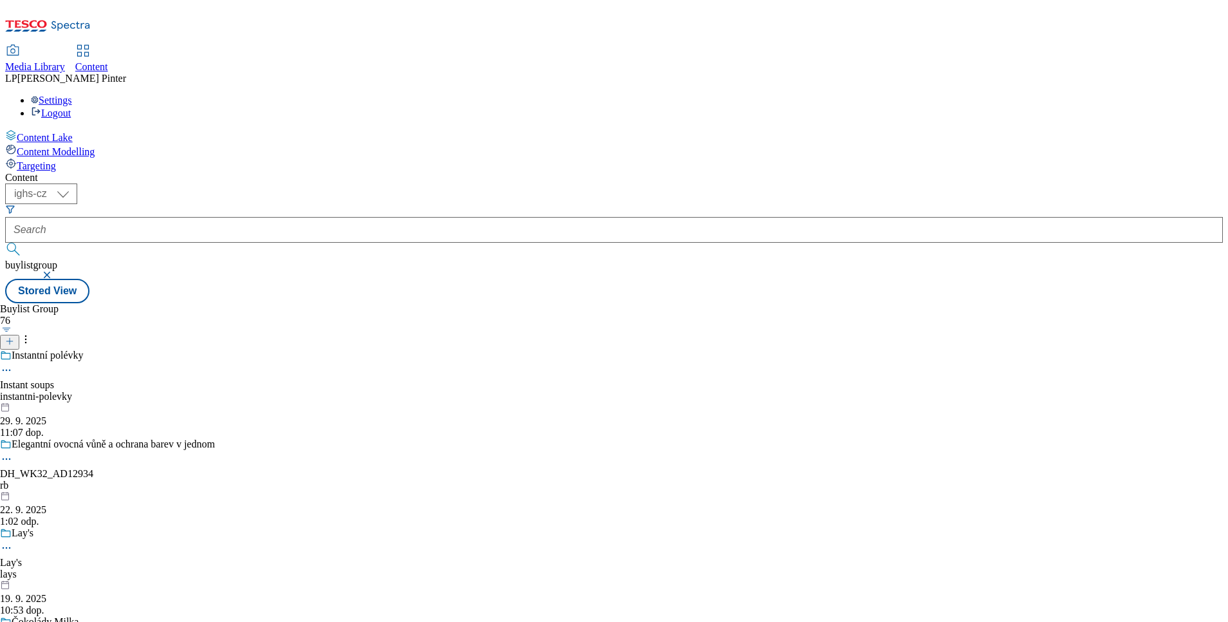
type input "Rio mare"
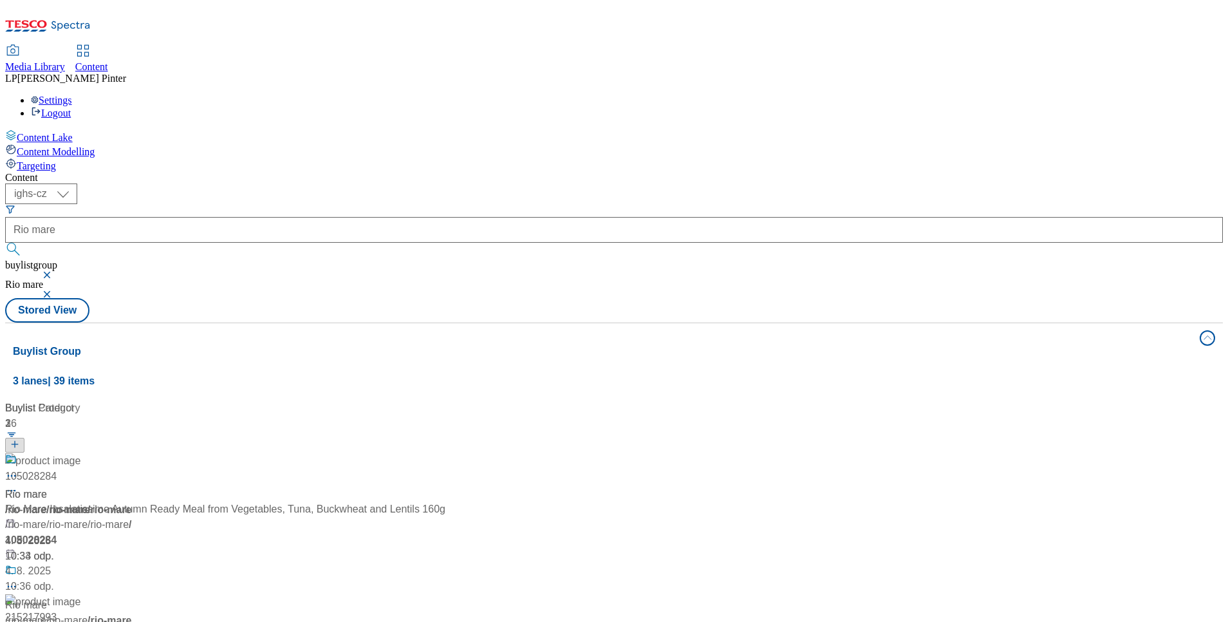
click at [1007, 400] on div "Buylist 1 Rio mare / rio-mare / rio-mare 4. 8. 2025 10:33 odp. Buylist Product …" at bounding box center [614, 400] width 1202 height 0
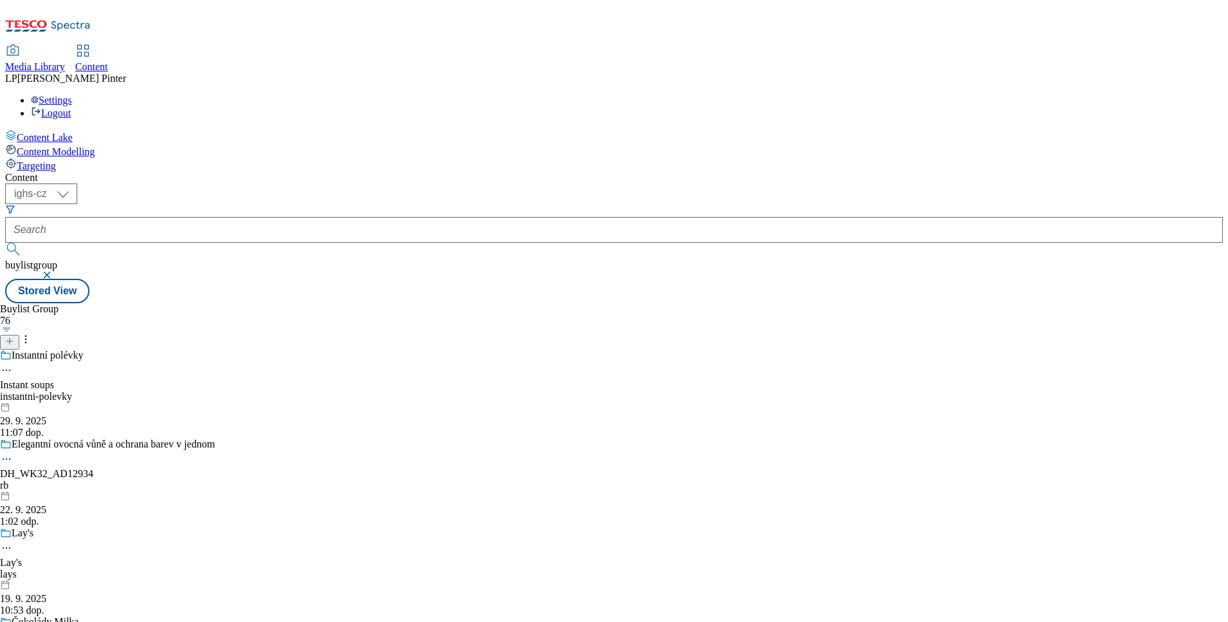
scroll to position [4511, 0]
click at [14, 337] on icon at bounding box center [9, 341] width 9 height 9
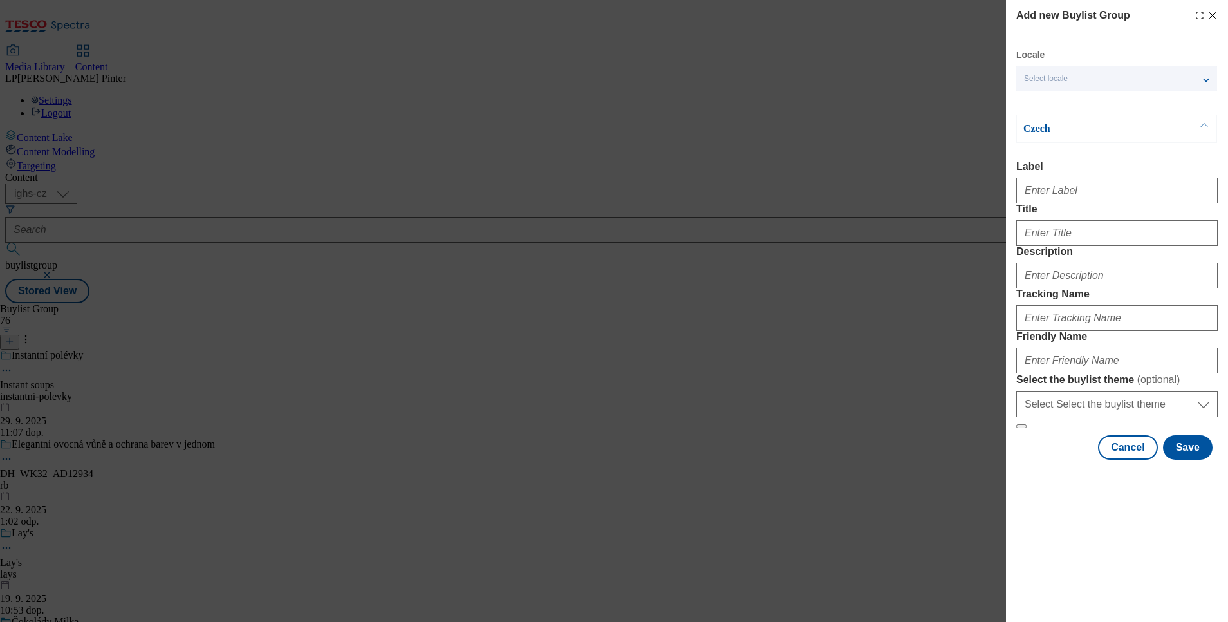
click at [1085, 80] on div "Select locale" at bounding box center [1116, 79] width 201 height 26
click at [1087, 98] on span "English" at bounding box center [1128, 103] width 162 height 12
click at [1039, 98] on input "English" at bounding box center [1031, 104] width 15 height 15
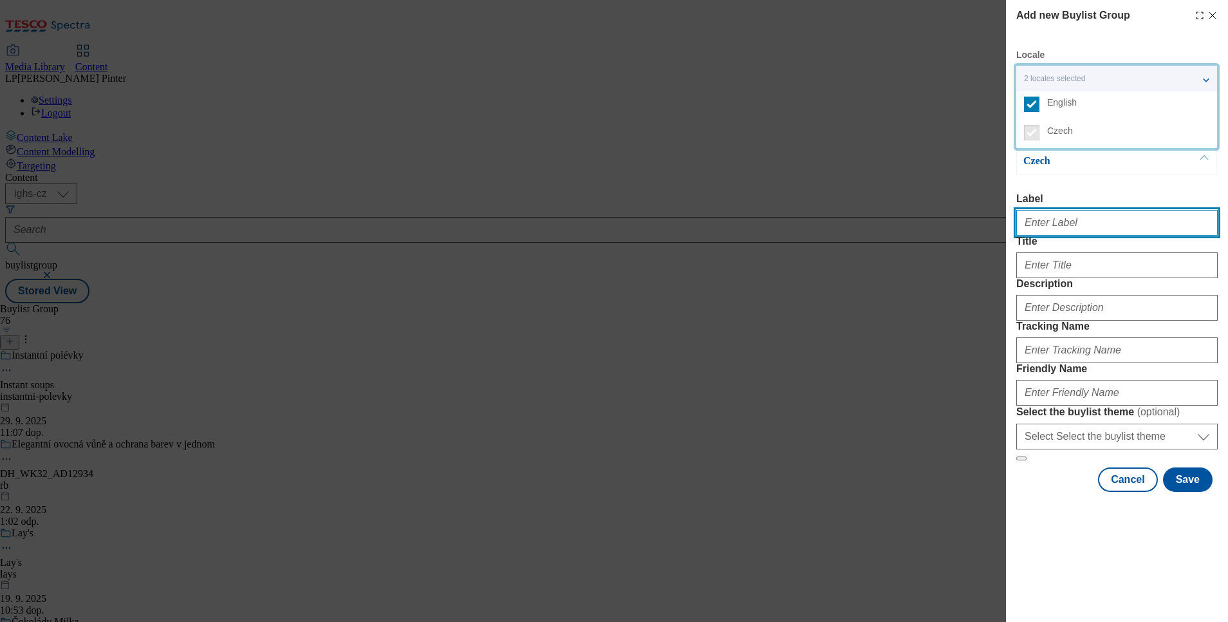
click at [1059, 225] on input "Label" at bounding box center [1116, 223] width 201 height 26
type input "Rio mare"
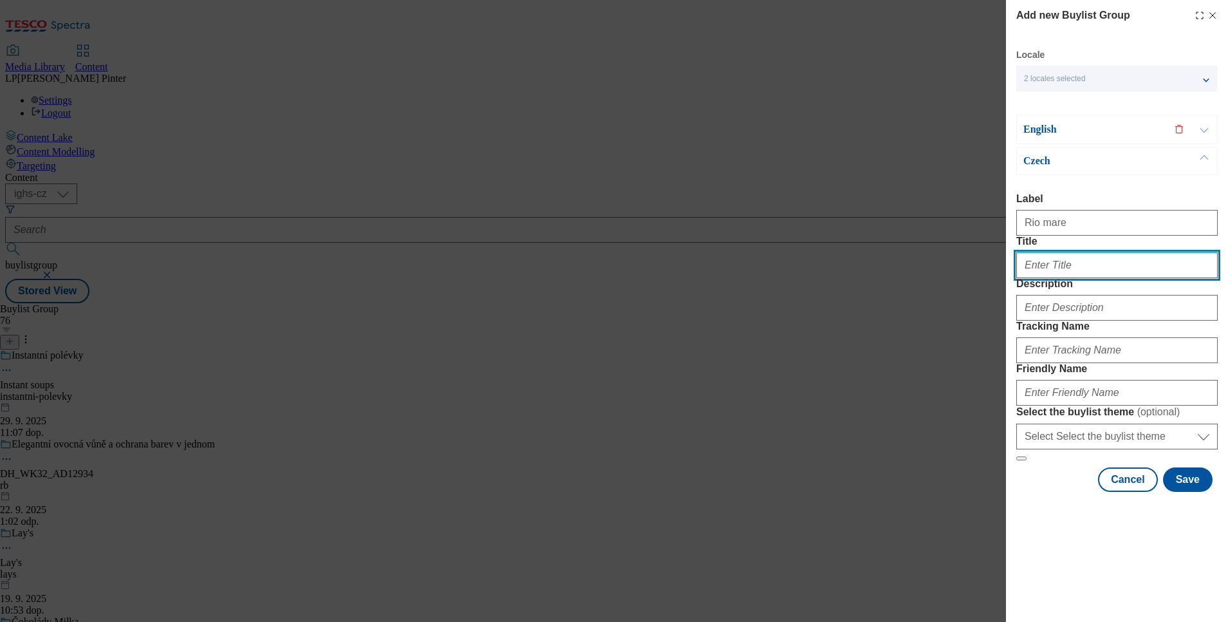
click at [1044, 278] on input "Title" at bounding box center [1116, 265] width 201 height 26
type input "R"
click at [1056, 114] on div "Locale 2 locales selected English Czech English Label Title Description Trackin…" at bounding box center [1116, 270] width 201 height 443
click at [1048, 131] on p "English" at bounding box center [1090, 129] width 135 height 13
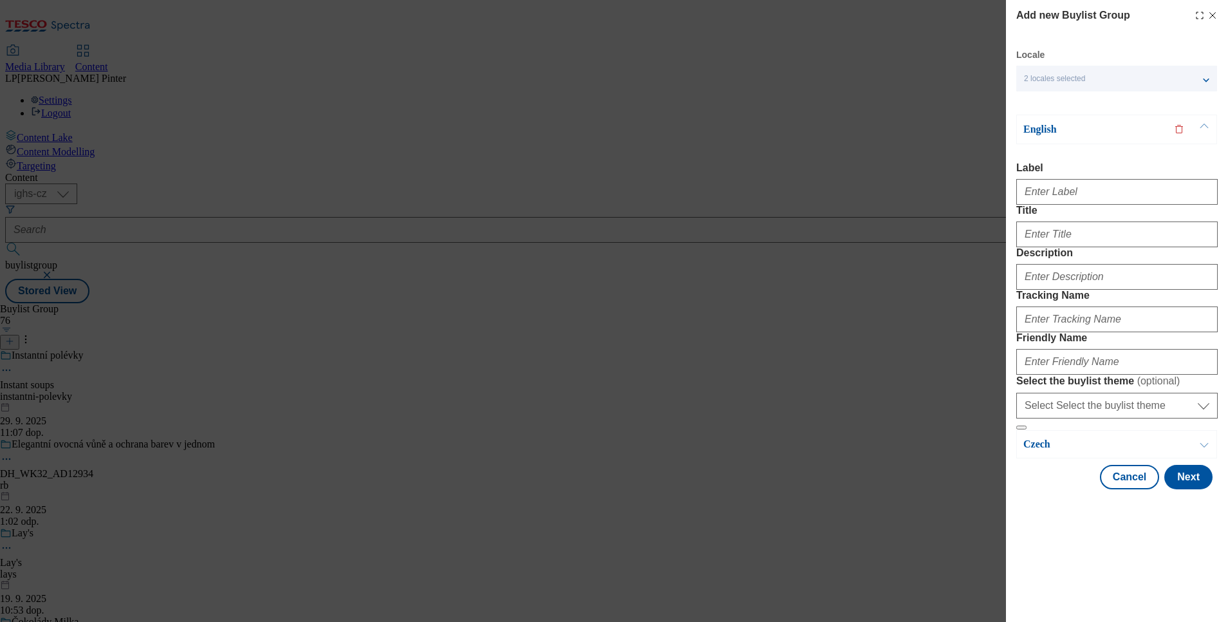
click at [1047, 134] on p "English" at bounding box center [1090, 129] width 135 height 13
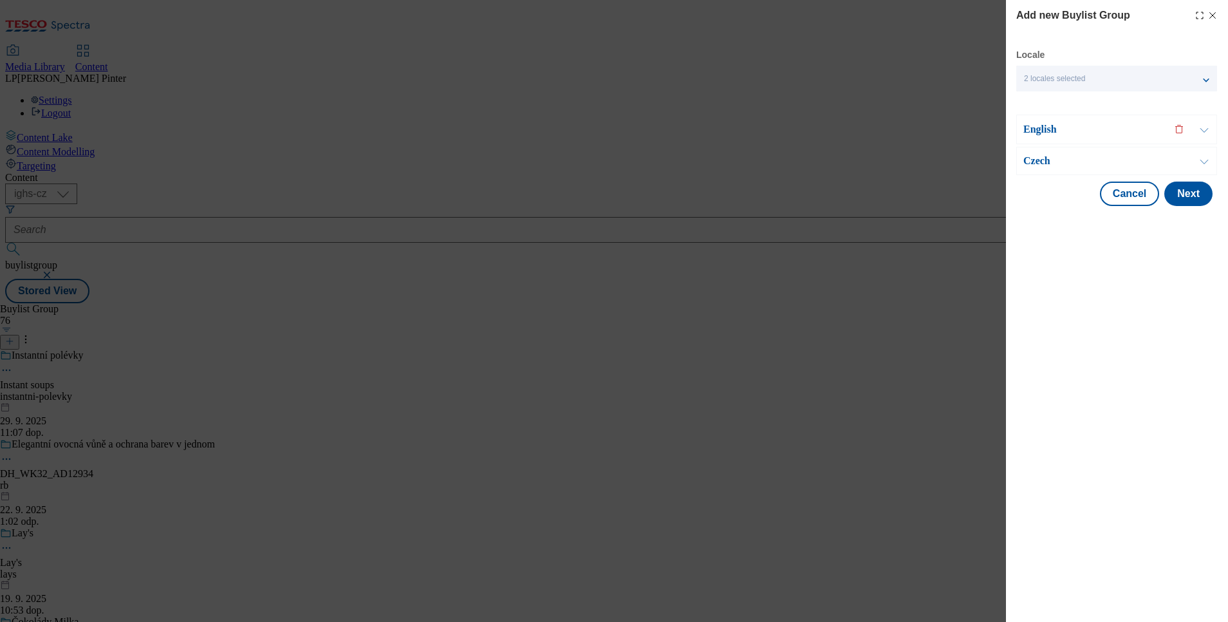
click at [1039, 167] on p "Czech" at bounding box center [1090, 160] width 135 height 13
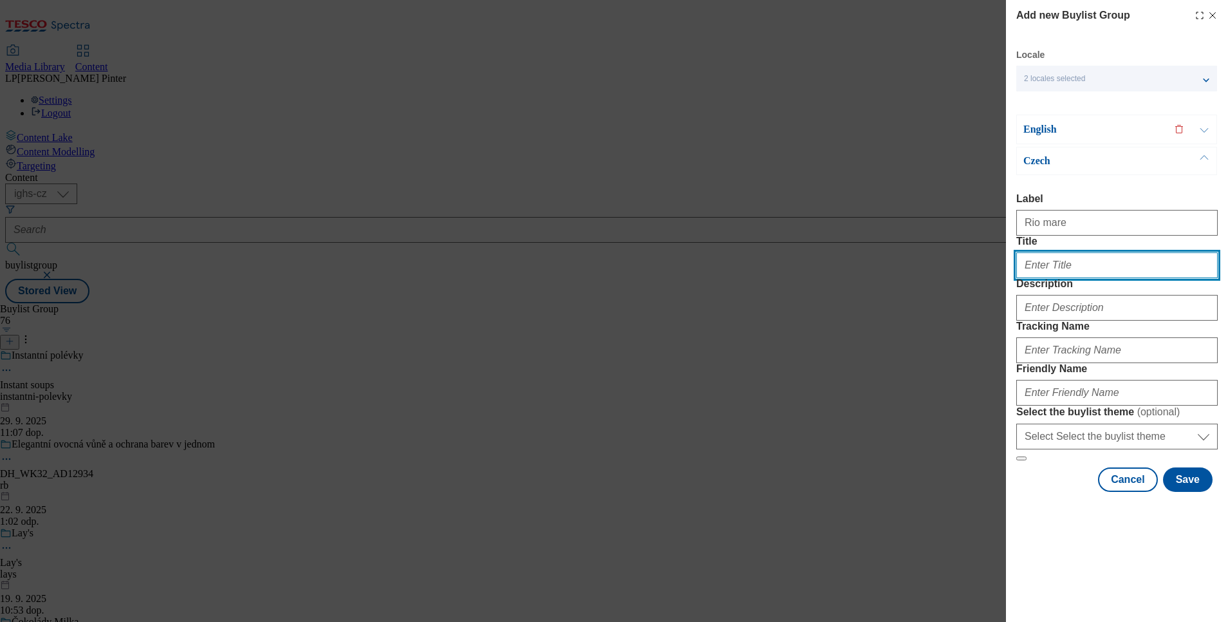
click at [1046, 278] on input "Title" at bounding box center [1116, 265] width 201 height 26
type input "Rio Mare"
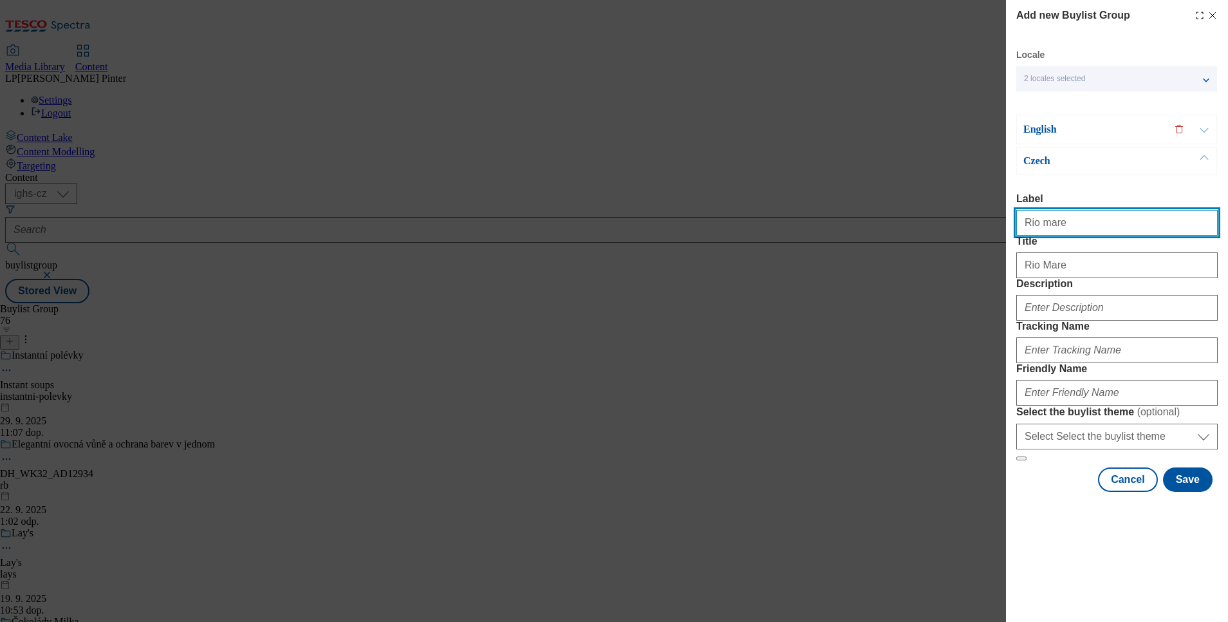
drag, startPoint x: 1065, startPoint y: 227, endPoint x: 1027, endPoint y: 225, distance: 38.1
click at [1027, 225] on input "Rio mare" at bounding box center [1116, 223] width 201 height 26
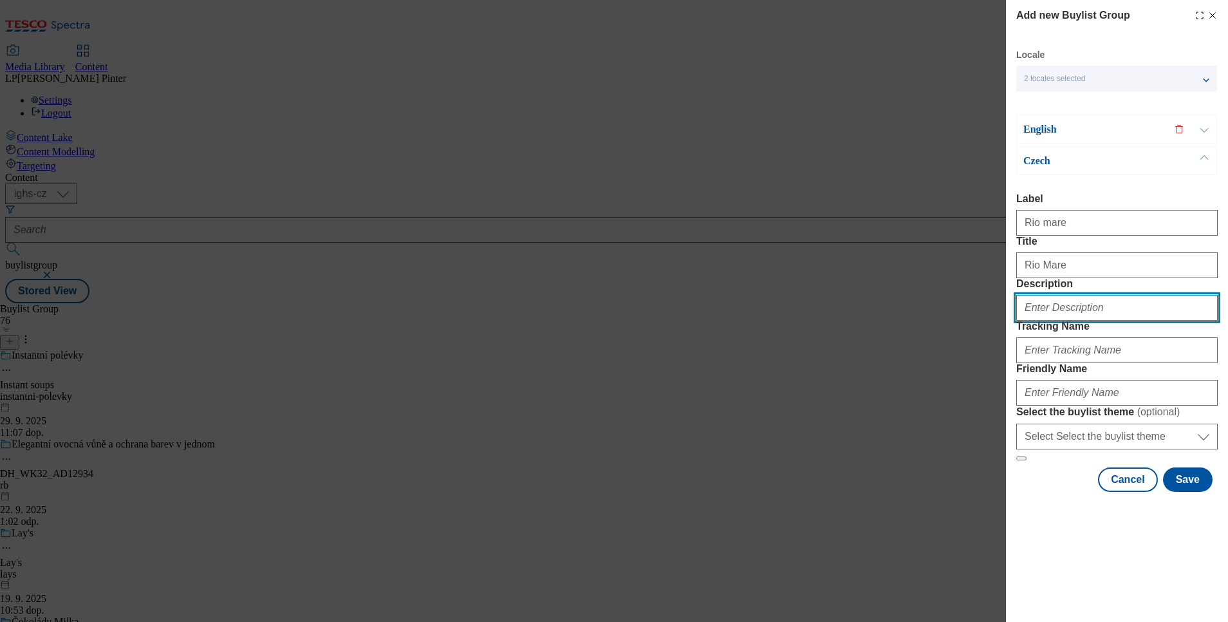
click at [1048, 320] on input "Description" at bounding box center [1116, 308] width 201 height 26
paste input "Rio mare"
type input "Rio Mare"
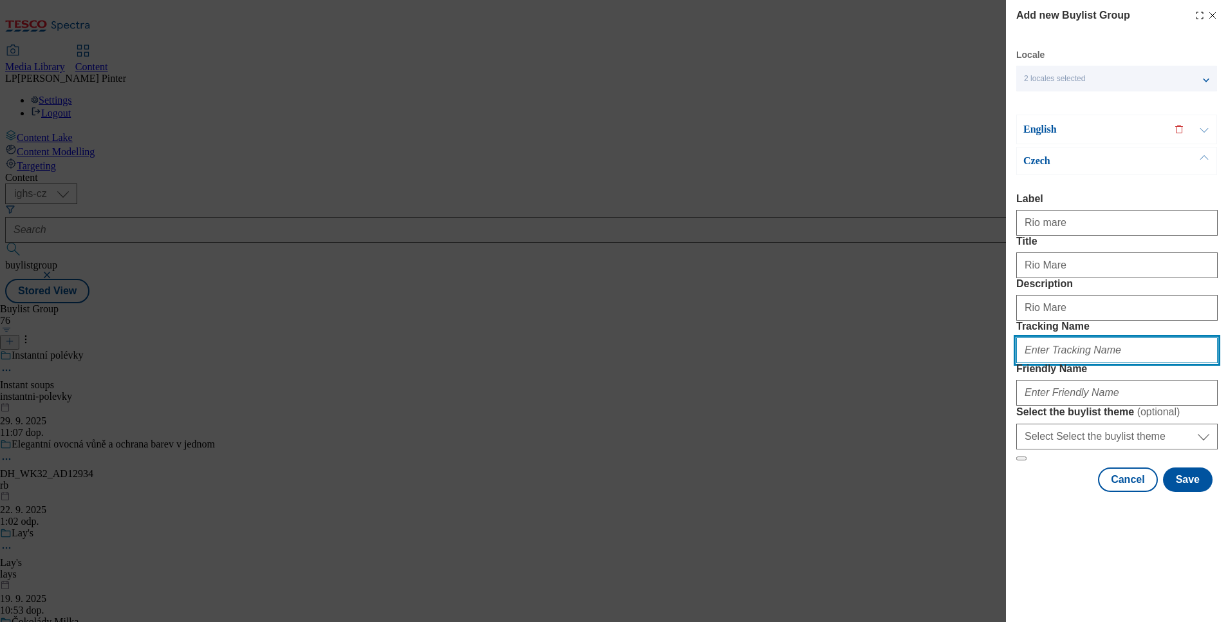
click at [1064, 363] on input "Tracking Name" at bounding box center [1116, 350] width 201 height 26
paste input "Rio mare"
type input "Rio Mare"
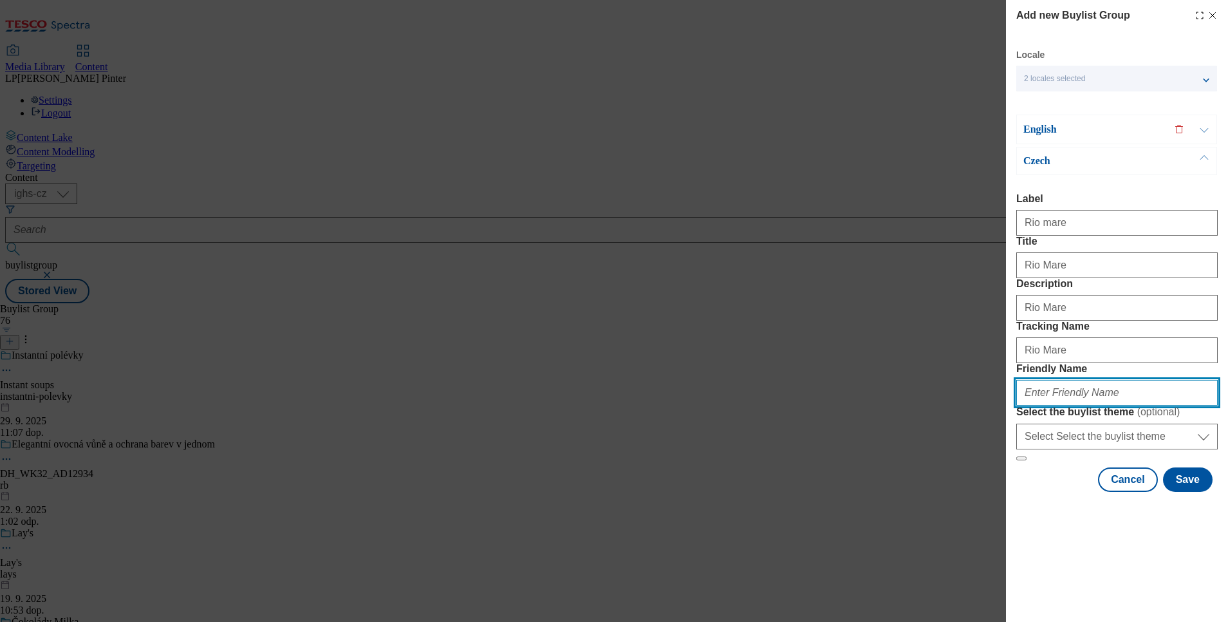
click at [1102, 405] on input "Friendly Name" at bounding box center [1116, 393] width 201 height 26
click at [1016, 456] on button "Modal" at bounding box center [1021, 458] width 10 height 4
type input "rio-mare"
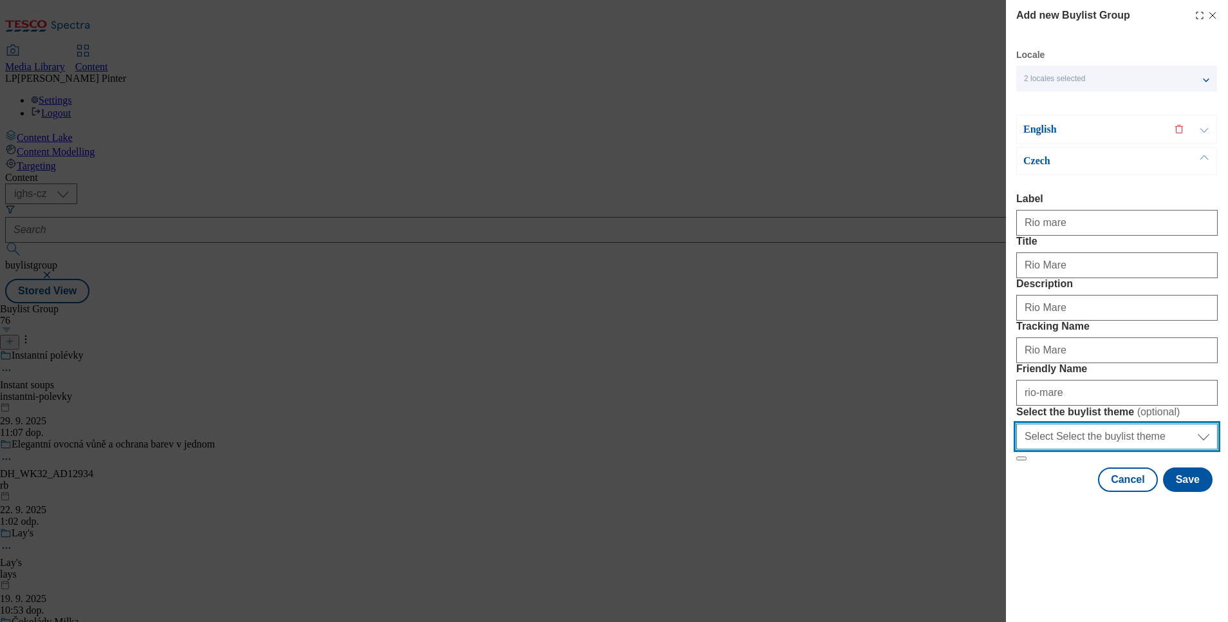
scroll to position [26, 0]
click at [1077, 449] on select "Select Select the buylist theme default fandf" at bounding box center [1116, 436] width 201 height 26
click at [1165, 355] on form "Label Rio mare Title Rio Mare Description Rio Mare Tracking Name Rio Mare Frien…" at bounding box center [1116, 327] width 201 height 268
click at [1165, 492] on button "Save" at bounding box center [1188, 479] width 50 height 24
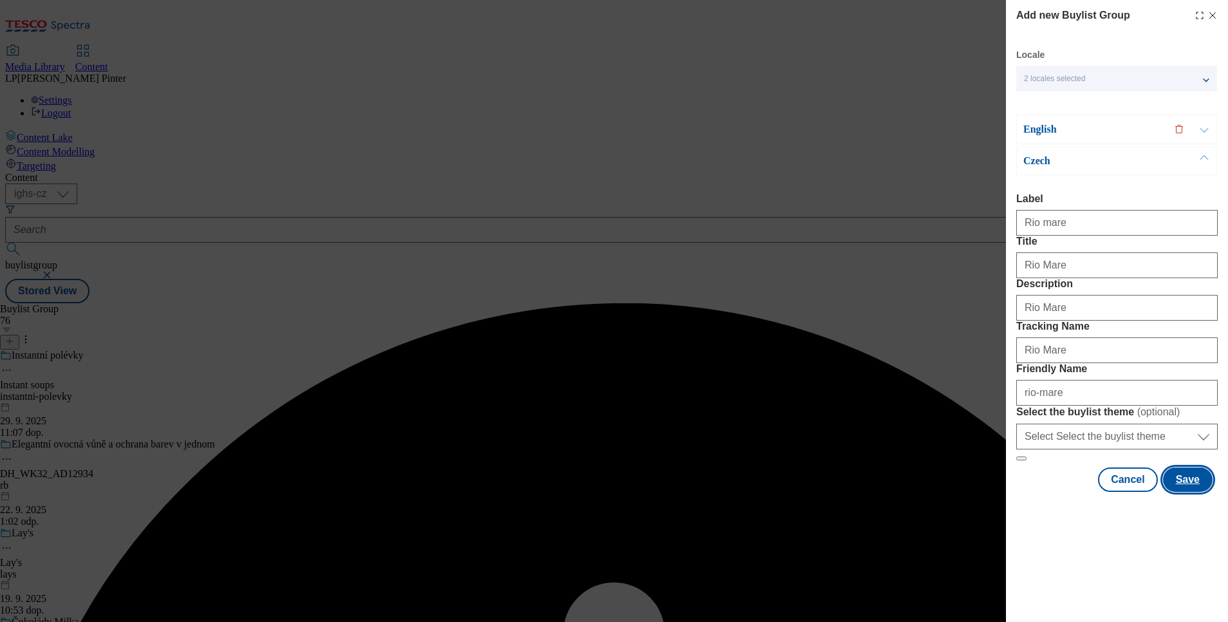
scroll to position [0, 0]
click at [1037, 132] on p "English" at bounding box center [1090, 129] width 135 height 13
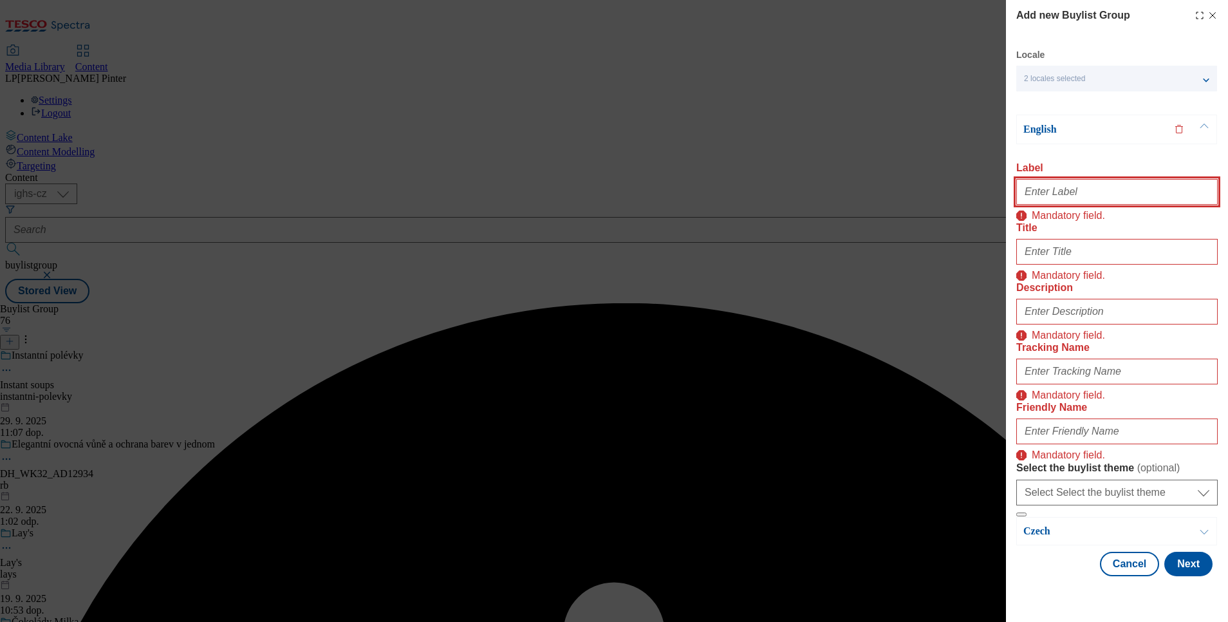
click at [1040, 192] on input "Label" at bounding box center [1116, 192] width 201 height 26
type input "Rio mare"
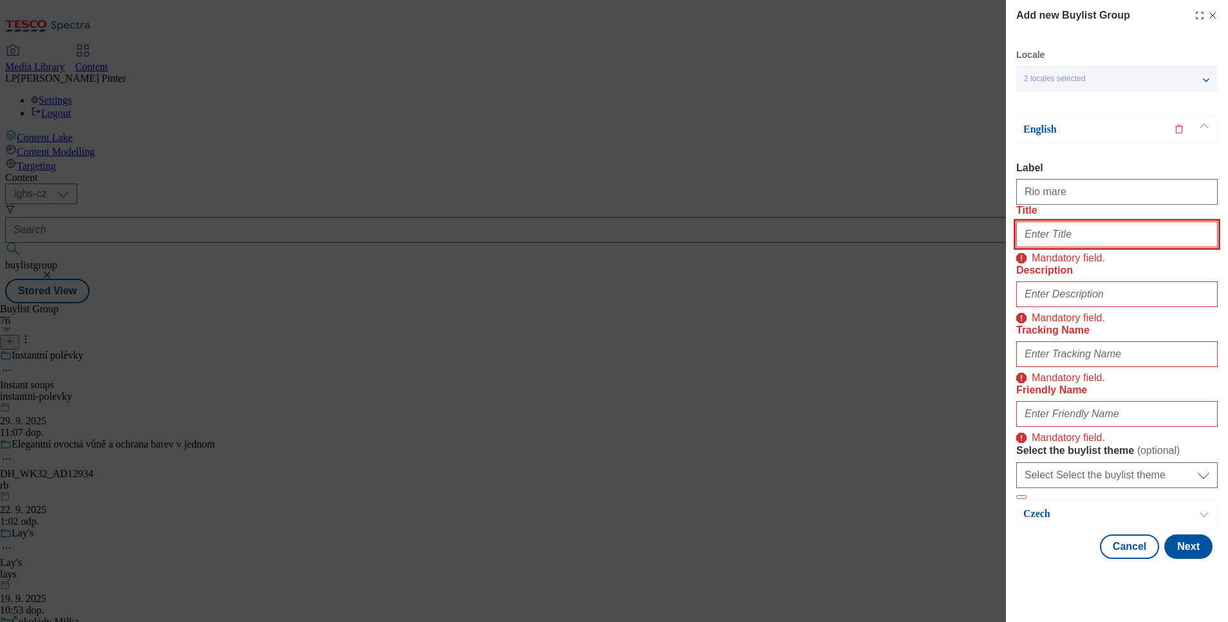
click at [1056, 247] on input "Title" at bounding box center [1116, 234] width 201 height 26
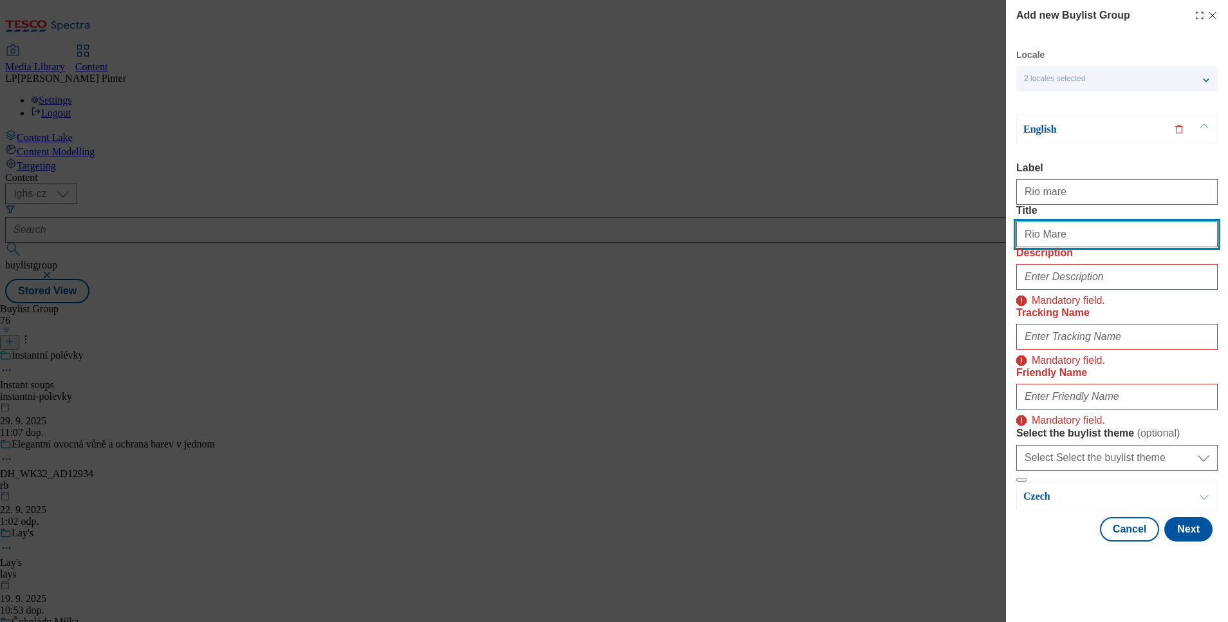
type input "Rio Mare"
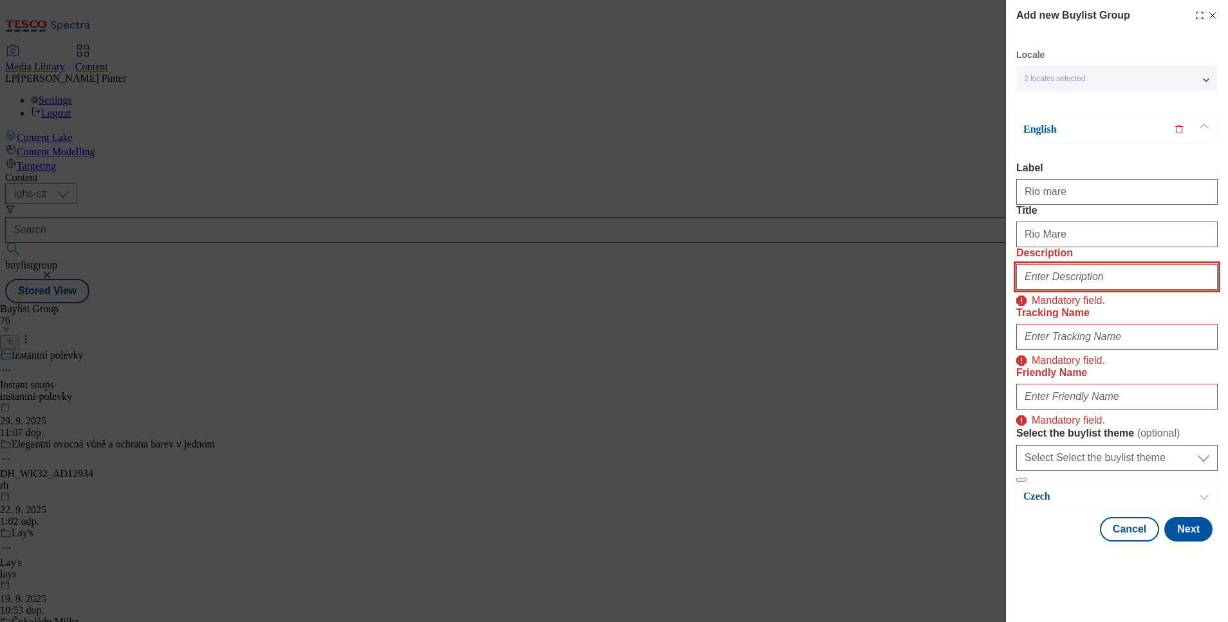
click at [1048, 290] on input "Description" at bounding box center [1116, 277] width 201 height 26
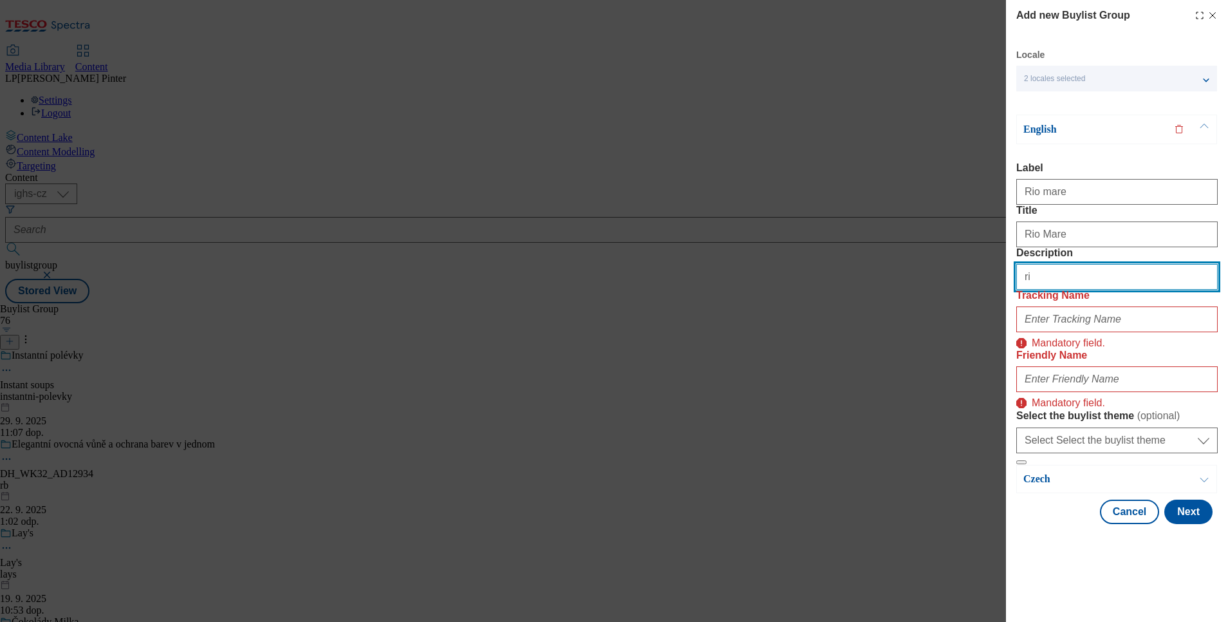
type input "Rio Mare"
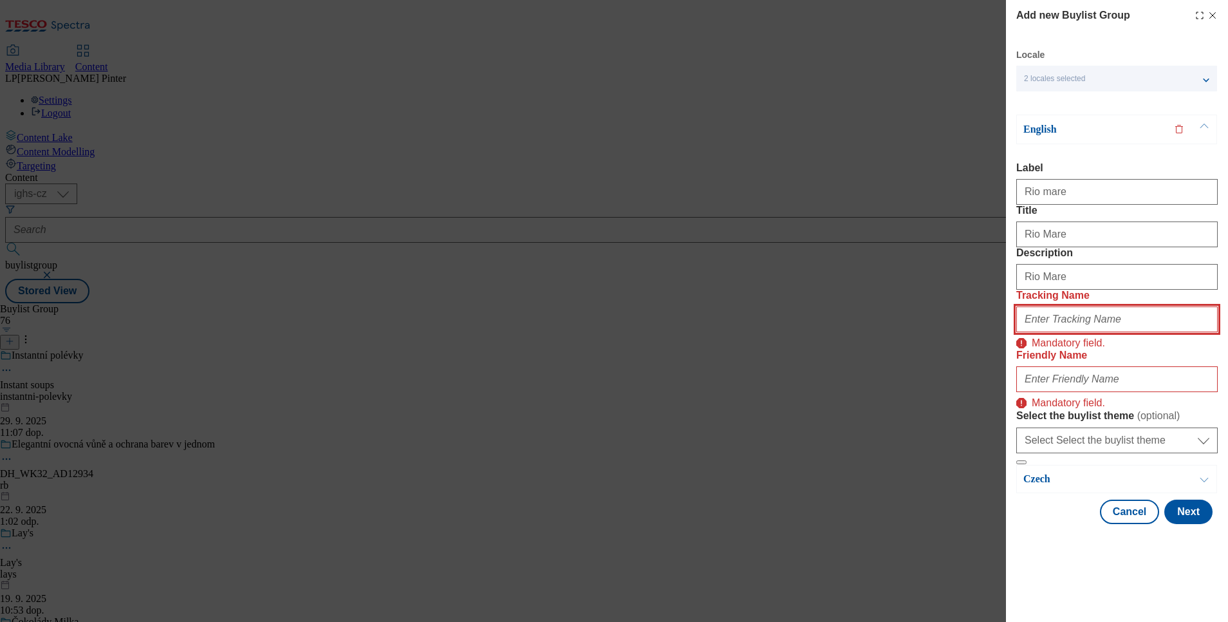
click at [1063, 332] on input "Tracking Name" at bounding box center [1116, 319] width 201 height 26
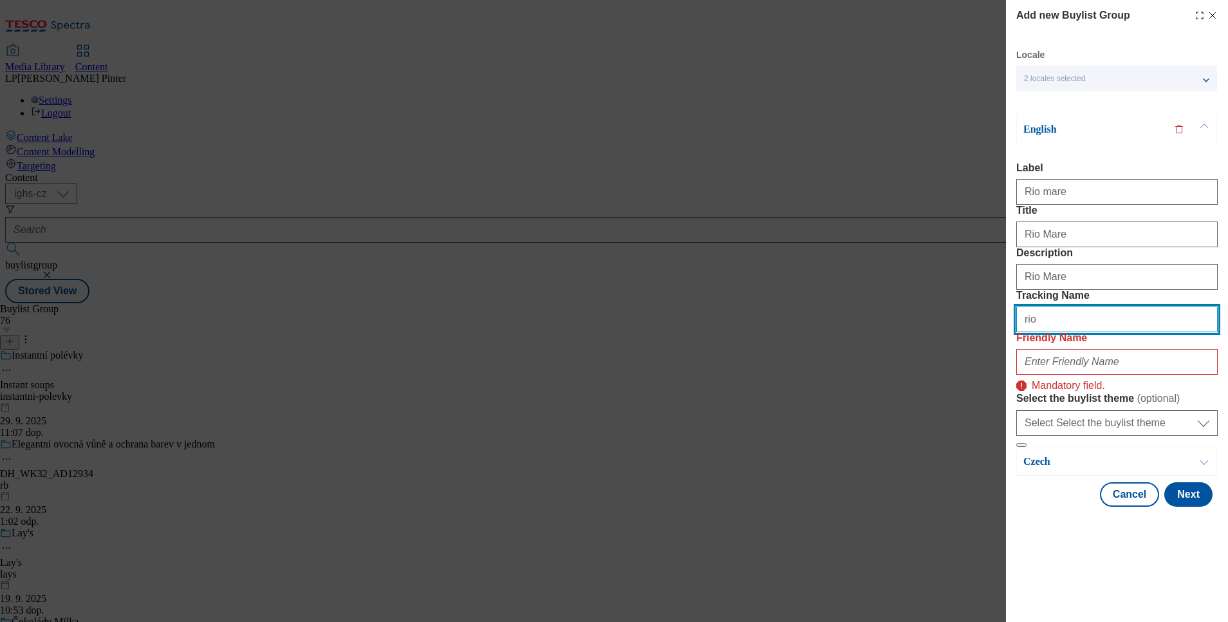
type input "Rio Mare"
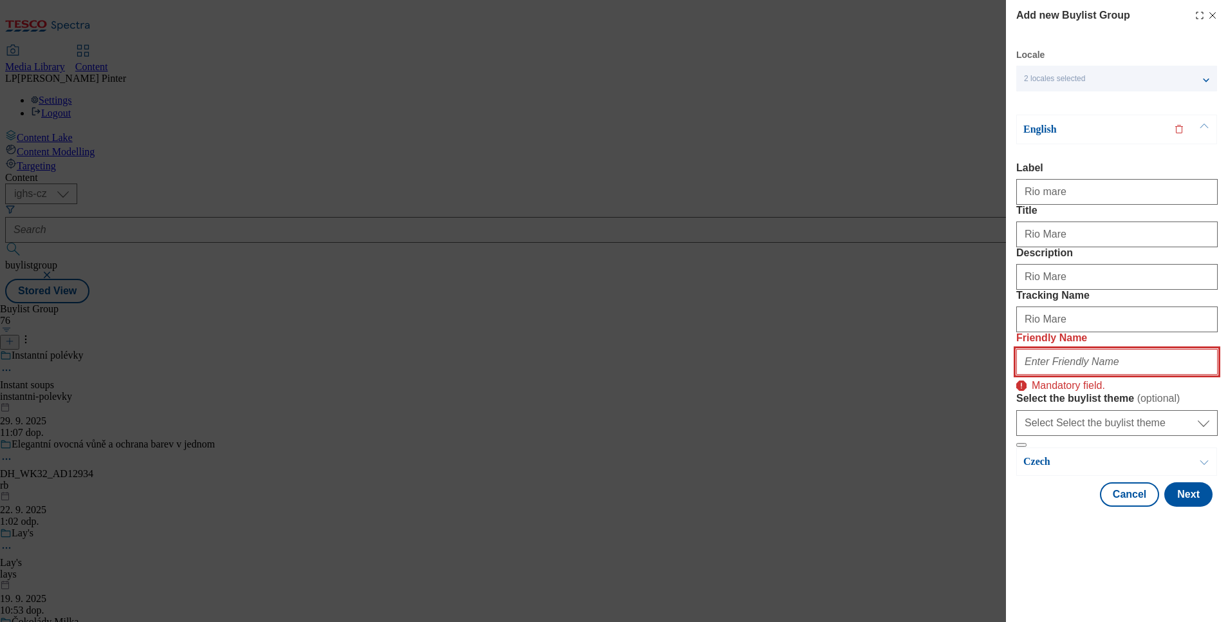
click at [1072, 375] on input "Friendly Name" at bounding box center [1116, 362] width 201 height 26
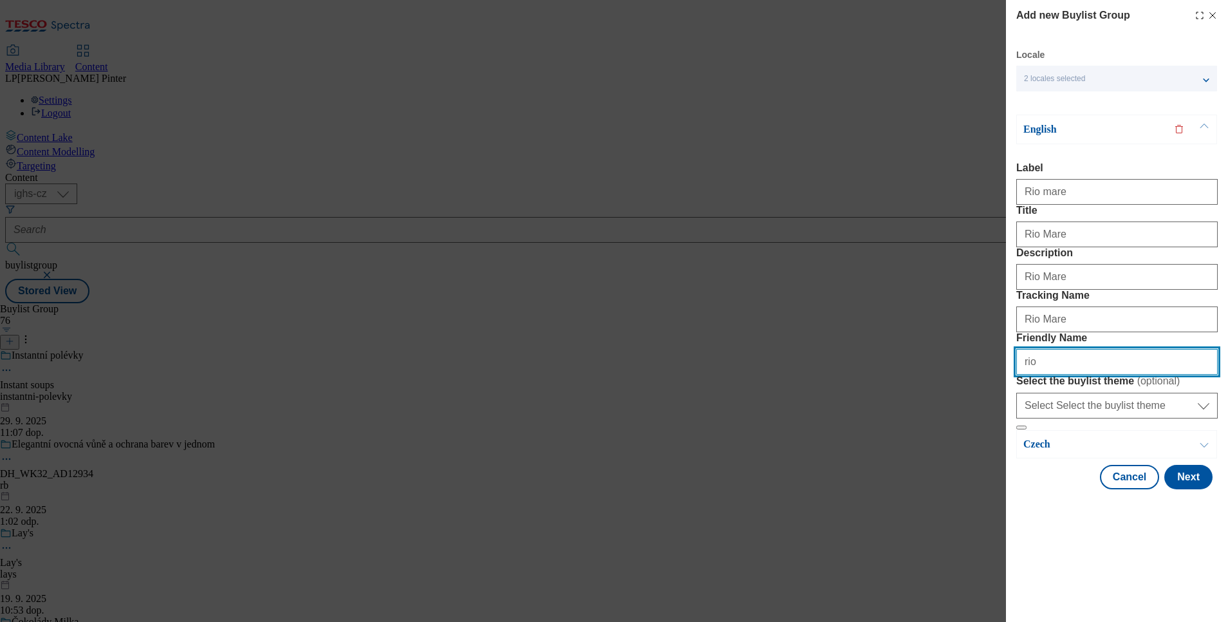
type input "rio-mare"
click at [1175, 489] on button "Next" at bounding box center [1188, 477] width 48 height 24
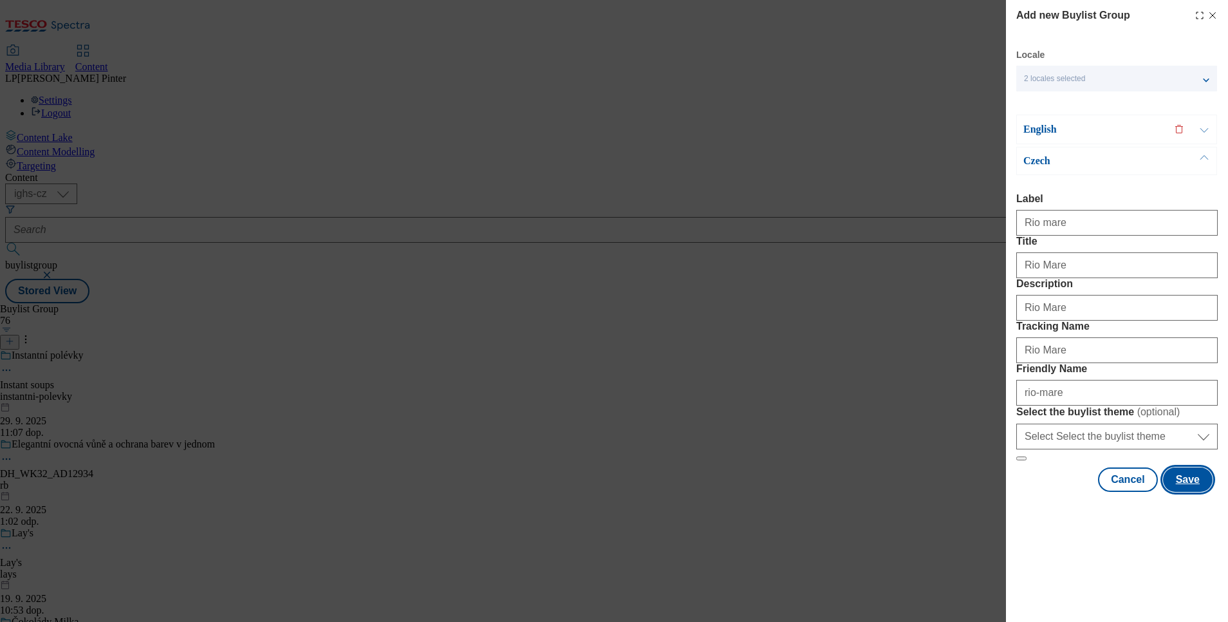
click at [1175, 492] on button "Save" at bounding box center [1188, 479] width 50 height 24
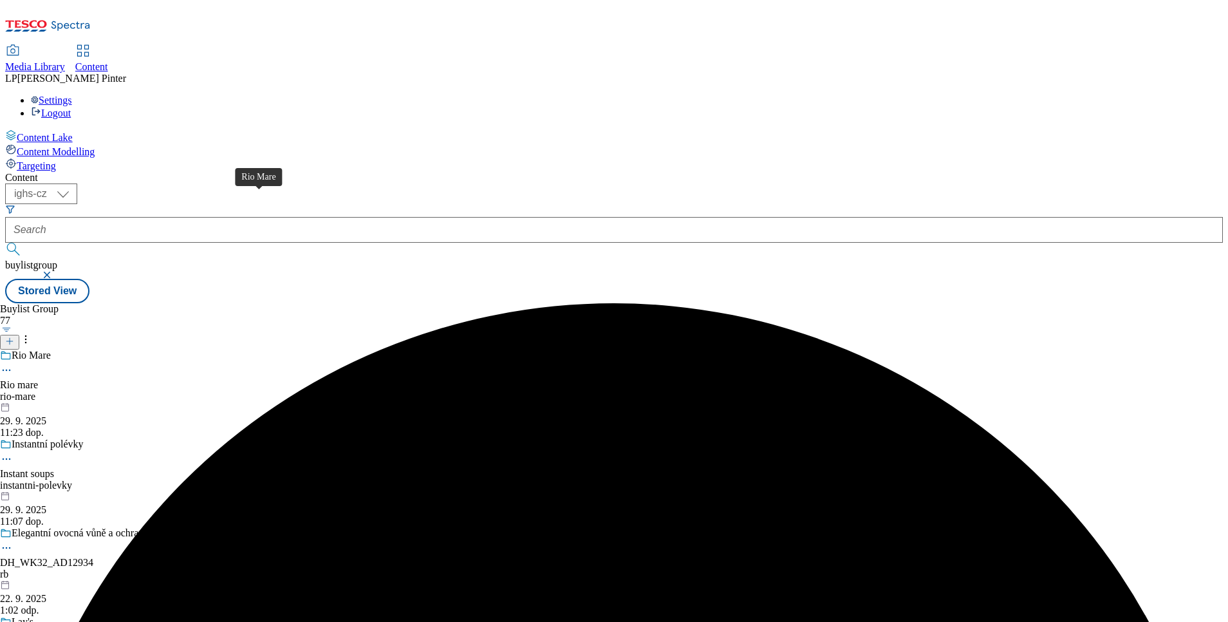
click at [51, 349] on div "Rio Mare" at bounding box center [31, 355] width 39 height 12
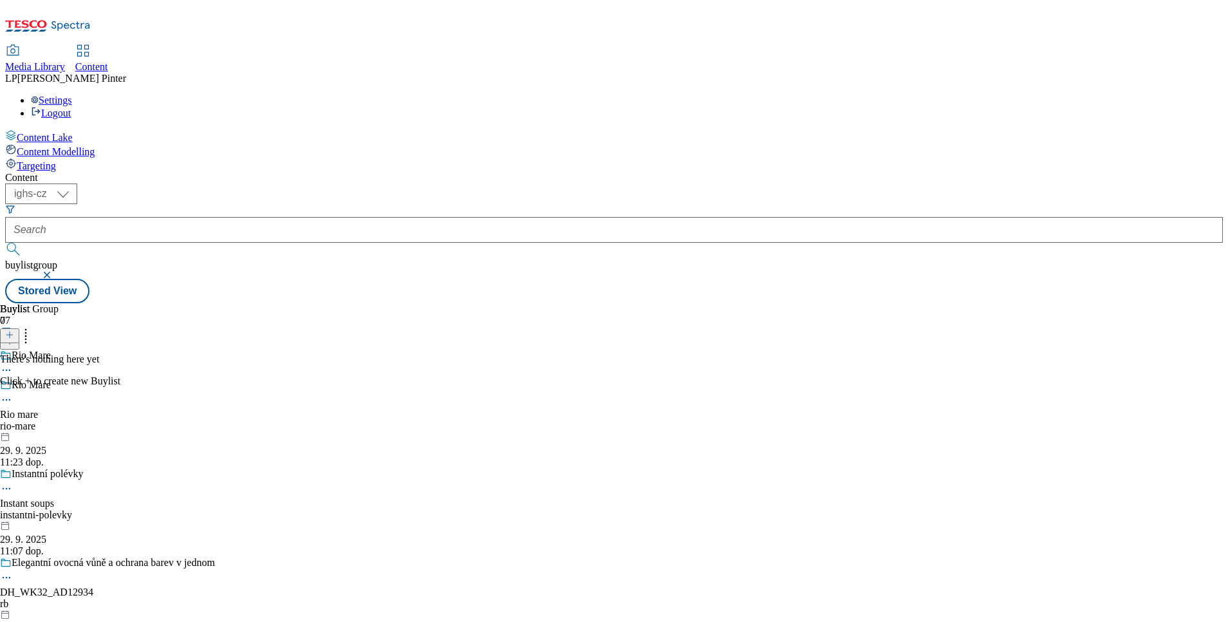
click at [14, 330] on icon at bounding box center [9, 334] width 9 height 9
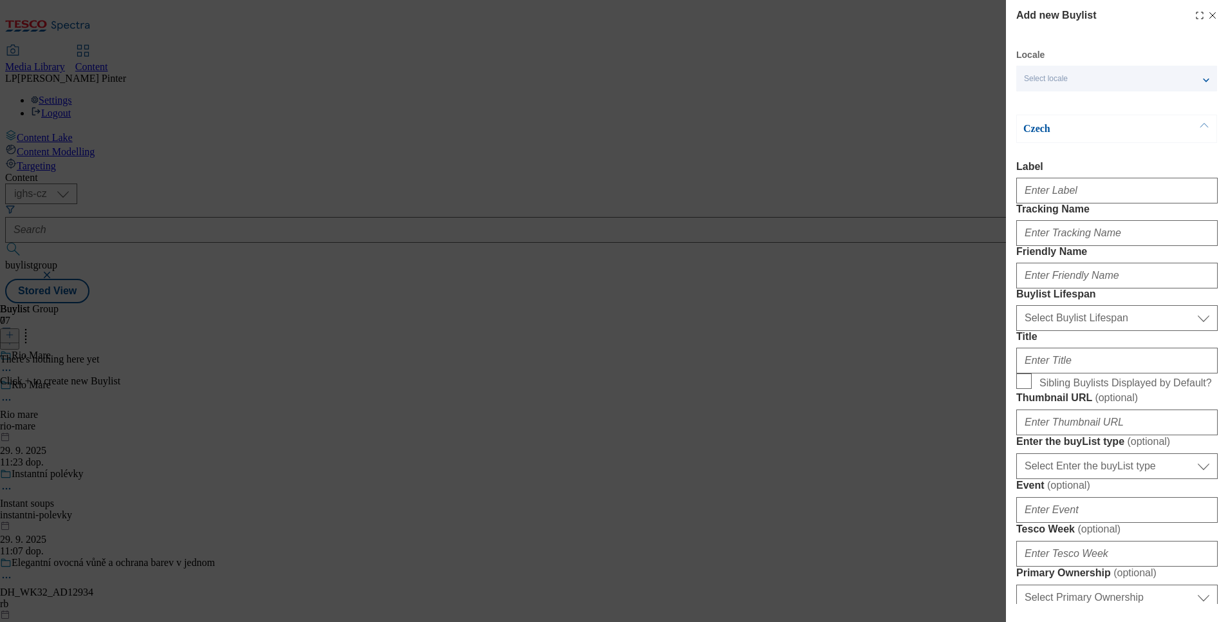
click at [1089, 71] on div "Select locale" at bounding box center [1116, 79] width 201 height 26
click at [1050, 105] on span "English" at bounding box center [1062, 102] width 30 height 7
click at [1039, 105] on input "English" at bounding box center [1031, 104] width 15 height 15
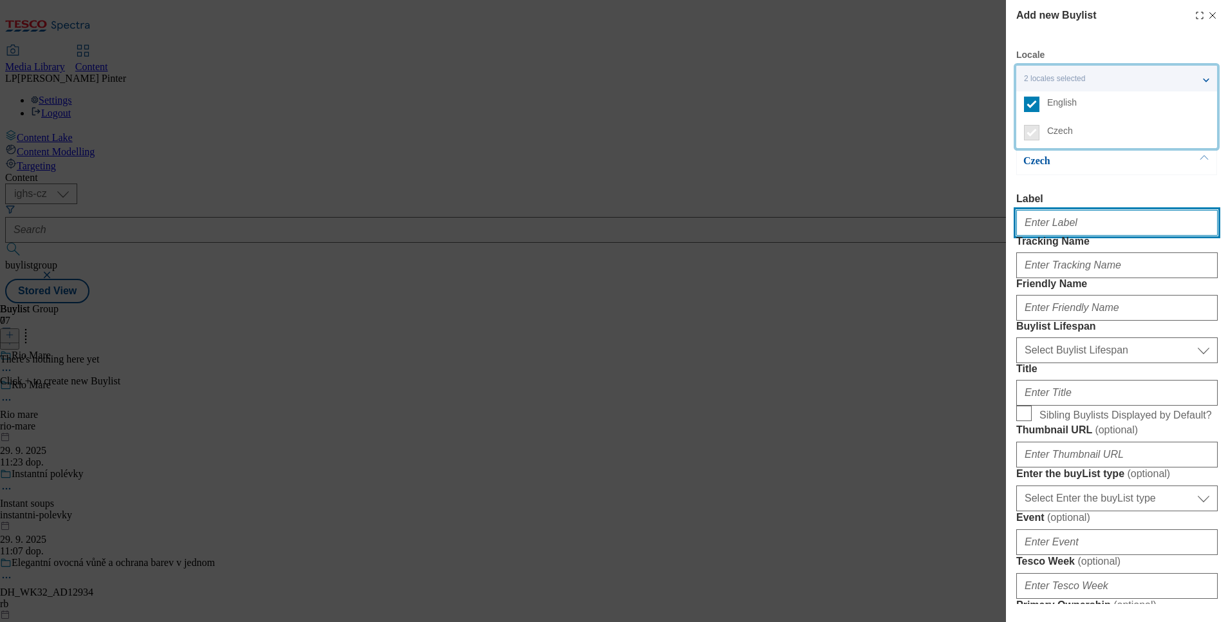
click at [1037, 228] on input "Label" at bounding box center [1116, 223] width 201 height 26
type input "r"
type input "Rio mare"
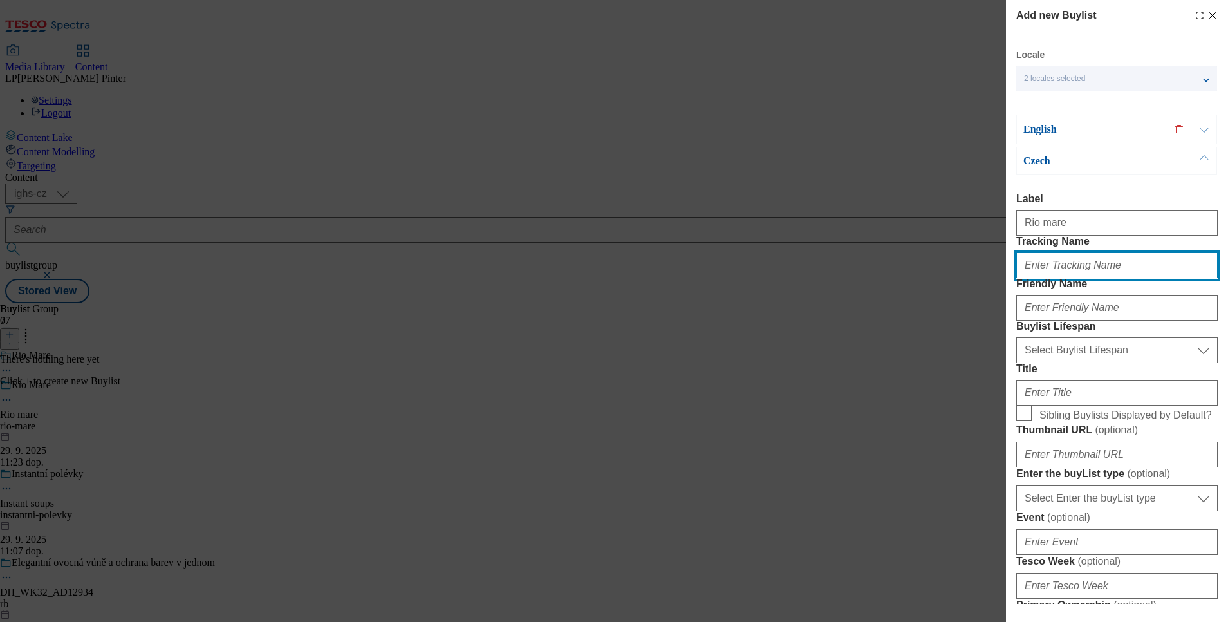
click at [1033, 278] on input "Tracking Name" at bounding box center [1116, 265] width 201 height 26
type input "Rio Mare"
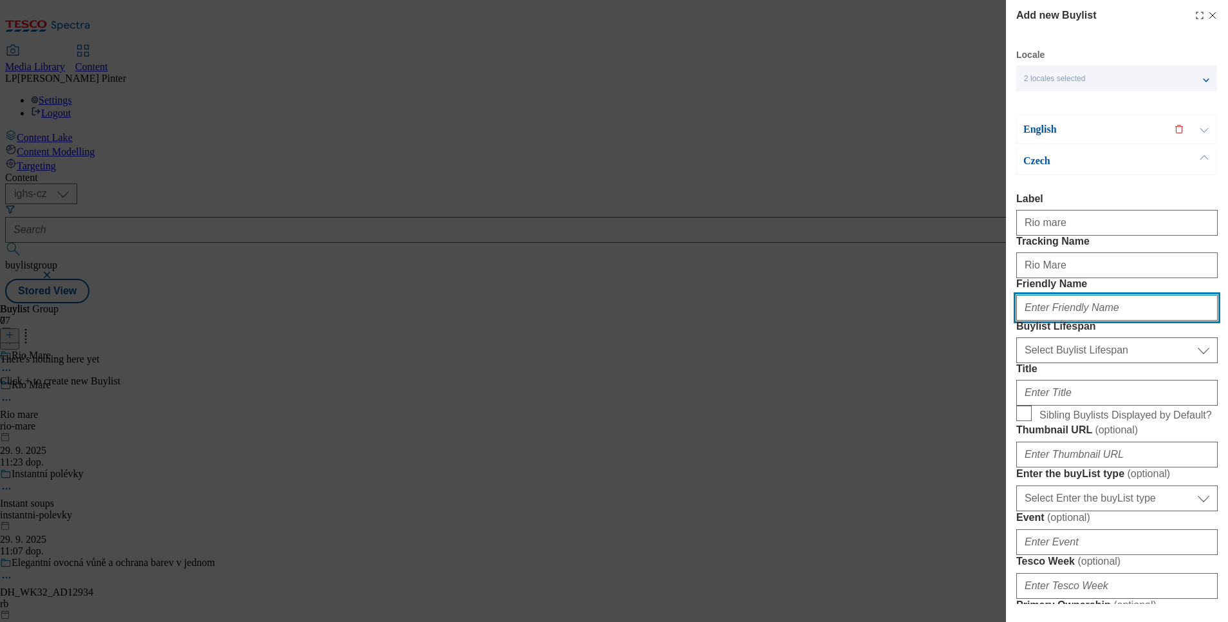
click at [1057, 320] on input "Friendly Name" at bounding box center [1116, 308] width 201 height 26
type input "rio-mare"
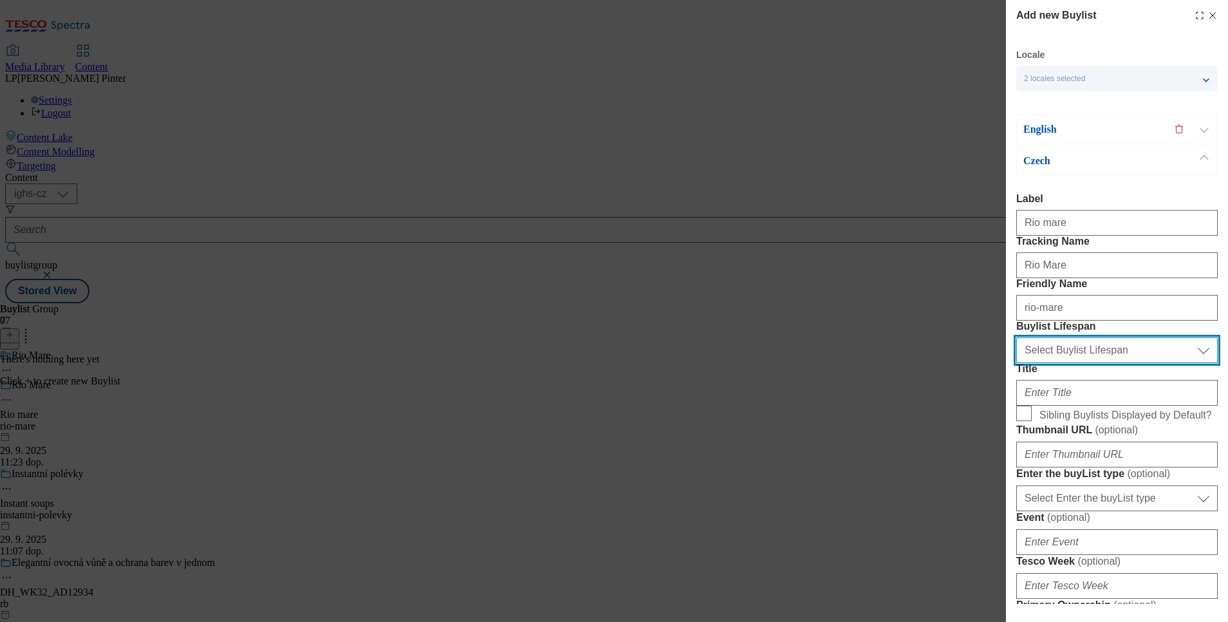
click at [1096, 363] on select "Select Buylist Lifespan evergreen seasonal tactical" at bounding box center [1116, 350] width 201 height 26
select select "evergreen"
click at [1016, 363] on select "Select Buylist Lifespan evergreen seasonal tactical" at bounding box center [1116, 350] width 201 height 26
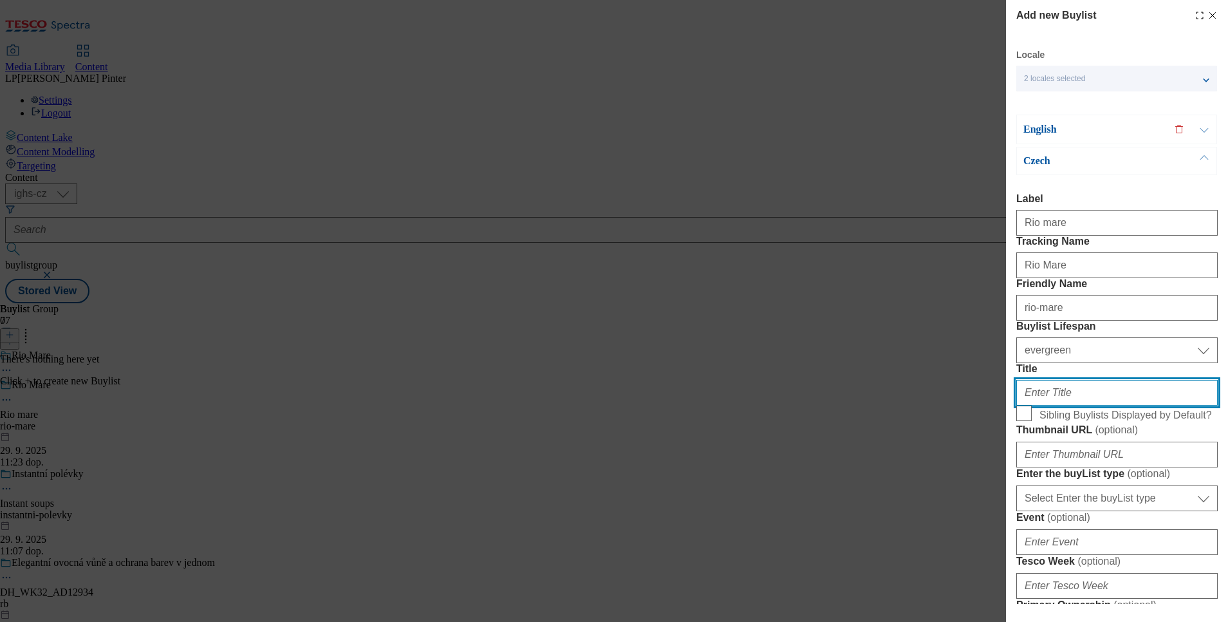
click at [1064, 405] on input "Title" at bounding box center [1116, 393] width 201 height 26
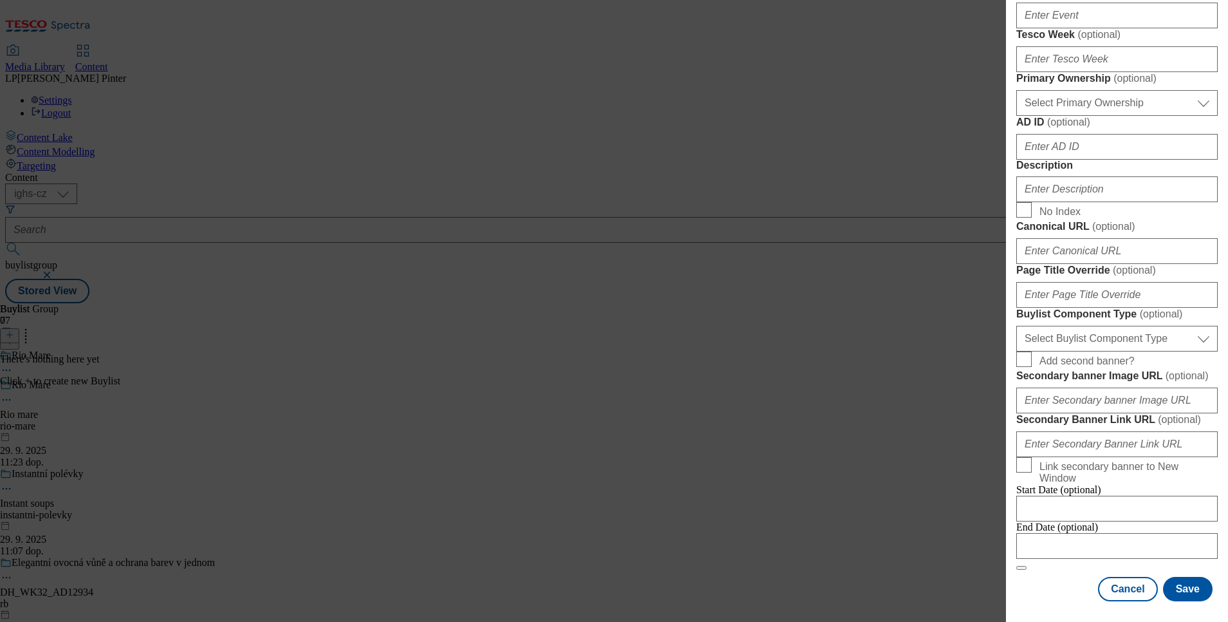
scroll to position [815, 0]
click at [1056, 176] on input "Description" at bounding box center [1116, 189] width 201 height 26
type input "Rio Mare"
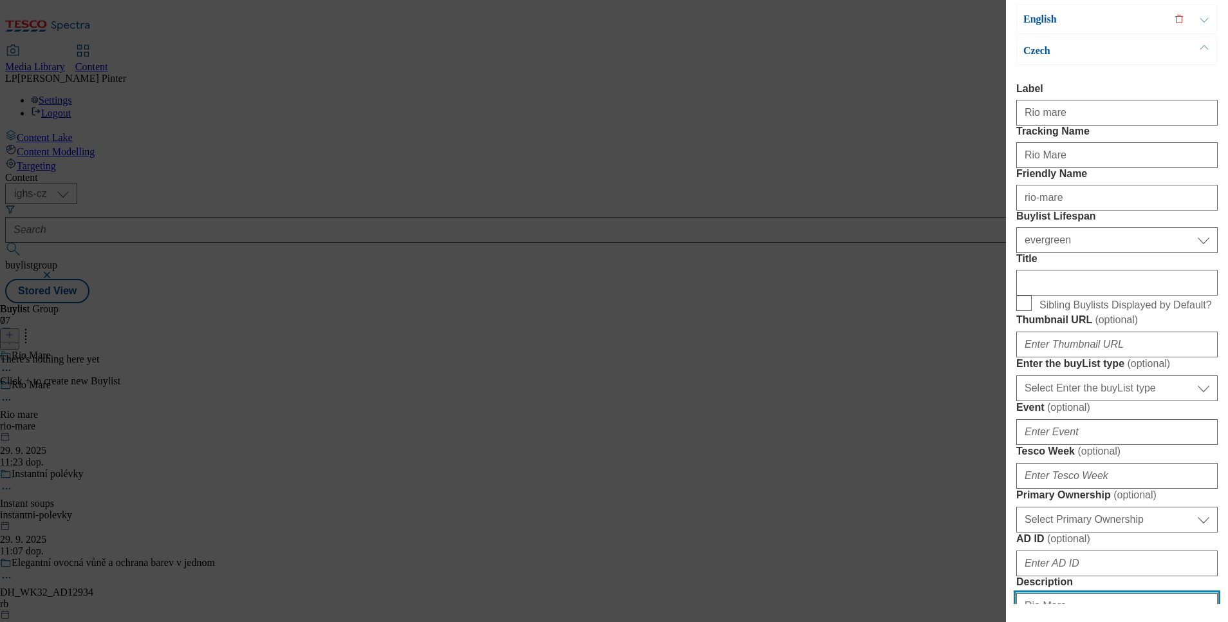
scroll to position [0, 0]
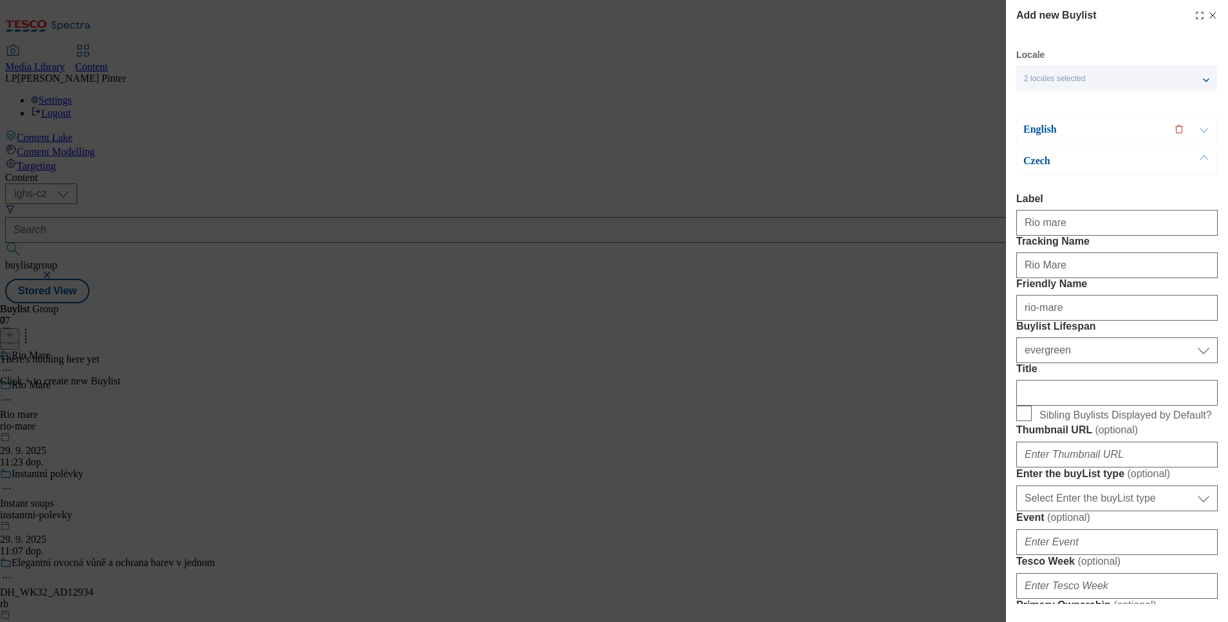
click at [1059, 160] on p "Czech" at bounding box center [1090, 160] width 135 height 13
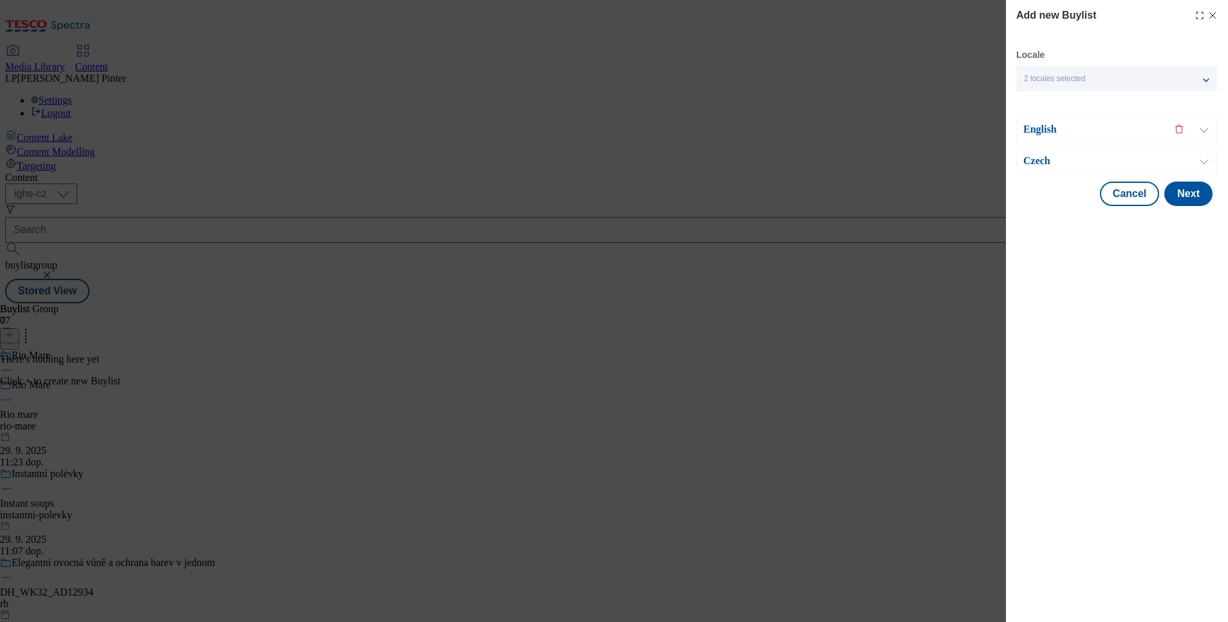
click at [1046, 133] on p "English" at bounding box center [1090, 129] width 135 height 13
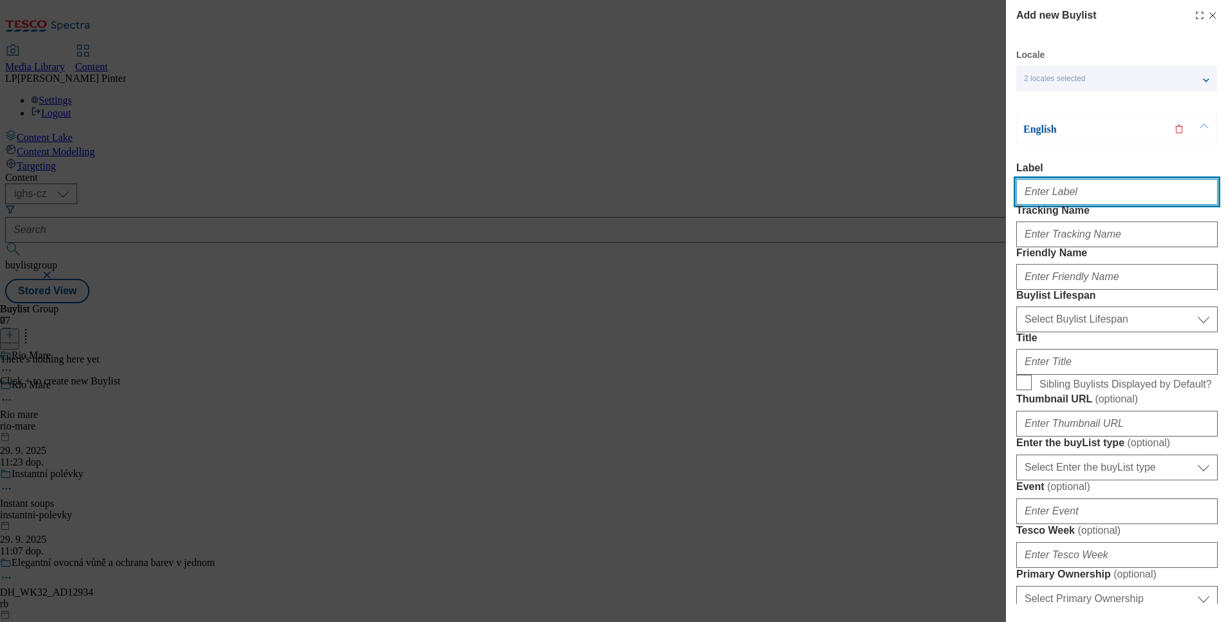
click at [1045, 189] on input "Label" at bounding box center [1116, 192] width 201 height 26
paste input "Rio mare"
type input "Rio mare"
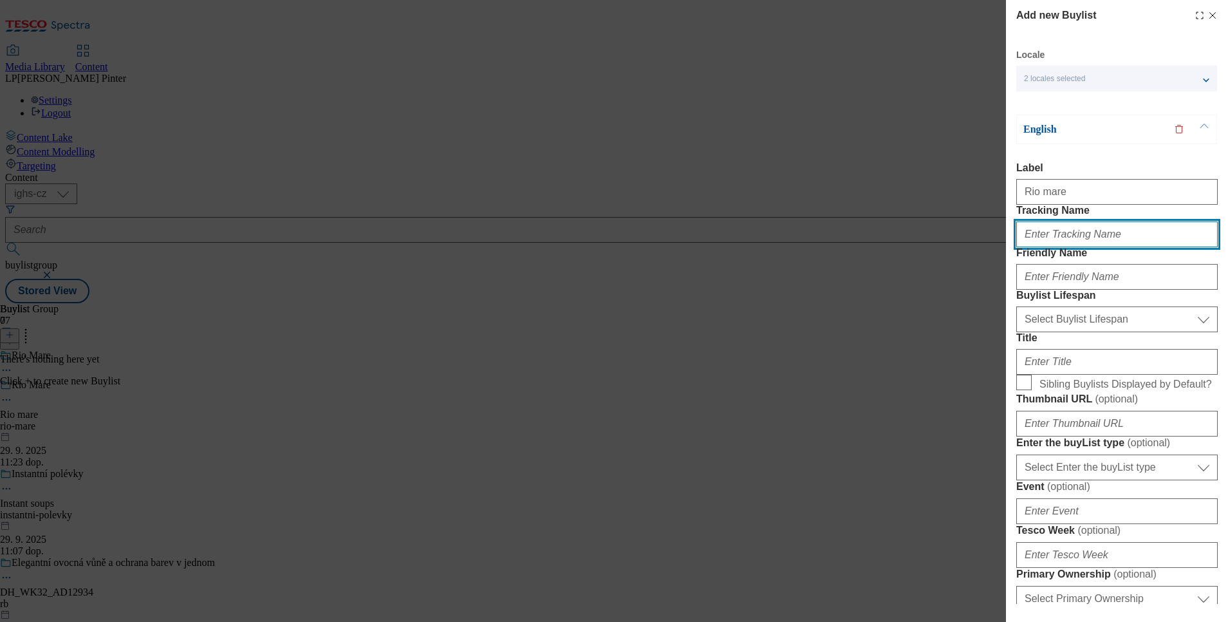
click at [1071, 247] on input "Tracking Name" at bounding box center [1116, 234] width 201 height 26
paste input "Rio mare"
type input "Rio Mare"
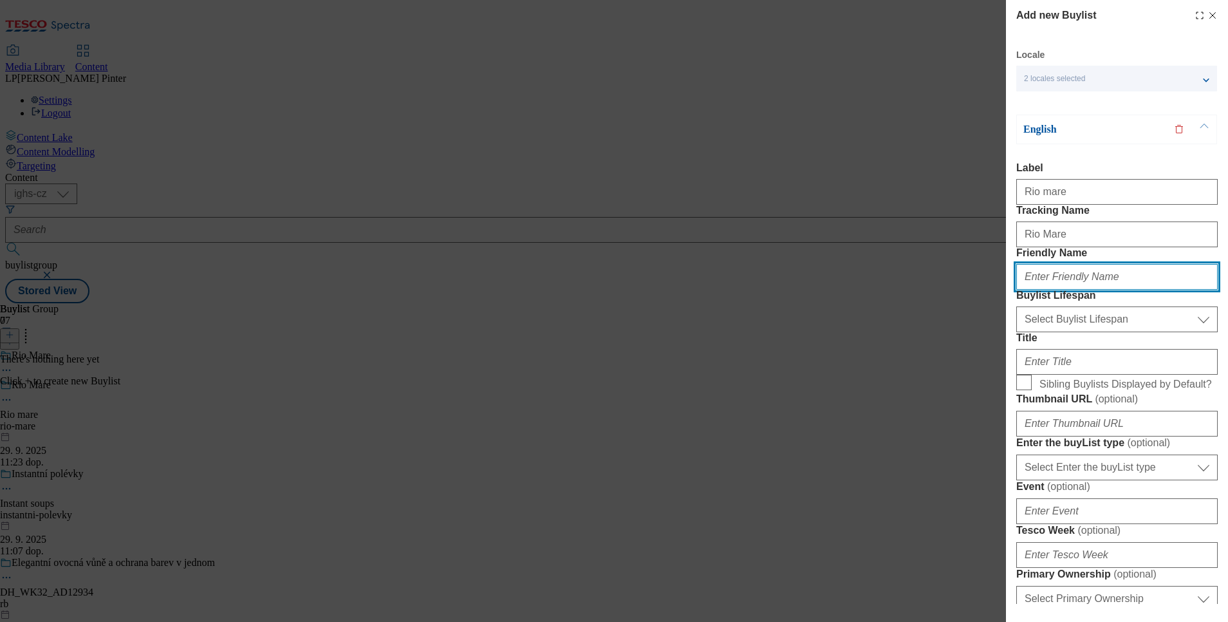
type input "rio-mare"
type input "Rio Mare"
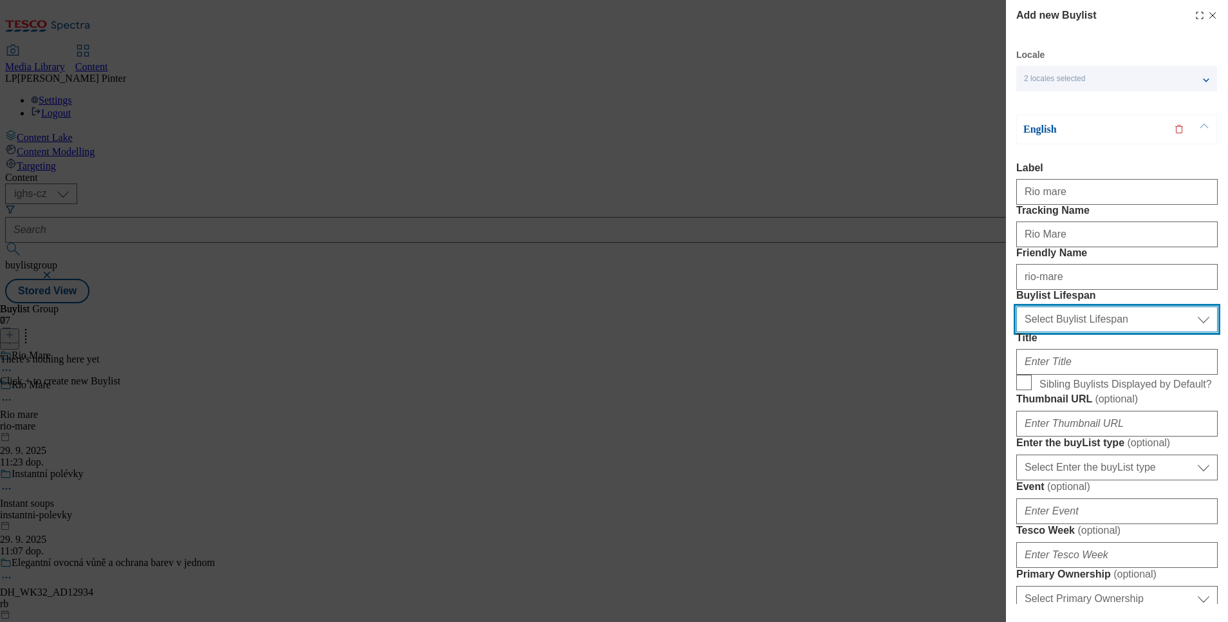
click at [1092, 332] on select "Select Buylist Lifespan evergreen seasonal tactical" at bounding box center [1116, 319] width 201 height 26
select select "evergreen"
click at [1016, 332] on select "Select Buylist Lifespan evergreen seasonal tactical" at bounding box center [1116, 319] width 201 height 26
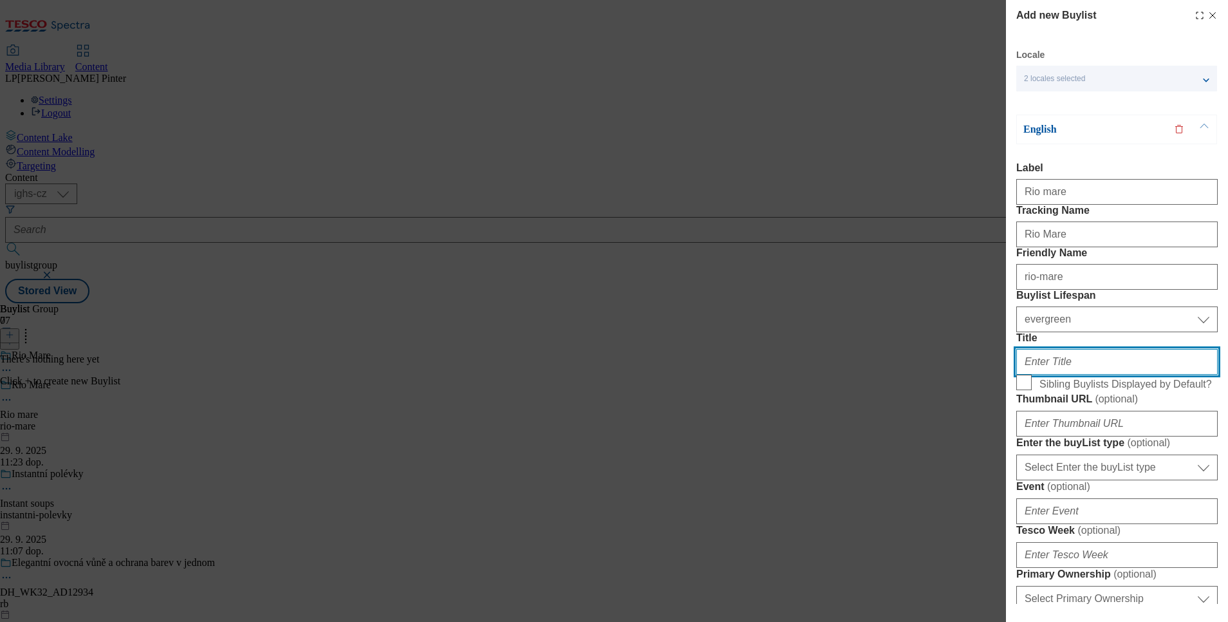
click at [1075, 375] on input "Title" at bounding box center [1116, 362] width 201 height 26
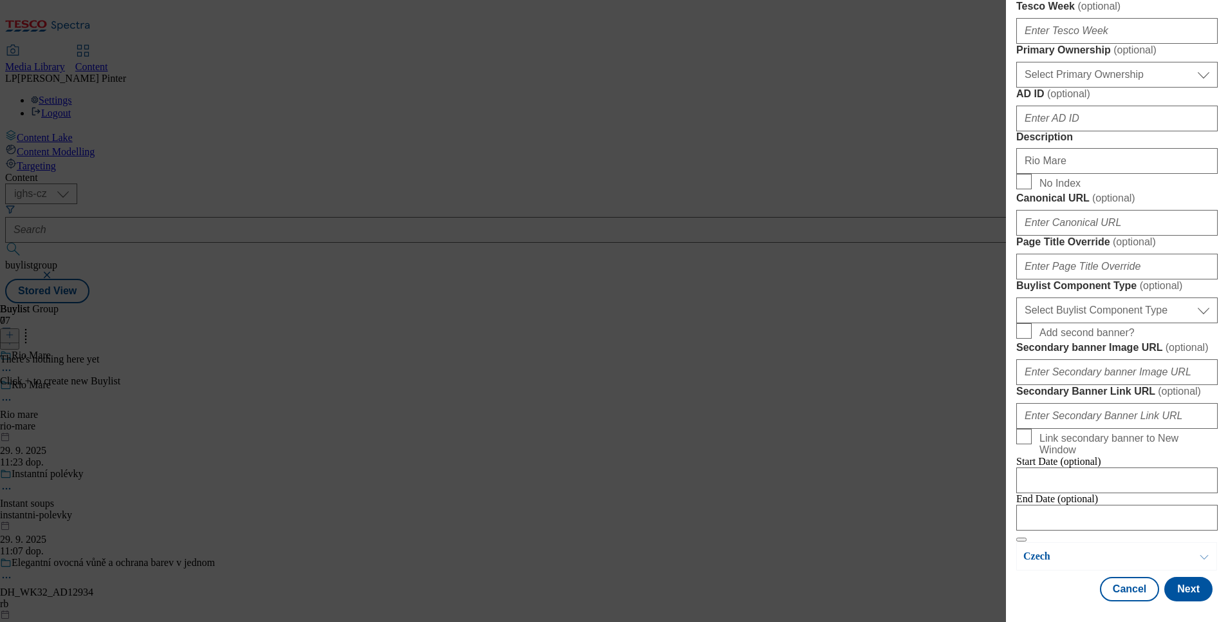
scroll to position [1006, 0]
click at [1181, 577] on button "Next" at bounding box center [1188, 589] width 48 height 24
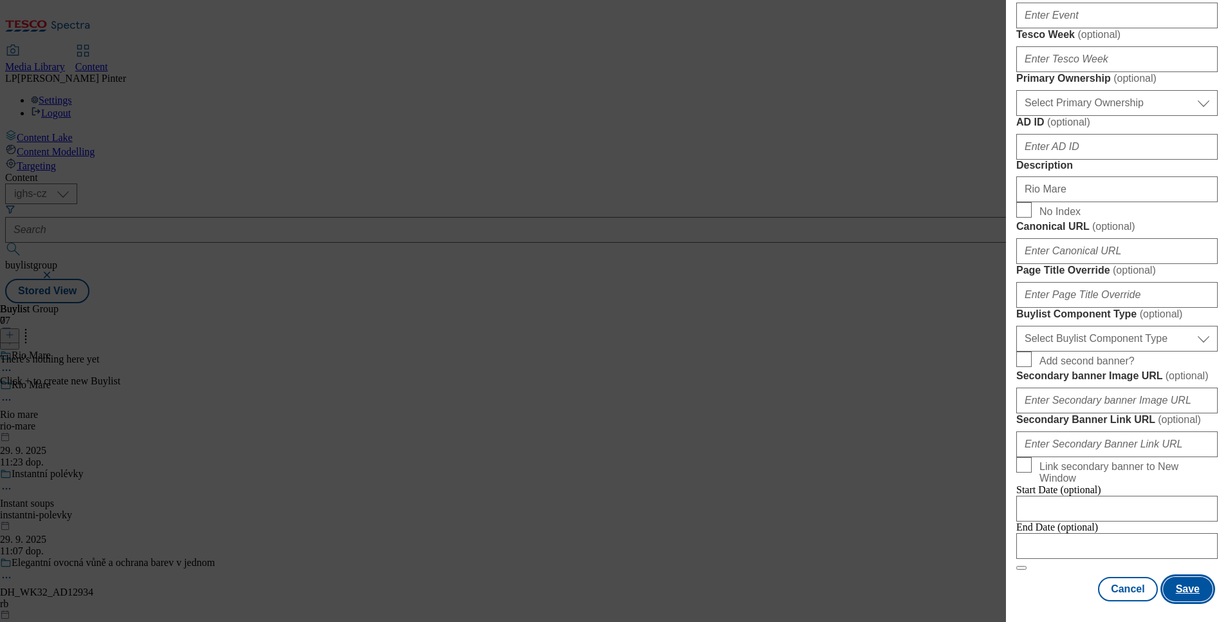
click at [1181, 577] on button "Save" at bounding box center [1188, 589] width 50 height 24
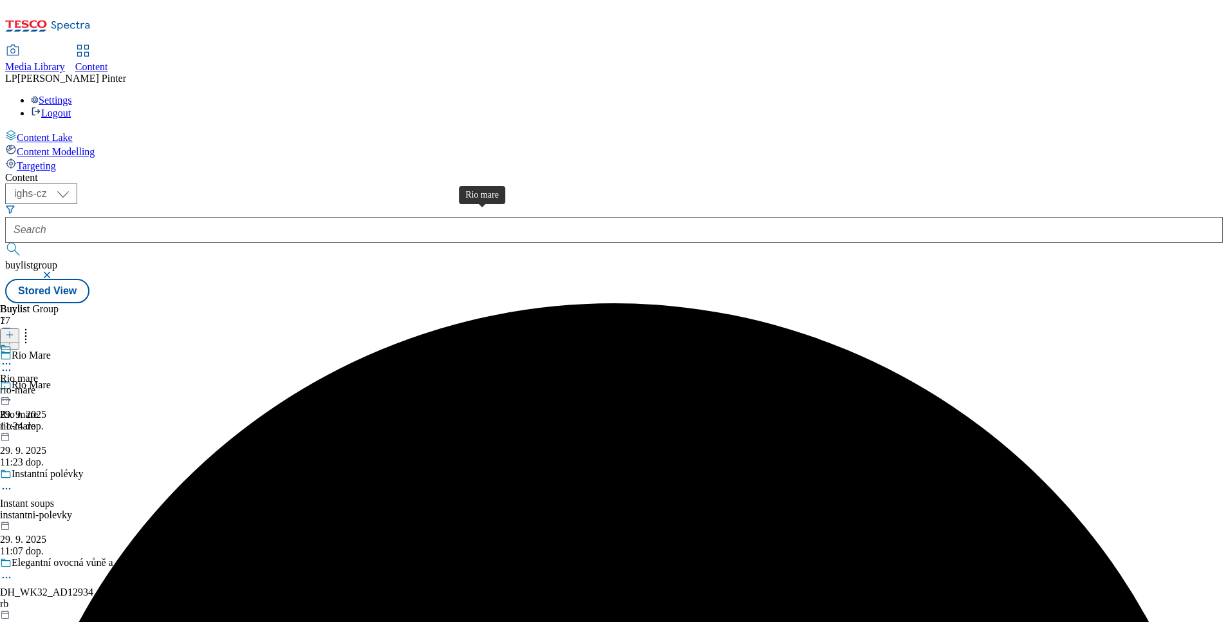
click at [38, 373] on div "Rio mare" at bounding box center [19, 379] width 38 height 12
click at [14, 330] on icon at bounding box center [9, 334] width 9 height 9
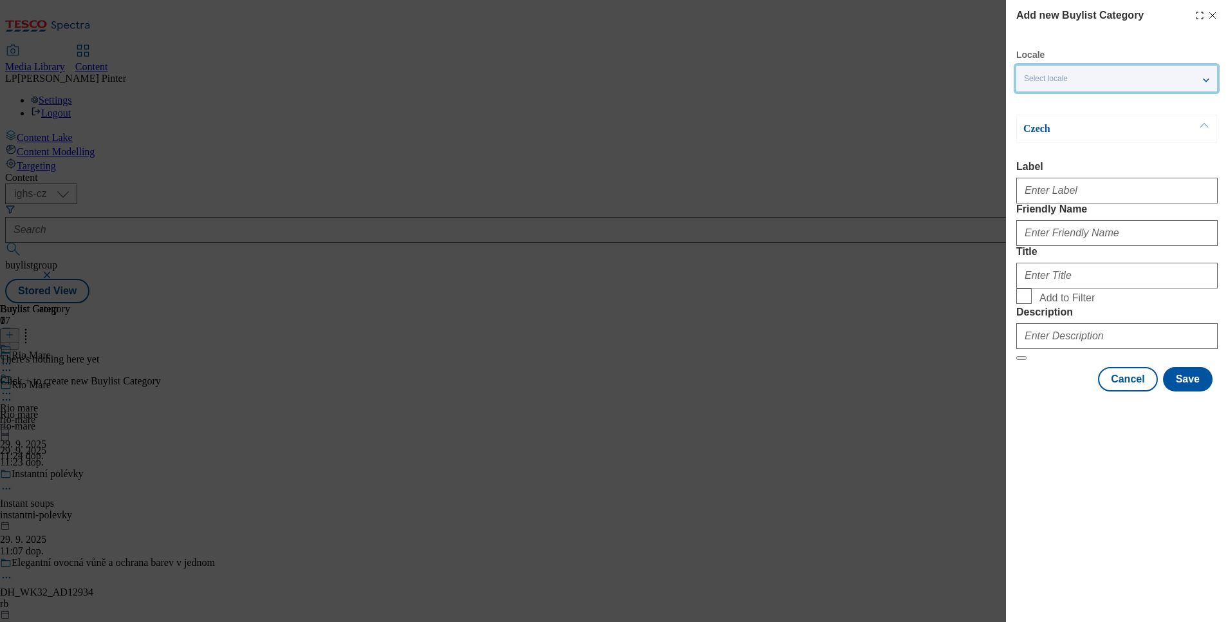
click at [1039, 79] on span "Select locale" at bounding box center [1046, 79] width 44 height 10
click at [1076, 104] on span "English" at bounding box center [1128, 103] width 162 height 12
click at [1039, 104] on input "English" at bounding box center [1031, 104] width 15 height 15
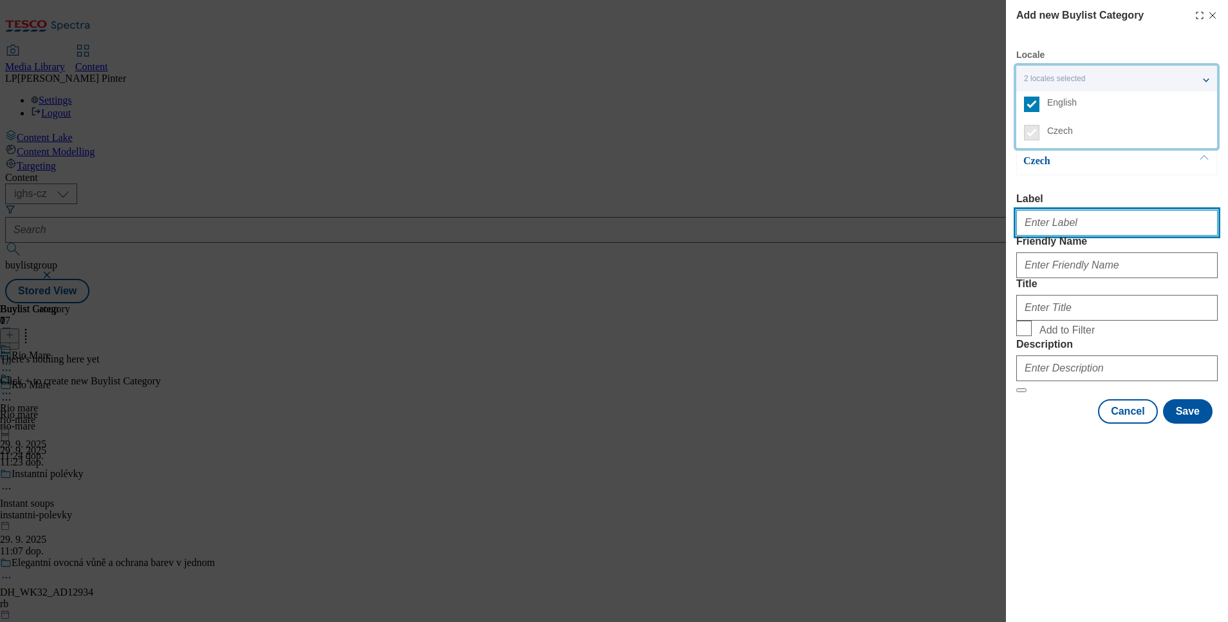
click at [1064, 232] on input "Label" at bounding box center [1116, 223] width 201 height 26
type input "Rio mare"
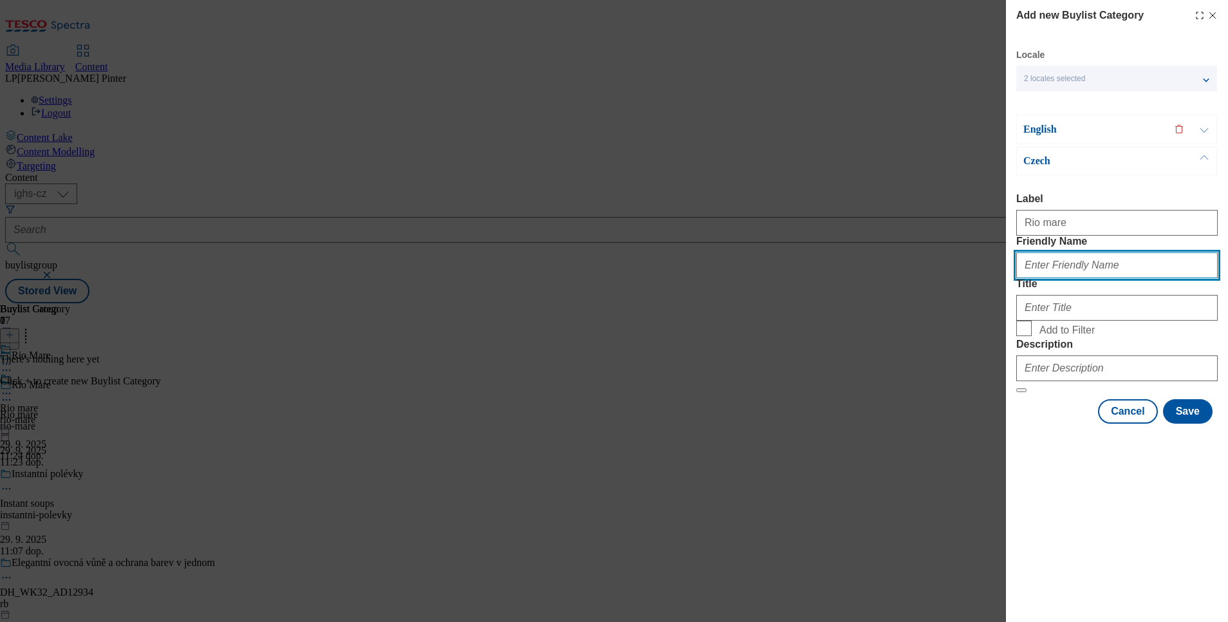
click at [1091, 278] on input "Friendly Name" at bounding box center [1116, 265] width 201 height 26
type input "rio-mare"
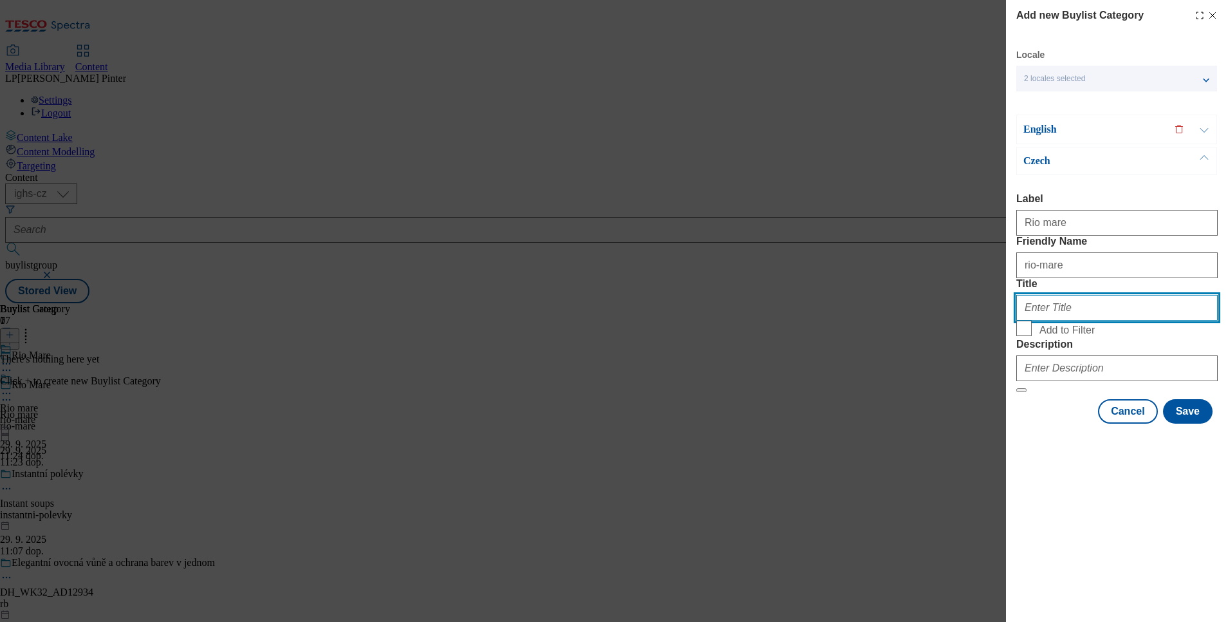
click at [1048, 320] on input "Title" at bounding box center [1116, 308] width 201 height 26
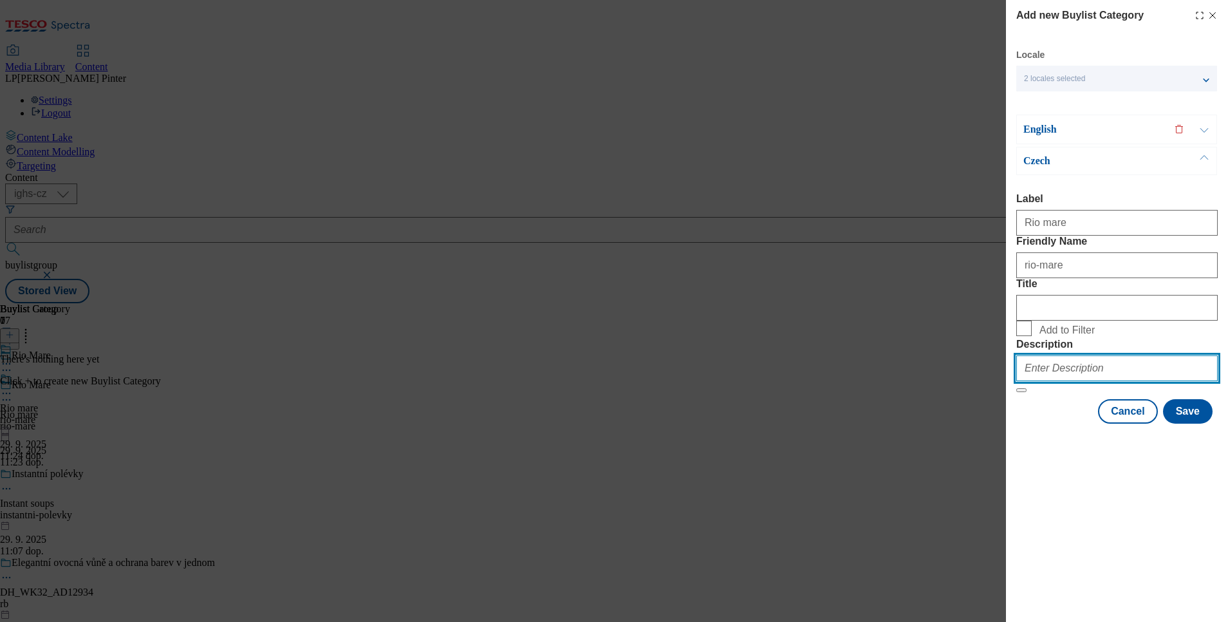
click at [1073, 381] on input "Description" at bounding box center [1116, 368] width 201 height 26
paste input "Rio mare"
type input "Rio Mare"
click at [1035, 133] on p "English" at bounding box center [1090, 129] width 135 height 13
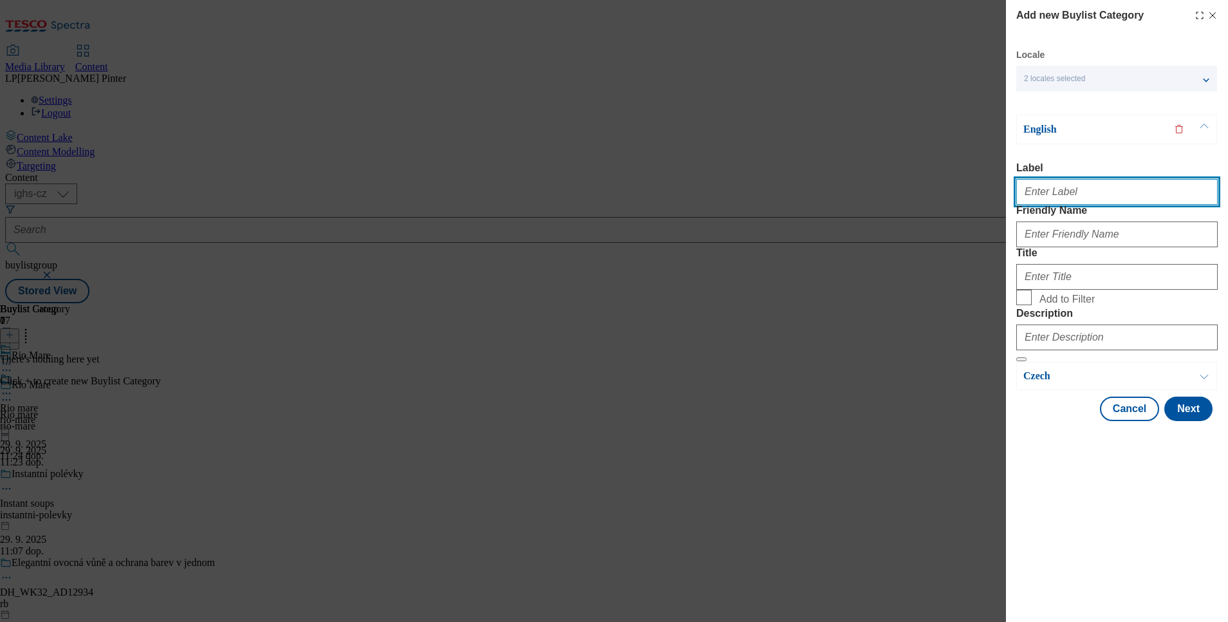
click at [1060, 205] on input "Label" at bounding box center [1116, 192] width 201 height 26
type input "Rio mare"
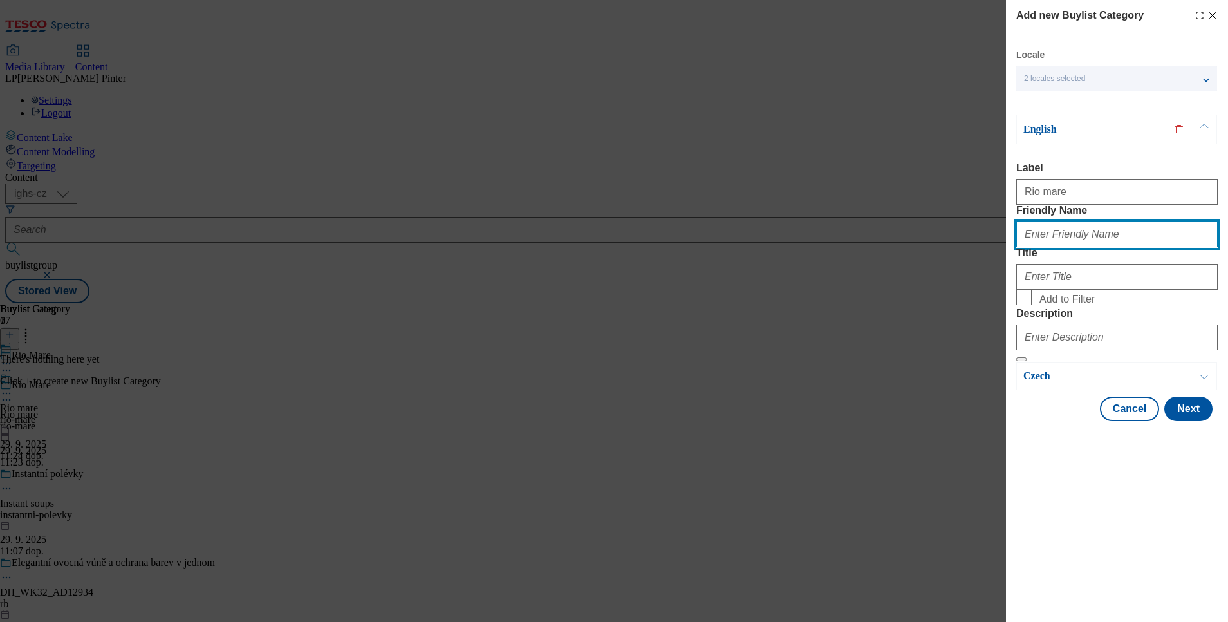
click at [1060, 247] on input "Friendly Name" at bounding box center [1116, 234] width 201 height 26
type input "rio-mare"
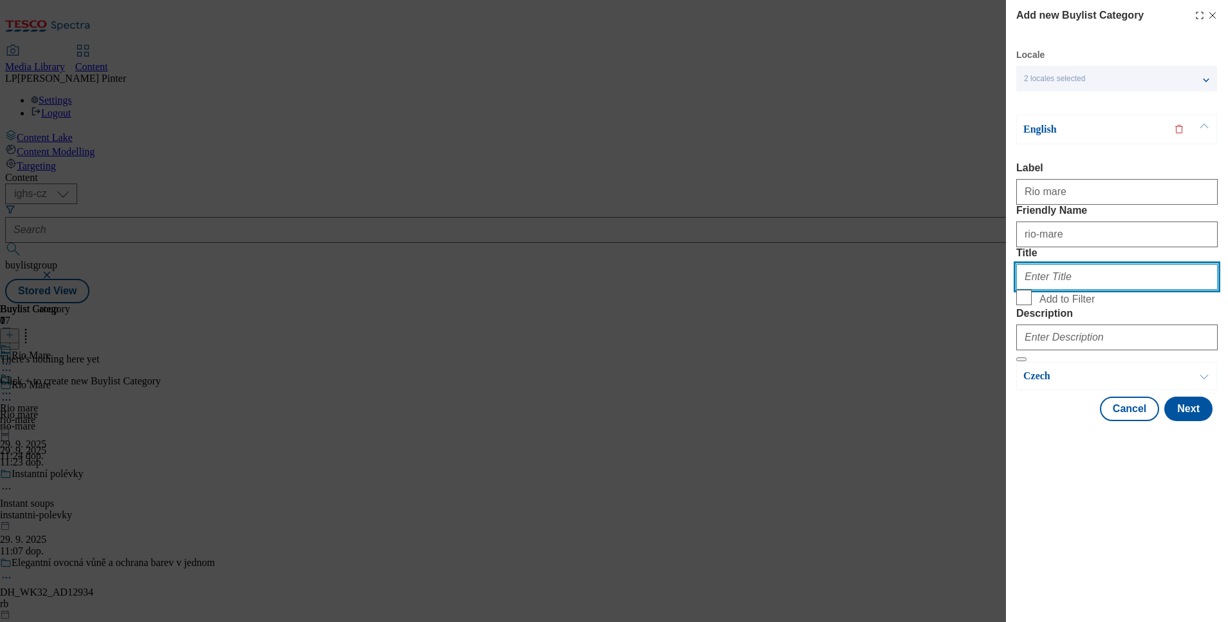
click at [1031, 290] on input "Title" at bounding box center [1116, 277] width 201 height 26
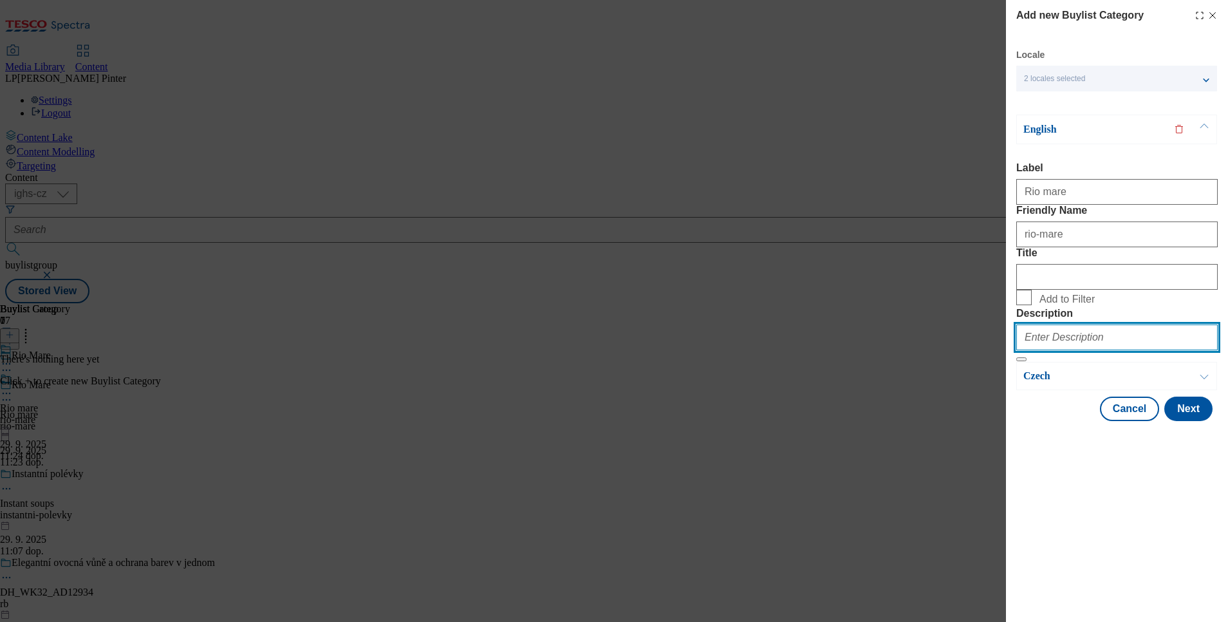
click at [1082, 350] on input "Description" at bounding box center [1116, 337] width 201 height 26
type input "Rio Mare"
click at [1187, 421] on button "Next" at bounding box center [1188, 408] width 48 height 24
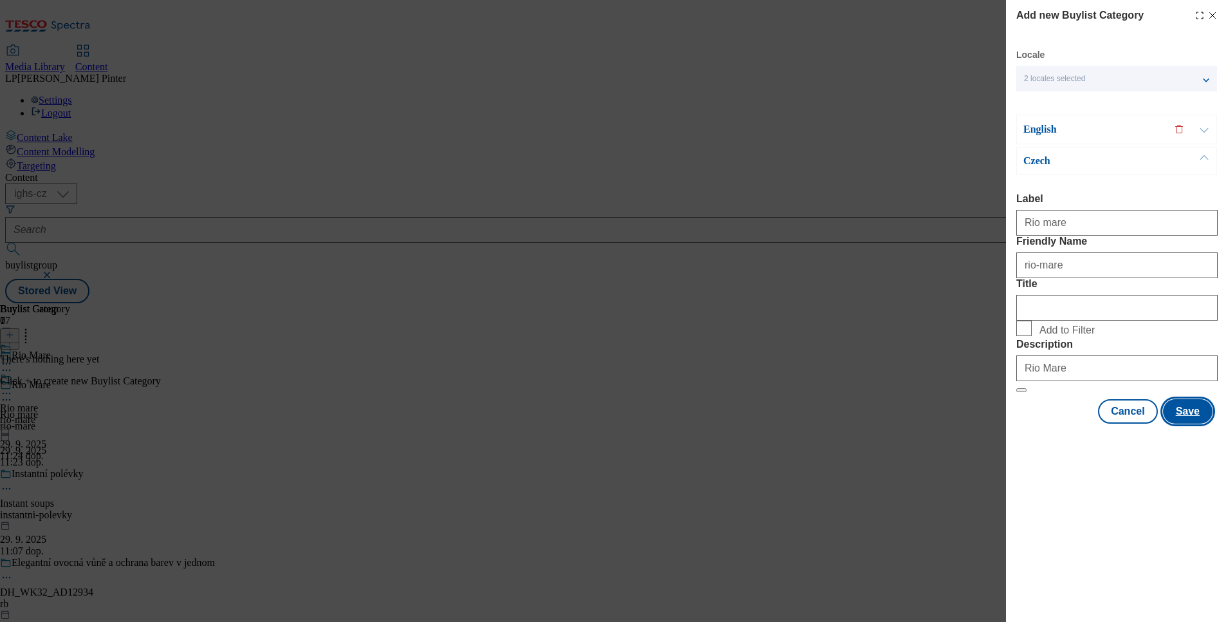
click at [1186, 423] on button "Save" at bounding box center [1188, 411] width 50 height 24
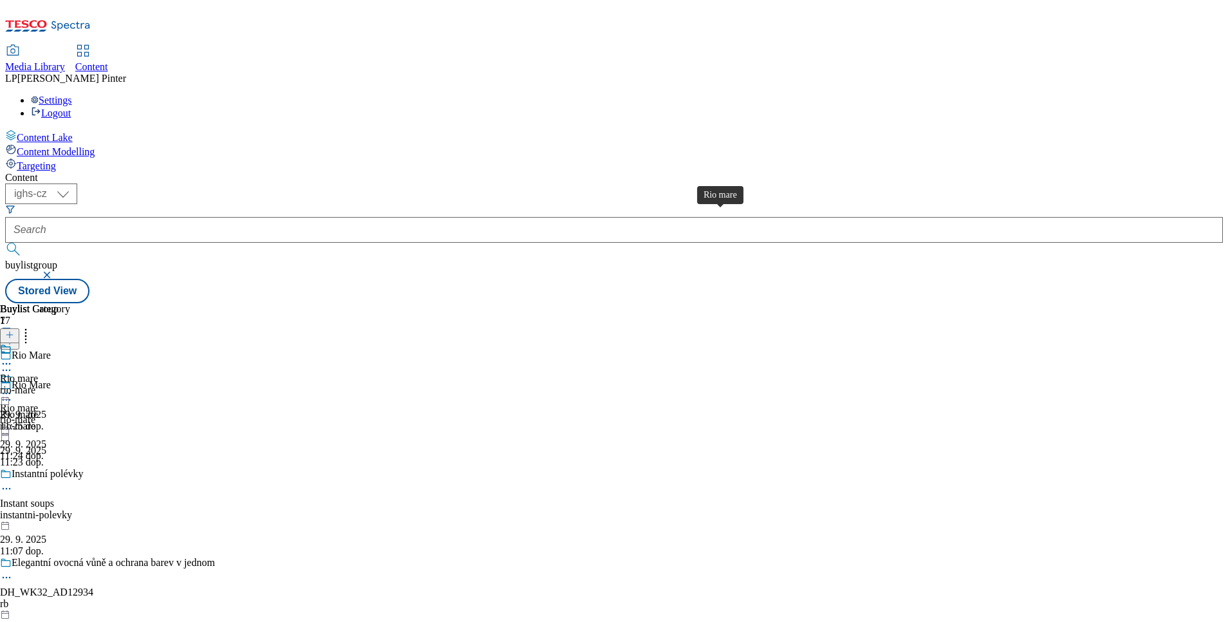
click at [38, 373] on div "Rio mare" at bounding box center [19, 379] width 38 height 12
click at [14, 330] on icon at bounding box center [9, 334] width 9 height 9
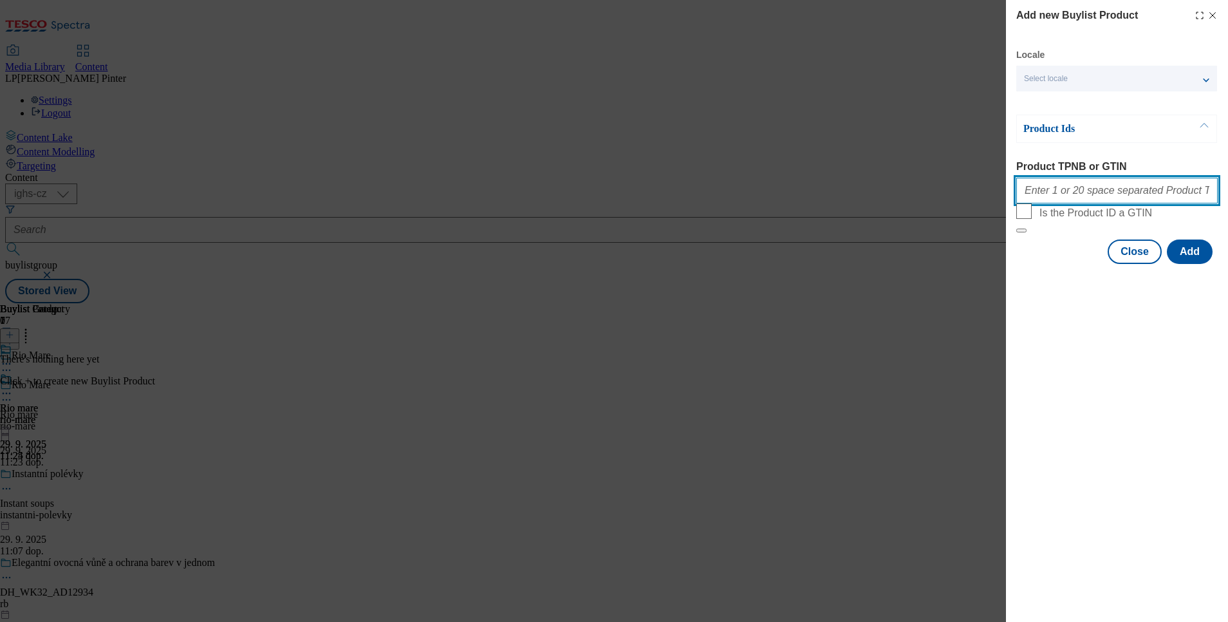
click at [1064, 196] on input "Product TPNB or GTIN" at bounding box center [1116, 191] width 201 height 26
paste input "215217993 218780081 215217962 220195026 220303993 220334071 105013921 105028284…"
drag, startPoint x: 1053, startPoint y: 194, endPoint x: 1105, endPoint y: 220, distance: 58.4
click at [1053, 193] on input "215217993 218780081 215217962 220195026 220303993 220334071 105013921 105028284…" at bounding box center [1116, 191] width 201 height 26
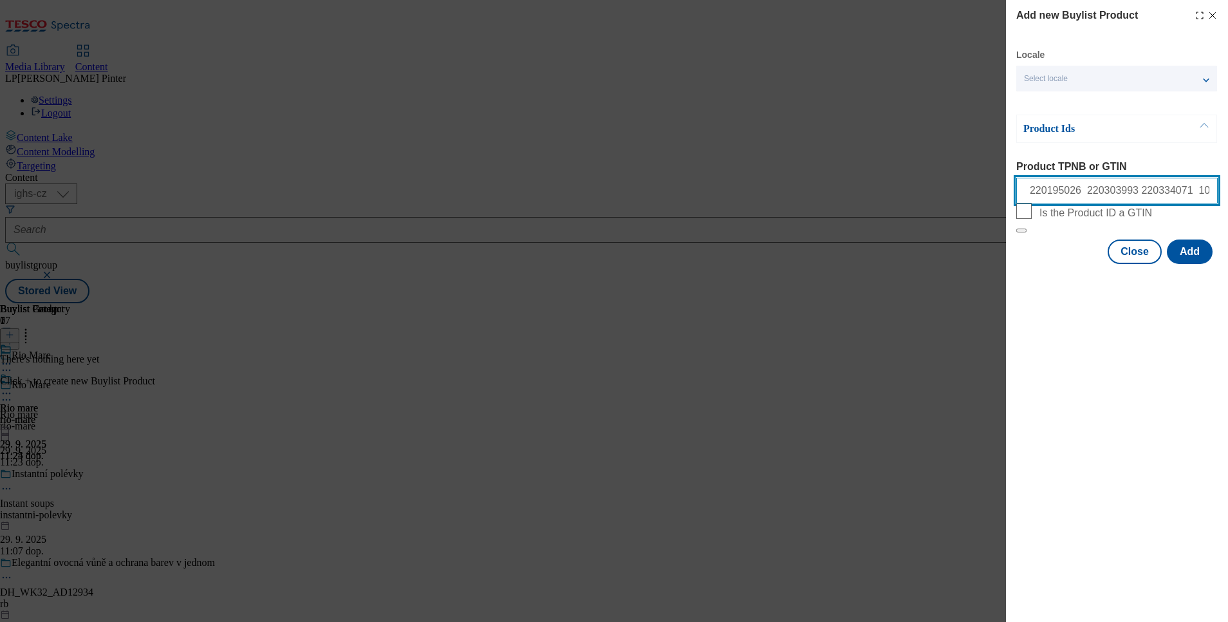
scroll to position [0, 165]
click at [1098, 195] on input "215217993 218780081 215217962 220195026 220303993 220334071 105013921 105028284…" at bounding box center [1116, 191] width 201 height 26
type input "215217993 218780081 215217962 220195026 220303993 220334071 105013921 105028284…"
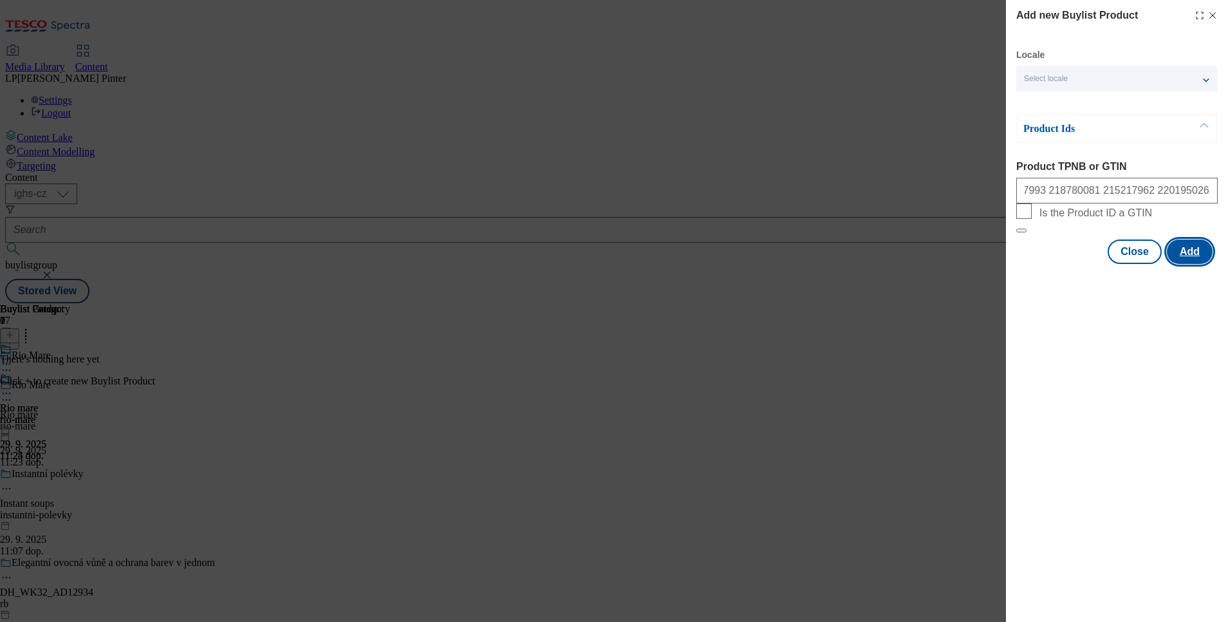
click at [1181, 264] on button "Add" at bounding box center [1190, 251] width 46 height 24
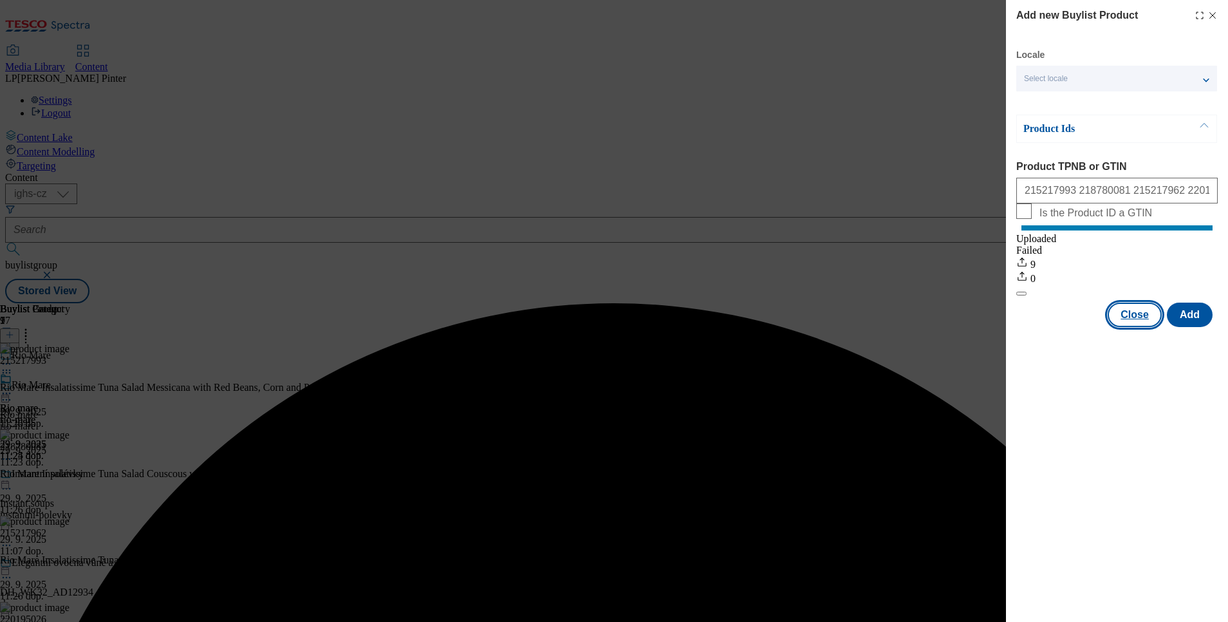
click at [1136, 327] on button "Close" at bounding box center [1134, 314] width 54 height 24
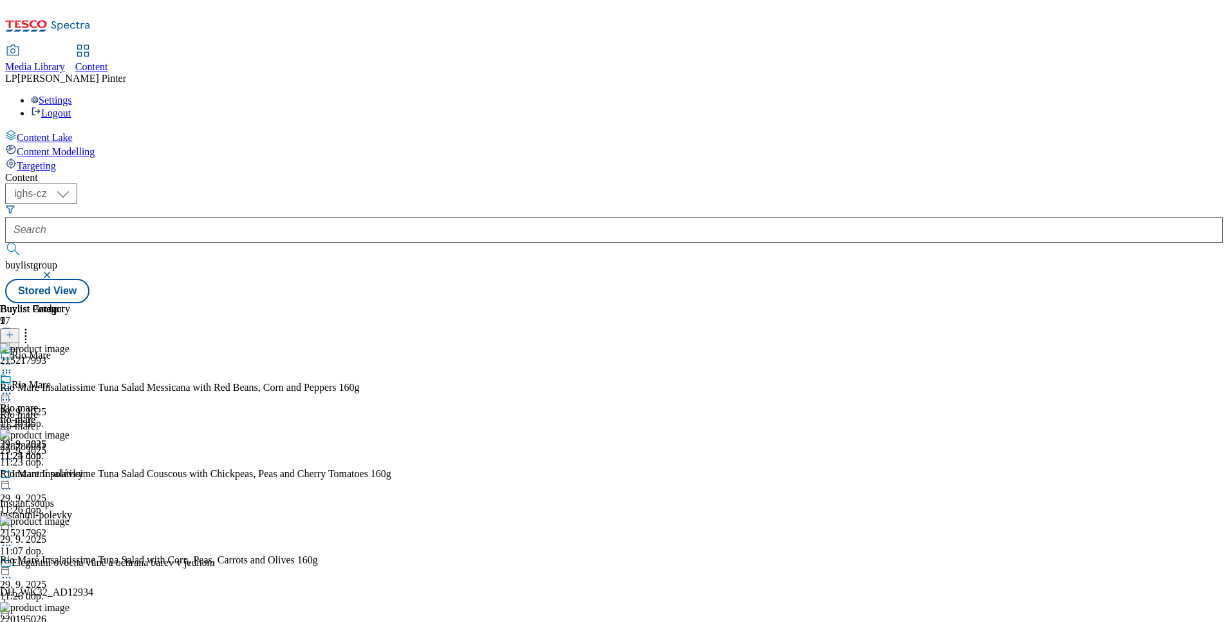
click at [13, 387] on icon at bounding box center [6, 393] width 13 height 13
click at [70, 475] on span "Preview" at bounding box center [55, 480] width 30 height 10
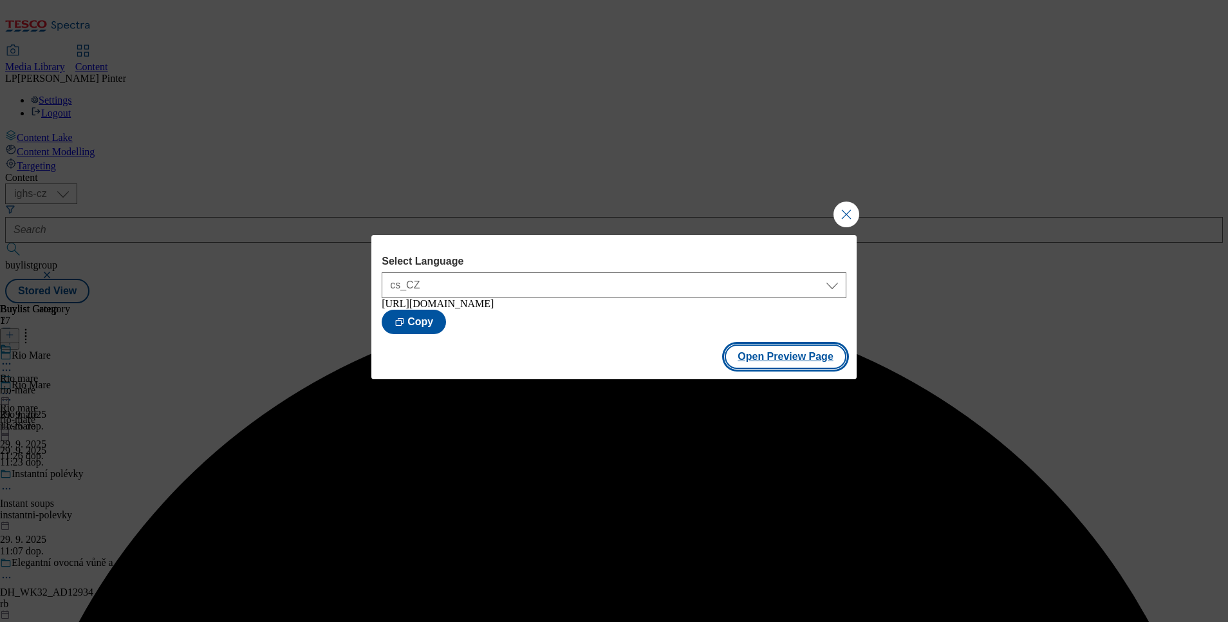
click at [795, 359] on button "Open Preview Page" at bounding box center [786, 356] width 122 height 24
click at [853, 213] on button "Close Modal" at bounding box center [846, 214] width 26 height 26
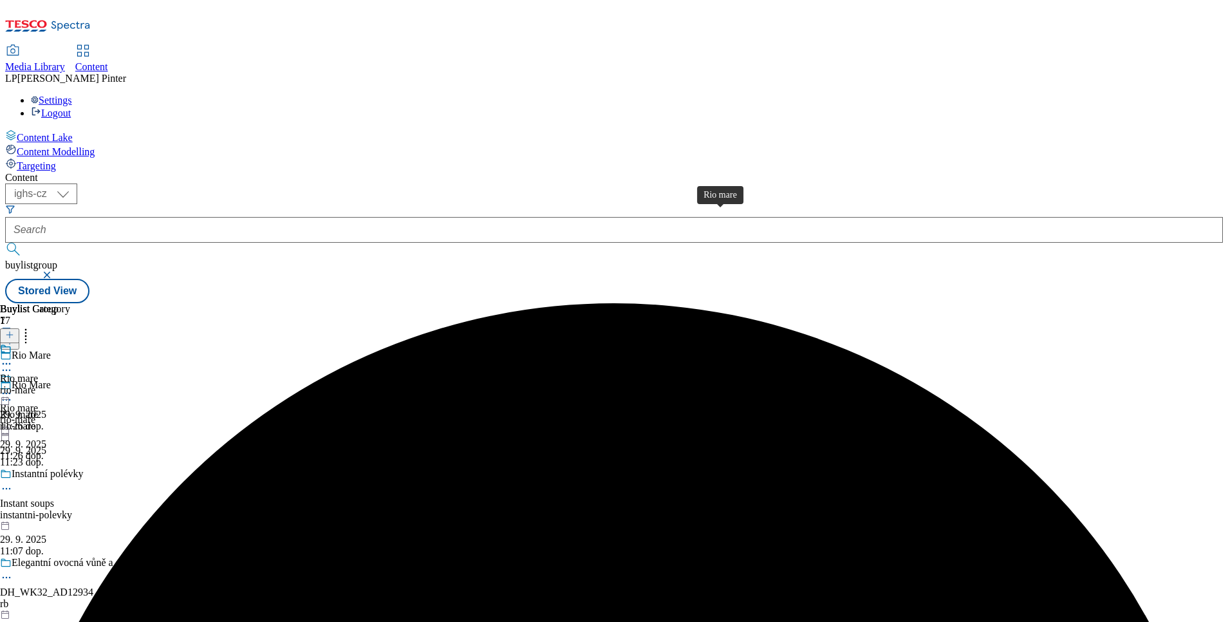
click at [38, 373] on div "Rio mare" at bounding box center [19, 379] width 38 height 12
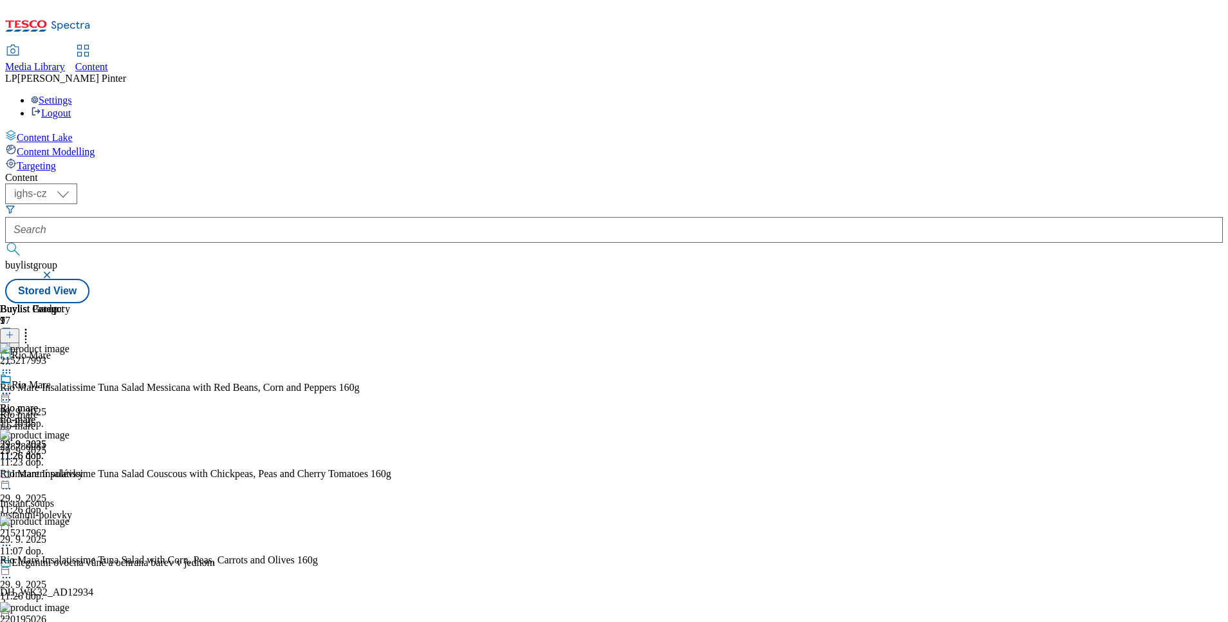
click at [14, 330] on icon at bounding box center [9, 334] width 9 height 9
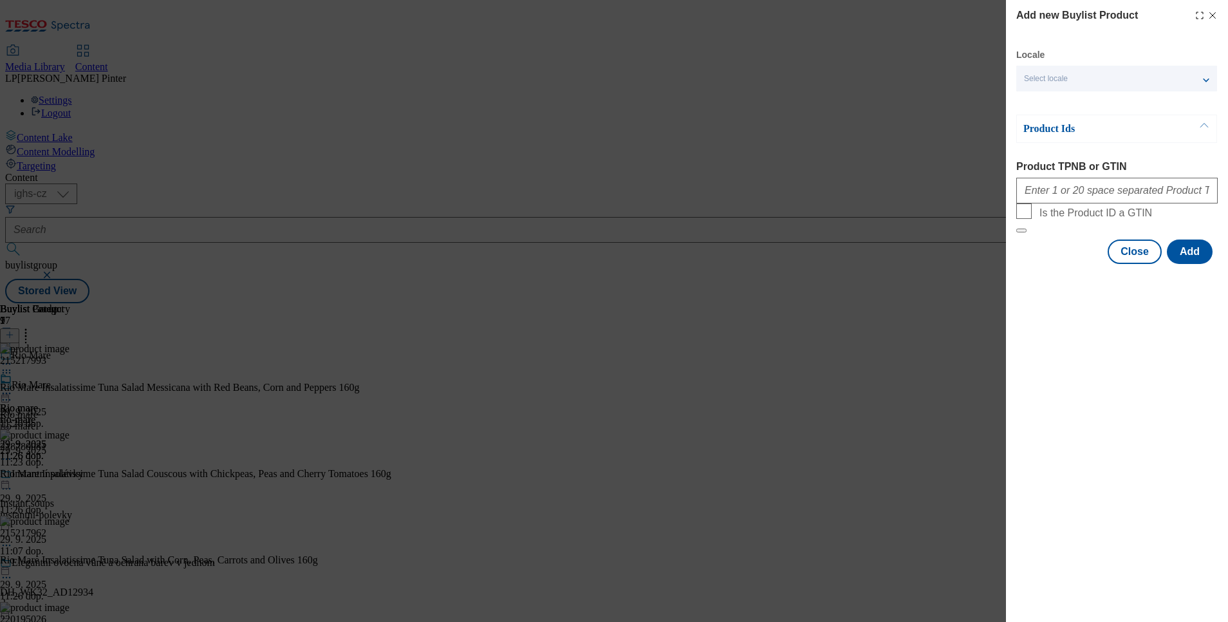
click at [1073, 74] on div "Select locale" at bounding box center [1116, 79] width 201 height 26
click at [874, 334] on div "Add new Buylist Product Locale Select locale English Czech Product Ids Product …" at bounding box center [614, 311] width 1228 height 622
click at [1208, 13] on icon "Modal" at bounding box center [1212, 15] width 10 height 10
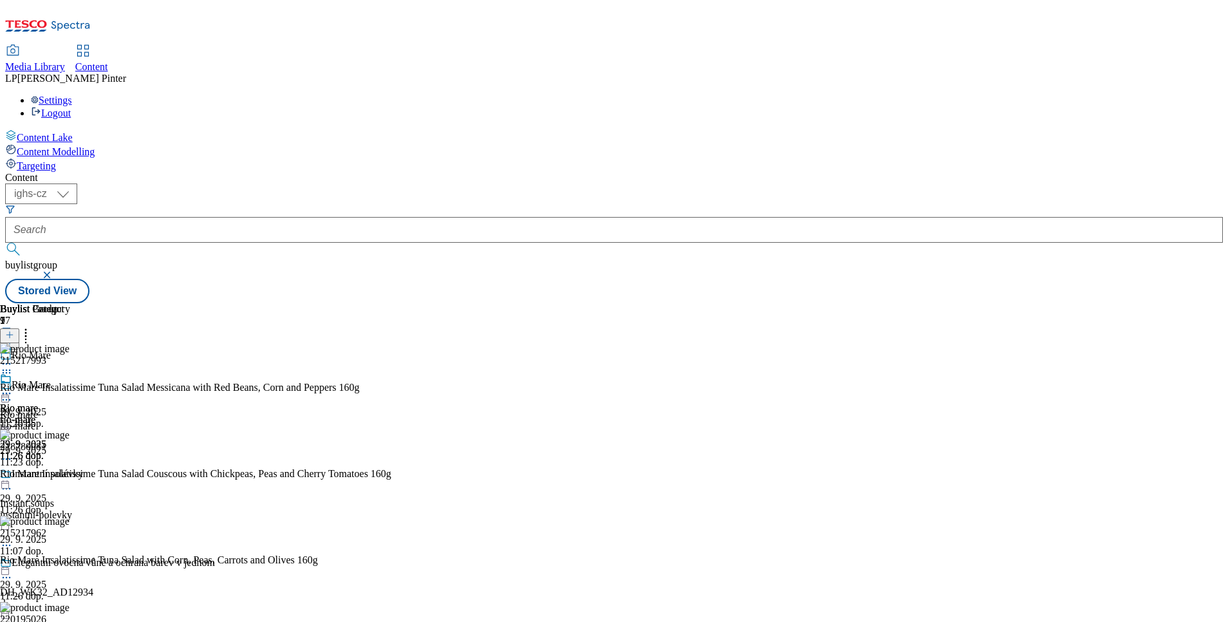
click at [32, 326] on icon at bounding box center [25, 332] width 13 height 13
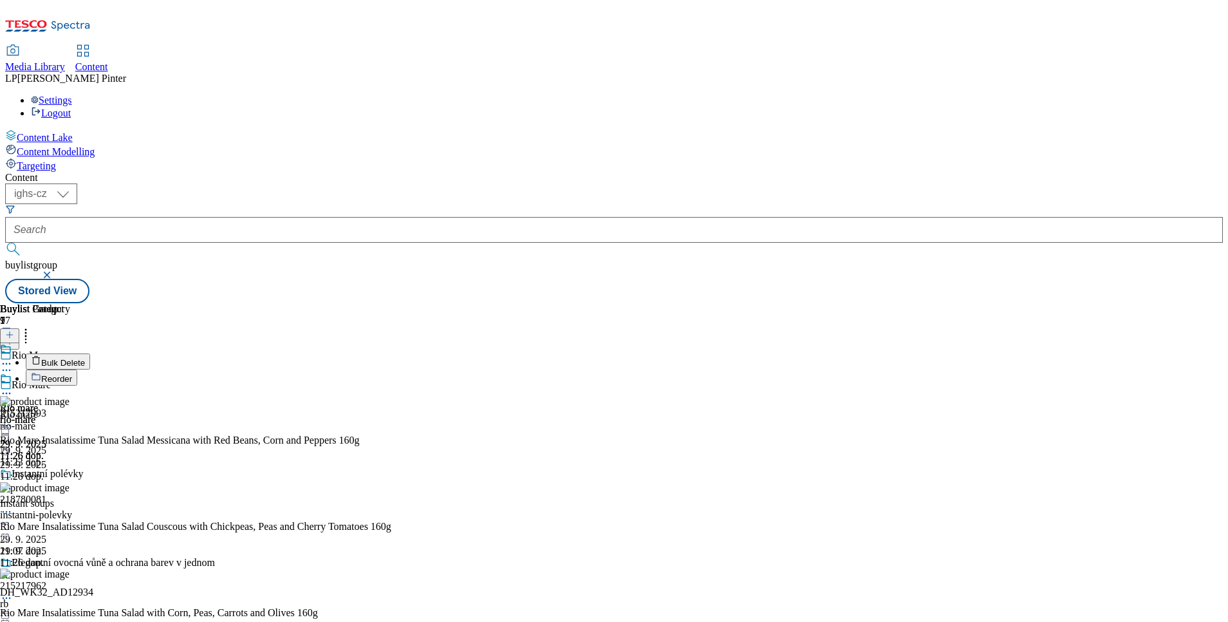
click at [85, 358] on span "Bulk Delete" at bounding box center [63, 363] width 44 height 10
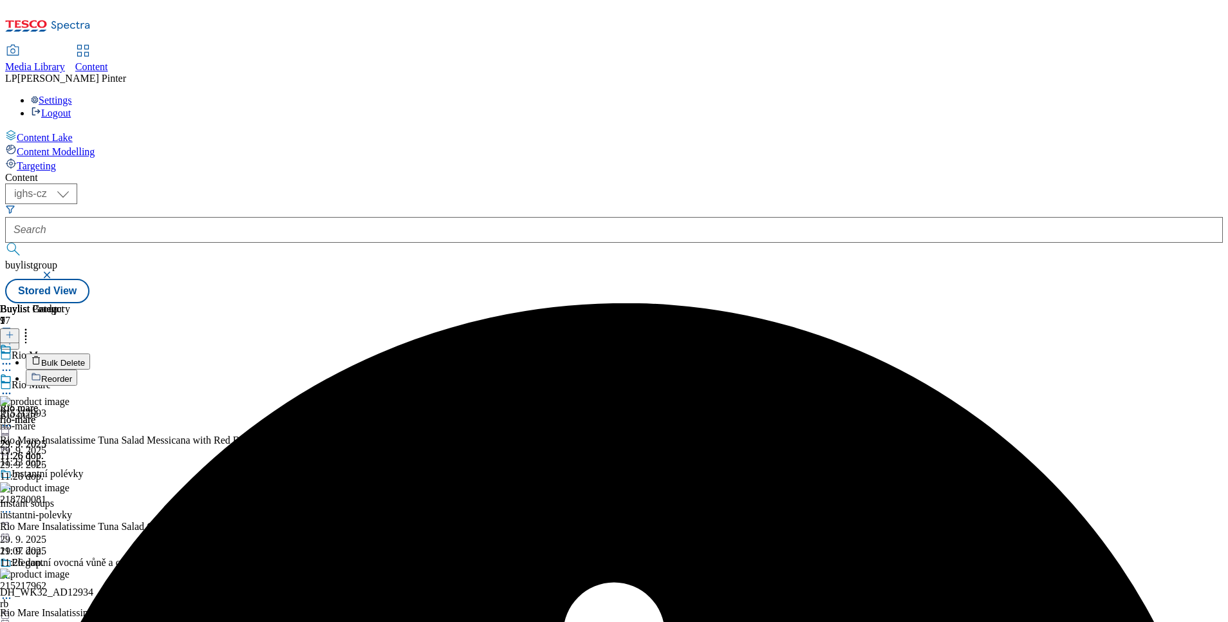
click at [13, 387] on icon at bounding box center [6, 393] width 13 height 13
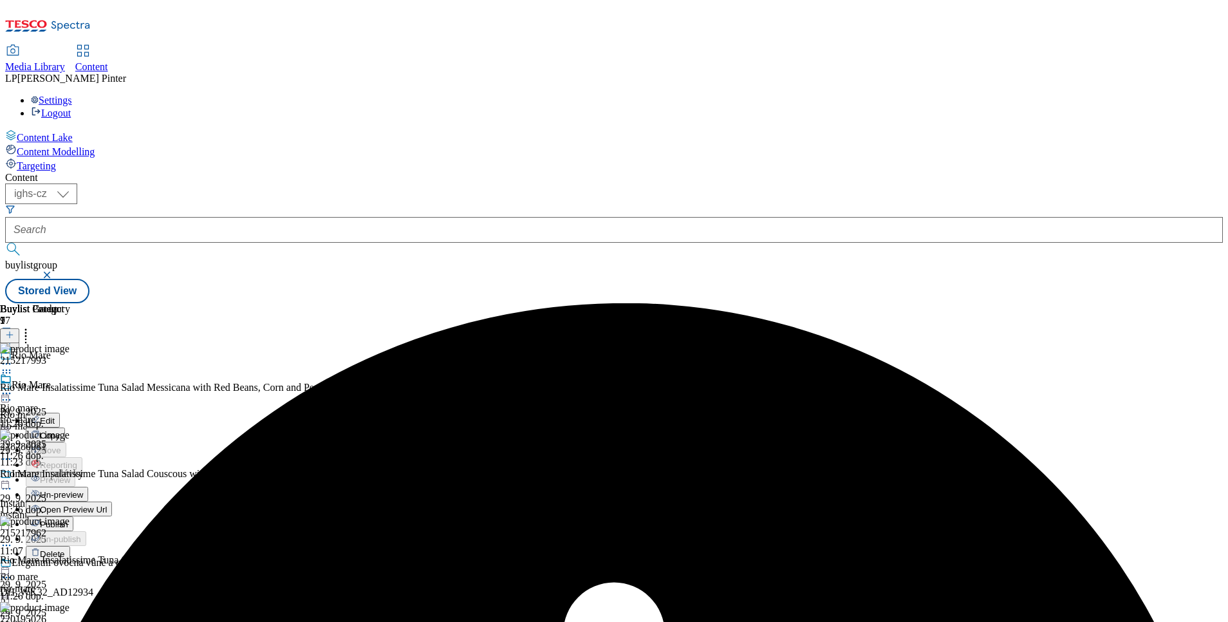
click at [83, 490] on span "Un-preview" at bounding box center [61, 495] width 43 height 10
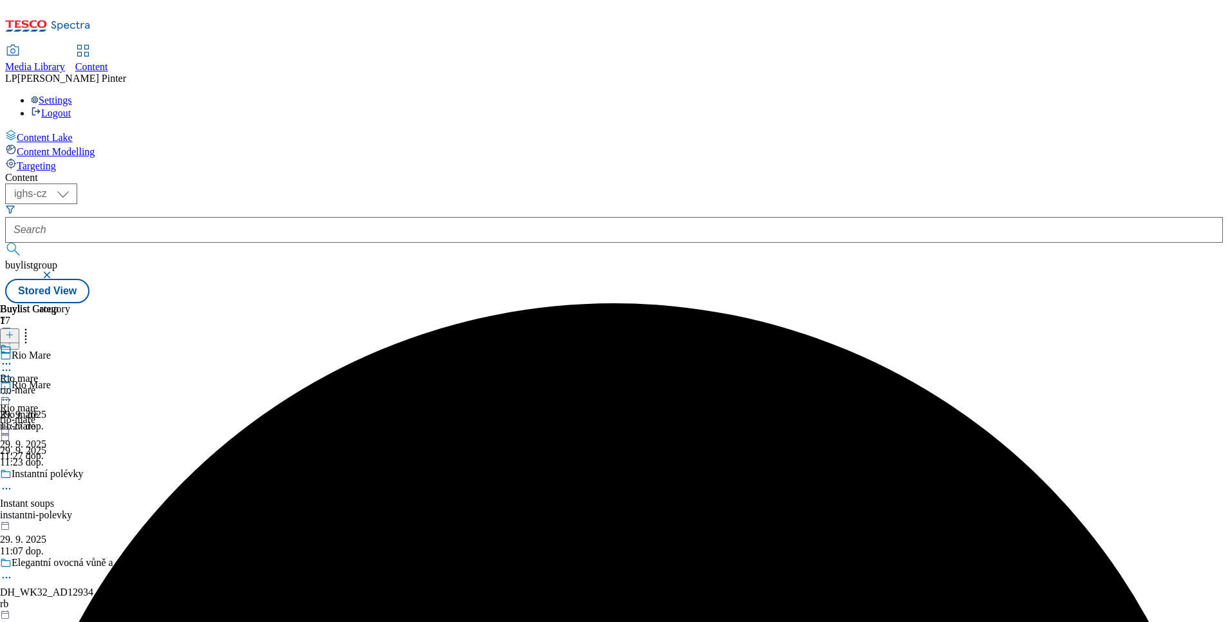
click at [13, 387] on icon at bounding box center [6, 393] width 13 height 13
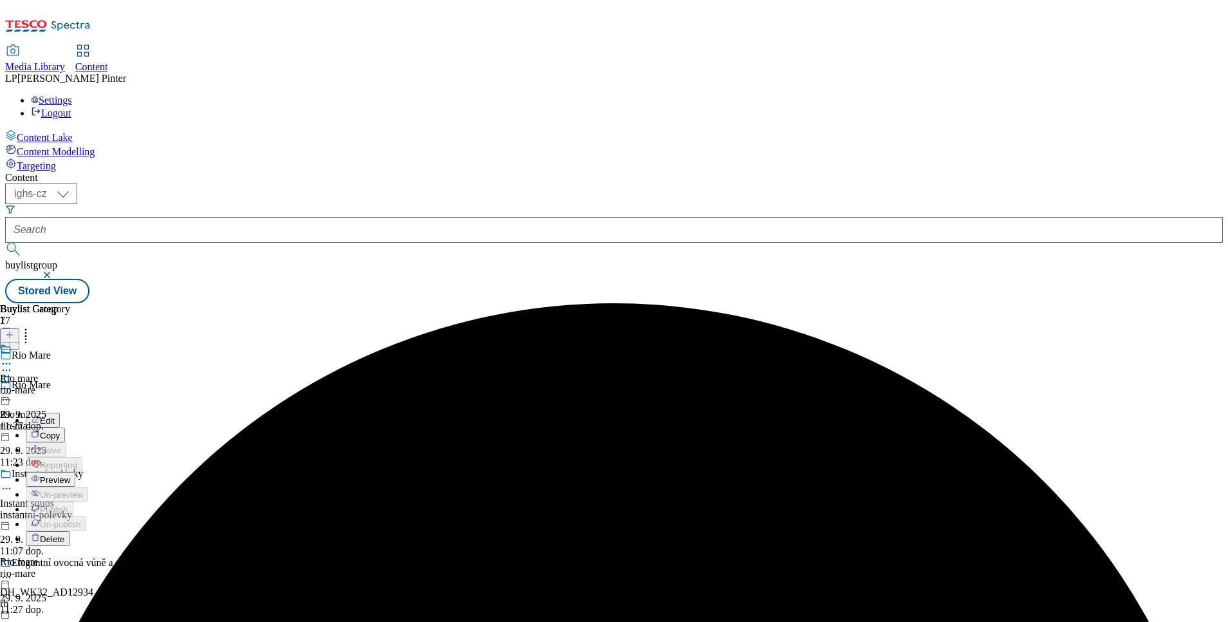
click at [70, 396] on div "Rio mare rio-mare 29. 9. 2025 11:27 dop." at bounding box center [35, 387] width 70 height 89
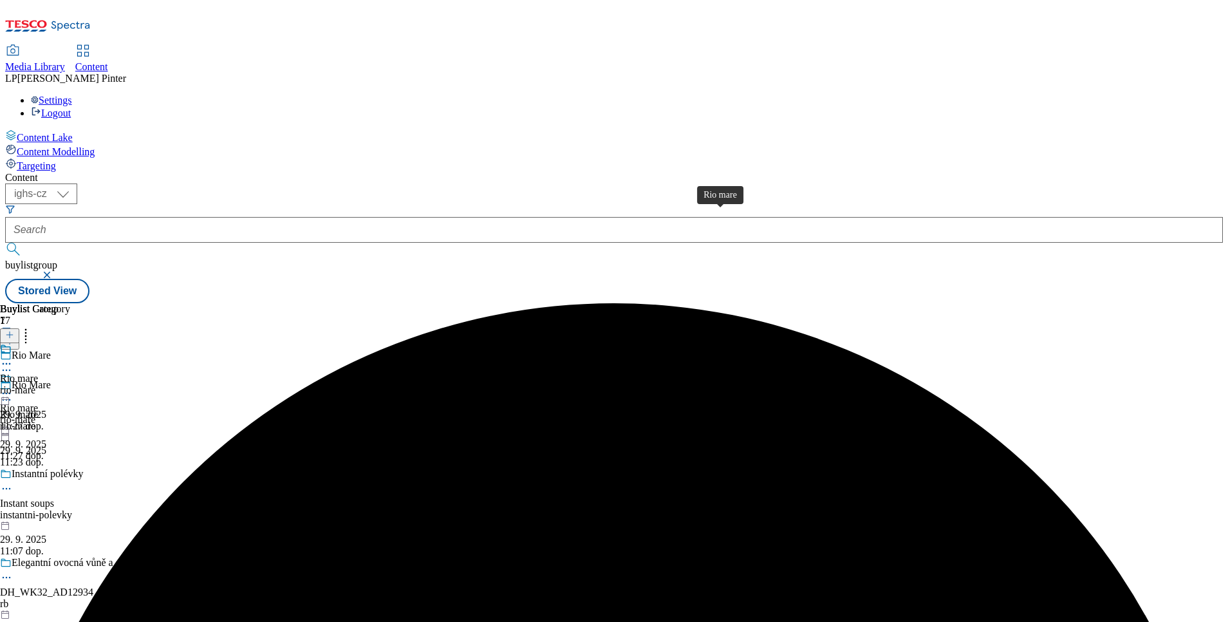
click at [38, 373] on div "Rio mare" at bounding box center [19, 379] width 38 height 12
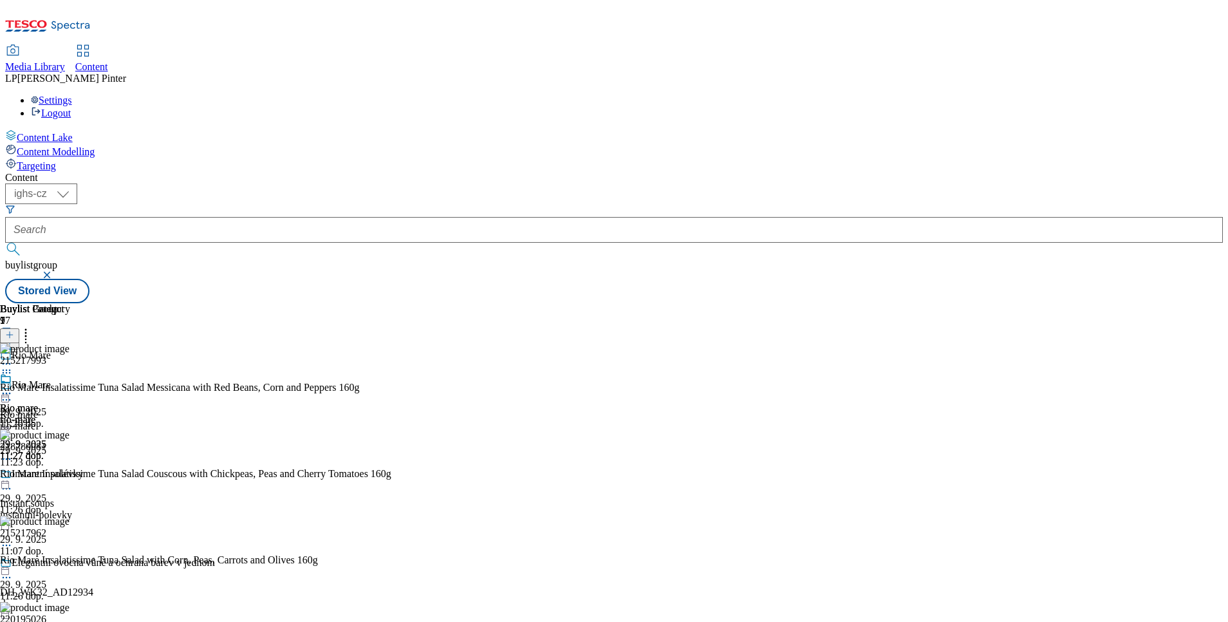
click at [32, 326] on icon at bounding box center [25, 332] width 13 height 13
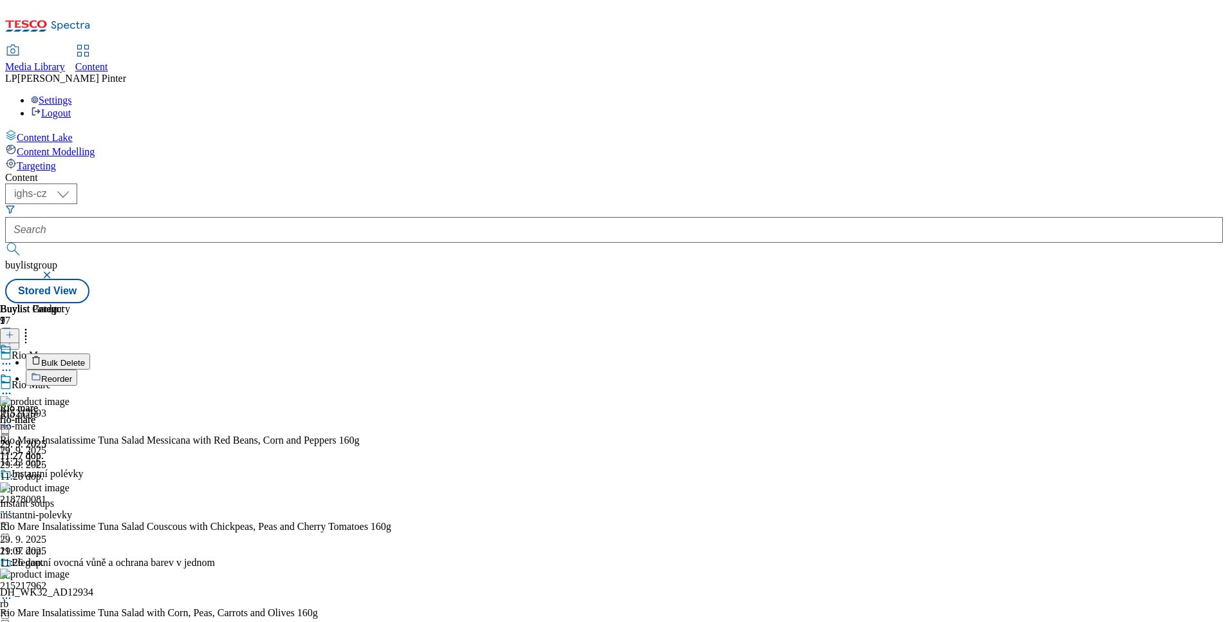
click at [85, 358] on span "Bulk Delete" at bounding box center [63, 363] width 44 height 10
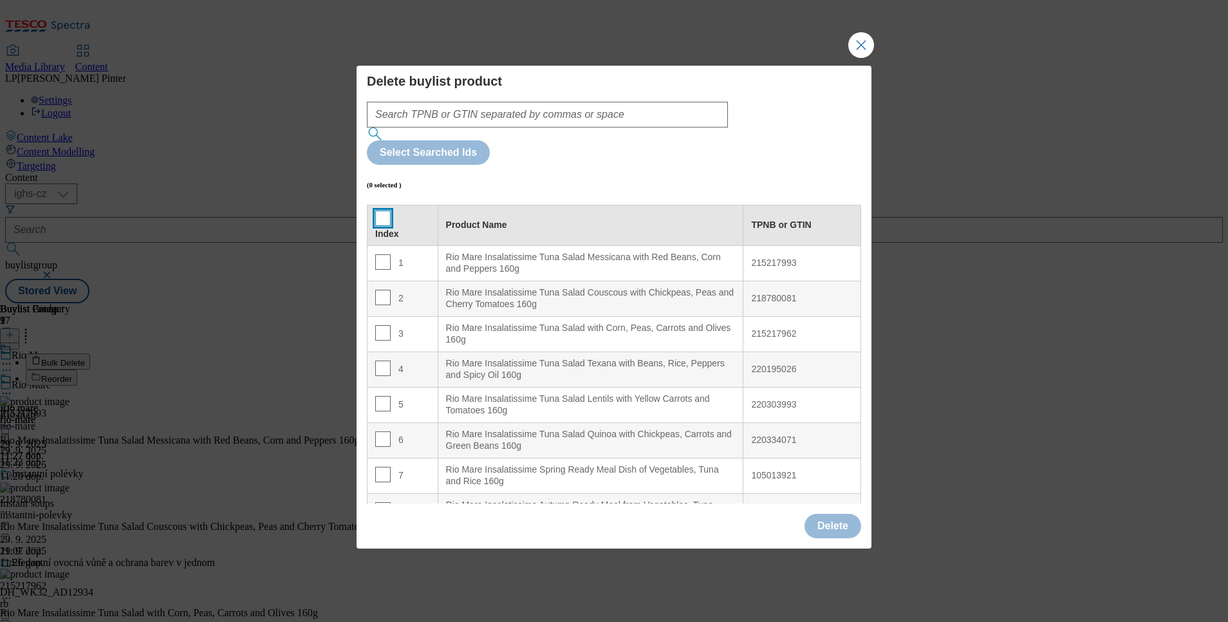
click at [377, 210] on input "Modal" at bounding box center [382, 217] width 15 height 15
checkbox input "true"
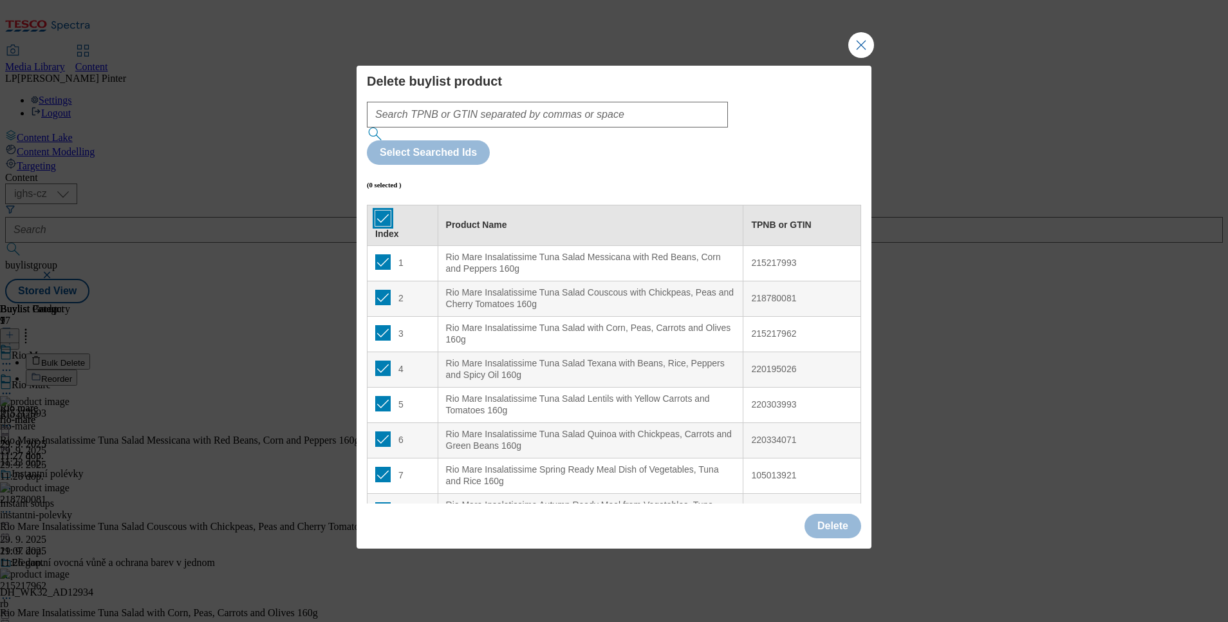
checkbox input "true"
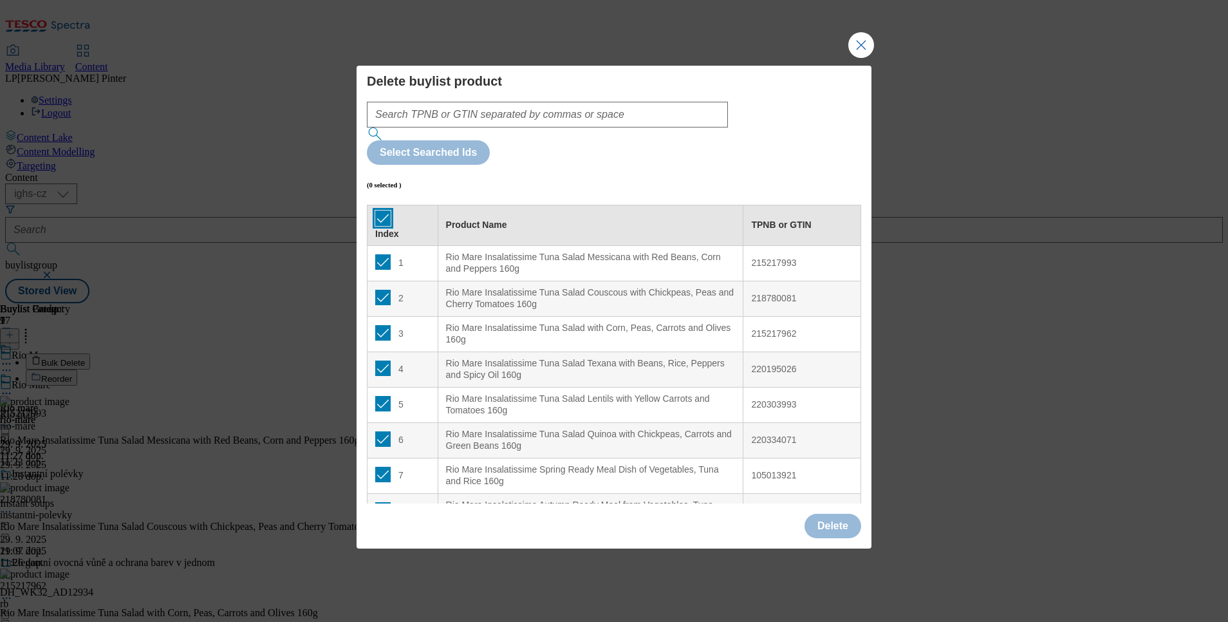
checkbox input "true"
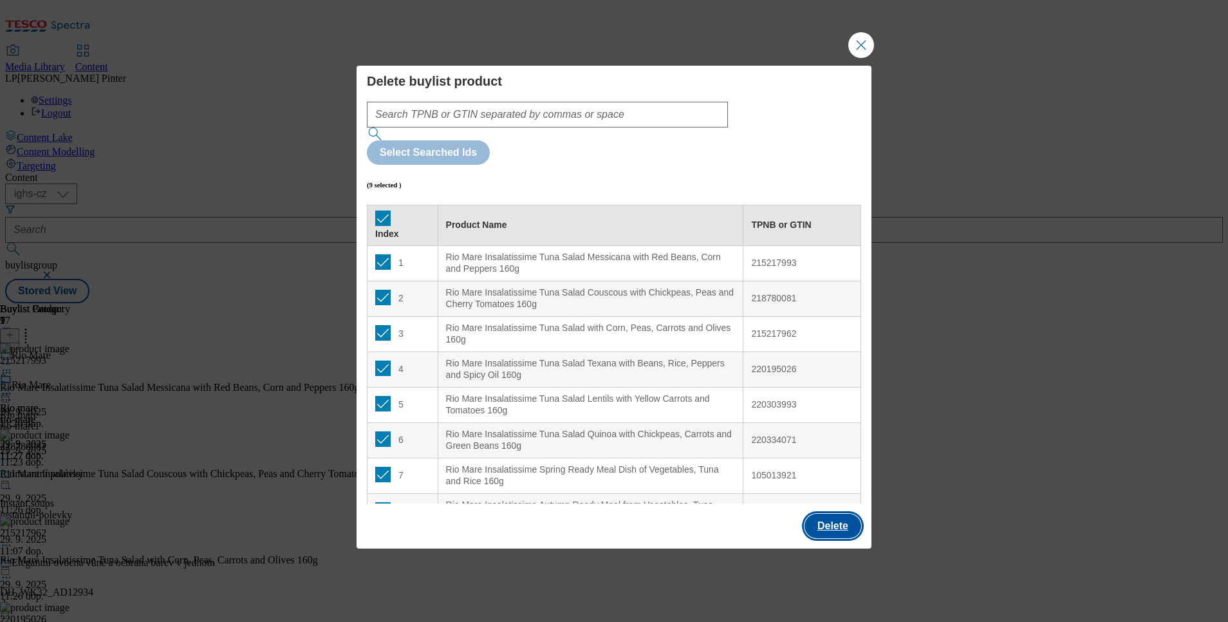
click at [843, 513] on button "Delete" at bounding box center [832, 525] width 57 height 24
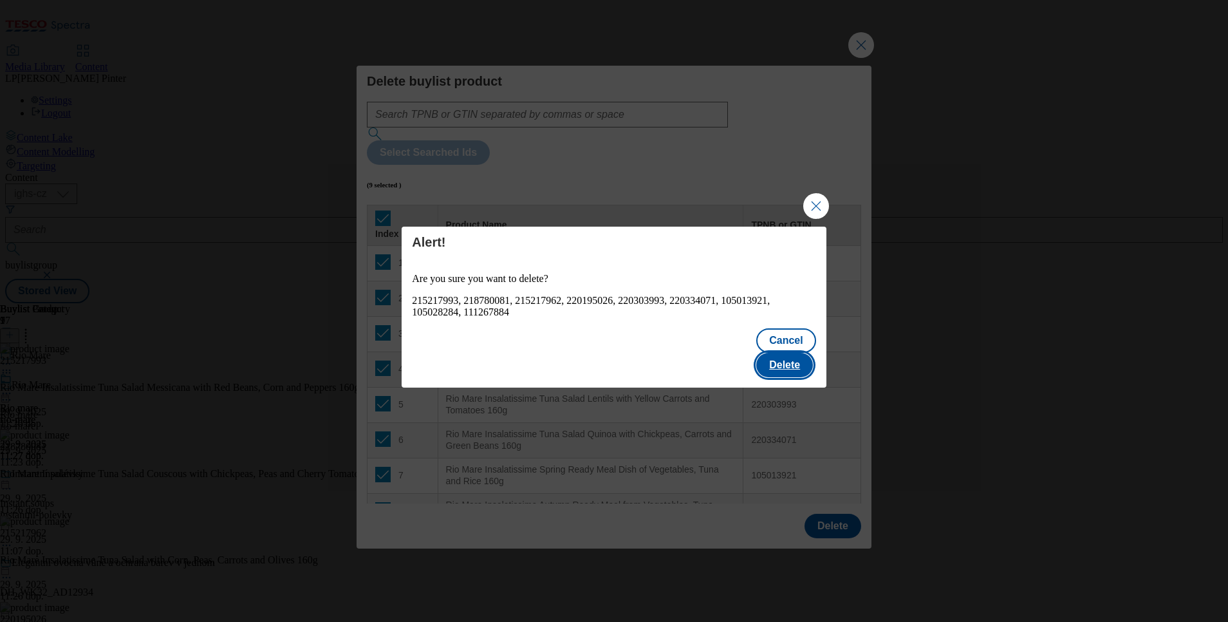
click at [790, 353] on button "Delete" at bounding box center [784, 365] width 57 height 24
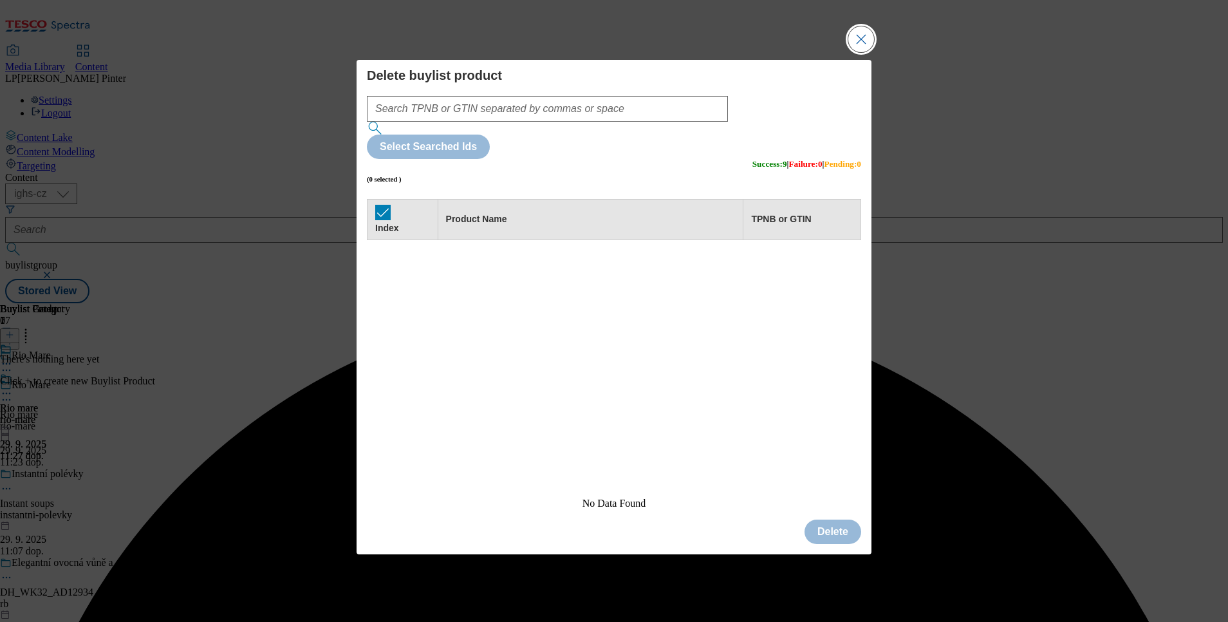
click at [848, 52] on button "Close Modal" at bounding box center [861, 39] width 26 height 26
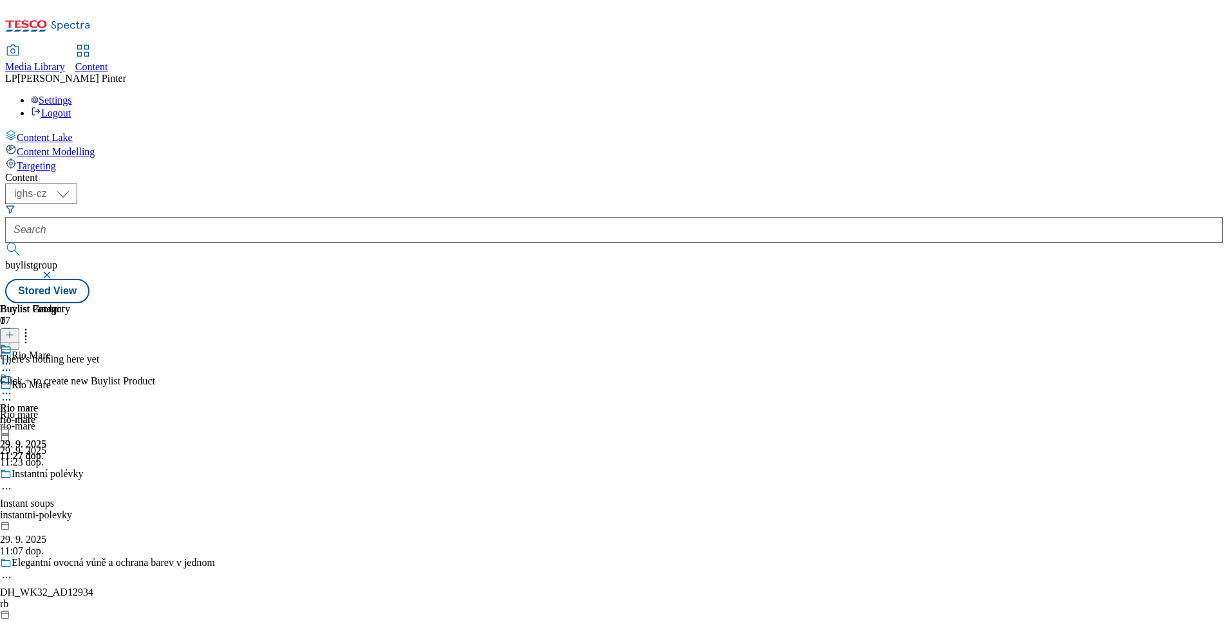
click at [14, 330] on icon at bounding box center [9, 334] width 9 height 9
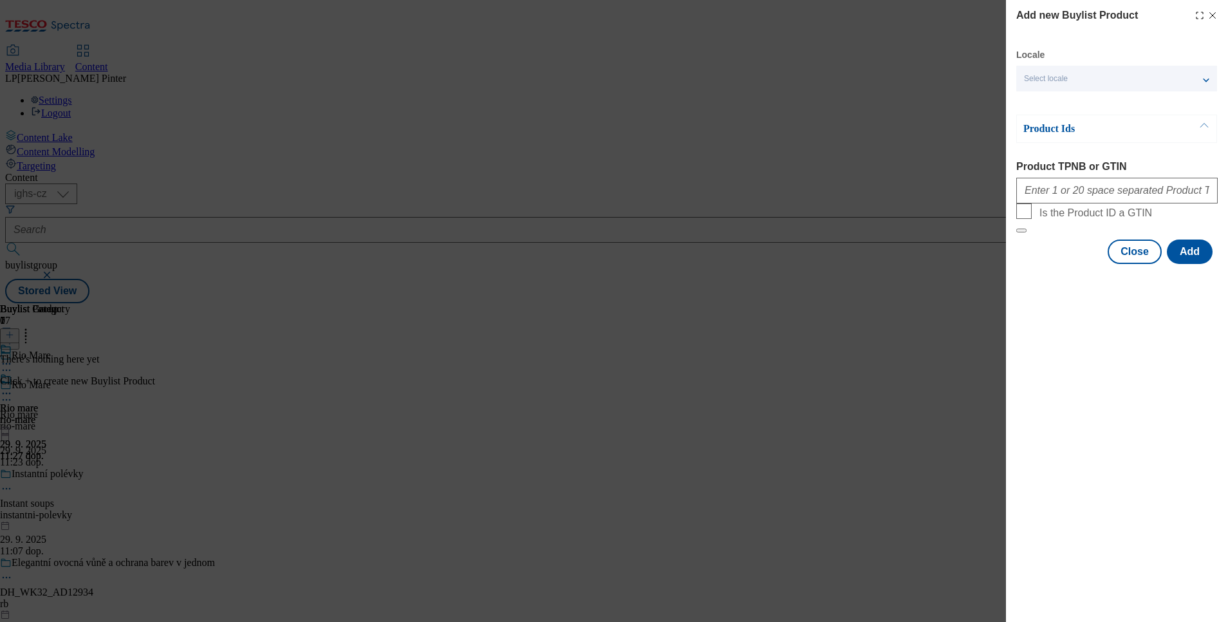
click at [1060, 61] on div "Locale Select locale English Czech" at bounding box center [1116, 70] width 201 height 42
click at [1056, 81] on span "Select locale" at bounding box center [1046, 79] width 44 height 10
click at [1057, 101] on span "English" at bounding box center [1062, 102] width 30 height 7
click at [1039, 101] on input "English" at bounding box center [1031, 104] width 15 height 15
drag, startPoint x: 1072, startPoint y: 355, endPoint x: 1082, endPoint y: 214, distance: 140.7
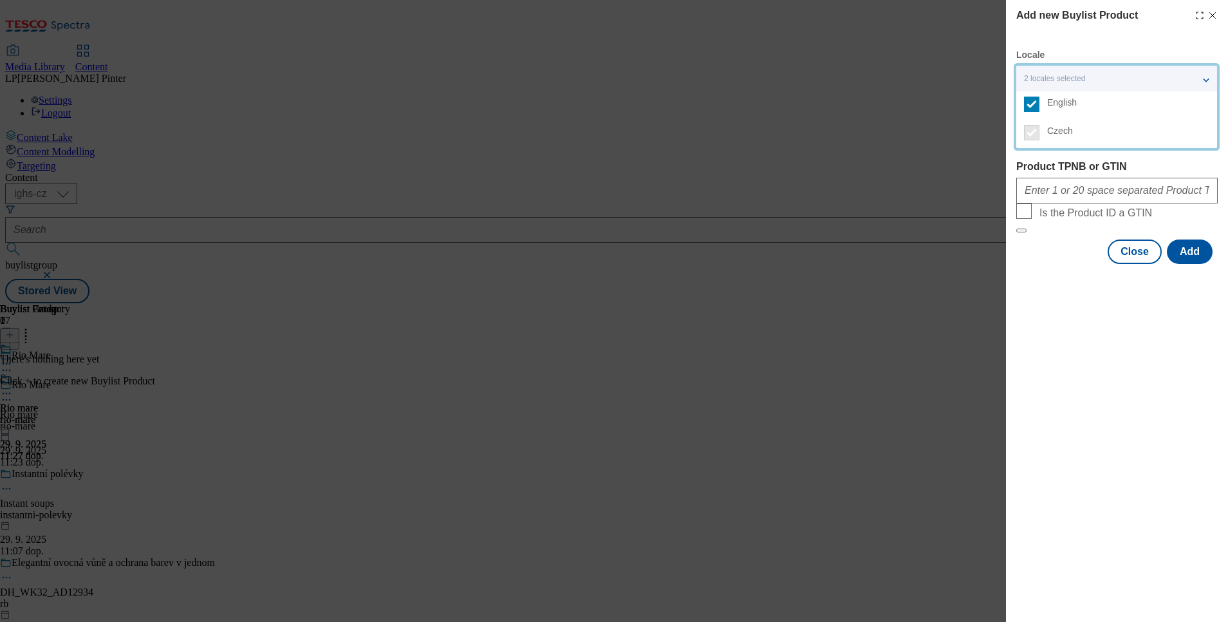
click at [1073, 354] on div "Add new Buylist Product Locale 2 locales selected English Czech Product Ids Pro…" at bounding box center [1117, 311] width 222 height 622
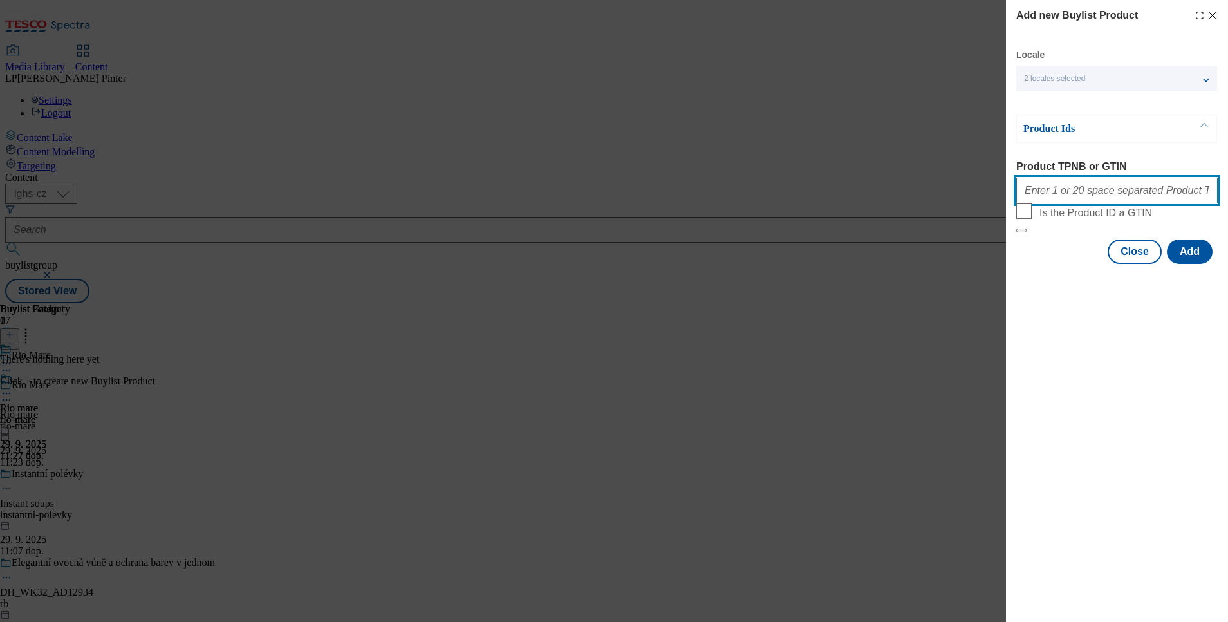
click at [1077, 200] on input "Product TPNB or GTIN" at bounding box center [1116, 191] width 201 height 26
paste input "215217993 218780081 215217962 220195026 220303993 220334071 105013921 105028284…"
type input "215217993 218780081 215217962 220195026 220303993 220334071 105013921 105028284…"
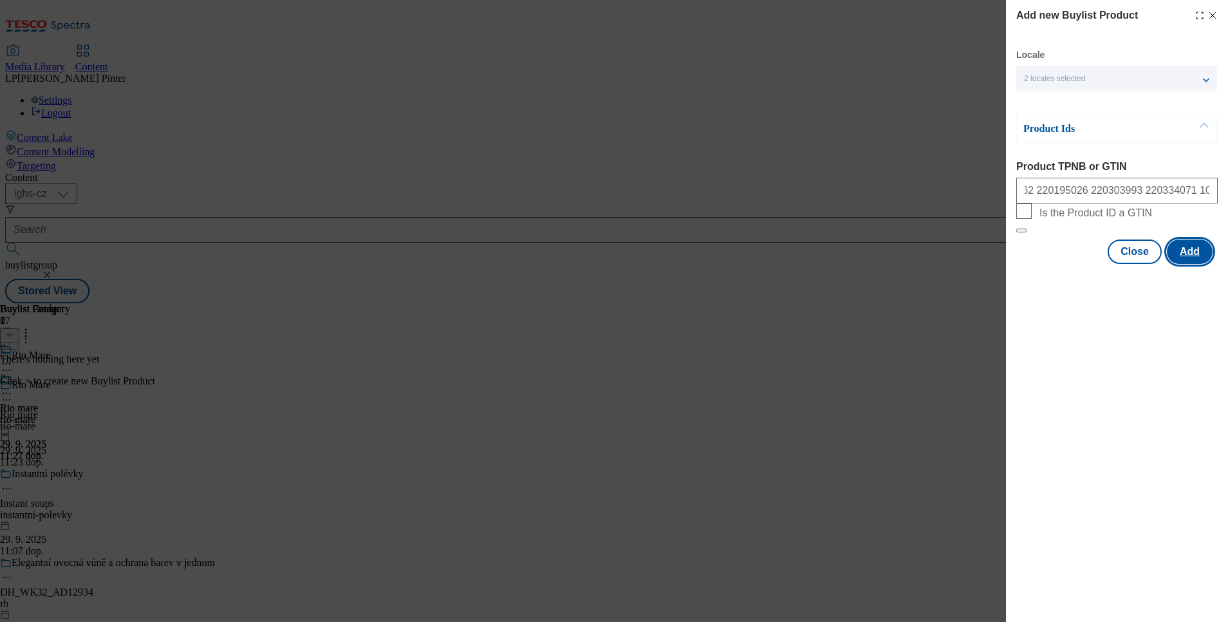
click at [1188, 264] on button "Add" at bounding box center [1190, 251] width 46 height 24
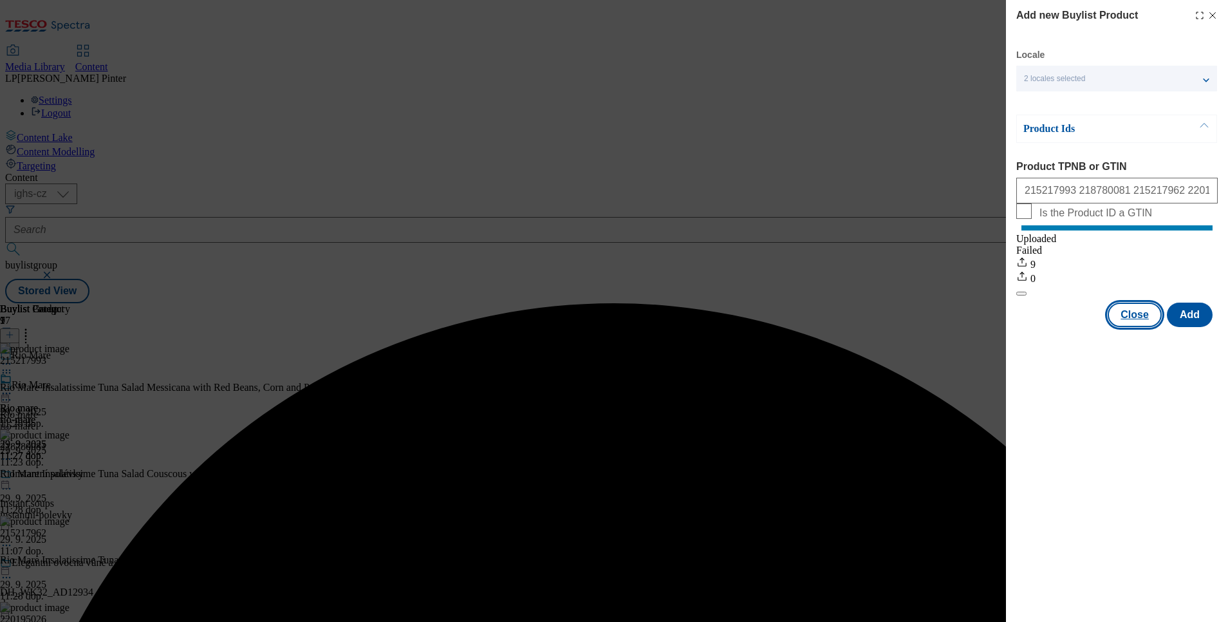
click at [1125, 327] on button "Close" at bounding box center [1134, 314] width 54 height 24
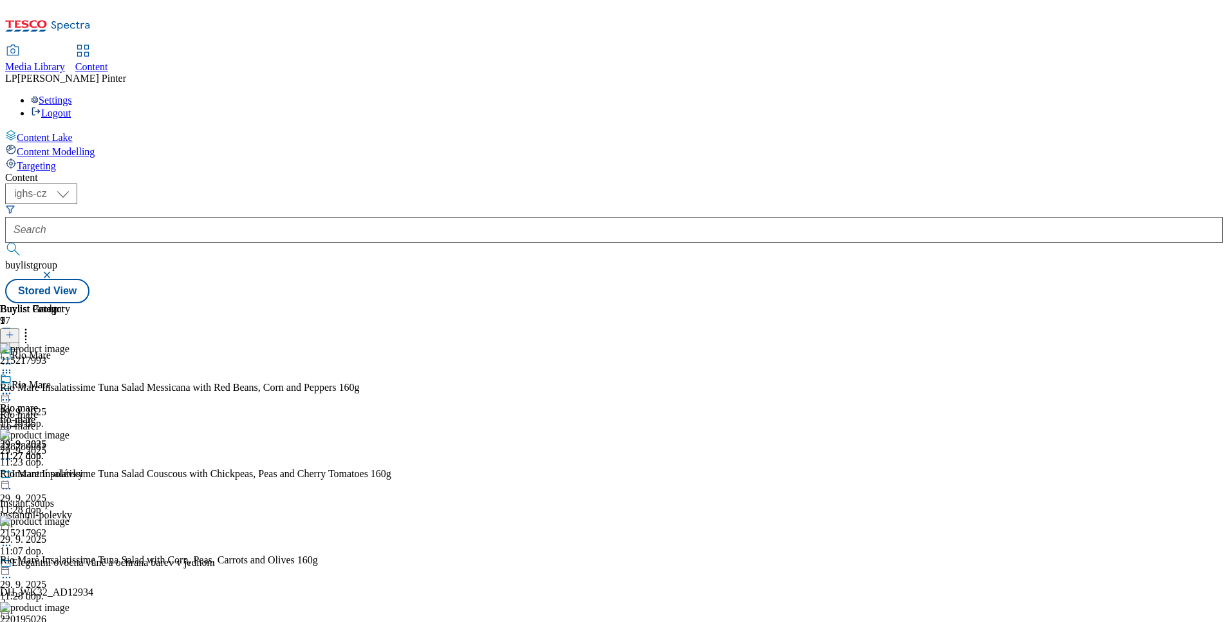
click at [13, 387] on icon at bounding box center [6, 393] width 13 height 13
click at [75, 472] on button "Preview" at bounding box center [51, 479] width 50 height 15
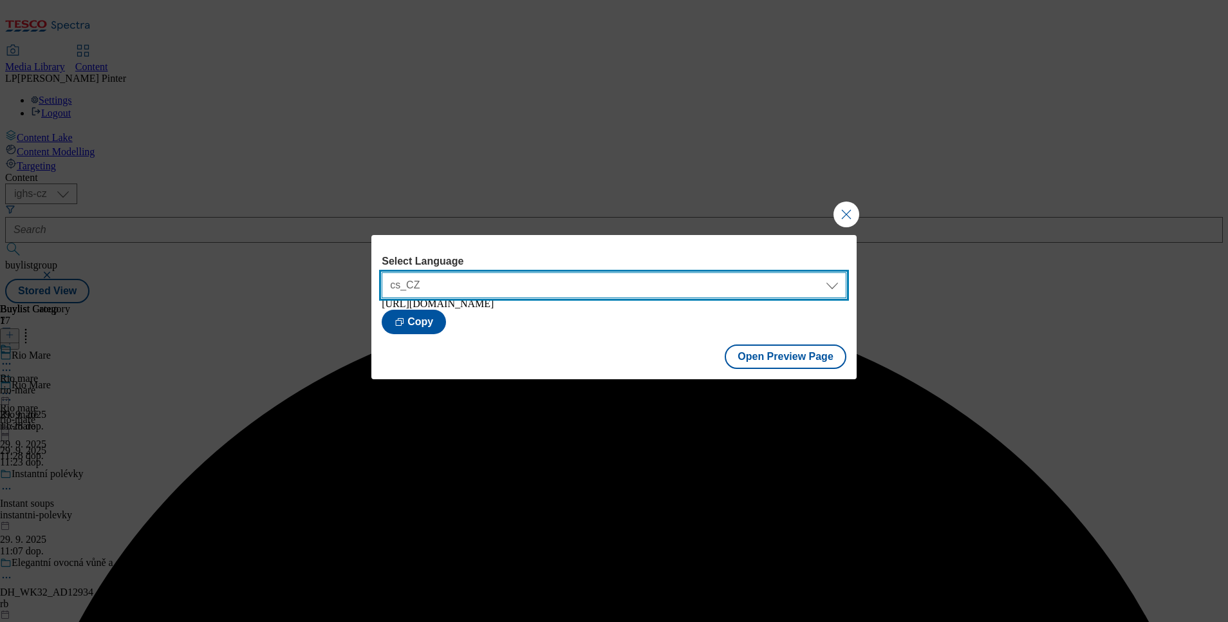
click at [835, 281] on select "cs_CZ en_GB" at bounding box center [614, 285] width 465 height 26
select select "https://nakup.itesco.cz/groceries/en-GB/buylists/rio-mare/rio-mare/preview"
click at [382, 272] on select "cs_CZ en_GB" at bounding box center [614, 285] width 465 height 26
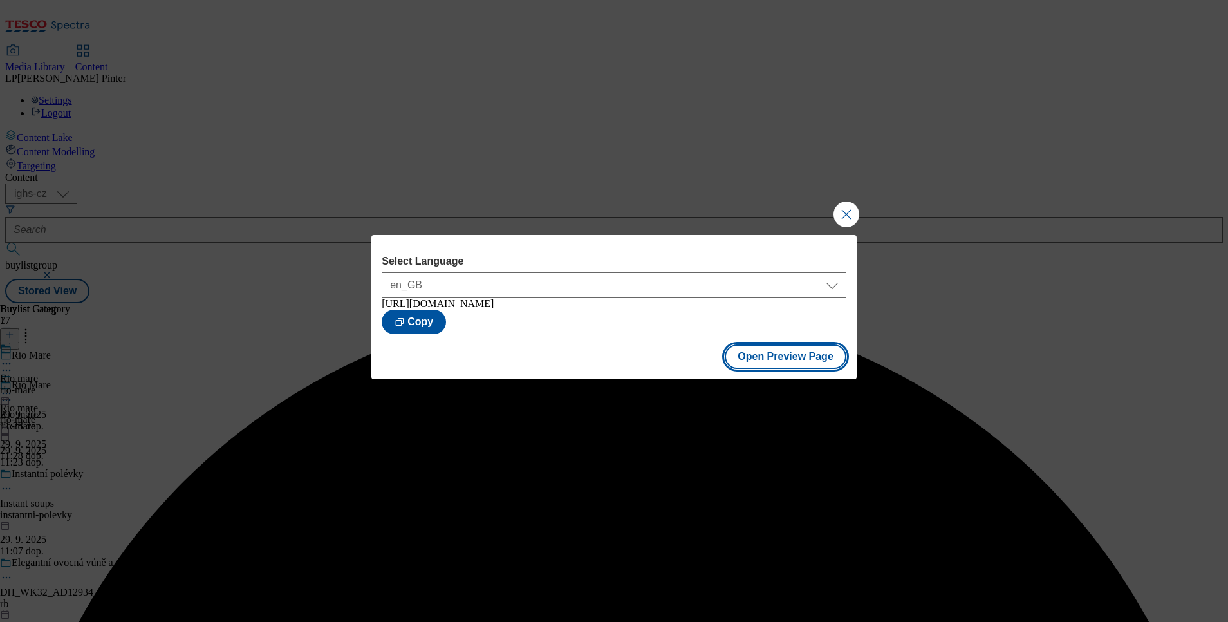
click at [803, 358] on button "Open Preview Page" at bounding box center [786, 356] width 122 height 24
click at [829, 212] on div "Select Language cs_CZ en_GB en_GB https://nakup.itesco.cz/groceries/en-GB/buyli…" at bounding box center [614, 311] width 1228 height 622
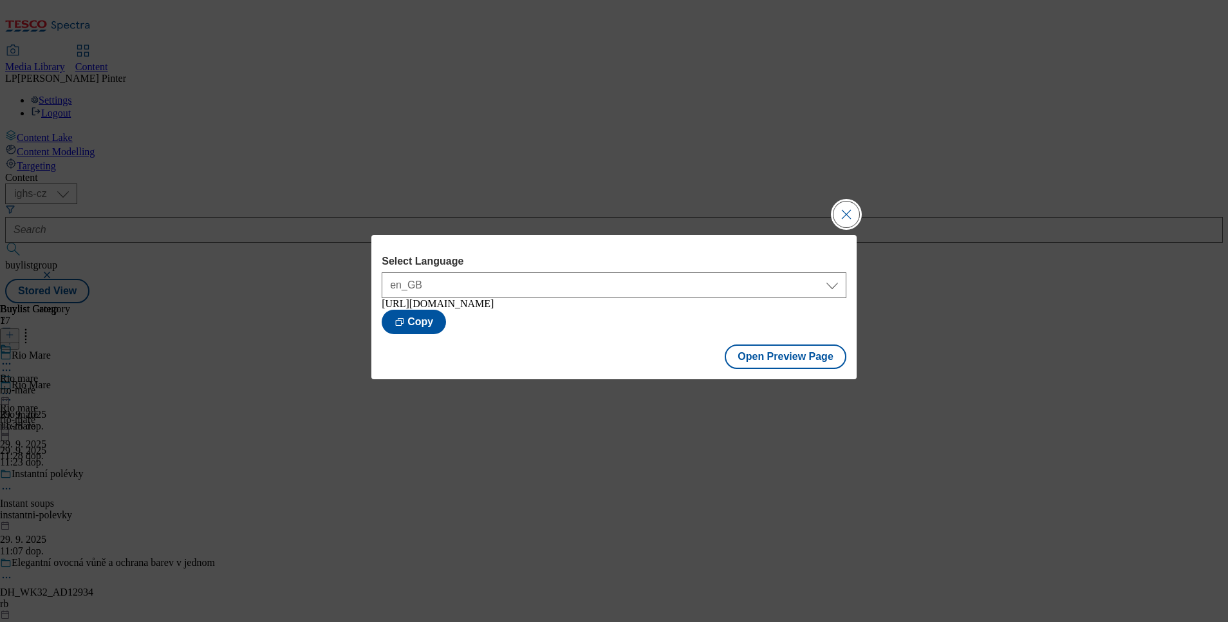
click at [846, 201] on button "Close Modal" at bounding box center [846, 214] width 26 height 26
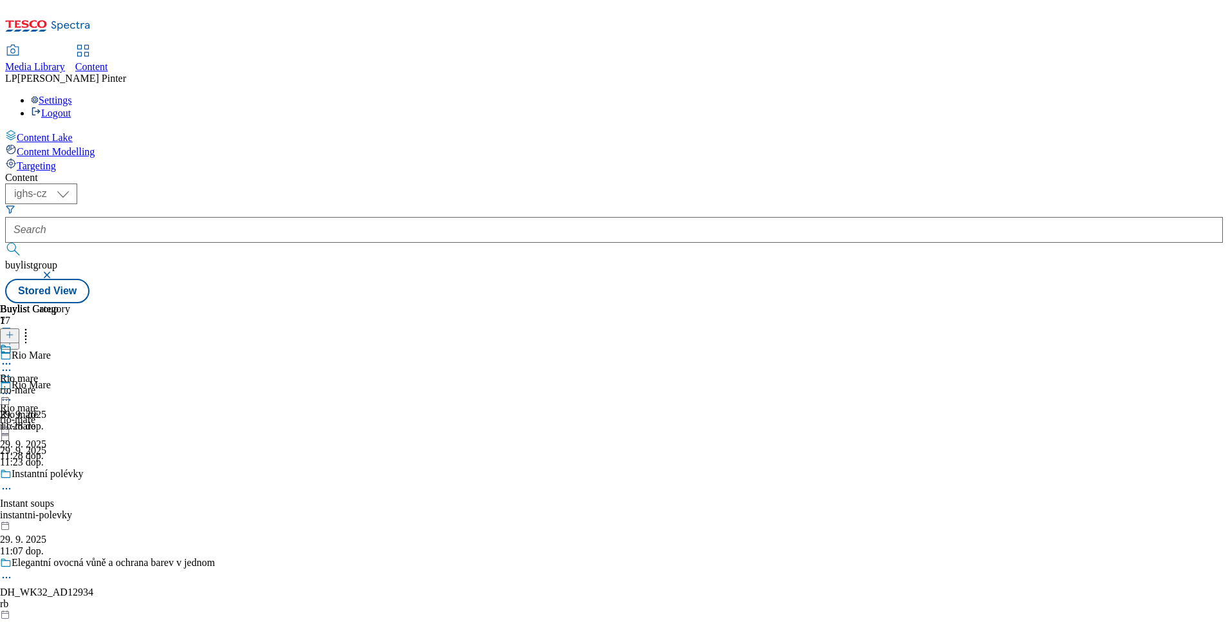
click at [14, 337] on icon at bounding box center [9, 341] width 9 height 9
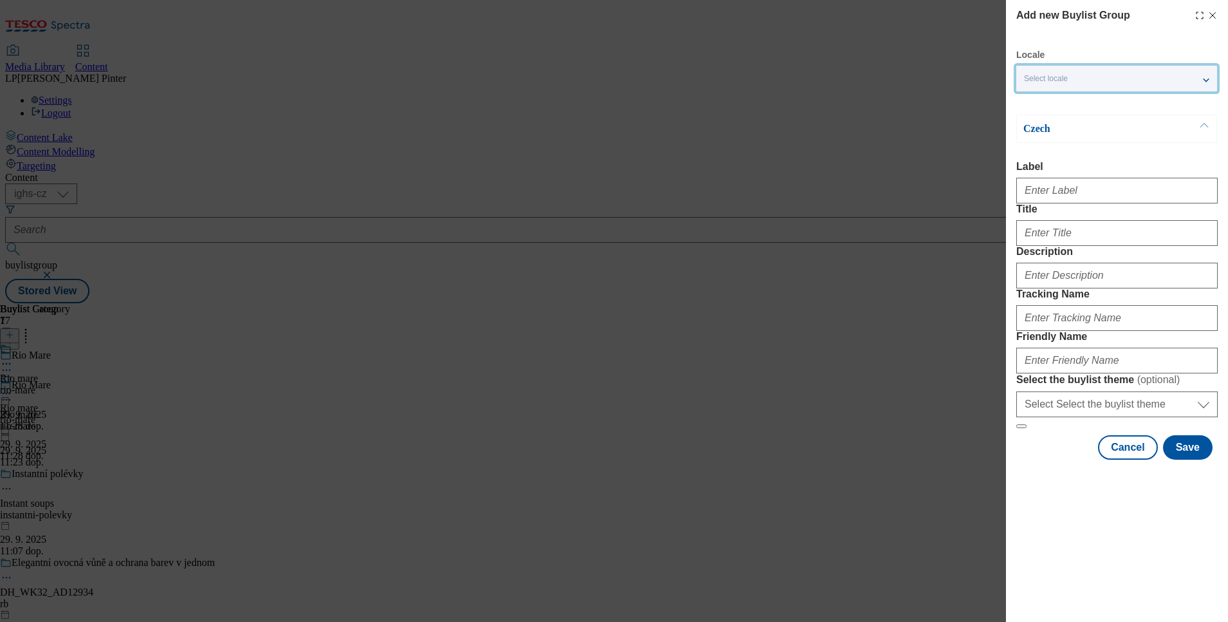
click at [1047, 83] on span "Select locale" at bounding box center [1046, 79] width 44 height 10
click at [1057, 103] on span "English" at bounding box center [1062, 102] width 30 height 7
click at [1039, 103] on input "English" at bounding box center [1031, 104] width 15 height 15
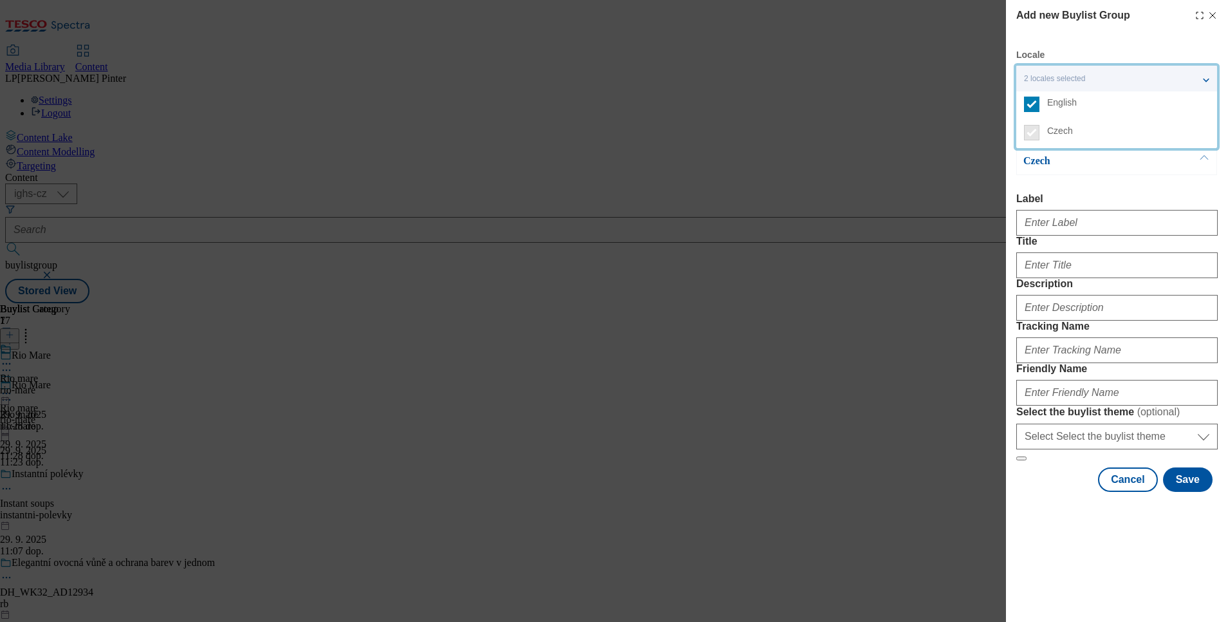
click at [1060, 185] on div "Czech Label Title Description Tracking Name Friendly Name Select the buylist th…" at bounding box center [1116, 304] width 201 height 314
click at [1040, 159] on p "Czech" at bounding box center [1090, 160] width 135 height 13
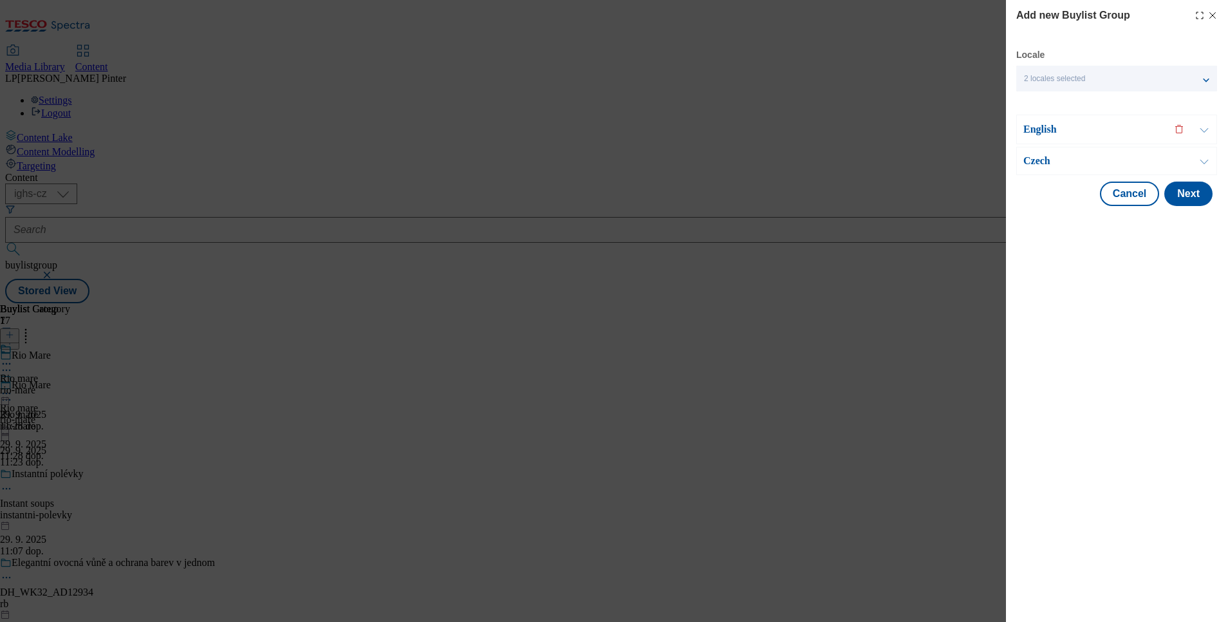
click at [1033, 151] on div "Czech" at bounding box center [1116, 161] width 201 height 28
click at [1031, 158] on p "Czech" at bounding box center [1090, 160] width 135 height 13
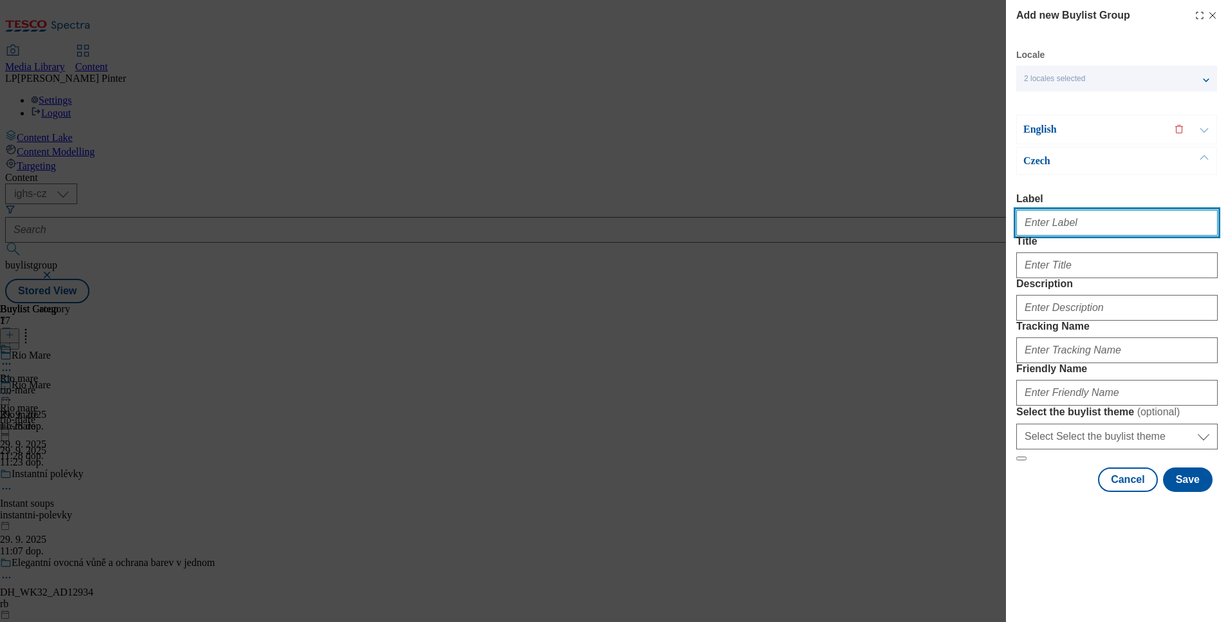
click at [1031, 224] on input "Label" at bounding box center [1116, 223] width 201 height 26
type input "Monster"
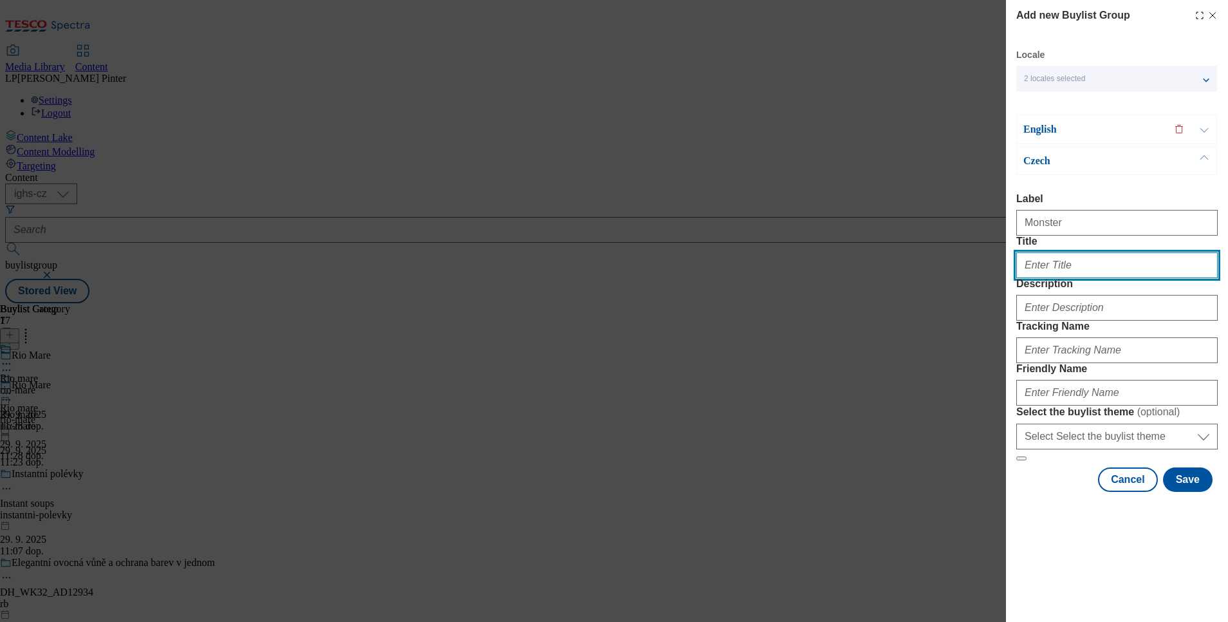
click at [1055, 278] on input "Title" at bounding box center [1116, 265] width 201 height 26
paste input "Probuďte sílu podzimu s Monster"
type input "Probuďte sílu podzimu s Monster"
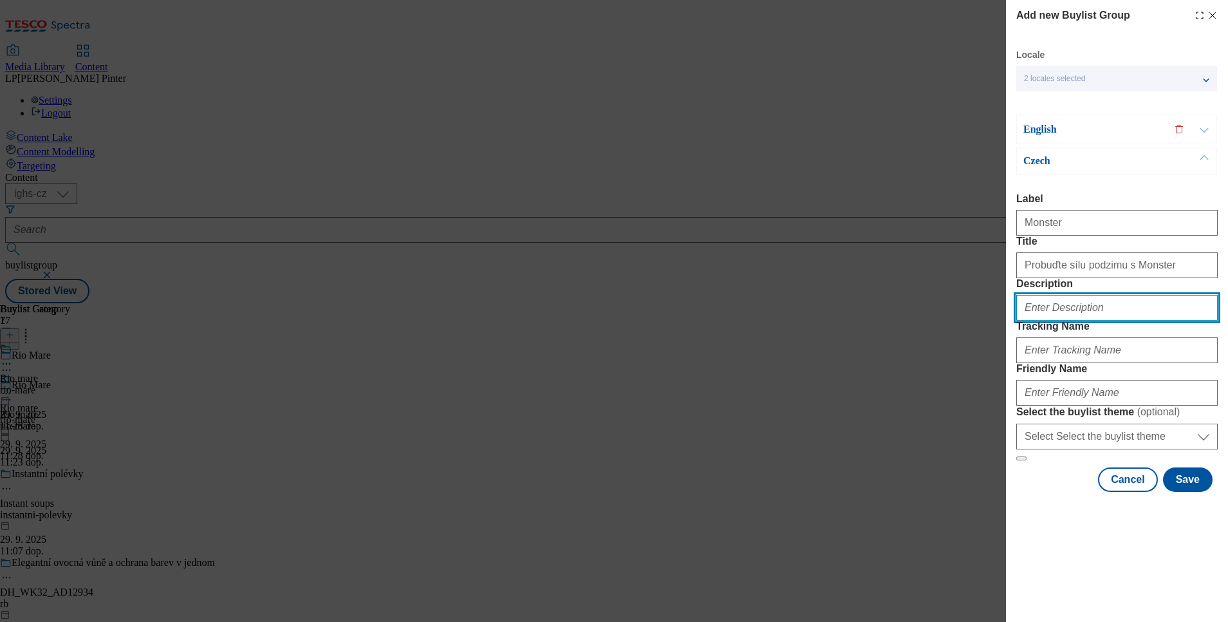
click at [1053, 320] on input "Description" at bounding box center [1116, 308] width 201 height 26
type input "monster"
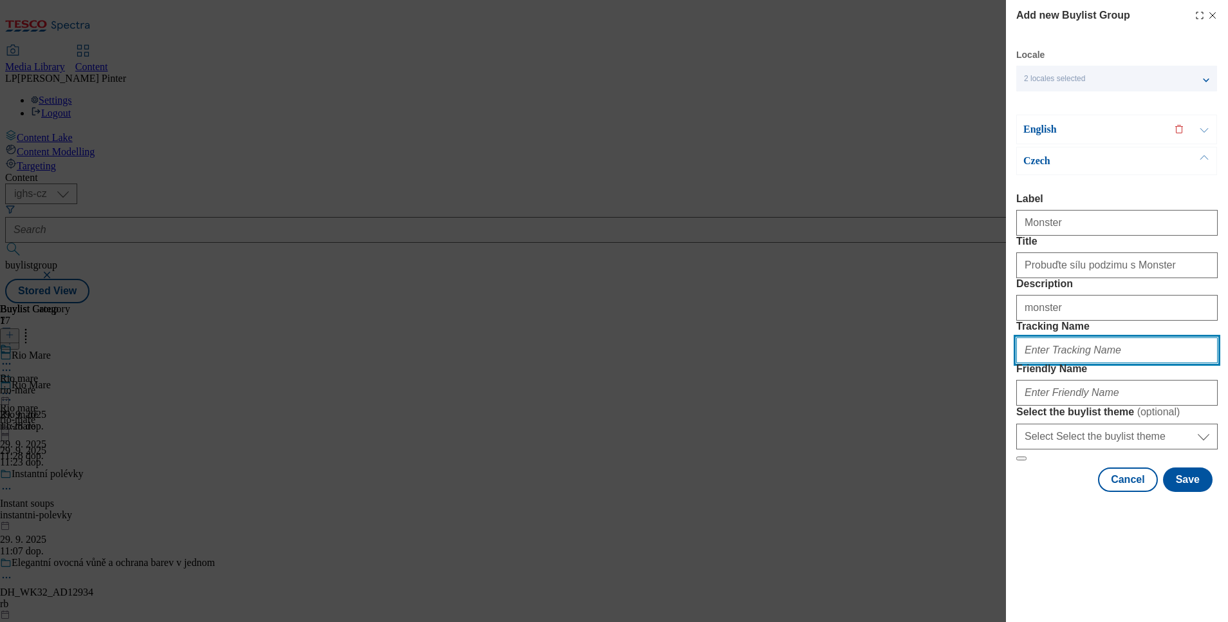
click at [1051, 363] on input "Tracking Name" at bounding box center [1116, 350] width 201 height 26
type input "monster"
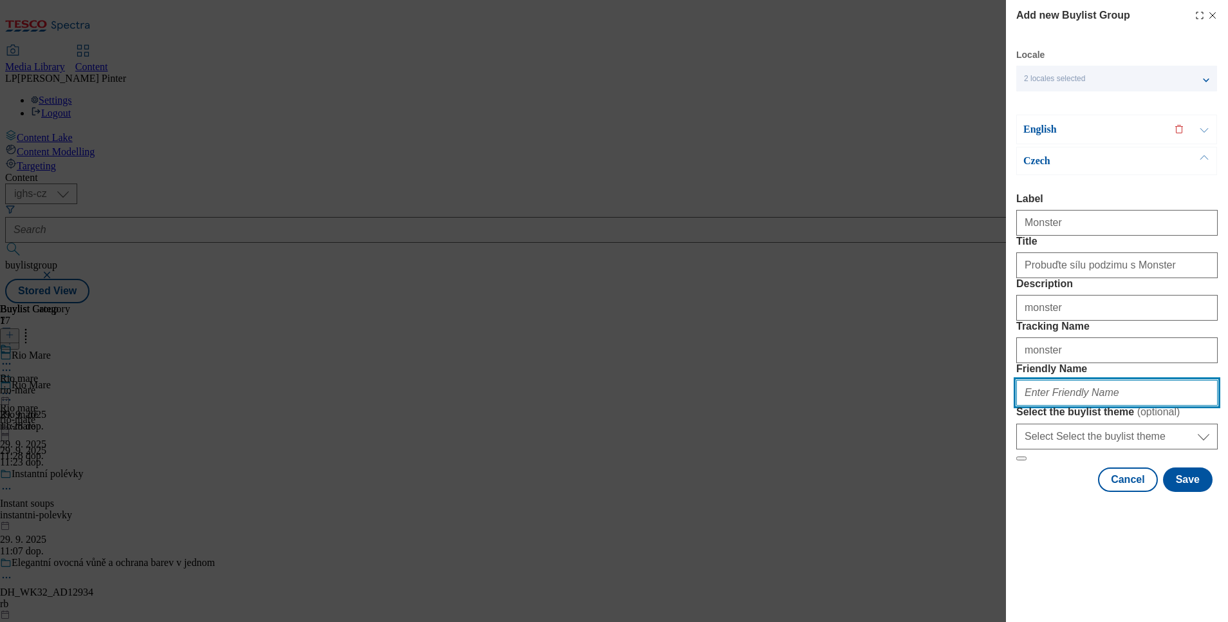
click at [1098, 405] on input "Friendly Name" at bounding box center [1116, 393] width 201 height 26
type input "monster"
click at [1046, 136] on div "English" at bounding box center [1116, 130] width 201 height 30
click at [1040, 132] on p "English" at bounding box center [1090, 129] width 135 height 13
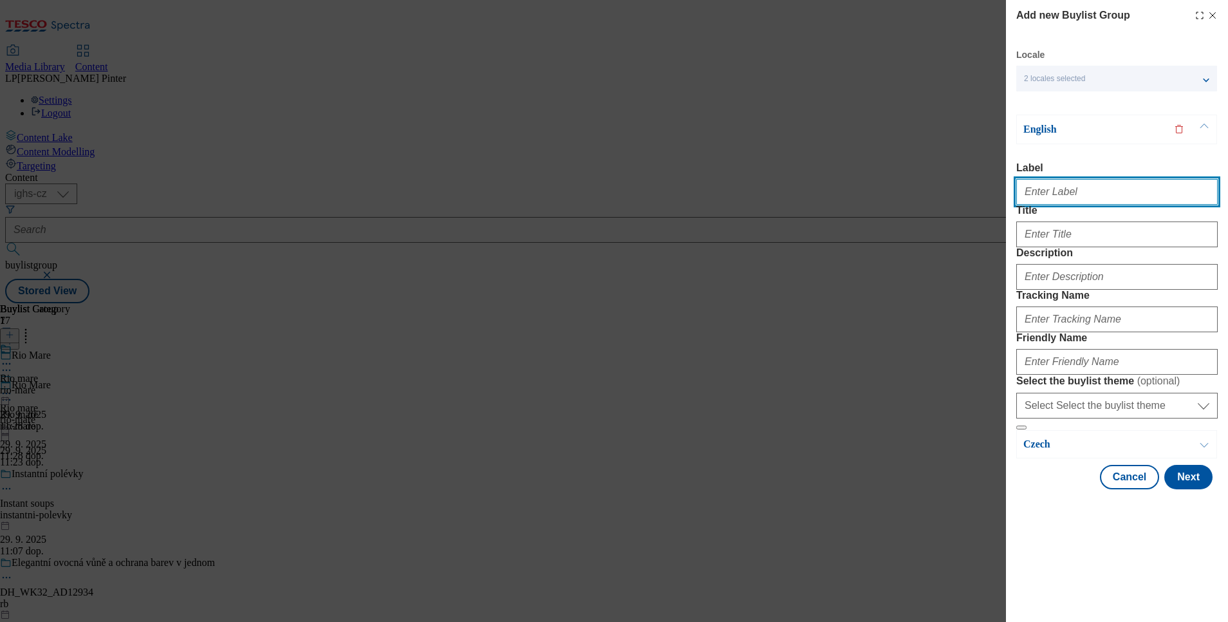
click at [1110, 200] on input "Label" at bounding box center [1116, 192] width 201 height 26
type input "Monster"
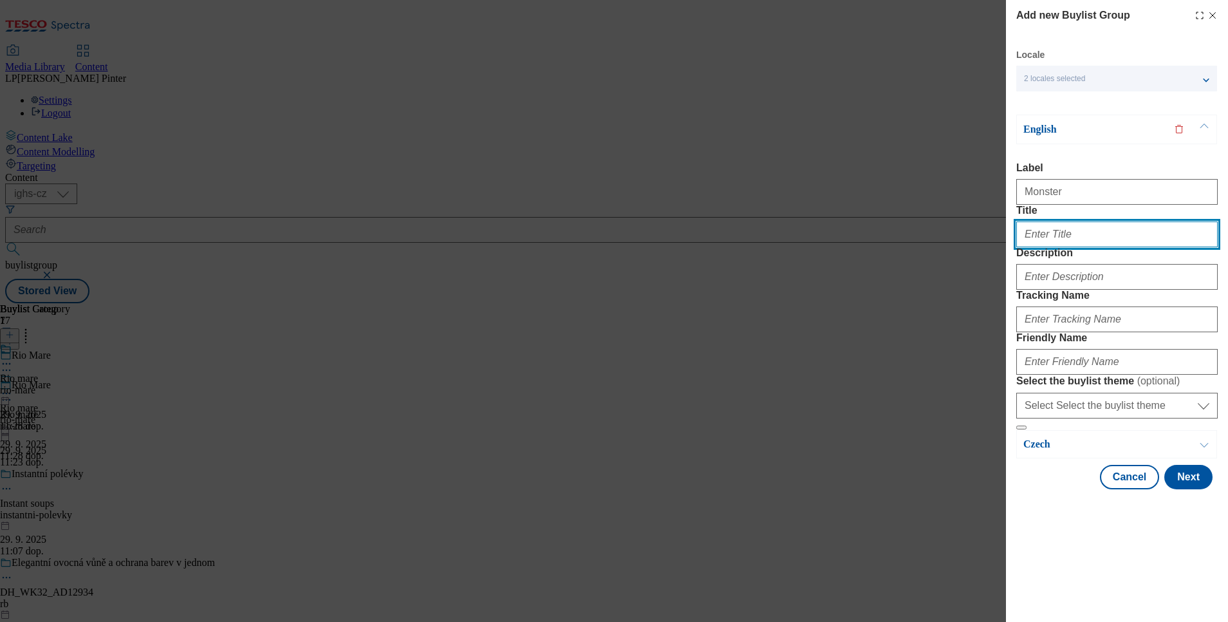
click at [1094, 247] on input "Title" at bounding box center [1116, 234] width 201 height 26
click at [1046, 247] on input "Kick of the autumn with Monster" at bounding box center [1116, 234] width 201 height 26
type input "Kick off the autumn with Monster"
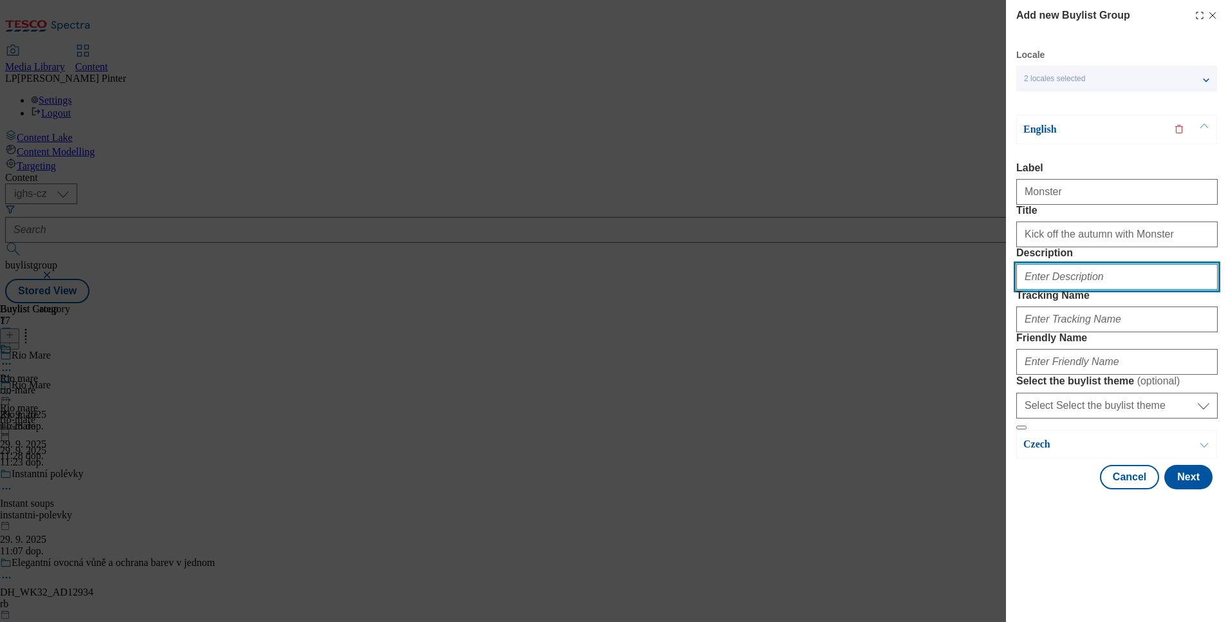
click at [1078, 290] on input "Description" at bounding box center [1116, 277] width 201 height 26
type input "monster"
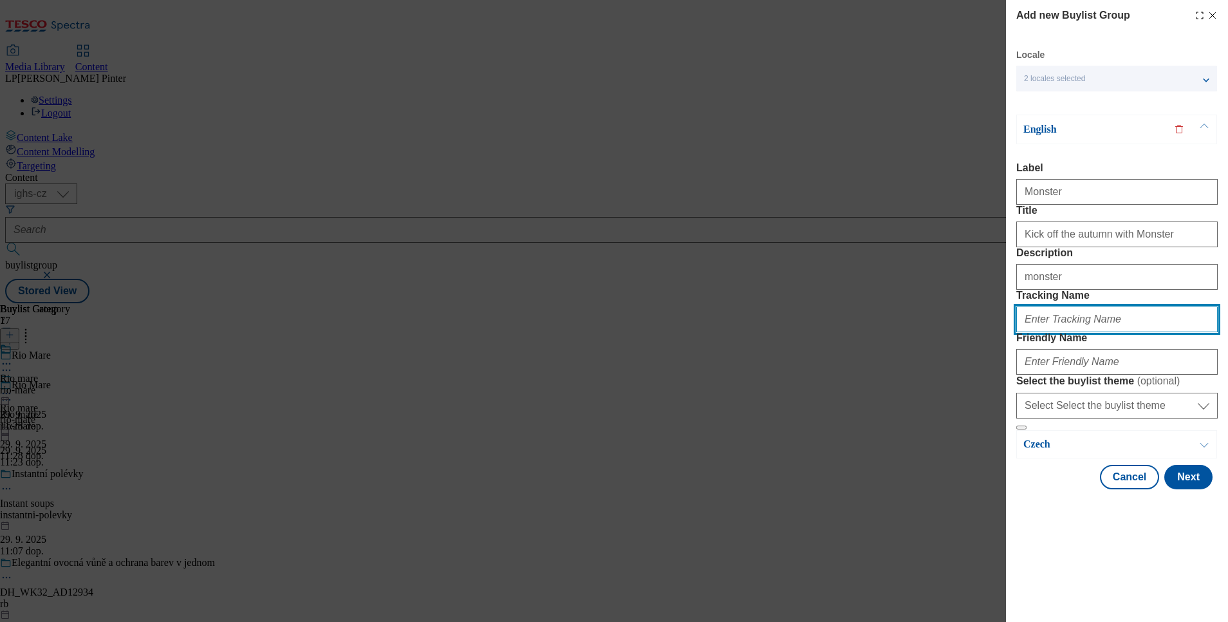
click at [1058, 332] on input "Tracking Name" at bounding box center [1116, 319] width 201 height 26
type input "monster"
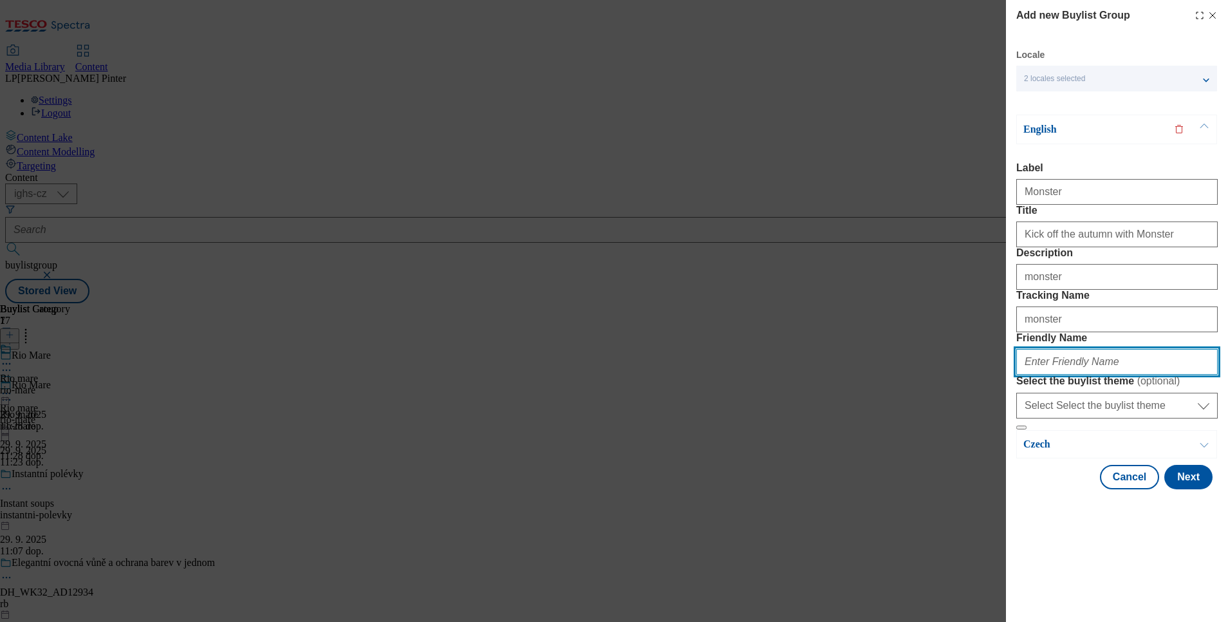
click at [1048, 375] on input "Friendly Name" at bounding box center [1116, 362] width 201 height 26
type input "monster"
click at [1184, 489] on button "Next" at bounding box center [1188, 477] width 48 height 24
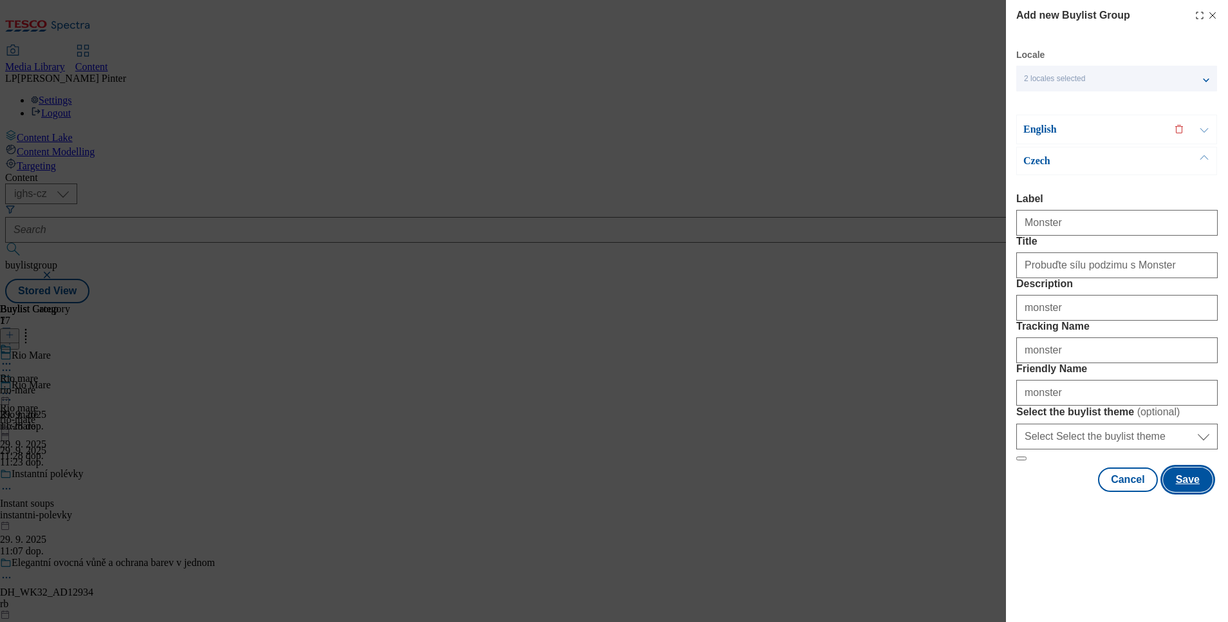
click at [1183, 492] on button "Save" at bounding box center [1188, 479] width 50 height 24
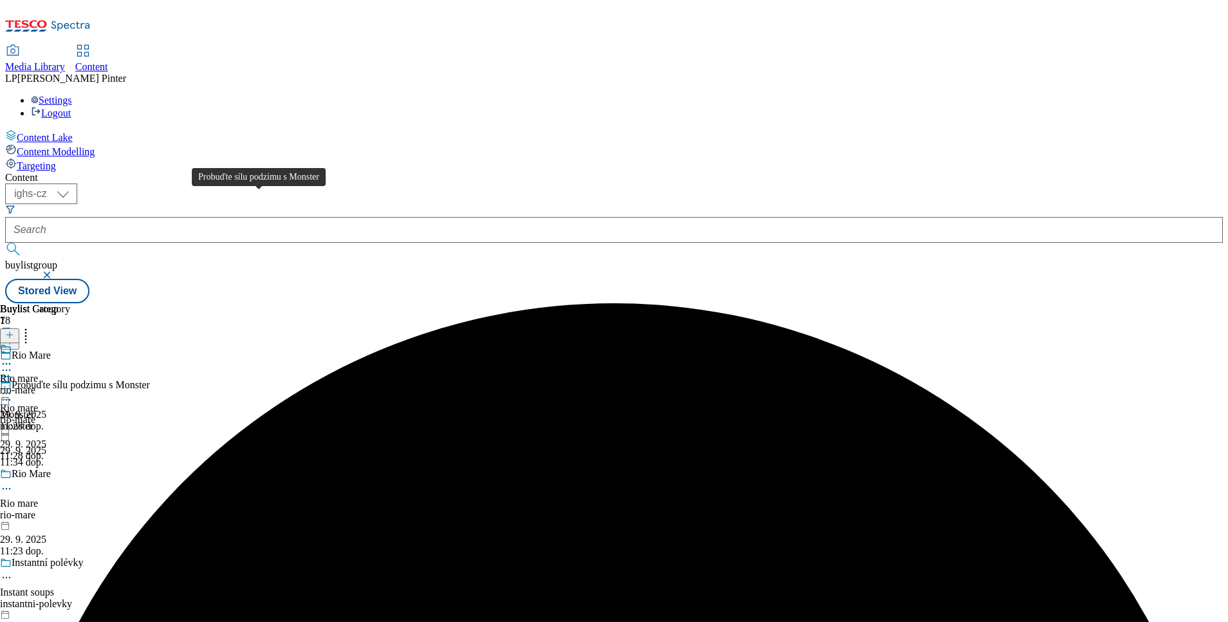
click at [150, 379] on div "Probuďte sílu podzimu s Monster" at bounding box center [81, 385] width 138 height 12
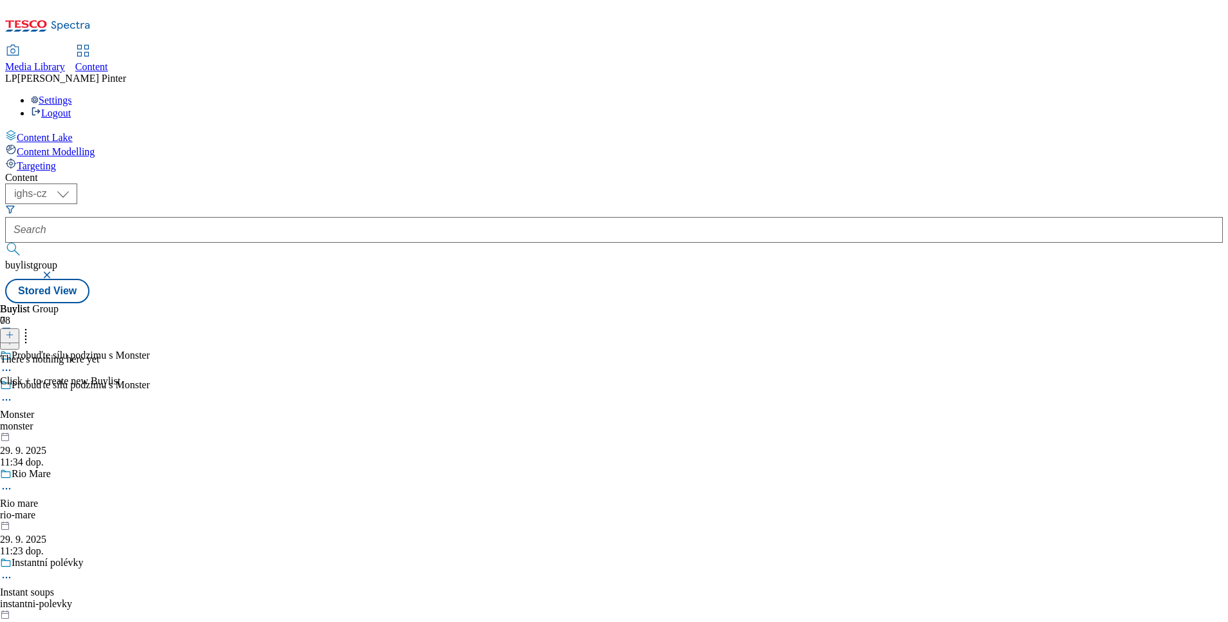
click at [19, 328] on button at bounding box center [9, 335] width 19 height 15
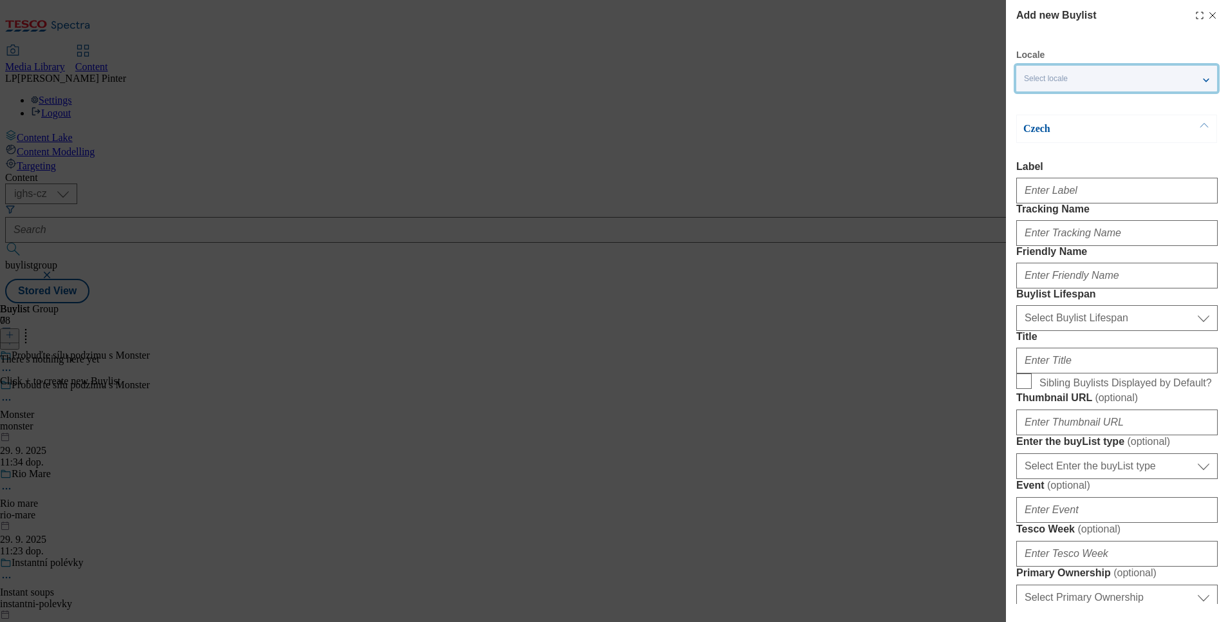
click at [1046, 71] on div "Select locale" at bounding box center [1116, 79] width 201 height 26
click at [1042, 94] on label "English" at bounding box center [1116, 105] width 201 height 28
click at [1039, 97] on input "English" at bounding box center [1031, 104] width 15 height 15
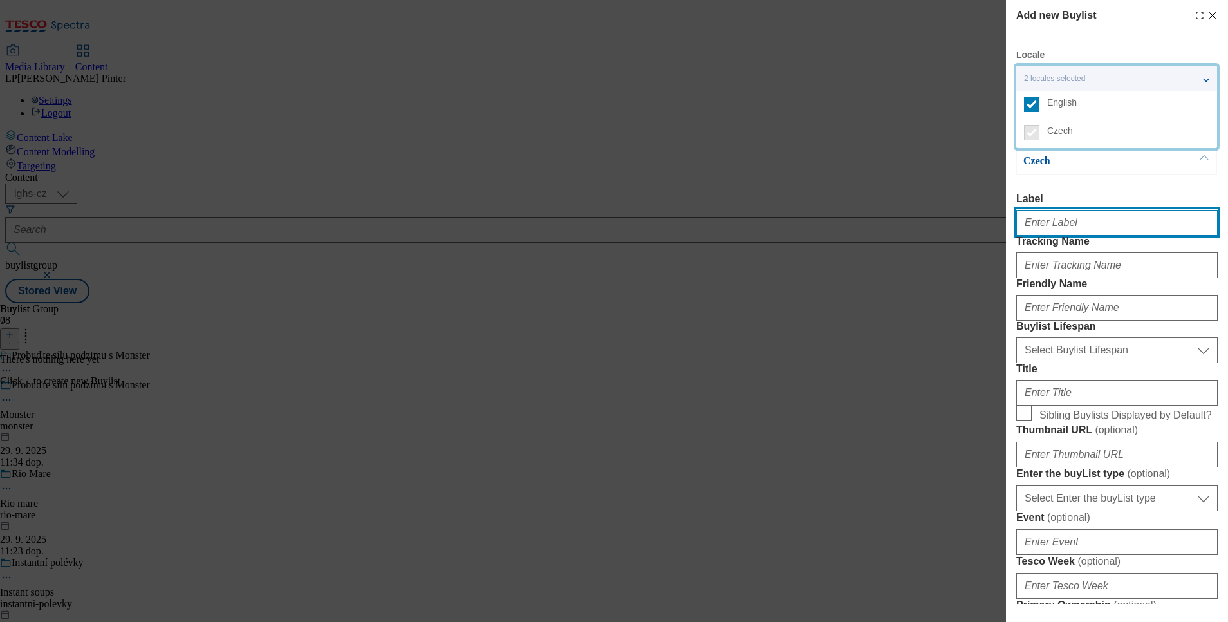
click at [1040, 229] on input "Label" at bounding box center [1116, 223] width 201 height 26
type input "monster"
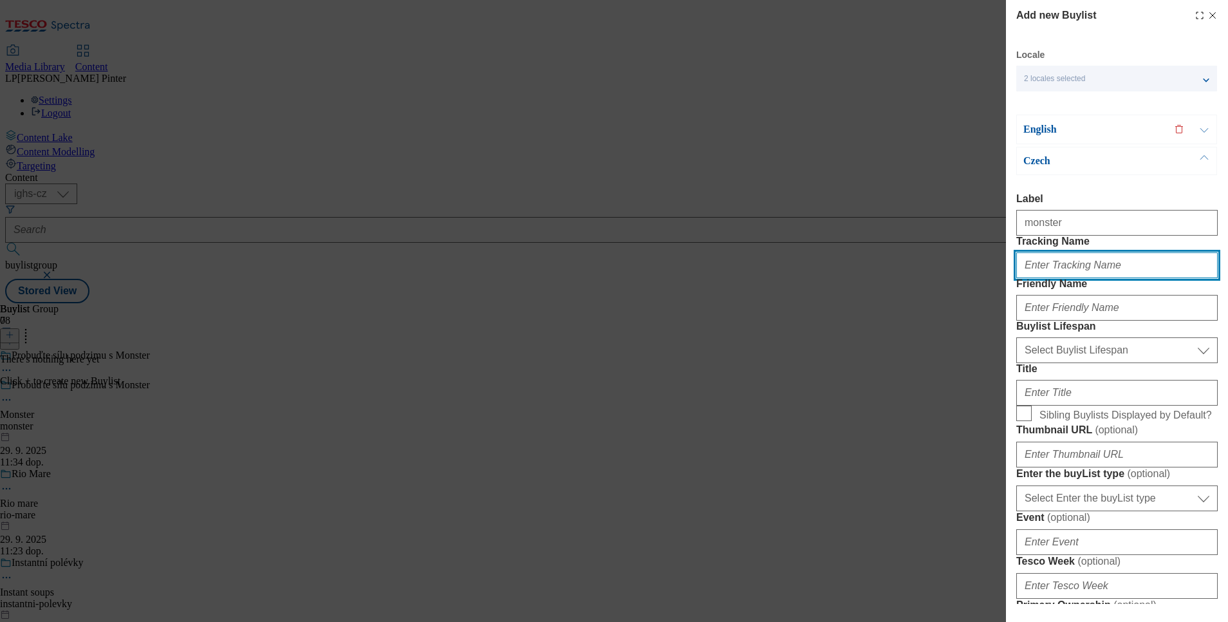
click at [1073, 278] on input "Tracking Name" at bounding box center [1116, 265] width 201 height 26
type input "monster"
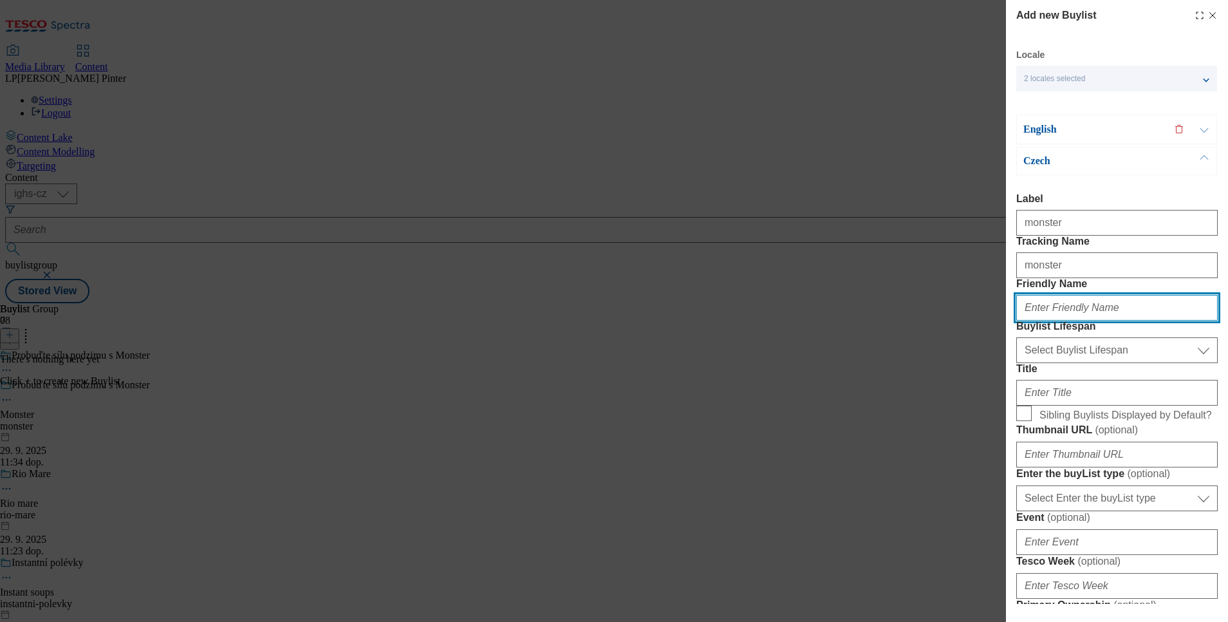
type input "monster"
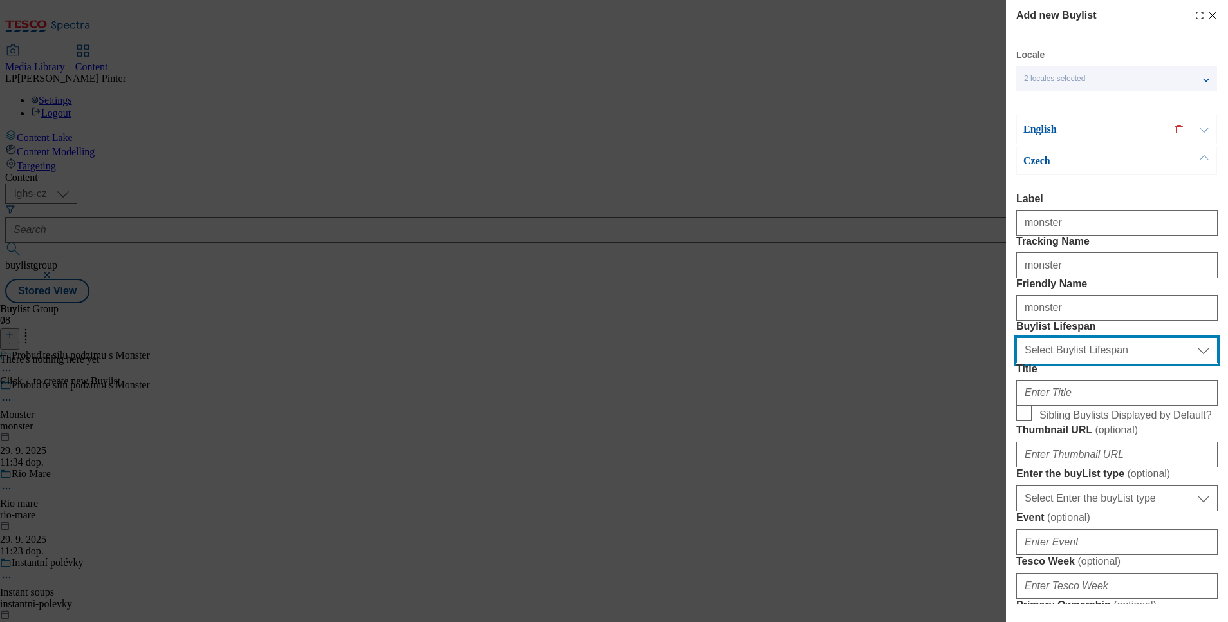
click at [1075, 363] on select "Select Buylist Lifespan evergreen seasonal tactical" at bounding box center [1116, 350] width 201 height 26
select select "evergreen"
click at [1016, 363] on select "Select Buylist Lifespan evergreen seasonal tactical" at bounding box center [1116, 350] width 201 height 26
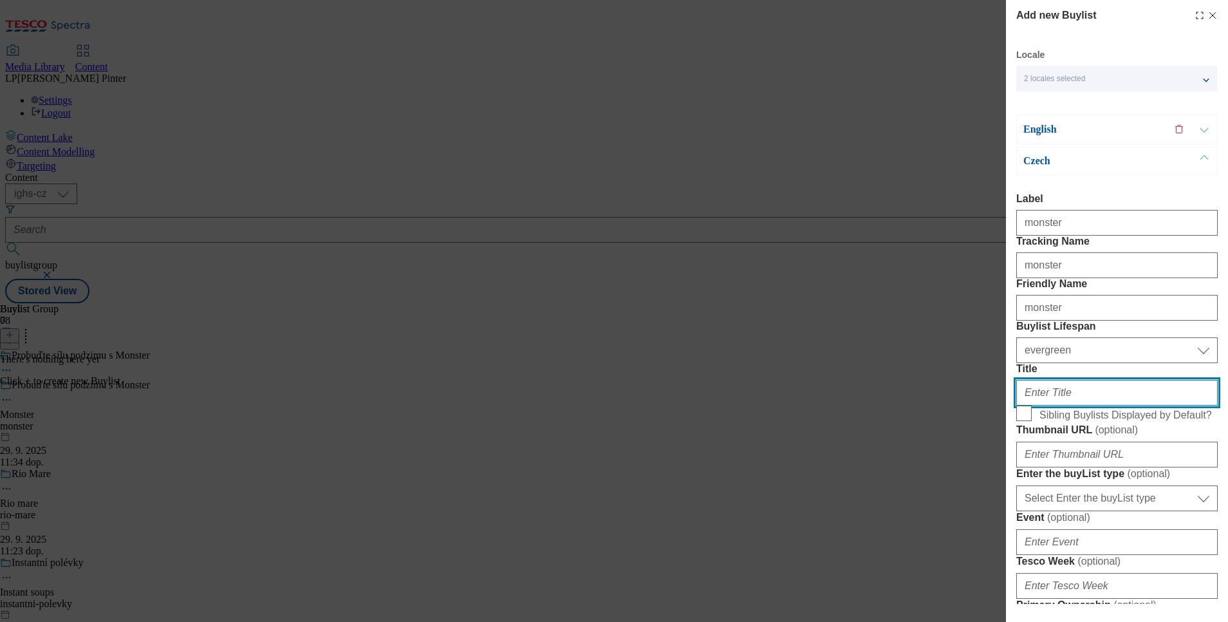
click at [1060, 405] on input "Title" at bounding box center [1116, 393] width 201 height 26
click at [1039, 129] on p "English" at bounding box center [1090, 129] width 135 height 13
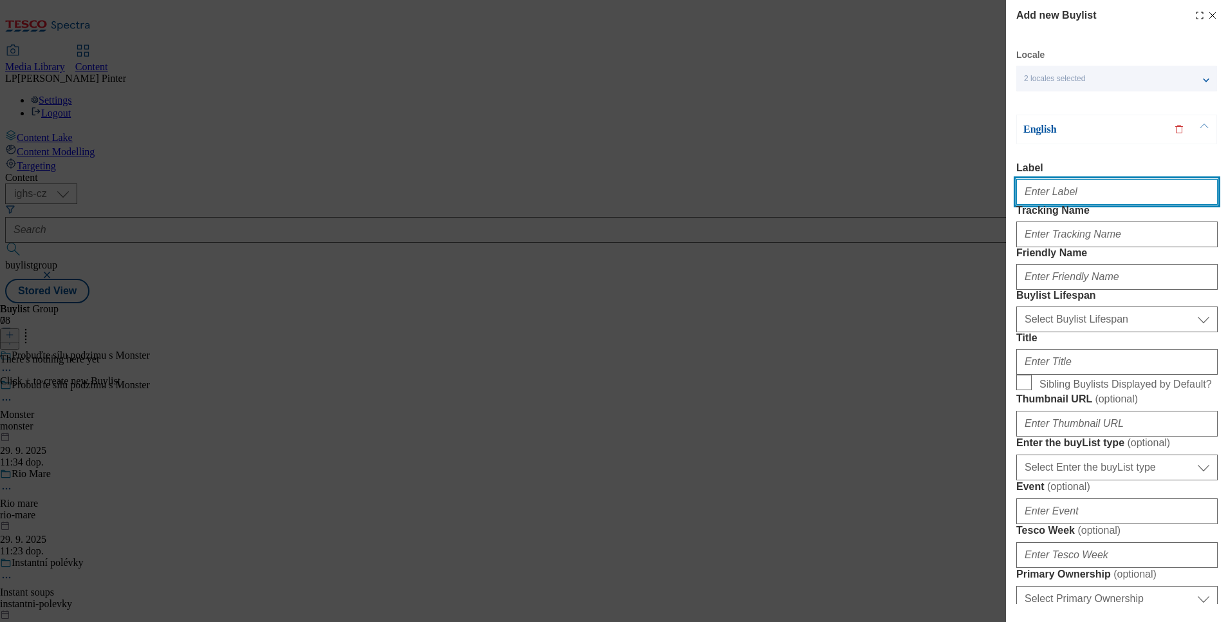
drag, startPoint x: 1063, startPoint y: 194, endPoint x: 1051, endPoint y: 199, distance: 13.0
click at [1063, 194] on input "Label" at bounding box center [1116, 192] width 201 height 26
type input "Monster"
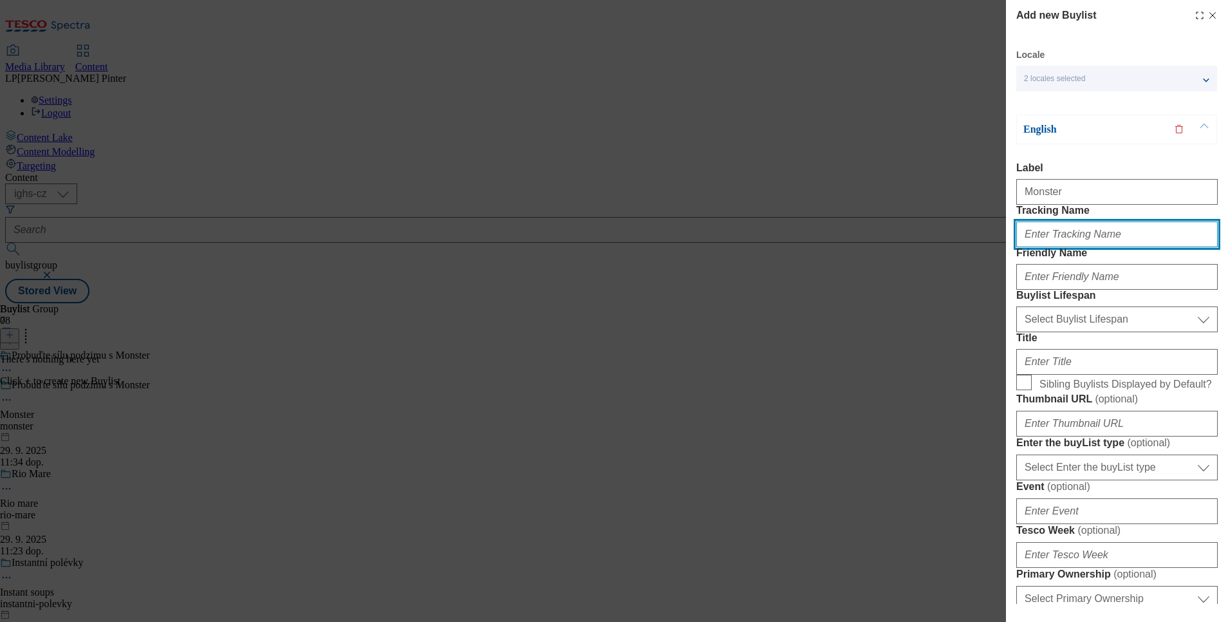
type input "monster"
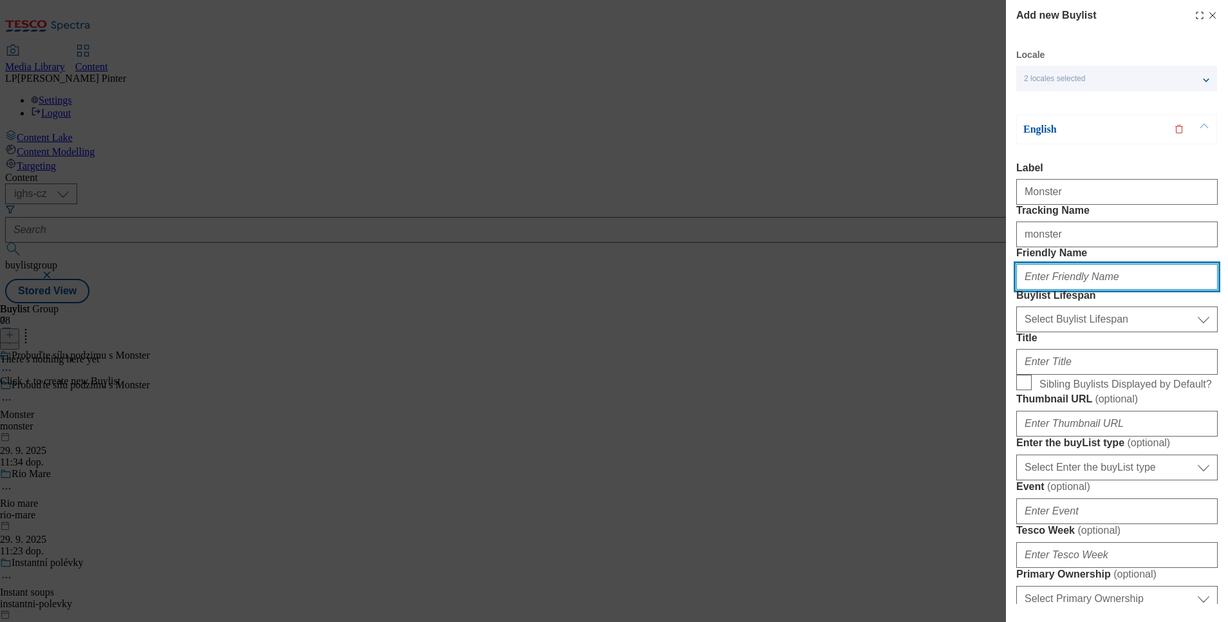
type input "monster"
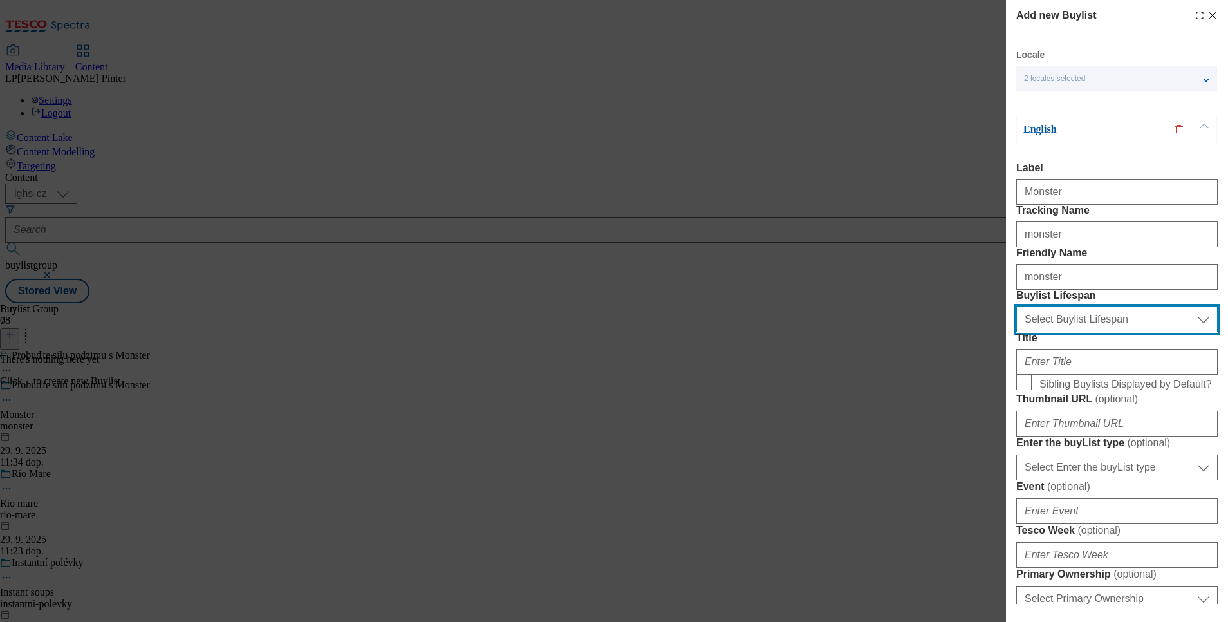
click at [1064, 332] on select "Select Buylist Lifespan evergreen seasonal tactical" at bounding box center [1116, 319] width 201 height 26
select select "evergreen"
click at [1016, 332] on select "Select Buylist Lifespan evergreen seasonal tactical" at bounding box center [1116, 319] width 201 height 26
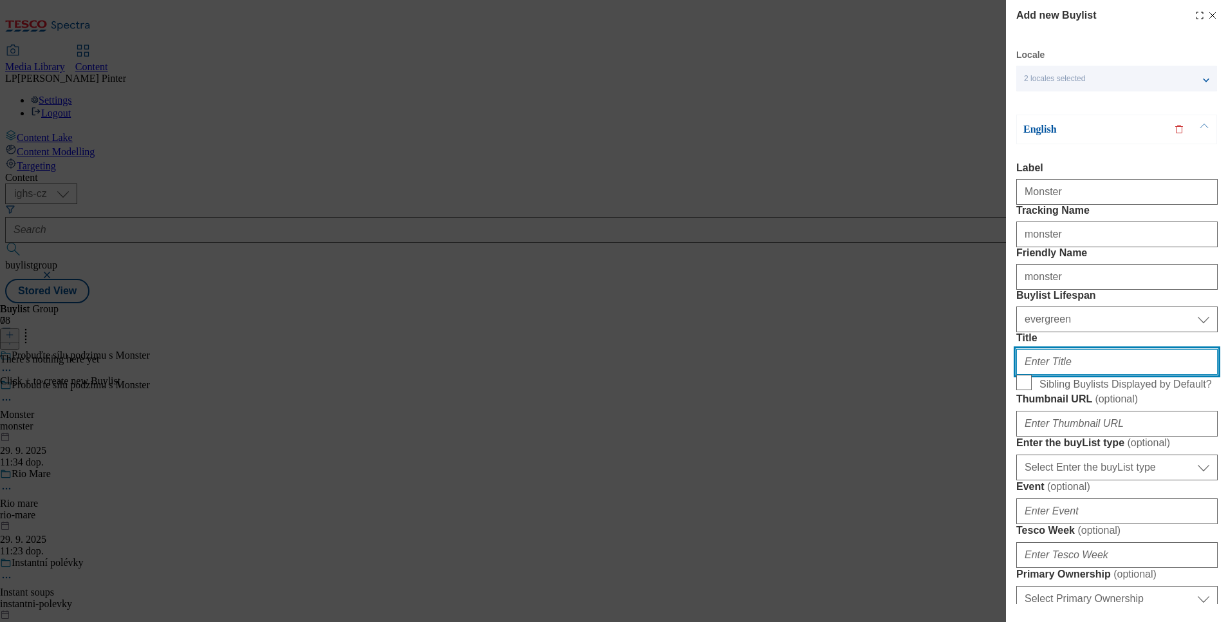
click at [1062, 375] on input "Title" at bounding box center [1116, 362] width 201 height 26
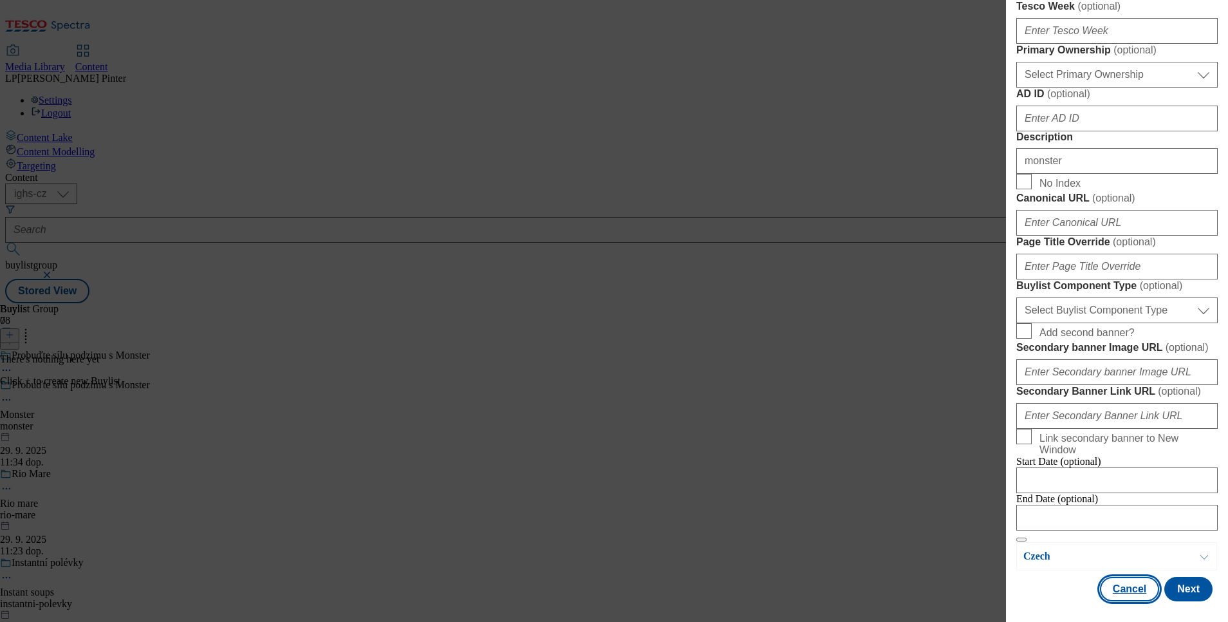
scroll to position [1006, 0]
click at [1172, 578] on button "Next" at bounding box center [1188, 589] width 48 height 24
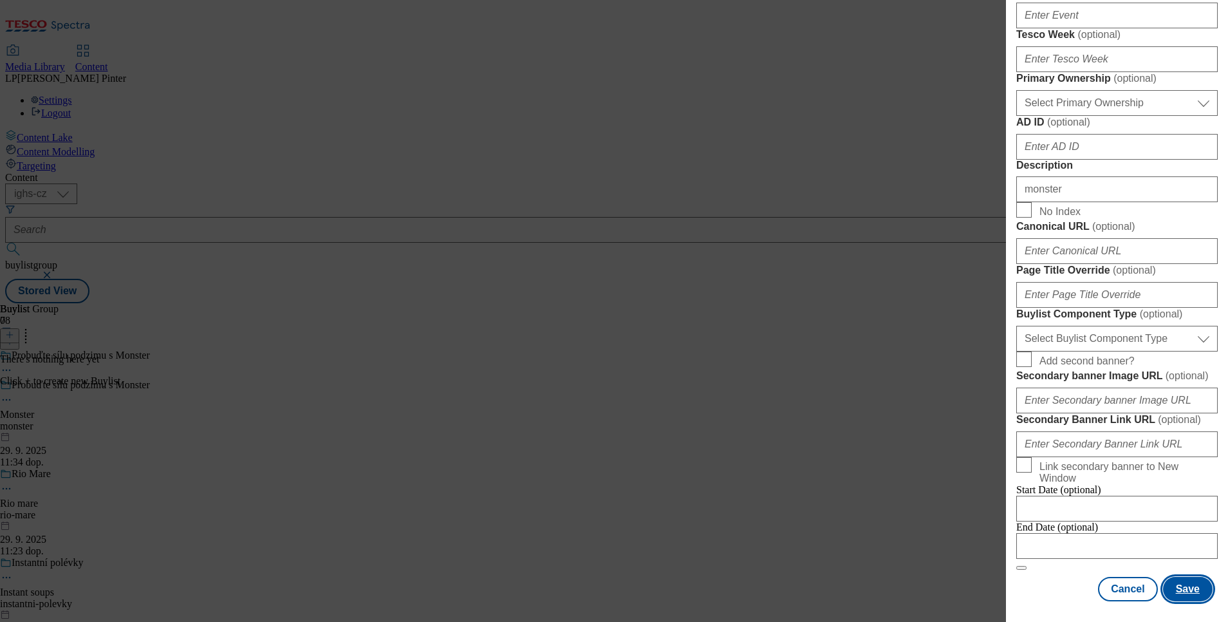
click at [1174, 579] on button "Save" at bounding box center [1188, 589] width 50 height 24
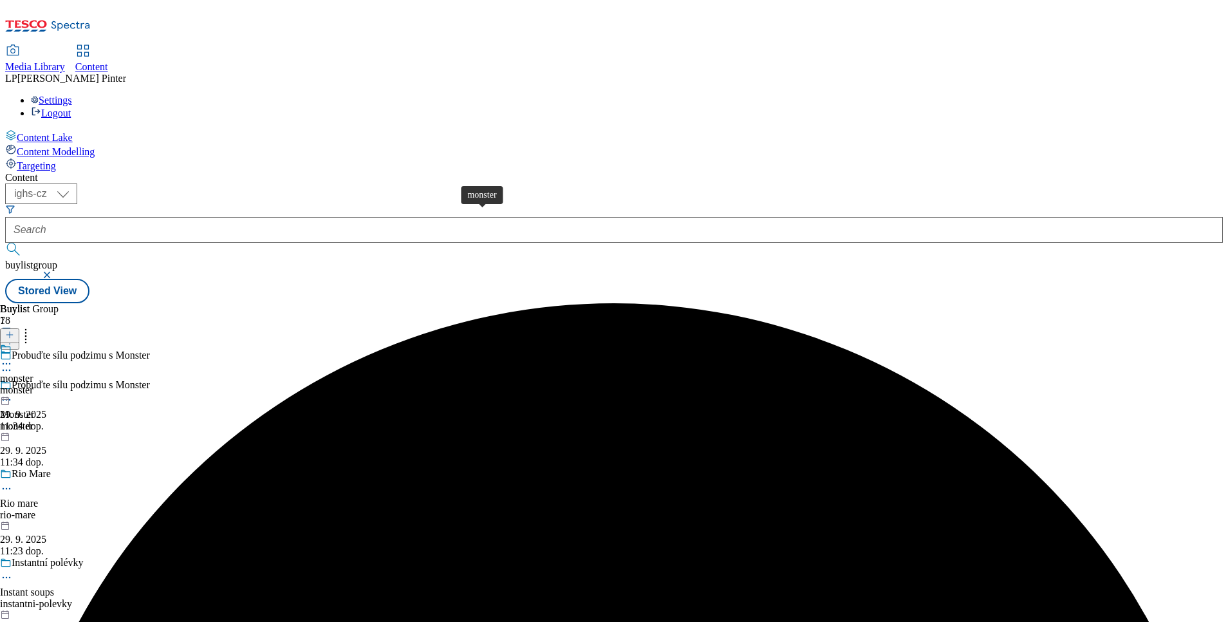
click at [33, 373] on div "monster" at bounding box center [16, 379] width 33 height 12
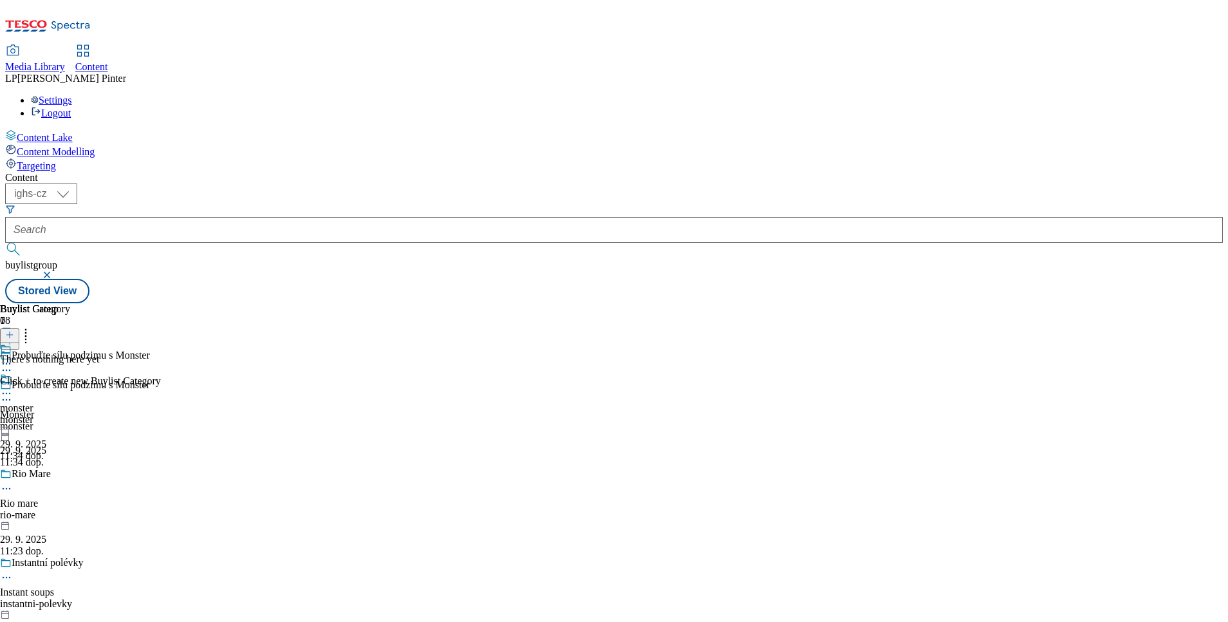
click at [14, 330] on icon at bounding box center [9, 334] width 9 height 9
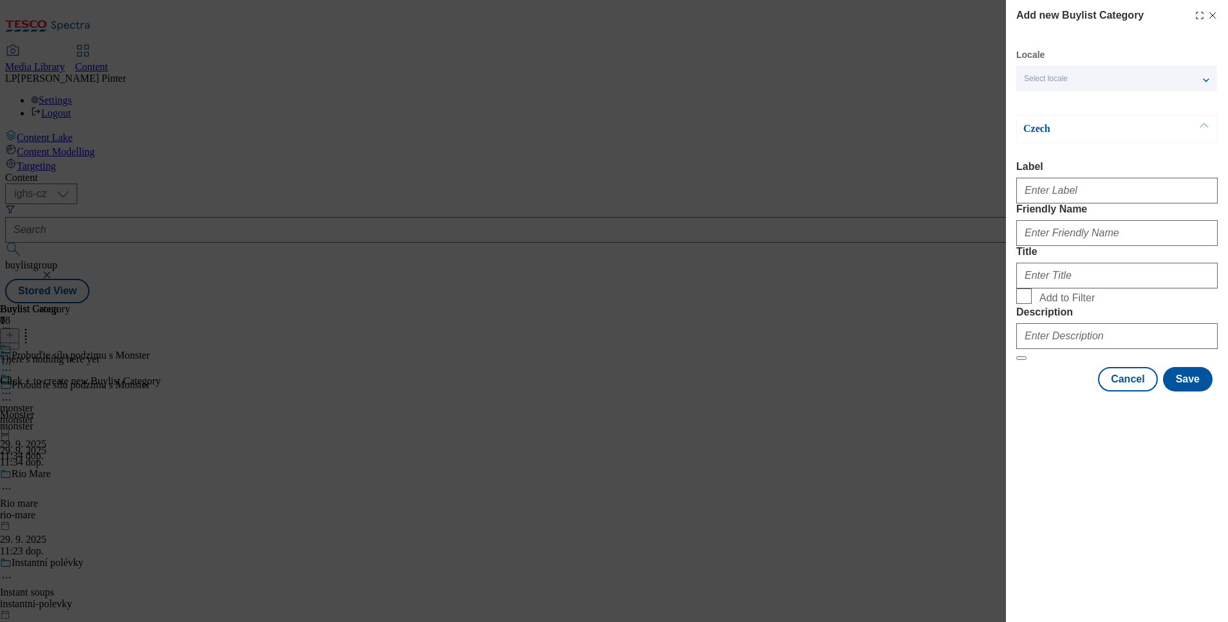
click at [1050, 85] on div "Select locale" at bounding box center [1116, 79] width 201 height 26
click at [1055, 99] on span "English" at bounding box center [1062, 102] width 30 height 7
click at [1039, 98] on input "English" at bounding box center [1031, 104] width 15 height 15
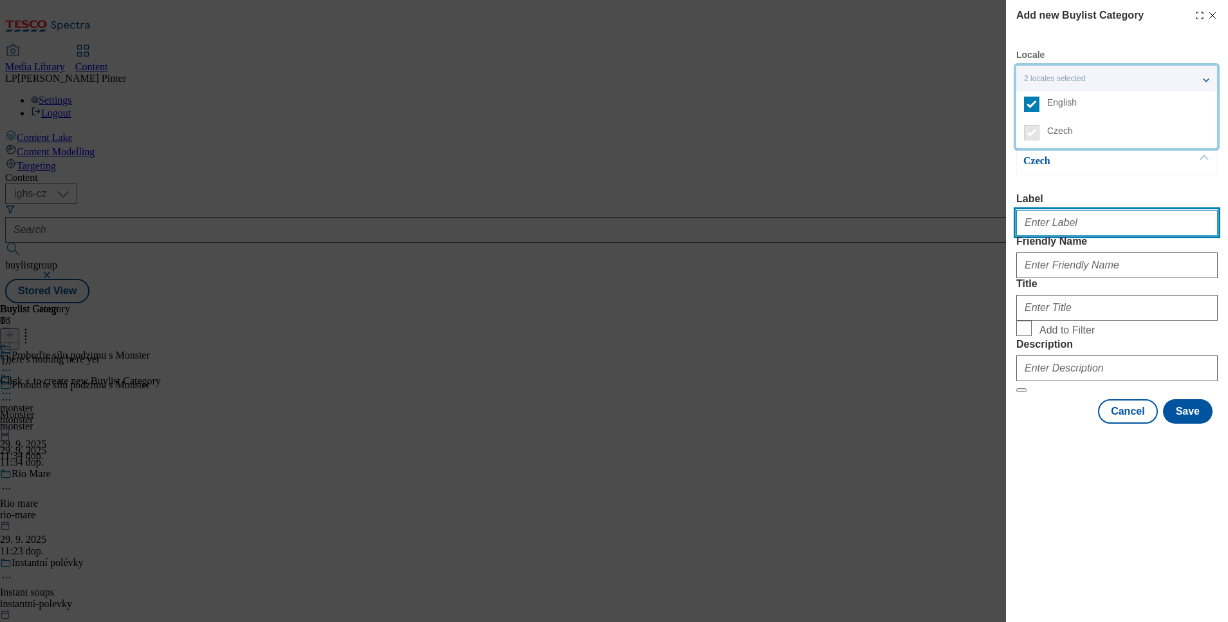
click at [1066, 225] on input "Label" at bounding box center [1116, 223] width 201 height 26
type input "Monster"
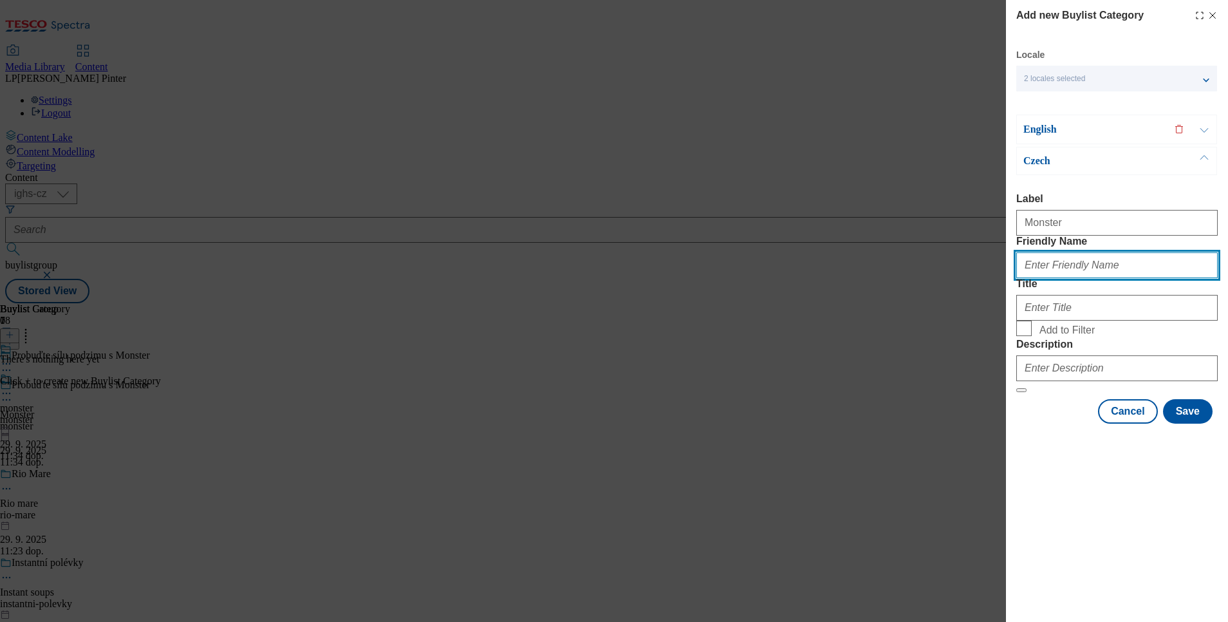
click at [1080, 278] on input "Friendly Name" at bounding box center [1116, 265] width 201 height 26
type input "monster"
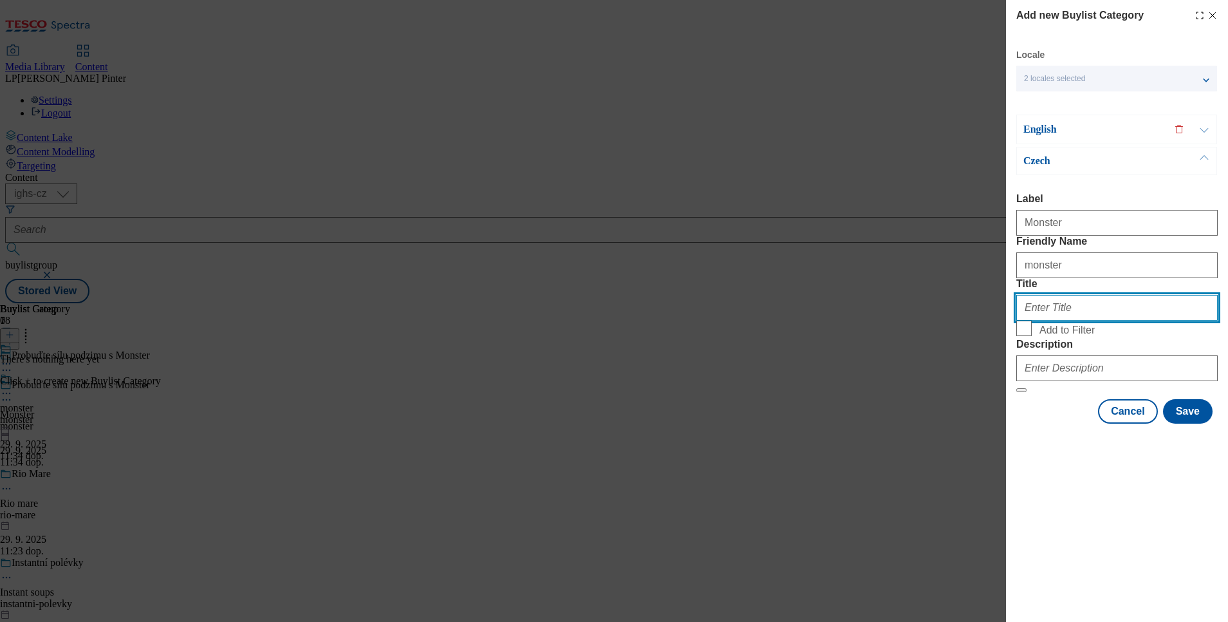
click at [1092, 320] on input "Title" at bounding box center [1116, 308] width 201 height 26
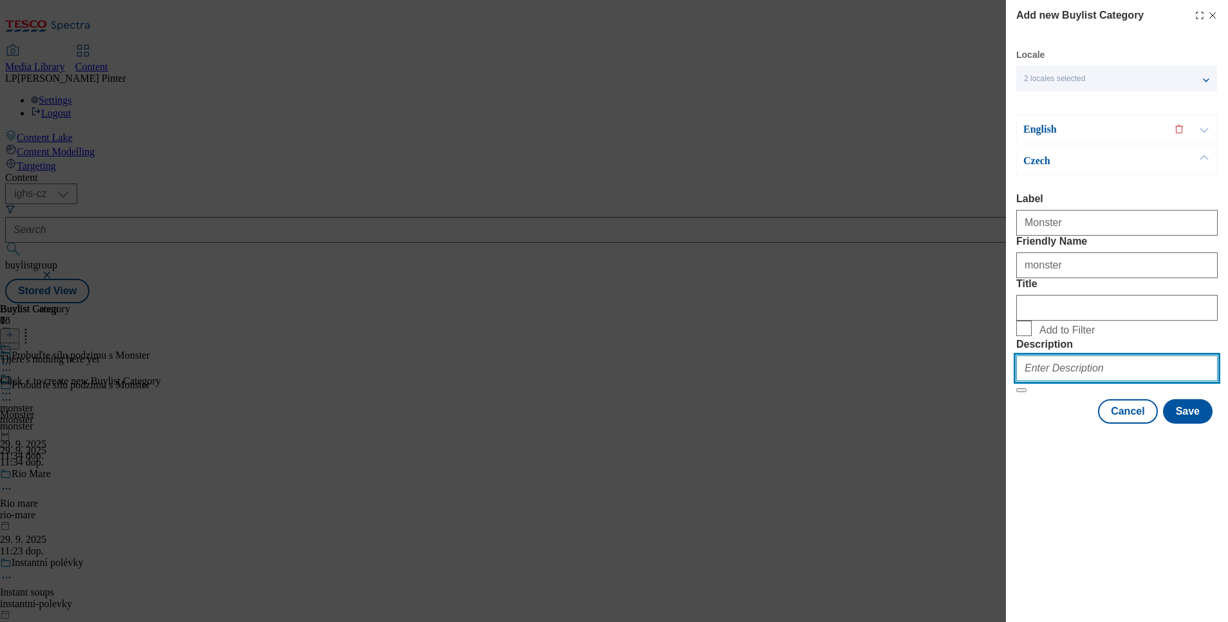
click at [1076, 381] on input "Description" at bounding box center [1116, 368] width 201 height 26
type input "monster"
click at [1075, 127] on p "English" at bounding box center [1090, 129] width 135 height 13
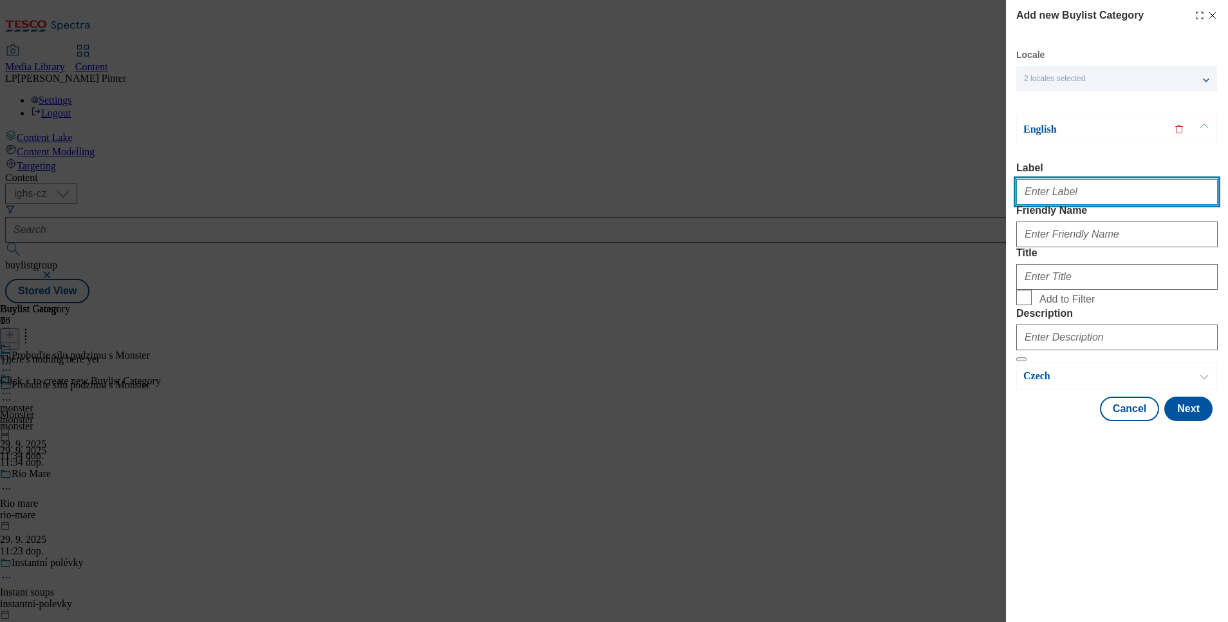
click at [1059, 199] on input "Label" at bounding box center [1116, 192] width 201 height 26
type input "Monster"
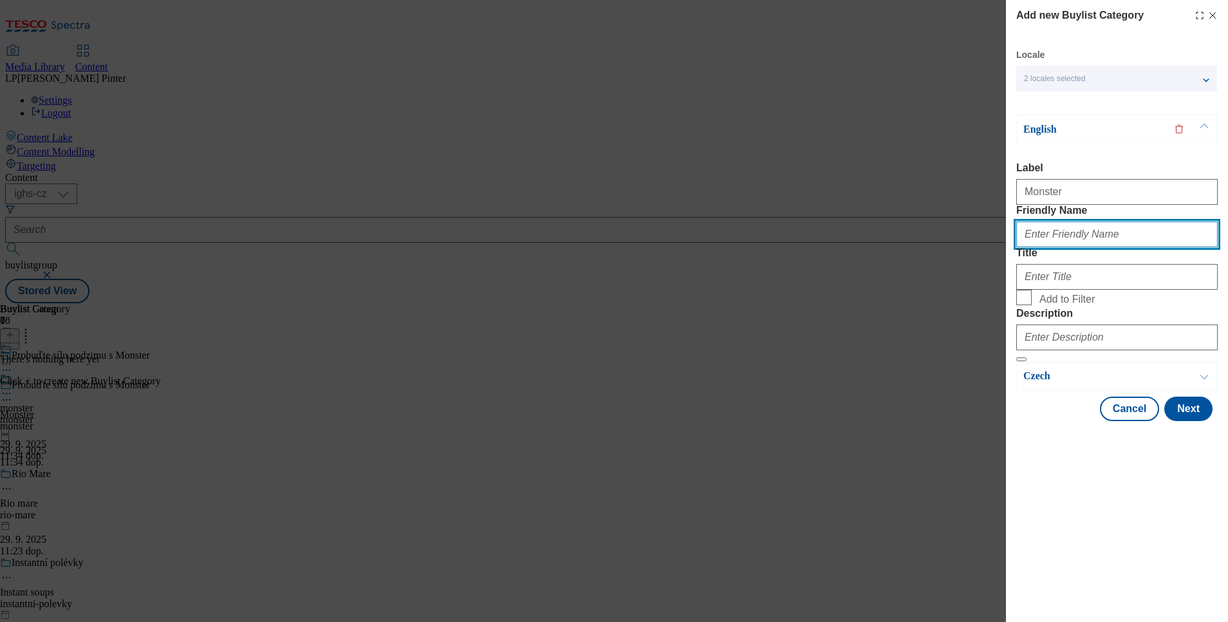
click at [1066, 247] on input "Friendly Name" at bounding box center [1116, 234] width 201 height 26
type input "monster"
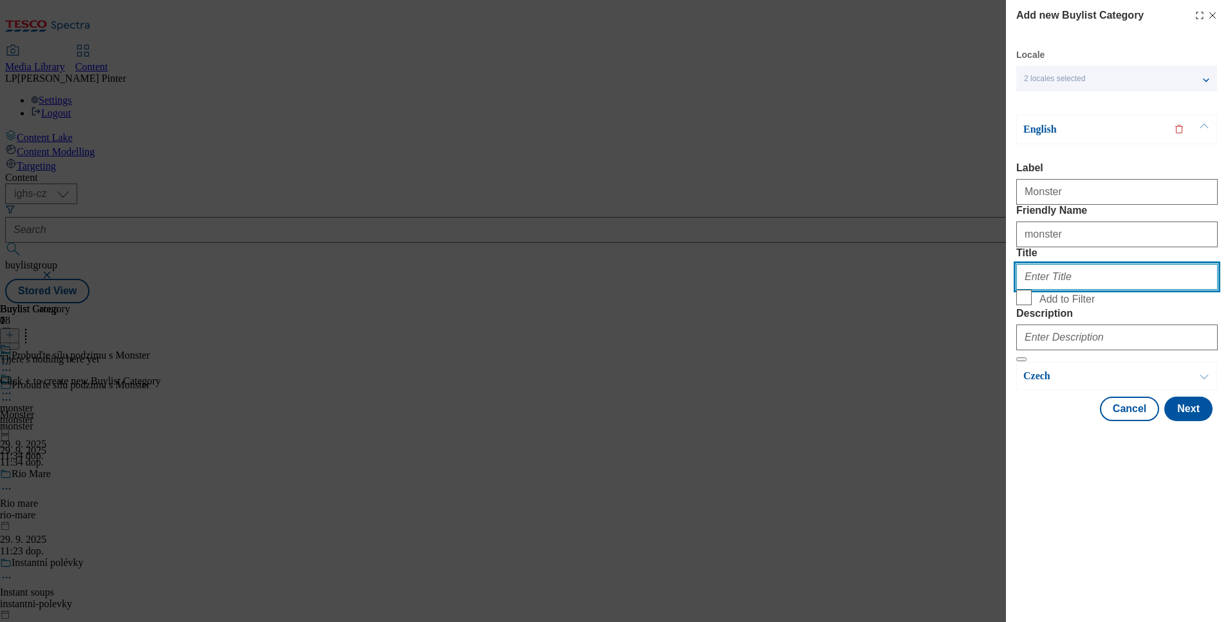
click at [1055, 290] on input "Title" at bounding box center [1116, 277] width 201 height 26
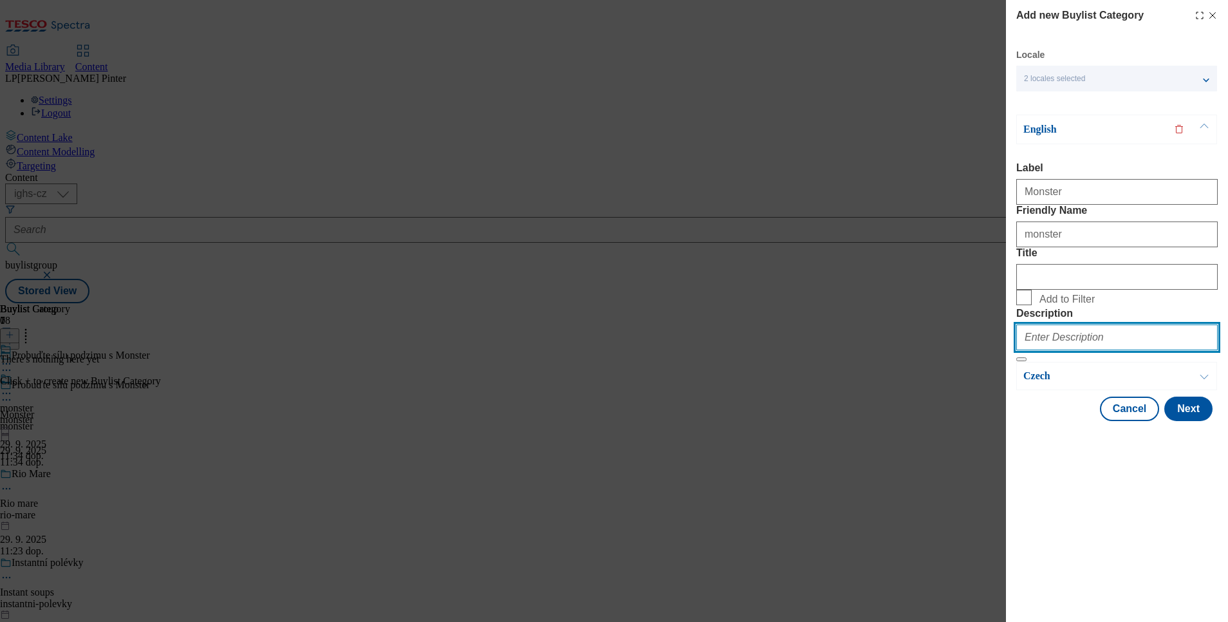
click at [1082, 350] on input "Description" at bounding box center [1116, 337] width 201 height 26
type input "monster"
click at [1197, 421] on button "Next" at bounding box center [1188, 408] width 48 height 24
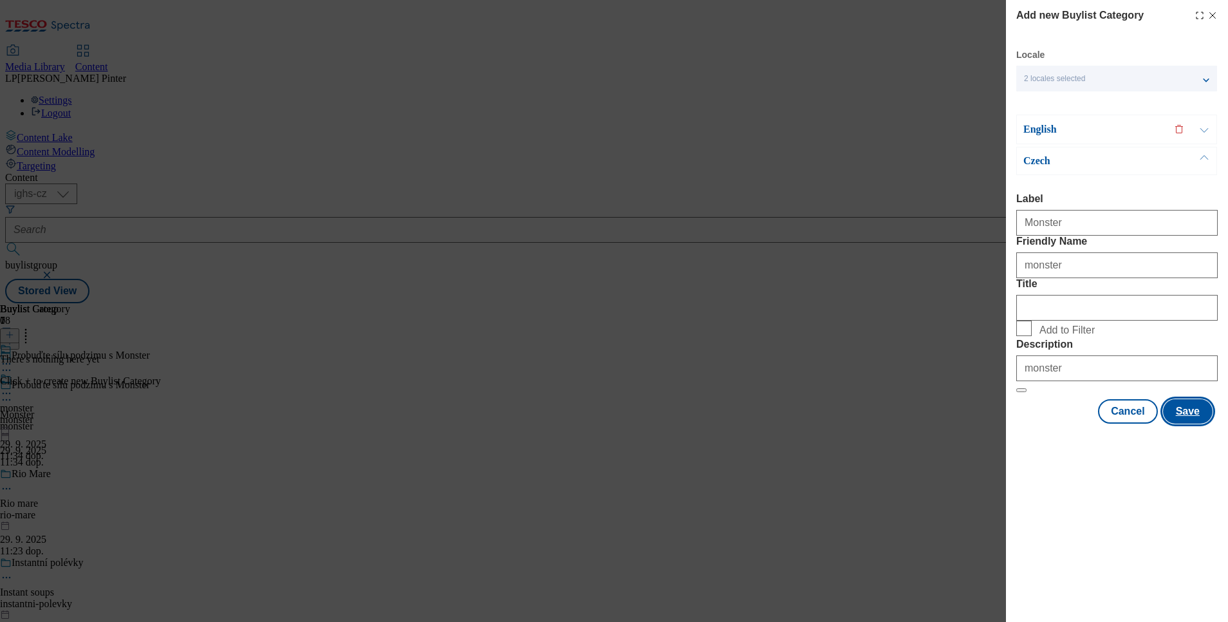
click at [1196, 423] on button "Save" at bounding box center [1188, 411] width 50 height 24
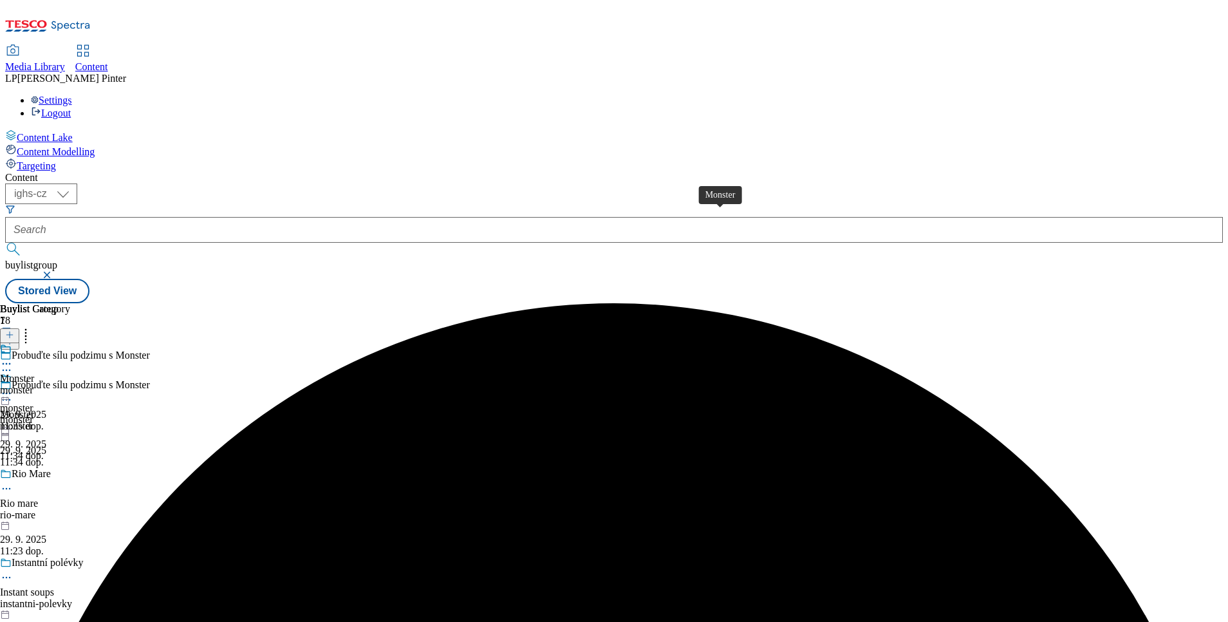
click at [34, 373] on div "Monster" at bounding box center [17, 379] width 34 height 12
click at [14, 330] on icon at bounding box center [9, 334] width 9 height 9
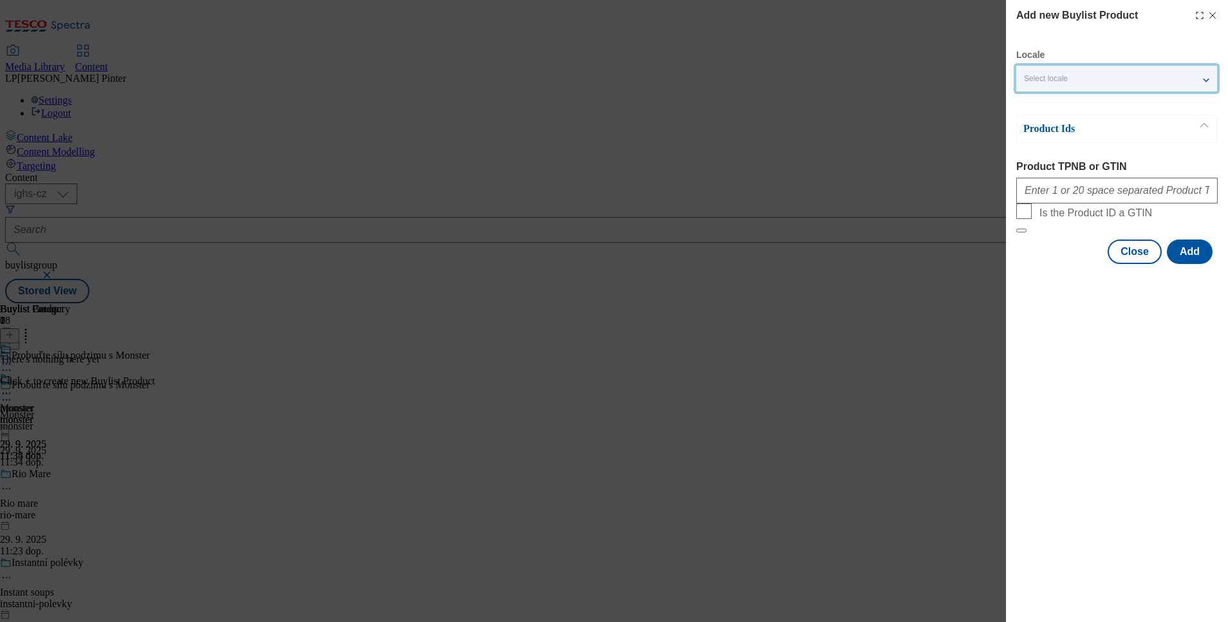
click at [1050, 82] on span "Select locale" at bounding box center [1046, 79] width 44 height 10
click at [1053, 104] on span "English" at bounding box center [1062, 102] width 30 height 7
click at [1039, 104] on input "English" at bounding box center [1031, 104] width 15 height 15
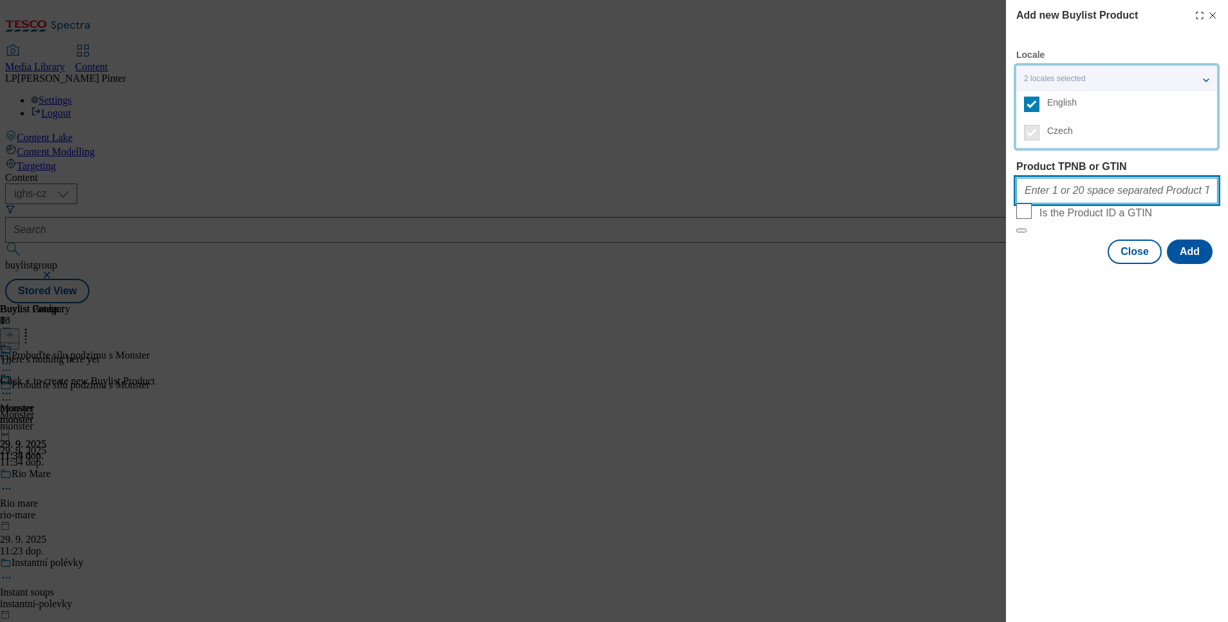
click at [1057, 193] on input "Product TPNB or GTIN" at bounding box center [1116, 191] width 201 height 26
paste input "219267628 220000103 220258771 130395590 121568630 220332365 105001458 105441058…"
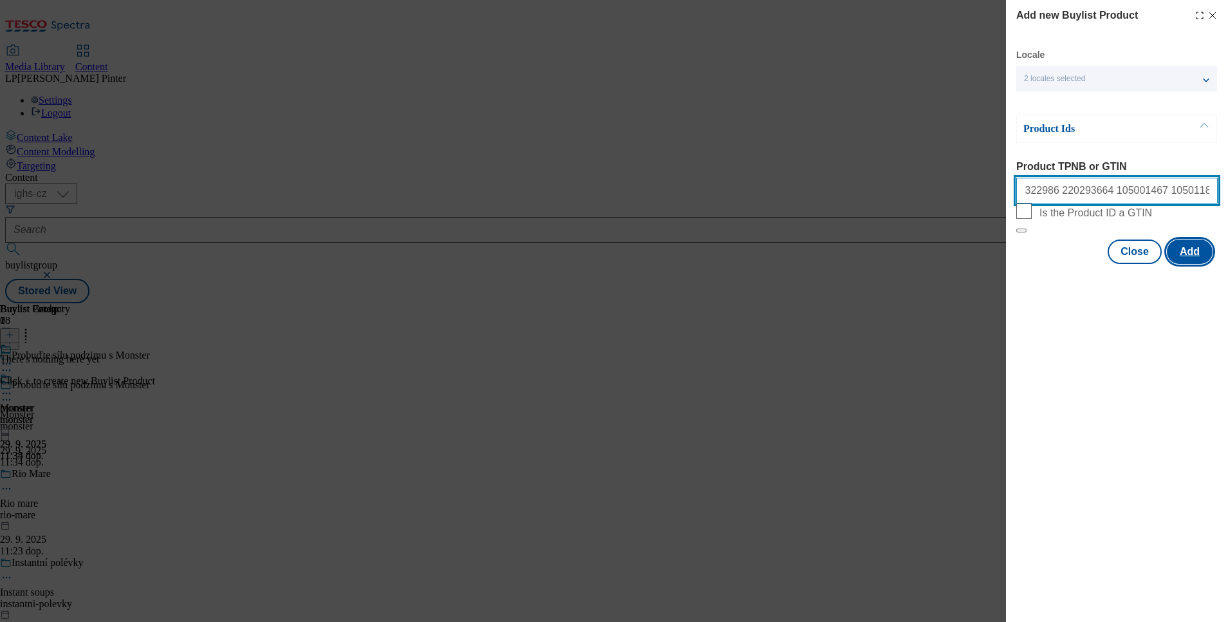
type input "219267628 220000103 220258771 130395590 121568630 220332365 105001458 105441058…"
click at [1190, 264] on button "Add" at bounding box center [1190, 251] width 46 height 24
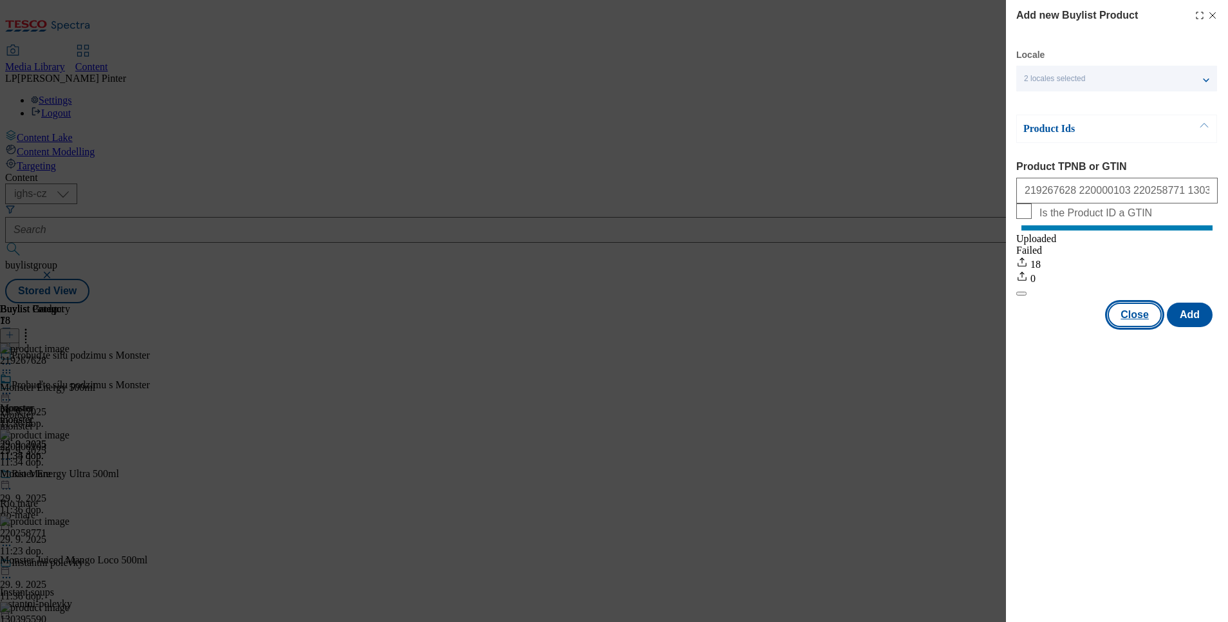
click at [1135, 327] on button "Close" at bounding box center [1134, 314] width 54 height 24
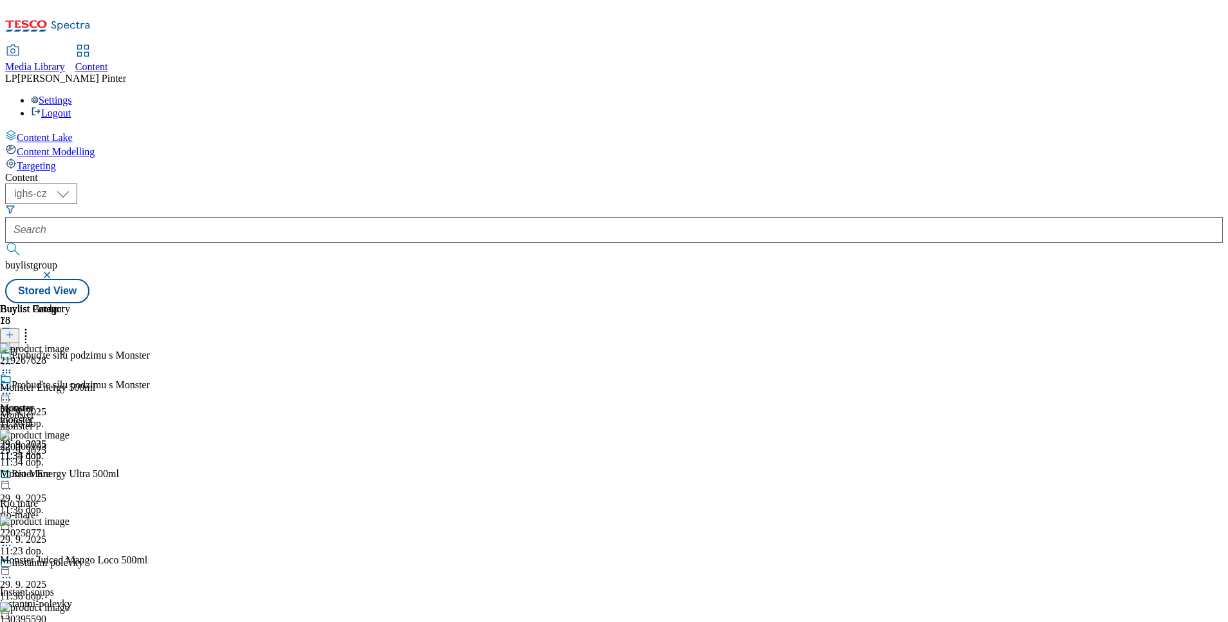
click at [13, 387] on icon at bounding box center [6, 393] width 13 height 13
click at [70, 475] on span "Preview" at bounding box center [55, 480] width 30 height 10
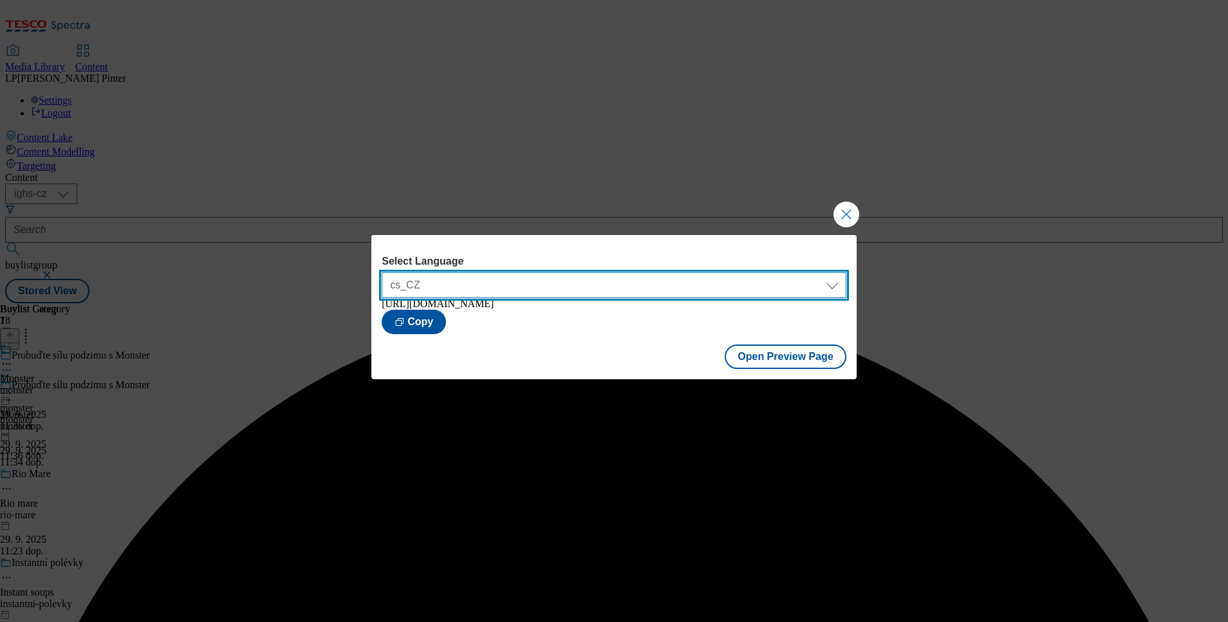
click at [834, 278] on select "cs_CZ en_GB" at bounding box center [614, 285] width 465 height 26
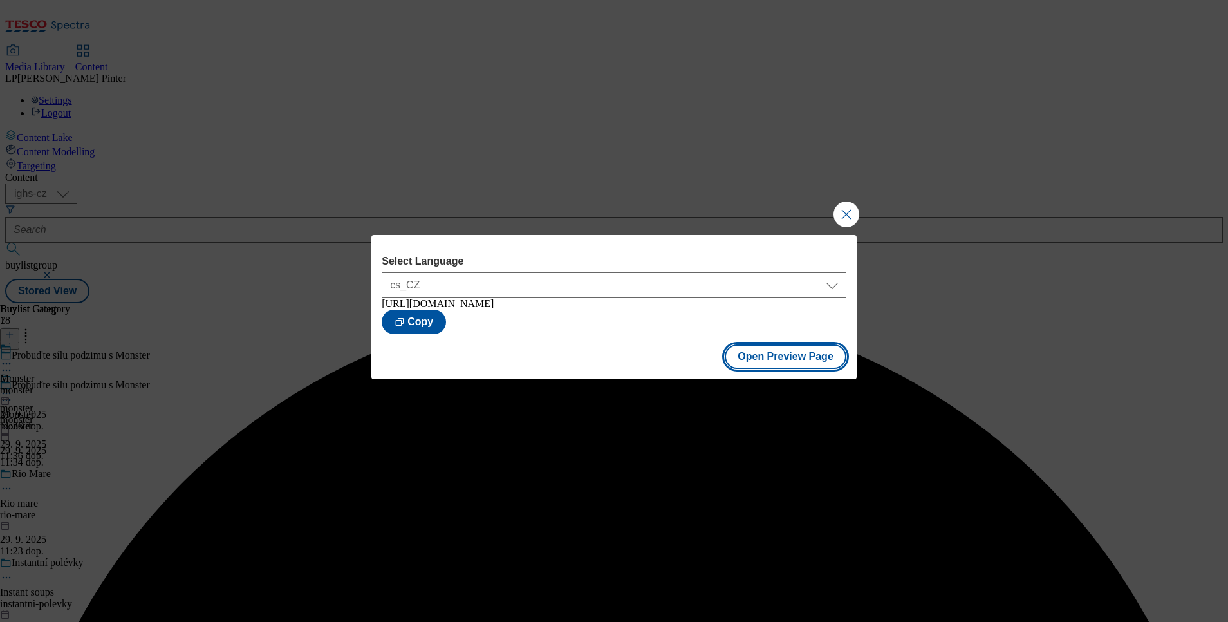
click at [763, 369] on button "Open Preview Page" at bounding box center [786, 356] width 122 height 24
click at [841, 209] on button "Close Modal" at bounding box center [846, 214] width 26 height 26
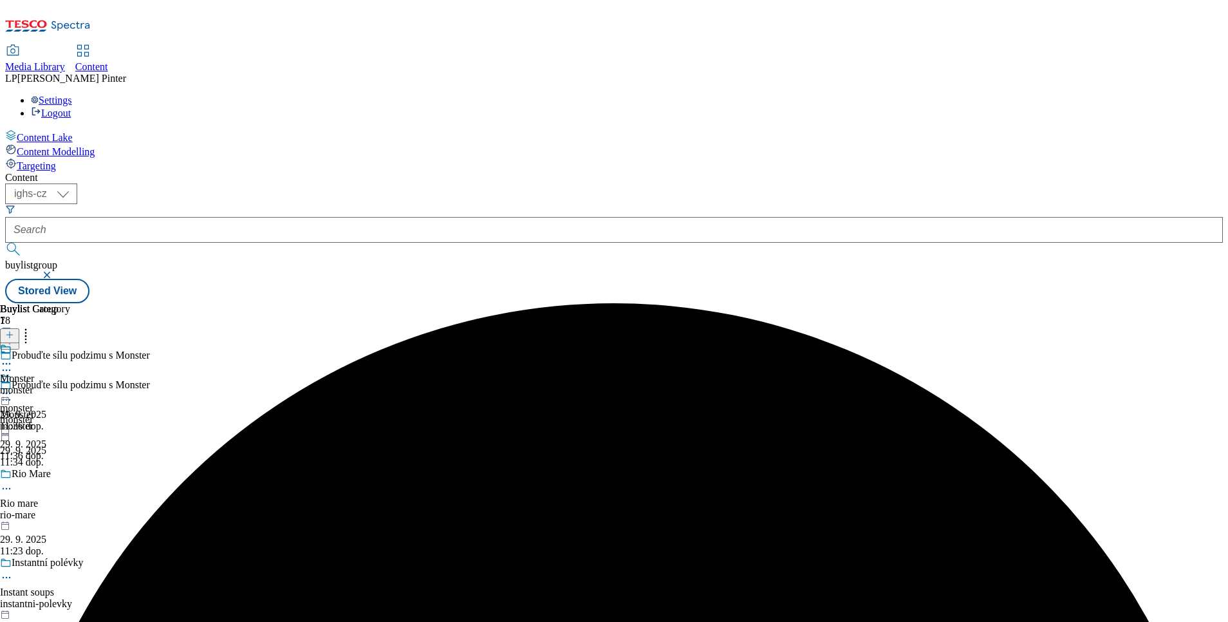
click at [13, 387] on icon at bounding box center [6, 393] width 13 height 13
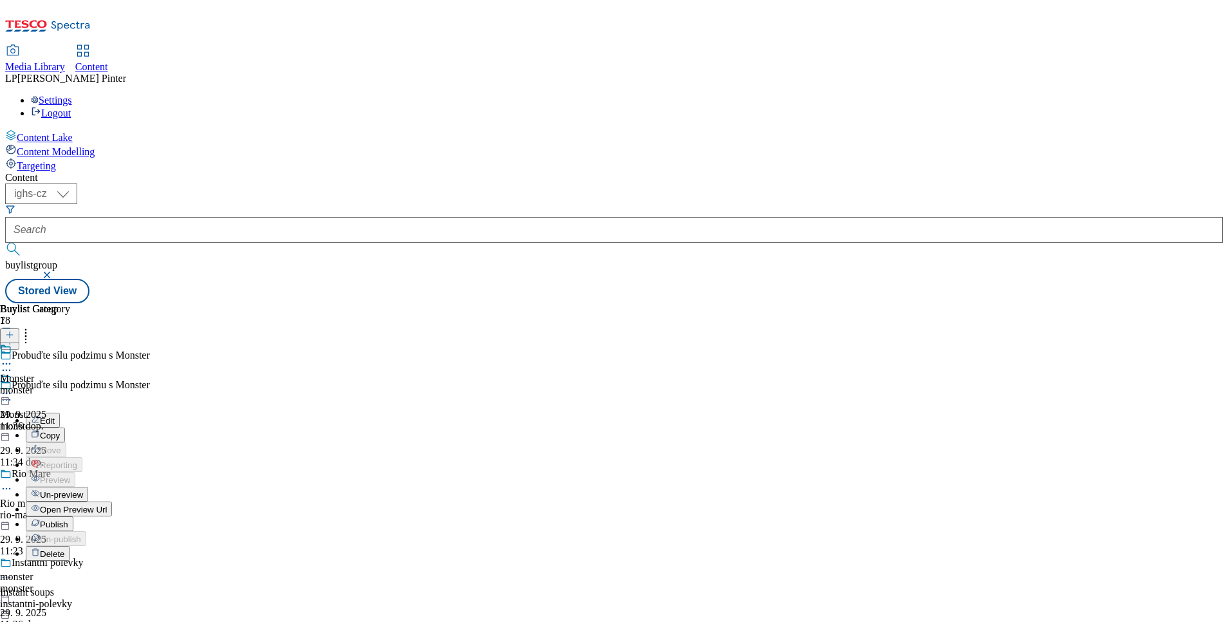
click at [68, 519] on span "Publish" at bounding box center [54, 524] width 28 height 10
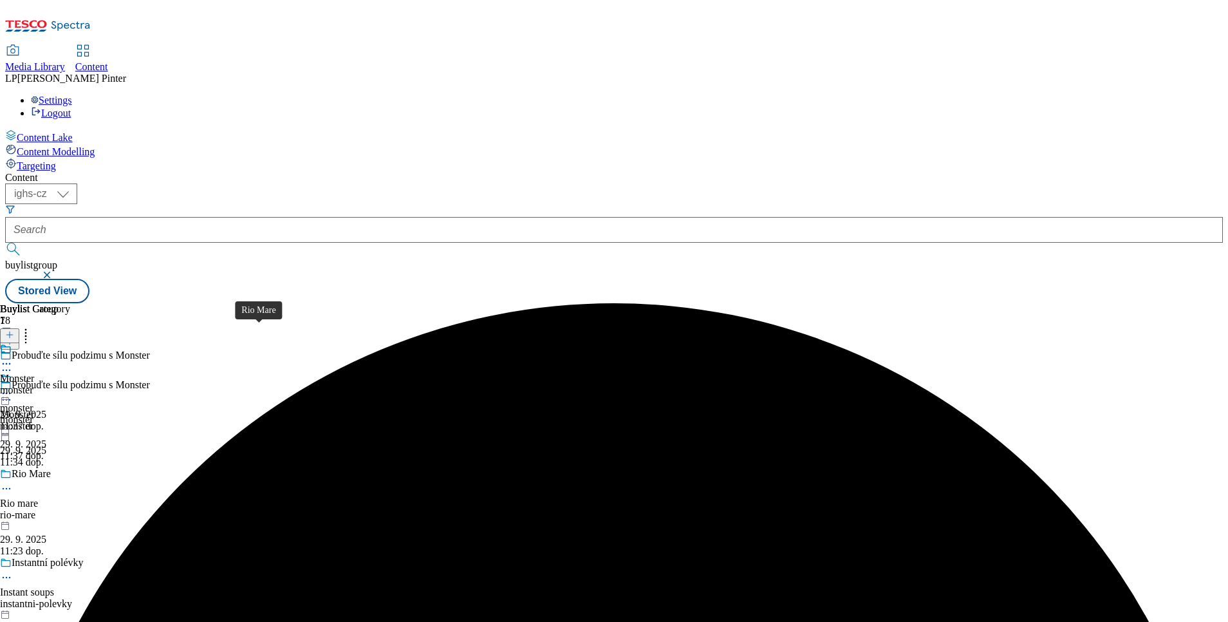
click at [51, 468] on div "Rio Mare" at bounding box center [31, 474] width 39 height 12
click at [13, 357] on icon at bounding box center [6, 363] width 13 height 13
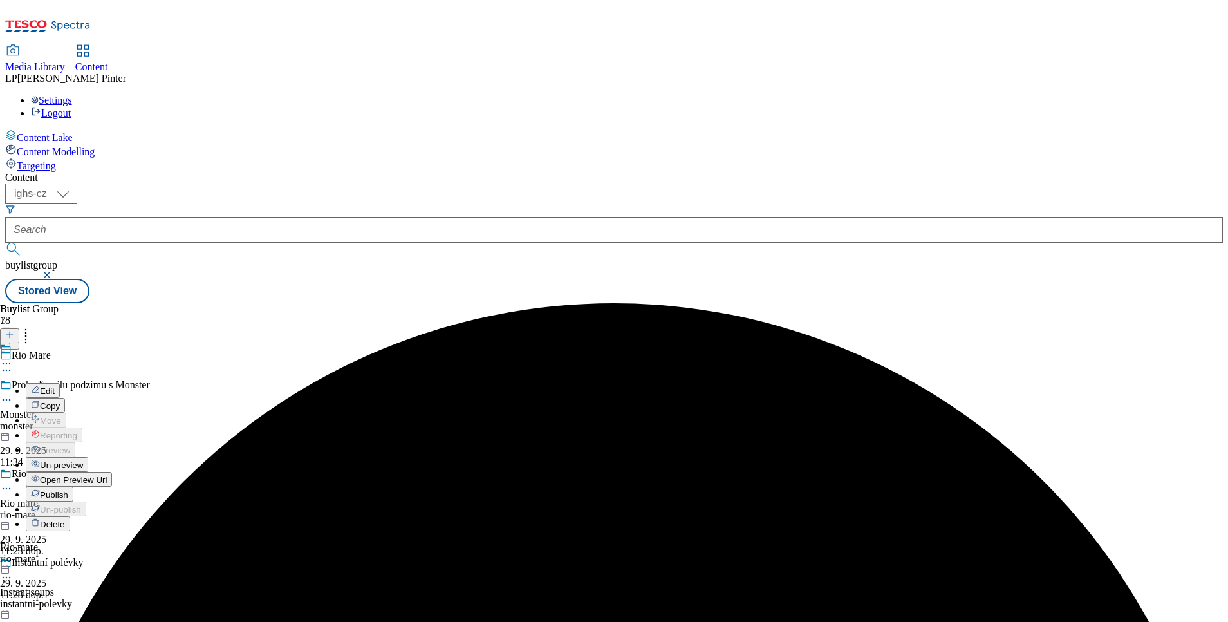
click at [68, 490] on span "Publish" at bounding box center [54, 495] width 28 height 10
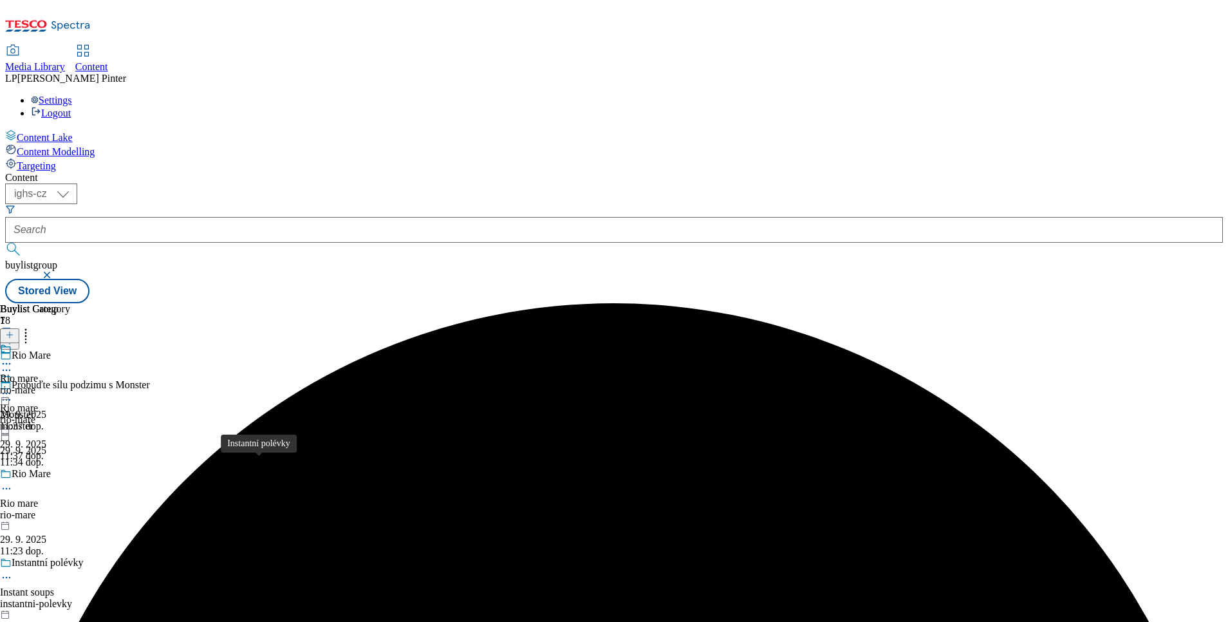
click at [84, 557] on div "Instantní polévky" at bounding box center [48, 563] width 72 height 12
click at [98, 172] on div "Content Lake Content Modelling Targeting" at bounding box center [613, 150] width 1217 height 42
